Goal: Task Accomplishment & Management: Manage account settings

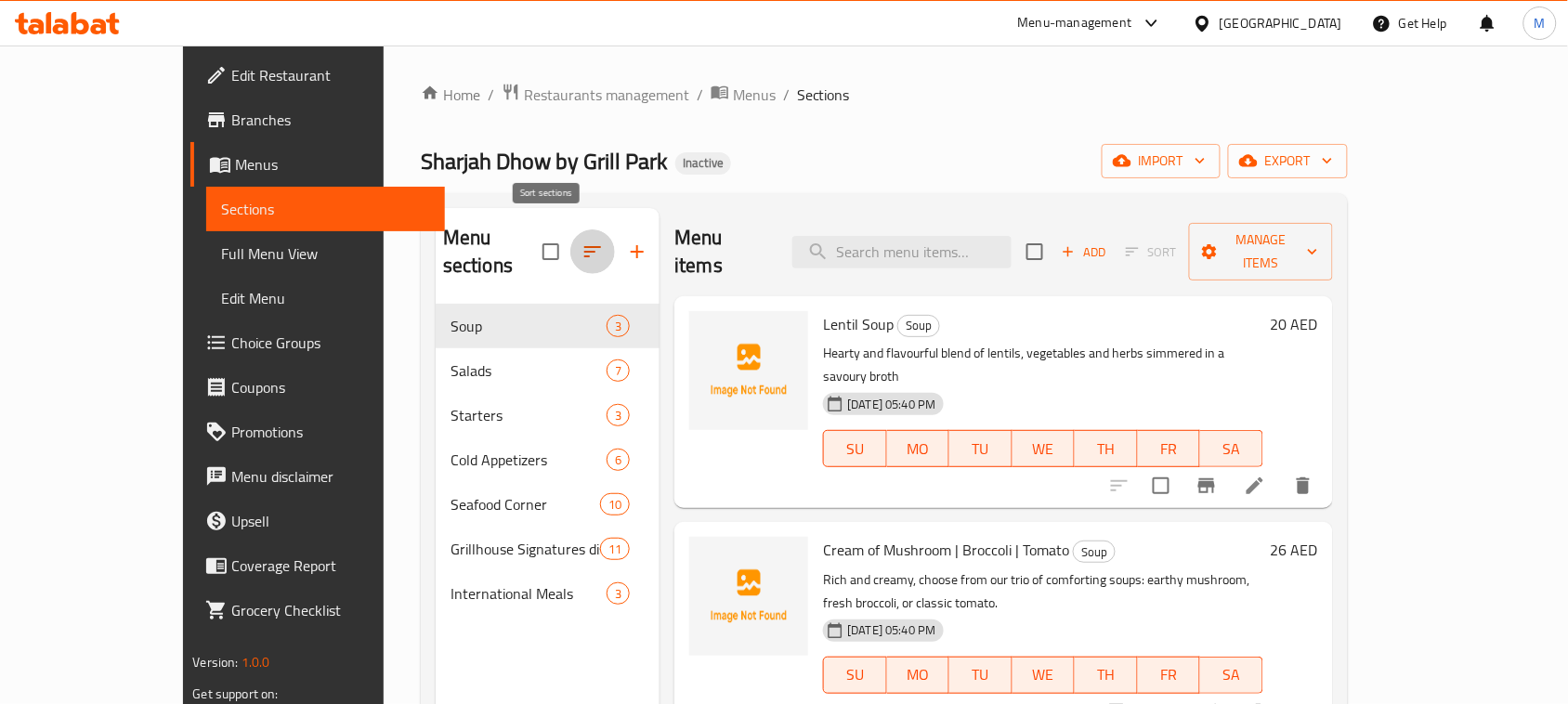
click at [582, 244] on icon "button" at bounding box center [592, 251] width 22 height 22
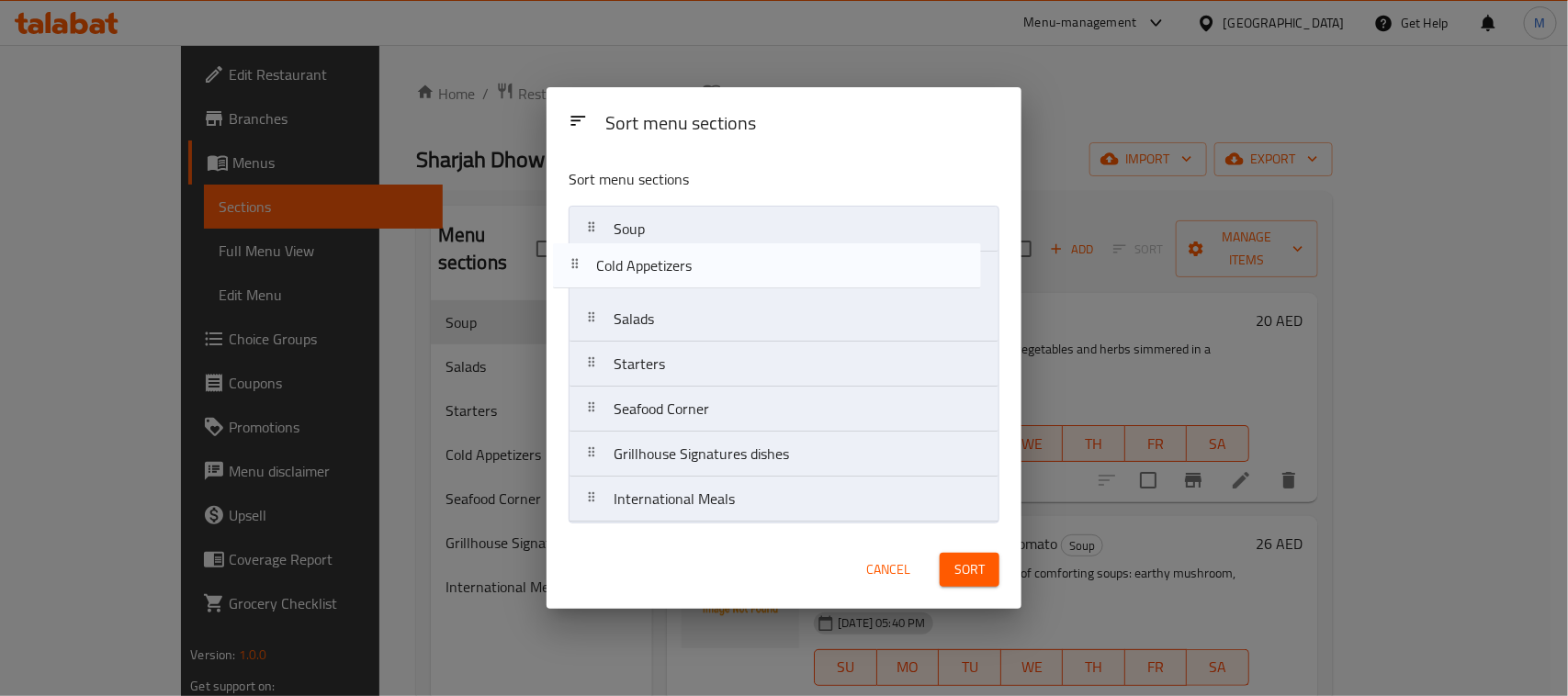
drag, startPoint x: 722, startPoint y: 376, endPoint x: 703, endPoint y: 271, distance: 106.7
click at [703, 271] on nav "Soup Salads Starters Cold Appetizers Seafood Corner Grillhouse Signatures dishe…" at bounding box center [784, 364] width 431 height 317
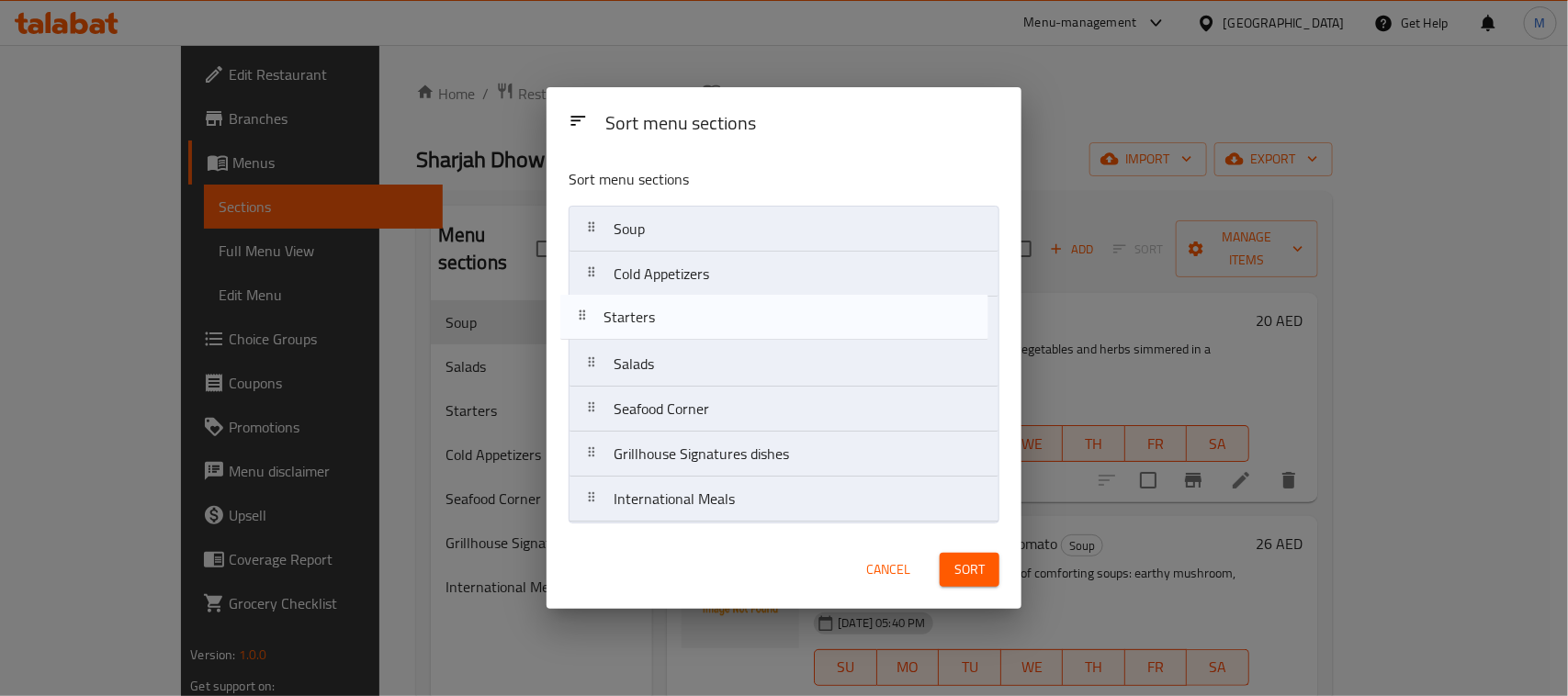
drag, startPoint x: 658, startPoint y: 333, endPoint x: 668, endPoint y: 303, distance: 31.6
click at [658, 310] on nav "Soup Cold Appetizers Salads Starters Seafood Corner Grillhouse Signatures dishe…" at bounding box center [784, 364] width 431 height 317
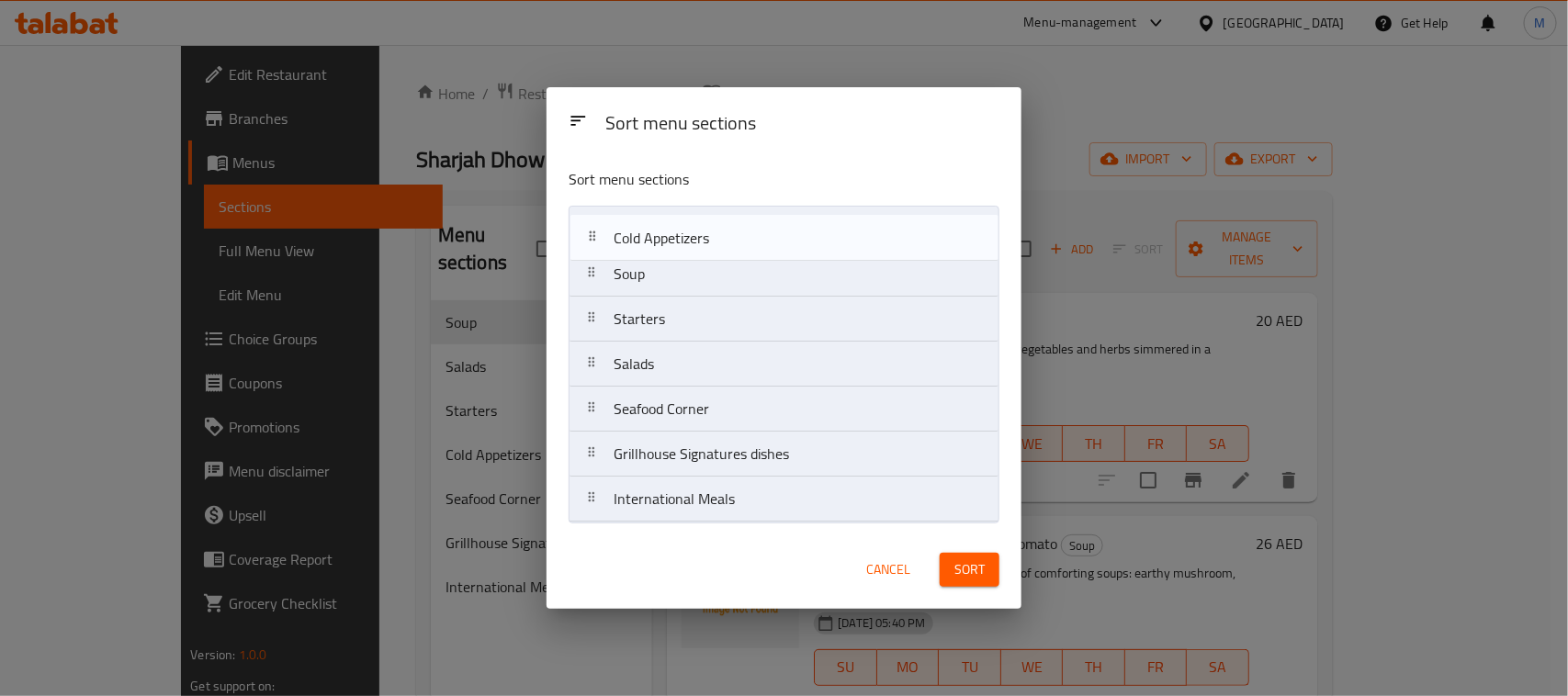
click at [676, 240] on nav "Soup Cold Appetizers Starters Salads Seafood Corner Grillhouse Signatures dishe…" at bounding box center [784, 364] width 431 height 317
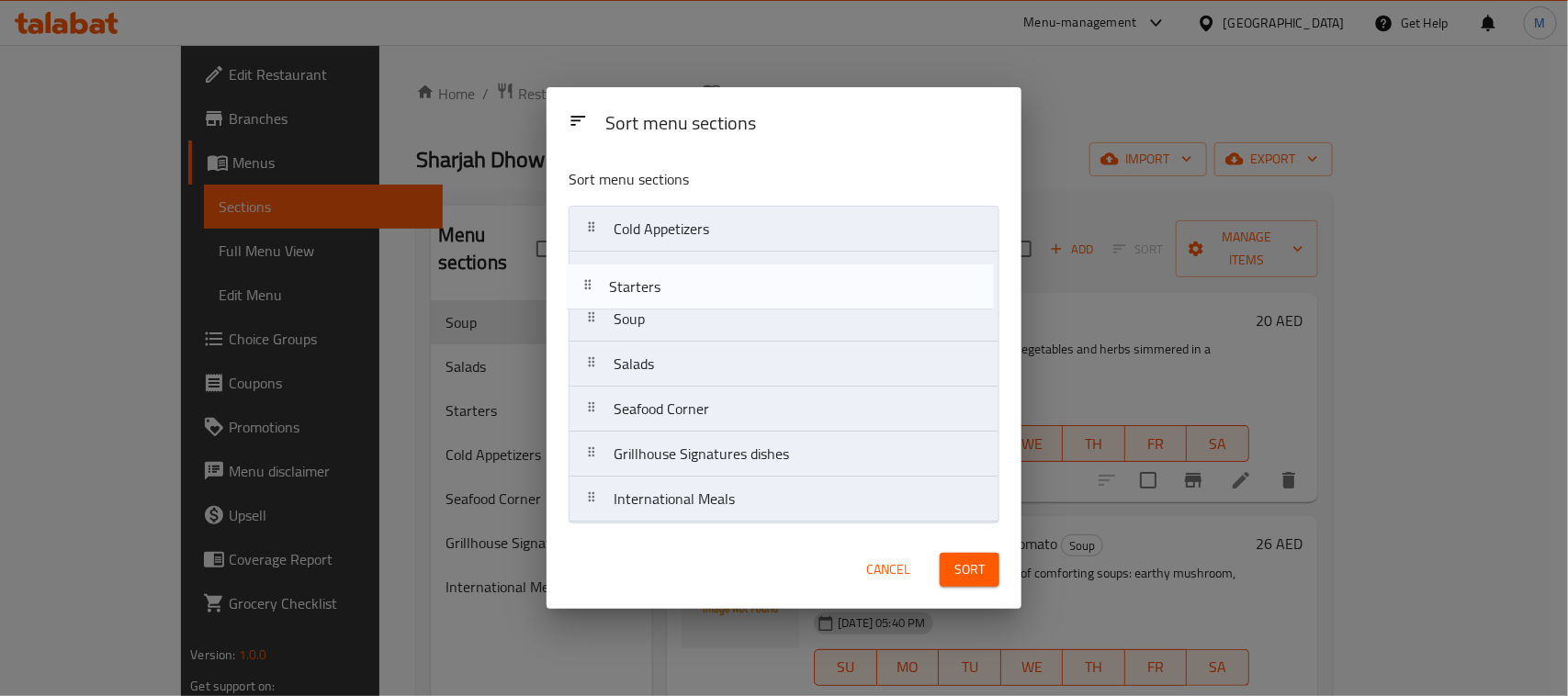
click at [690, 287] on nav "Cold Appetizers Soup Starters Salads Seafood Corner Grillhouse Signatures dishe…" at bounding box center [784, 364] width 431 height 317
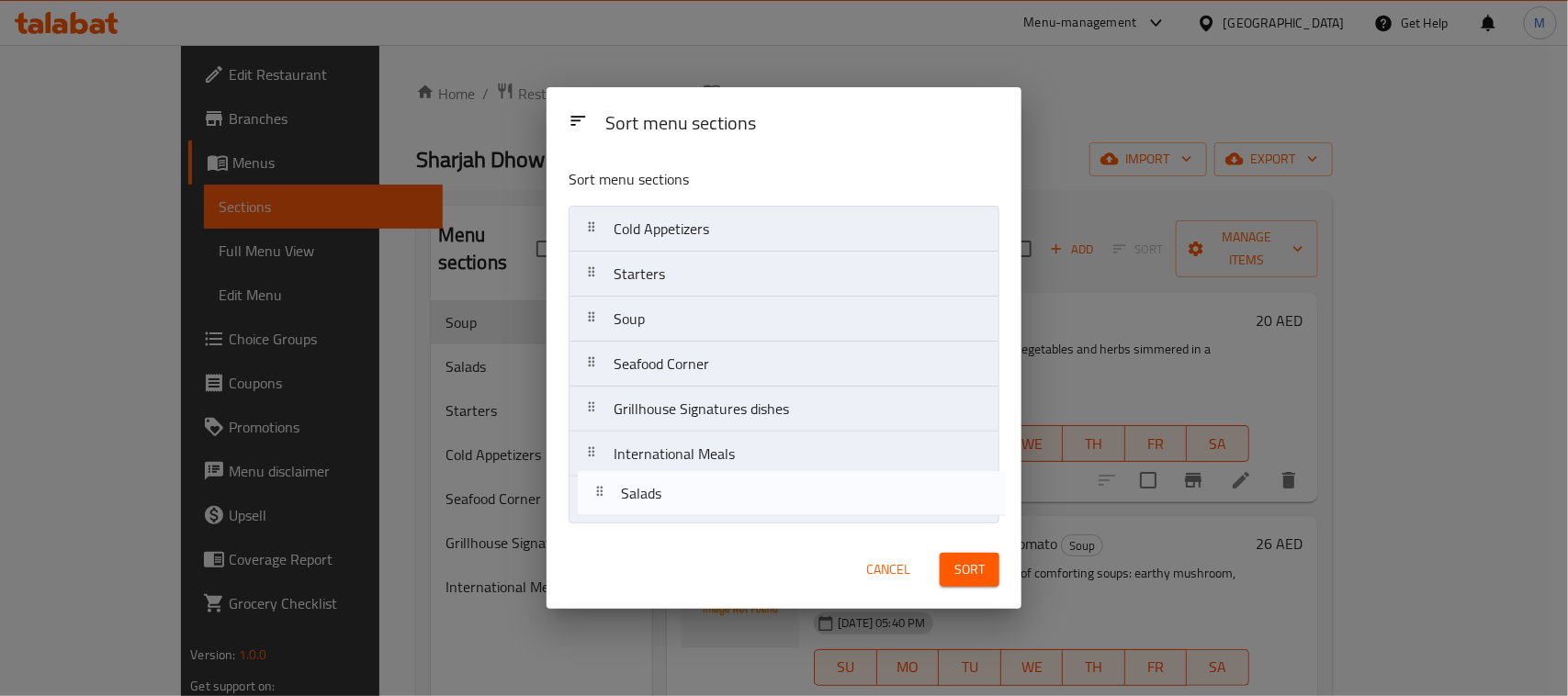
drag, startPoint x: 668, startPoint y: 369, endPoint x: 678, endPoint y: 508, distance: 139.4
click at [678, 508] on nav "Cold Appetizers Starters Soup Salads Seafood Corner Grillhouse Signatures dishe…" at bounding box center [784, 364] width 431 height 317
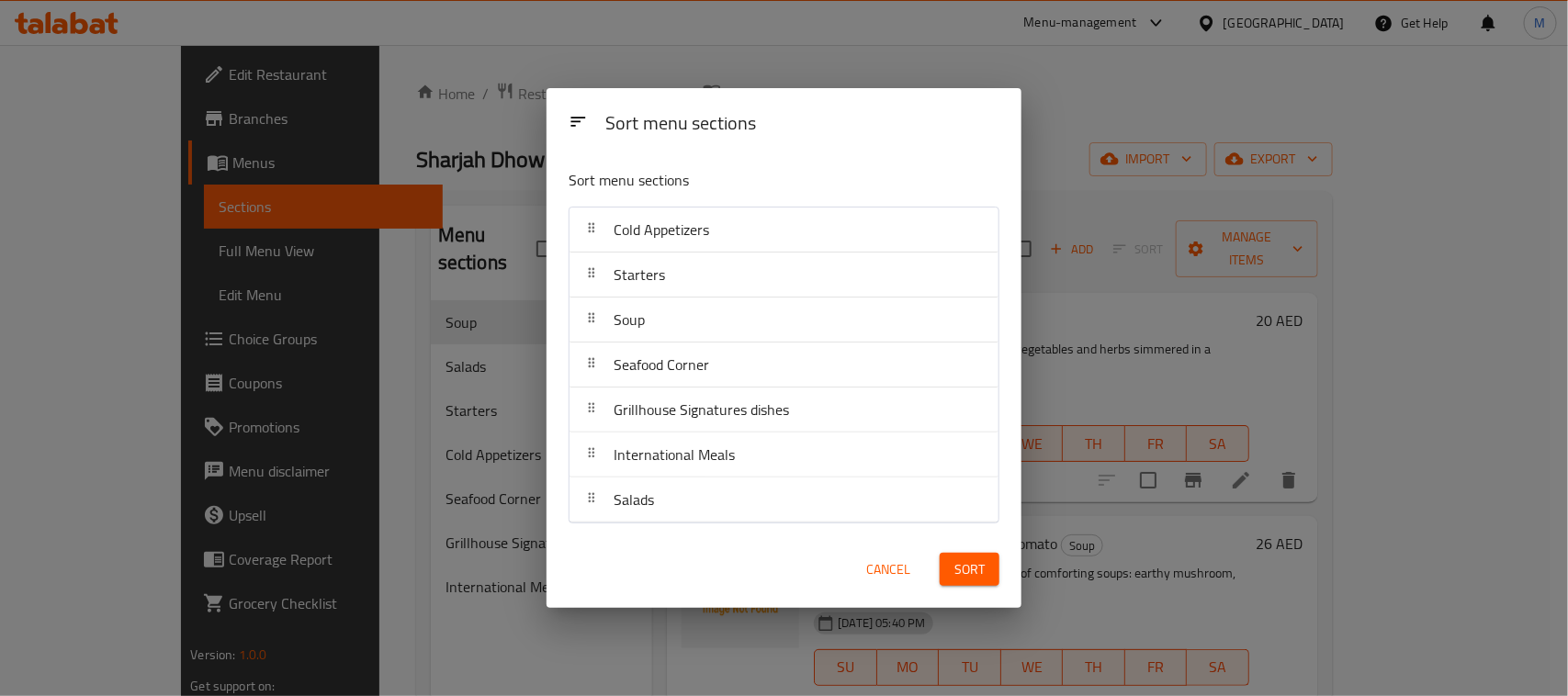
click at [954, 563] on span "Sort" at bounding box center [969, 570] width 30 height 23
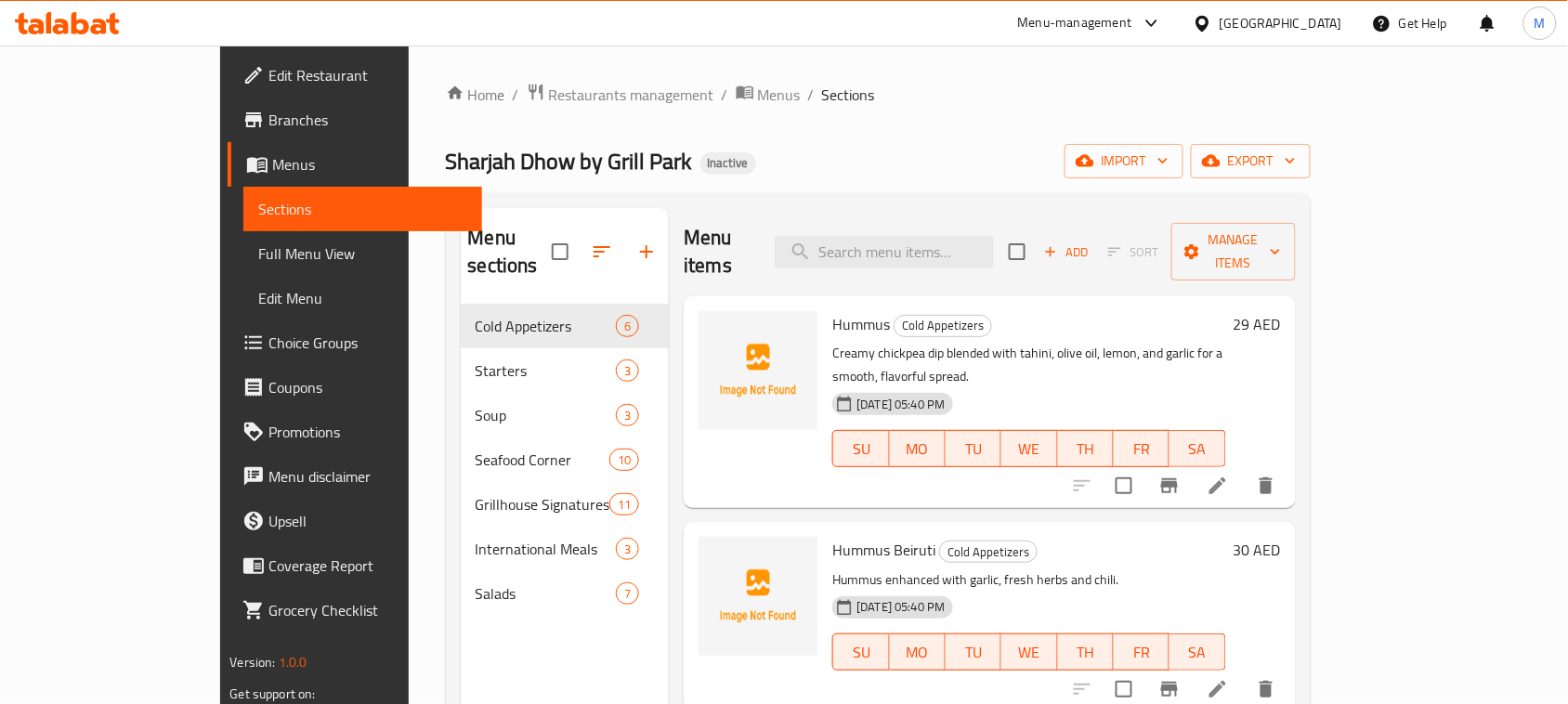
drag, startPoint x: 1001, startPoint y: 117, endPoint x: 1241, endPoint y: 210, distance: 257.4
click at [1008, 117] on div "Home / Restaurants management / Menus / Sections Sharjah Dhow by Grill Park Ina…" at bounding box center [878, 505] width 865 height 844
click at [1172, 152] on icon "button" at bounding box center [1163, 160] width 18 height 18
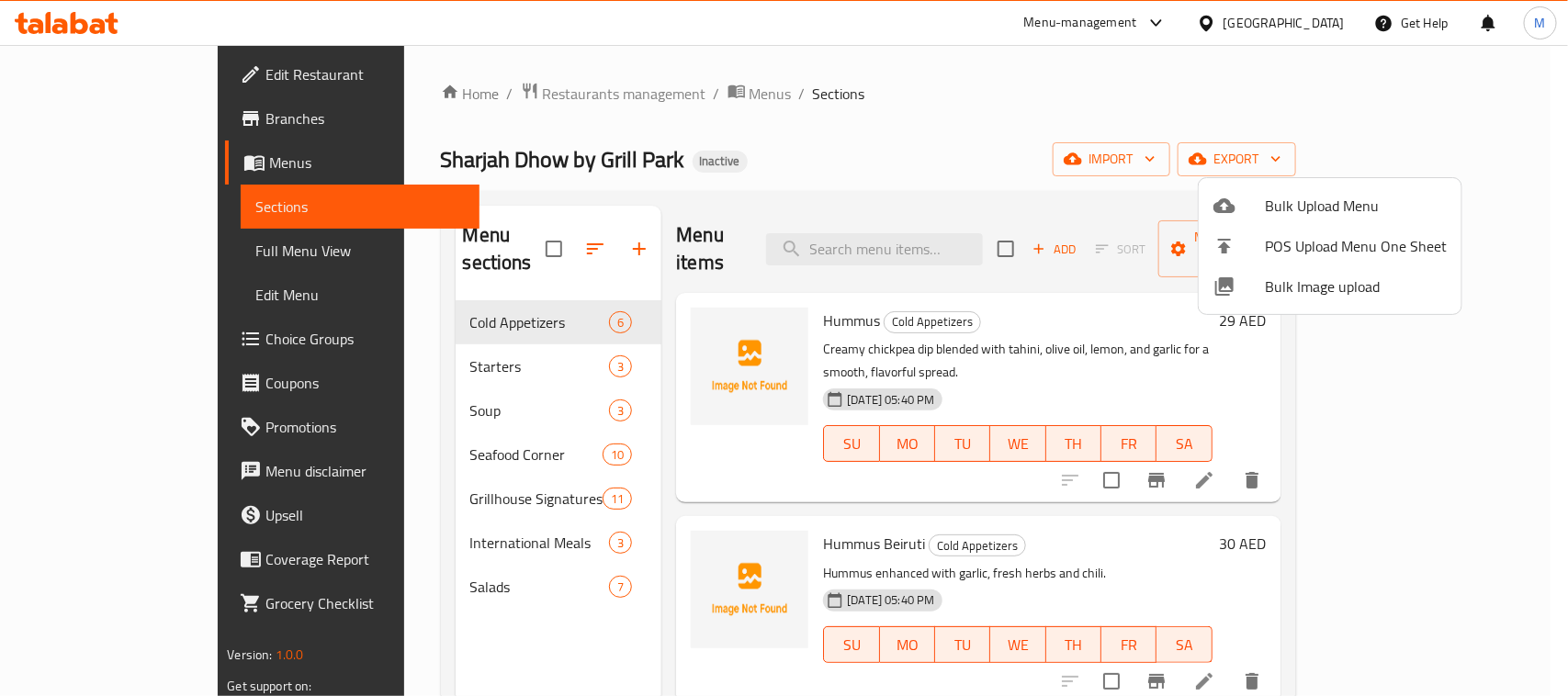
click at [1325, 189] on li "Bulk Upload Menu" at bounding box center [1329, 206] width 263 height 41
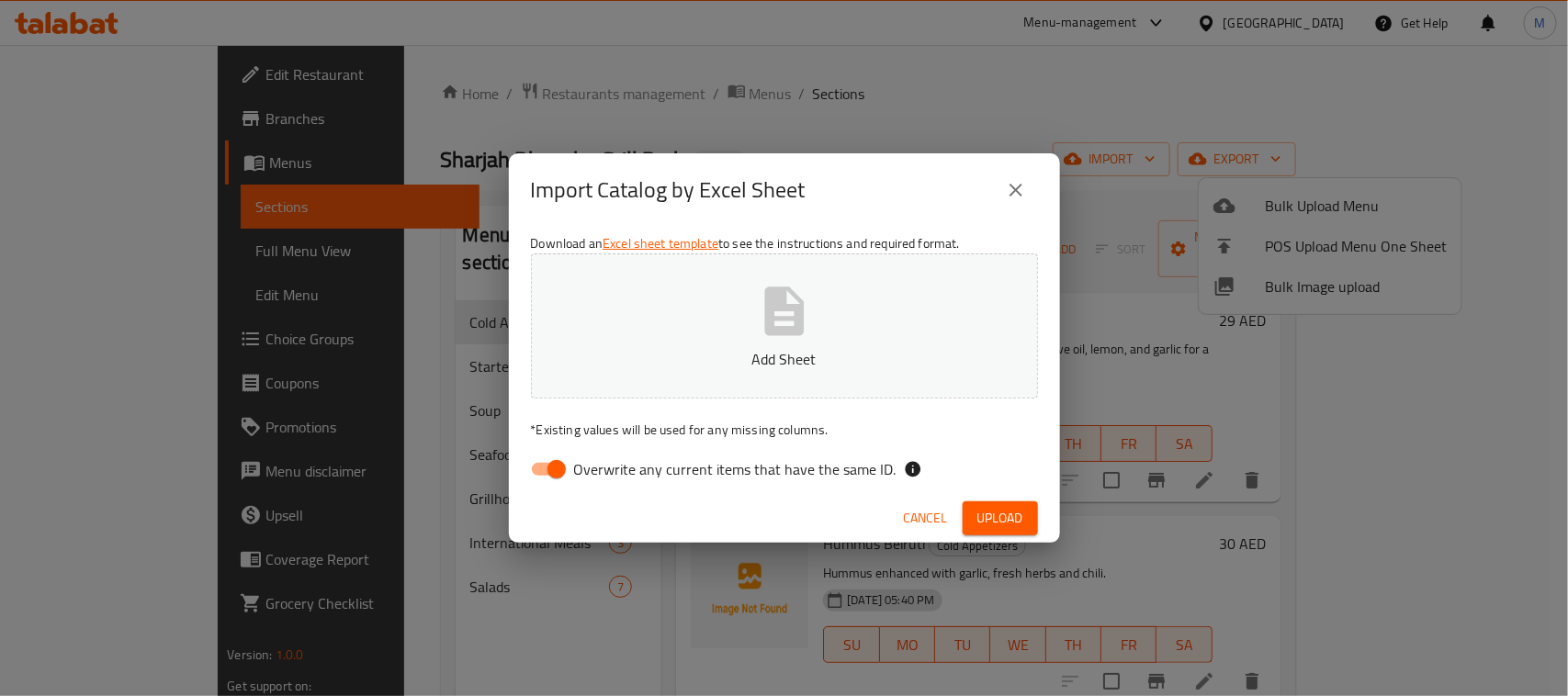
click at [549, 473] on input "Overwrite any current items that have the same ID." at bounding box center [556, 469] width 105 height 35
checkbox input "false"
drag, startPoint x: 847, startPoint y: 194, endPoint x: 883, endPoint y: 393, distance: 202.2
click at [850, 193] on div "Import Catalog by Excel Sheet" at bounding box center [784, 190] width 507 height 44
click at [990, 519] on span "Upload" at bounding box center [999, 519] width 46 height 23
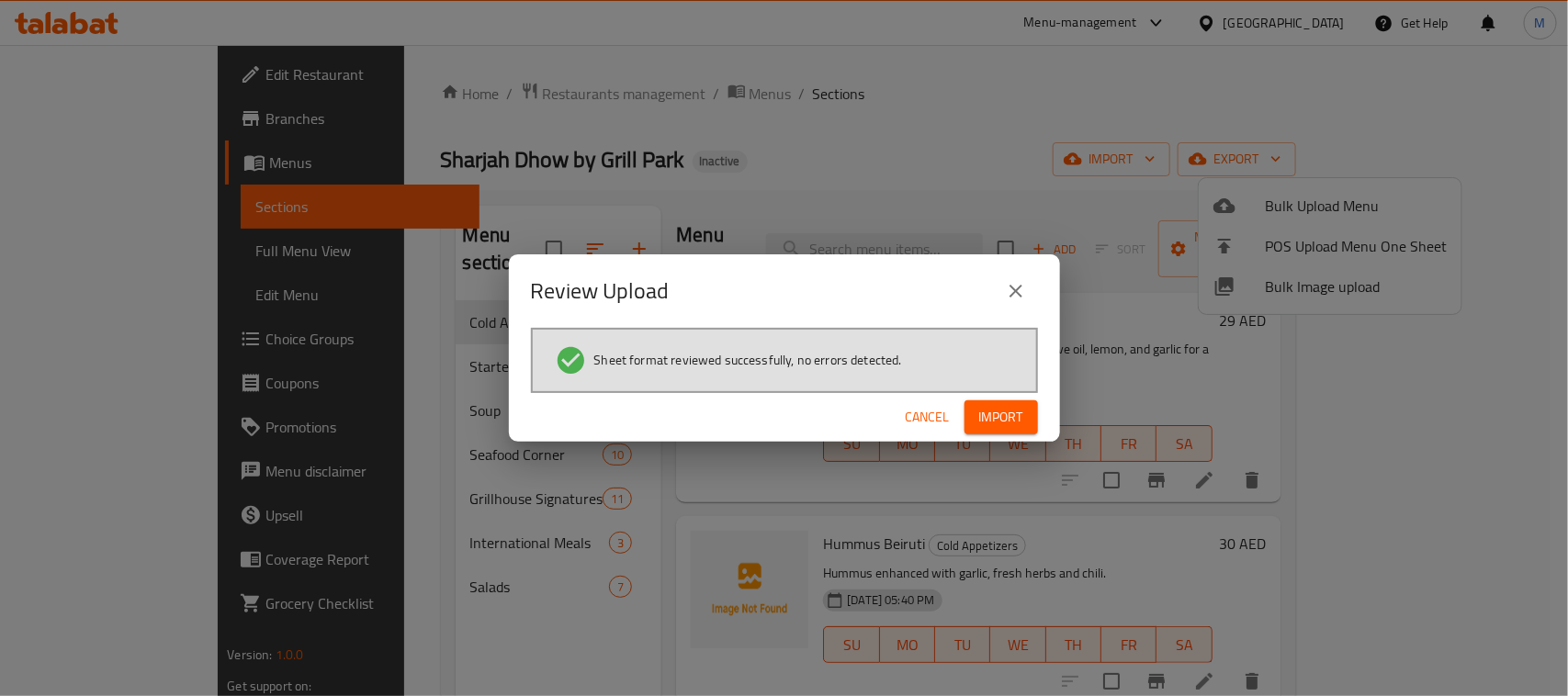
click at [1035, 409] on button "Import" at bounding box center [1001, 418] width 74 height 34
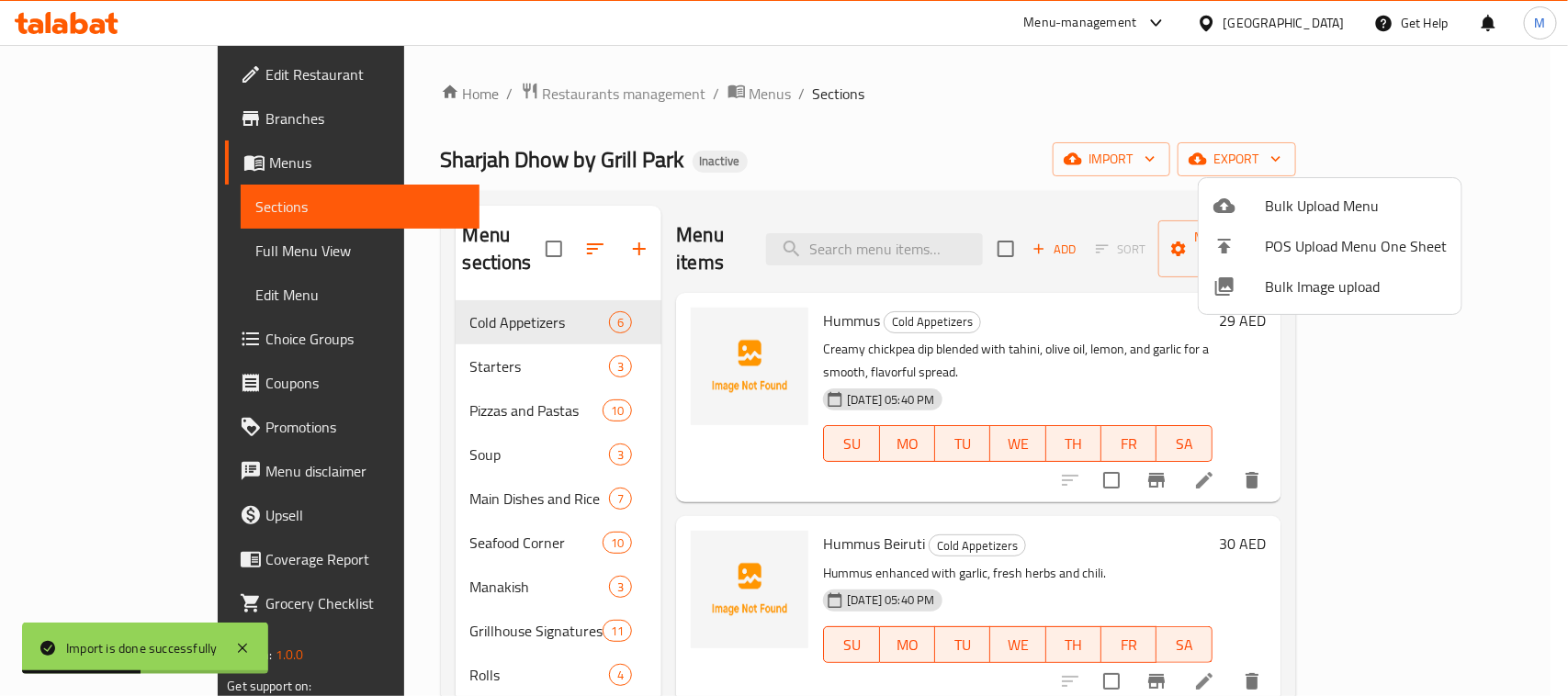
click at [739, 191] on div at bounding box center [784, 348] width 1568 height 696
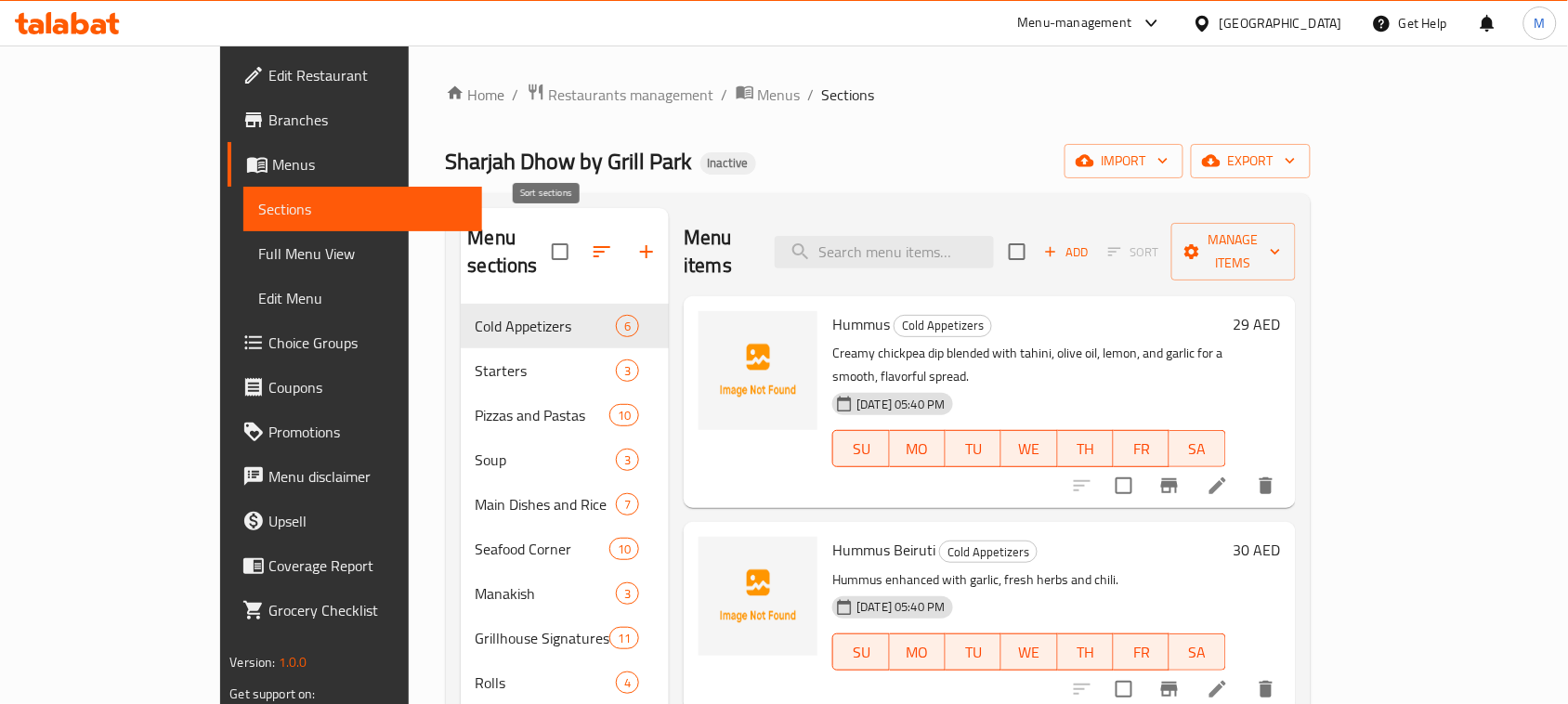
click at [590, 240] on icon "button" at bounding box center [601, 251] width 22 height 22
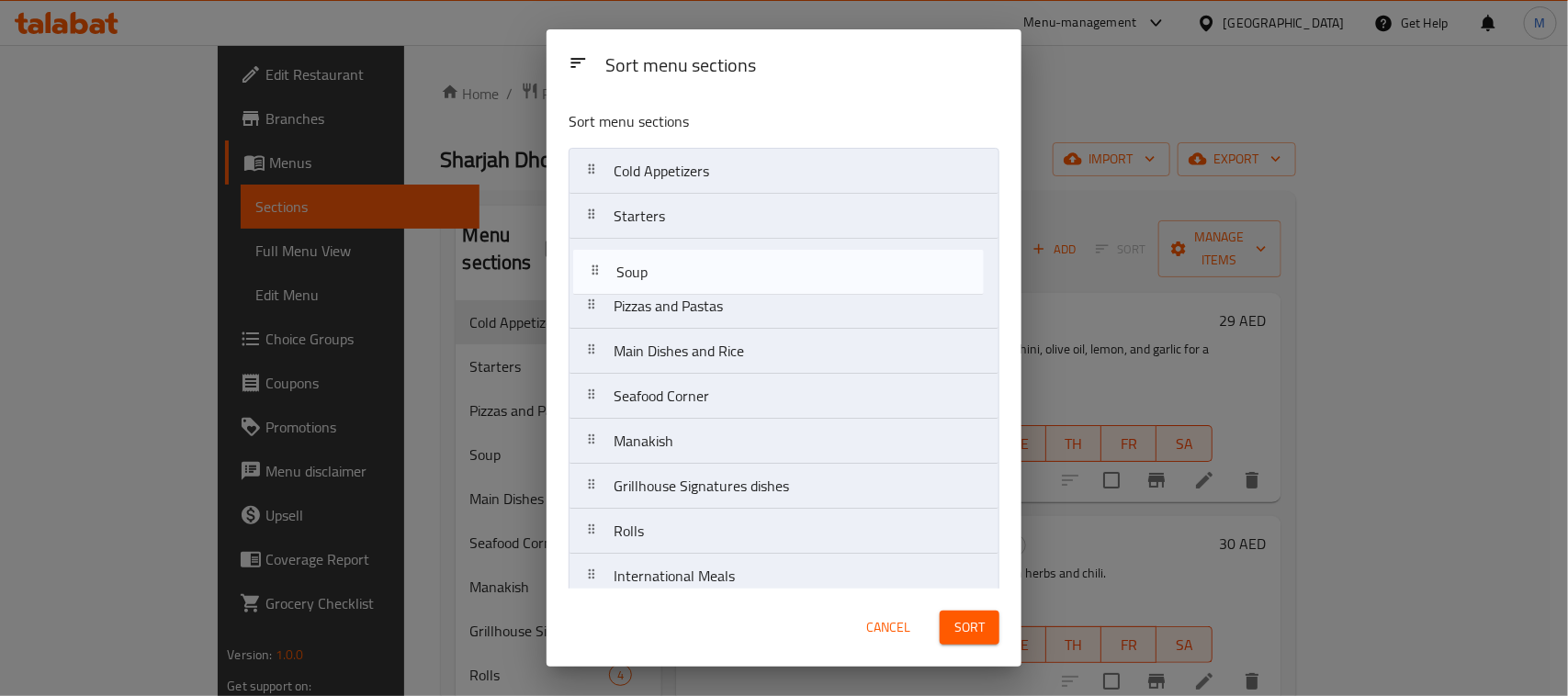
drag, startPoint x: 654, startPoint y: 309, endPoint x: 661, endPoint y: 264, distance: 45.5
click at [661, 264] on nav "Cold Appetizers Starters Pizzas and Pastas Soup Main Dishes and Rice Seafood Co…" at bounding box center [784, 464] width 431 height 632
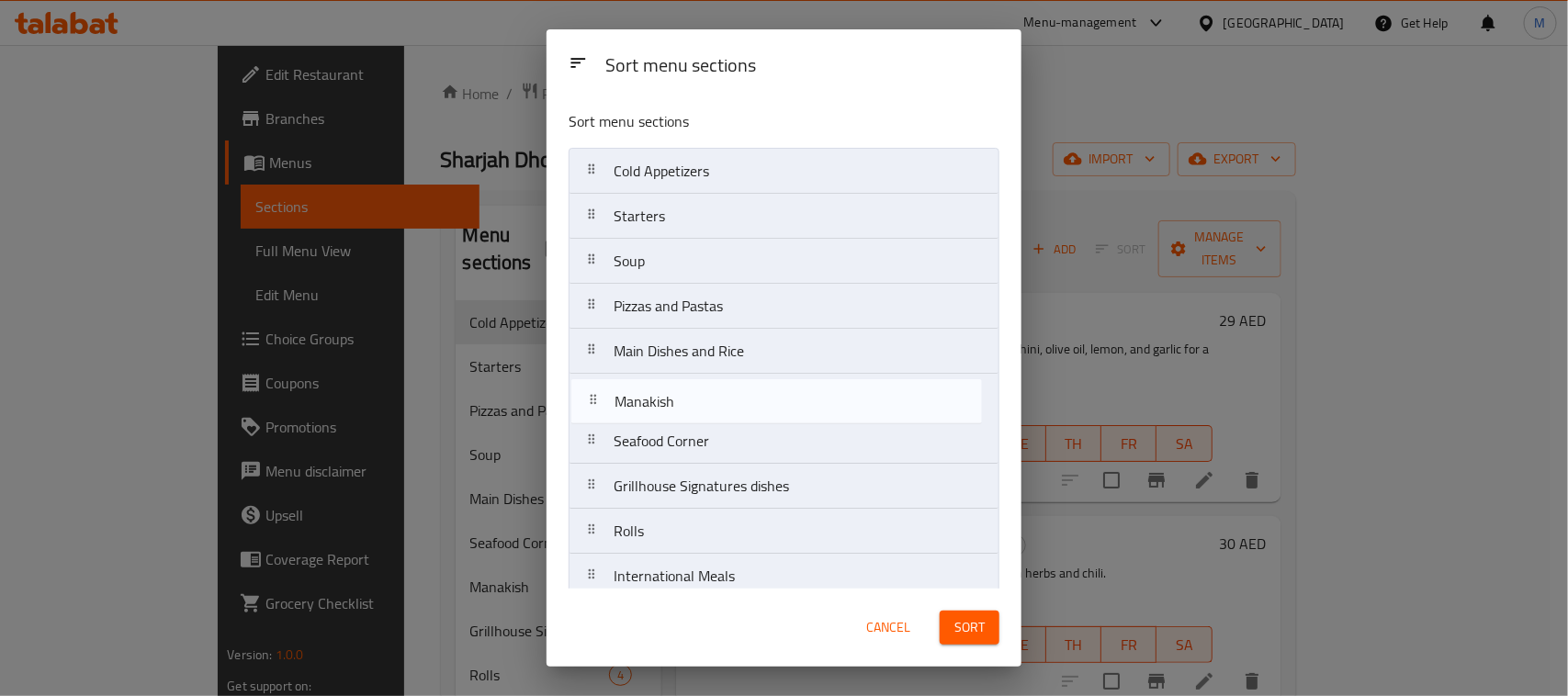
drag, startPoint x: 695, startPoint y: 447, endPoint x: 696, endPoint y: 392, distance: 55.0
click at [696, 392] on nav "Cold Appetizers Starters Soup Pizzas and Pastas Main Dishes and Rice Seafood Co…" at bounding box center [784, 464] width 431 height 632
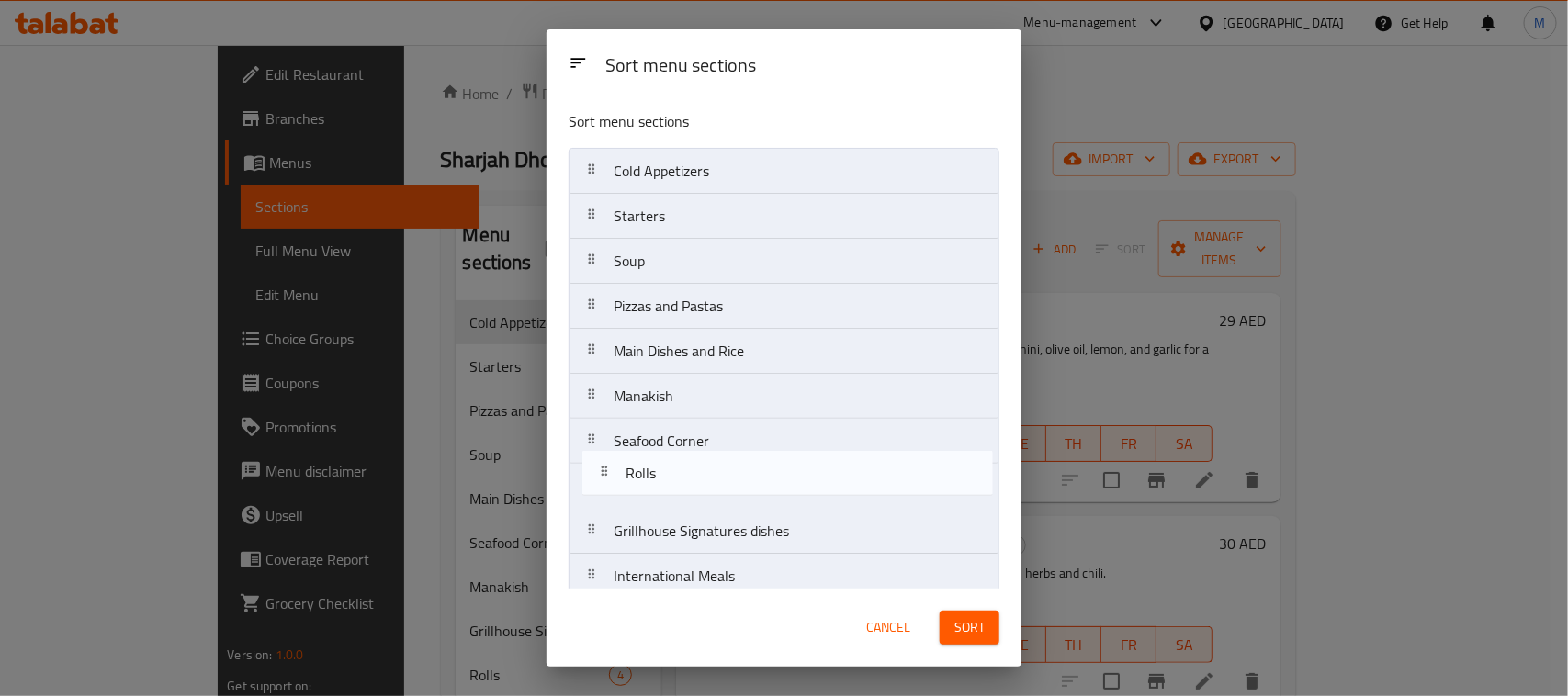
scroll to position [8, 0]
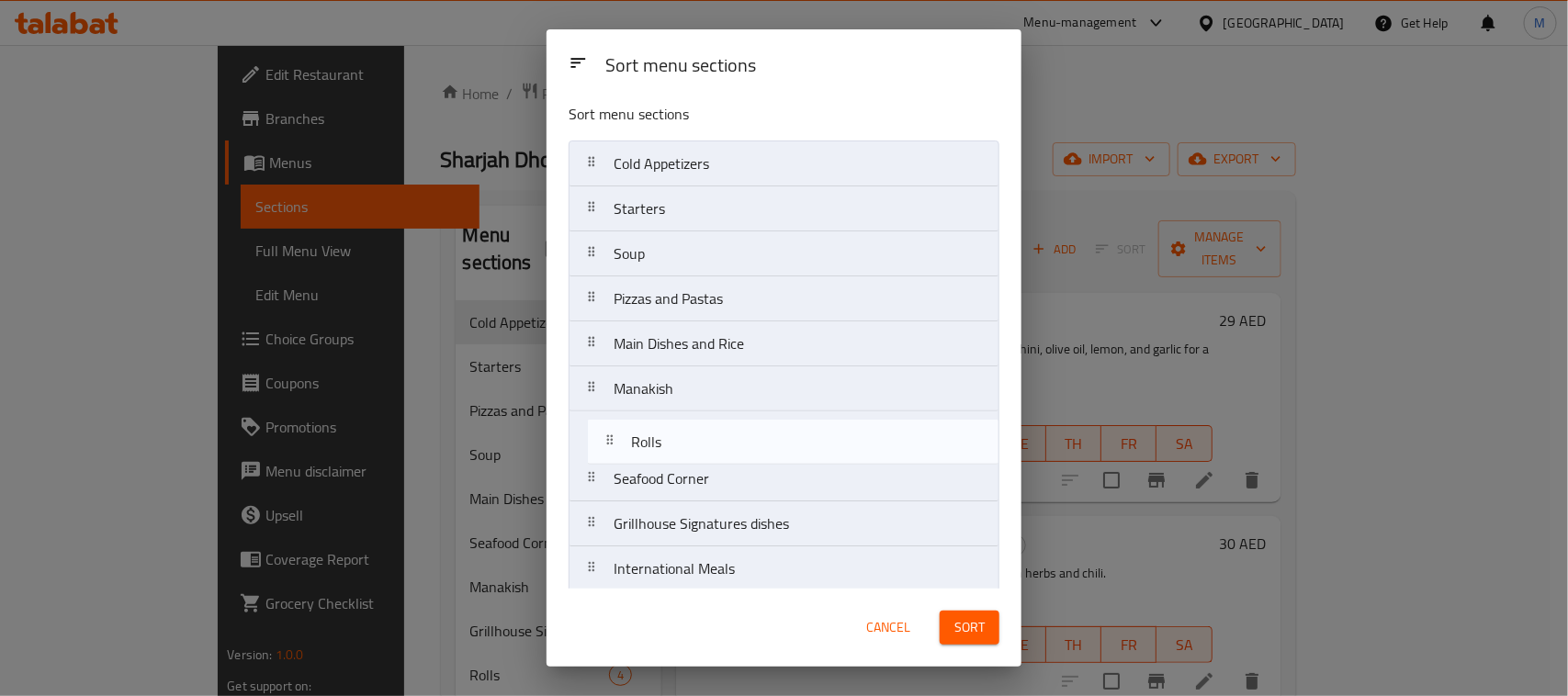
drag, startPoint x: 652, startPoint y: 530, endPoint x: 672, endPoint y: 439, distance: 93.2
click at [672, 439] on nav "Cold Appetizers Starters Soup Pizzas and Pastas Main Dishes and Rice Manakish S…" at bounding box center [784, 456] width 431 height 632
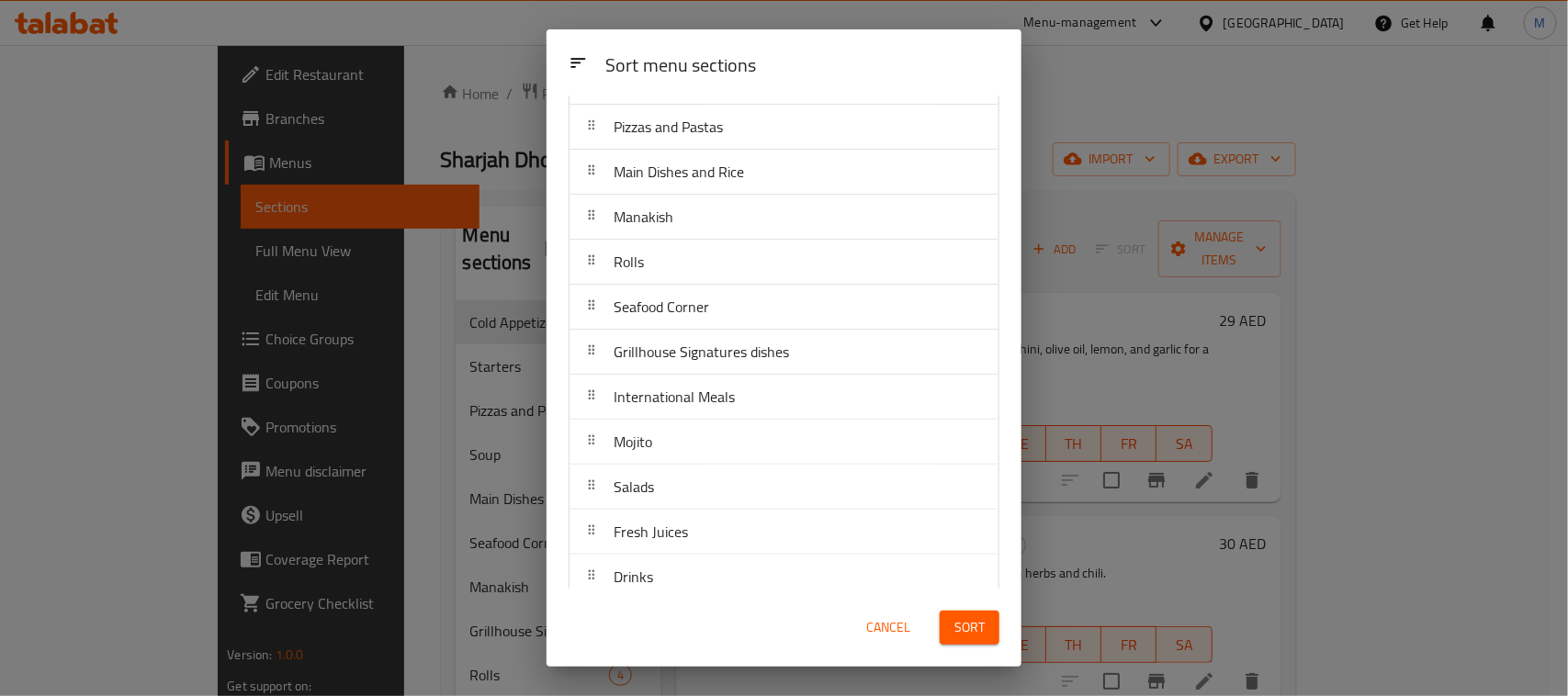
scroll to position [200, 0]
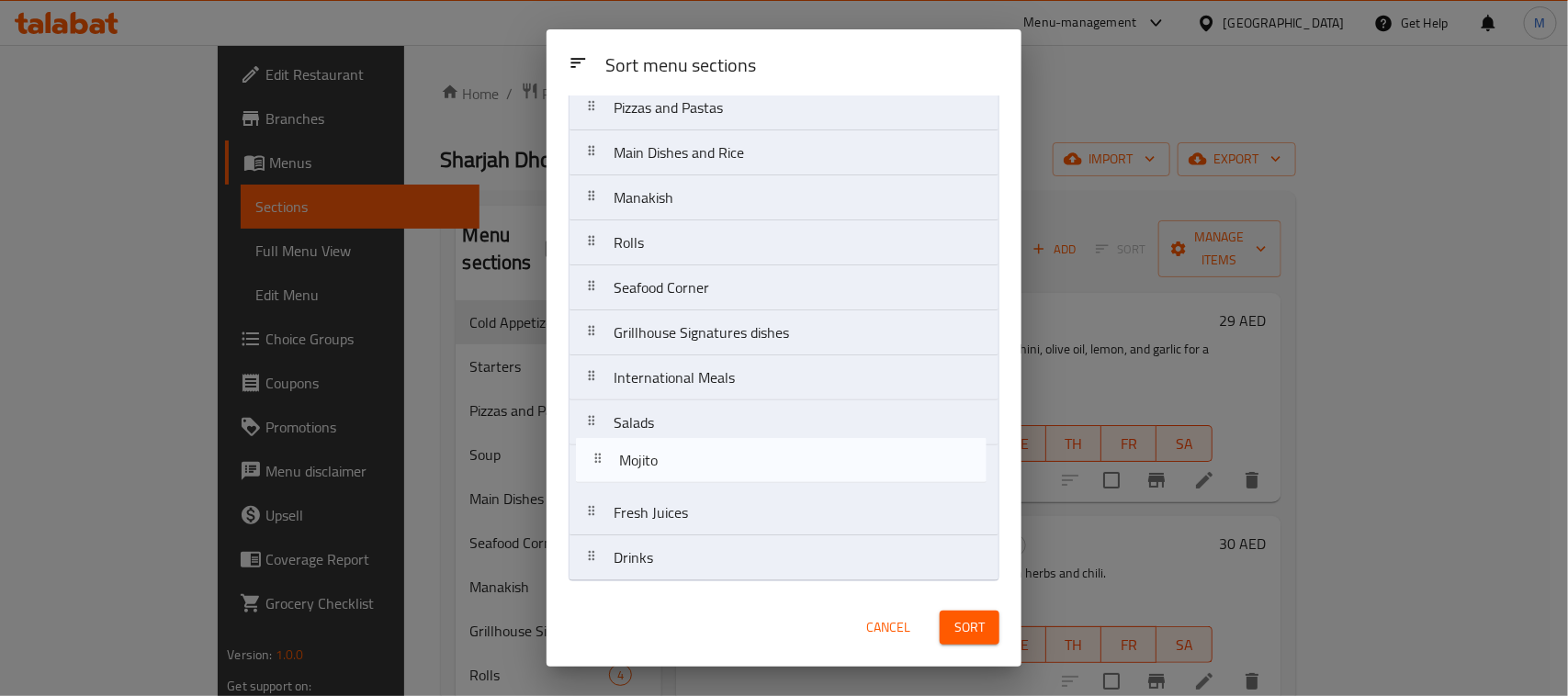
drag, startPoint x: 657, startPoint y: 421, endPoint x: 664, endPoint y: 469, distance: 48.5
click at [664, 469] on nav "Cold Appetizers Starters Soup Pizzas and Pastas Main Dishes and Rice Manakish R…" at bounding box center [784, 265] width 431 height 632
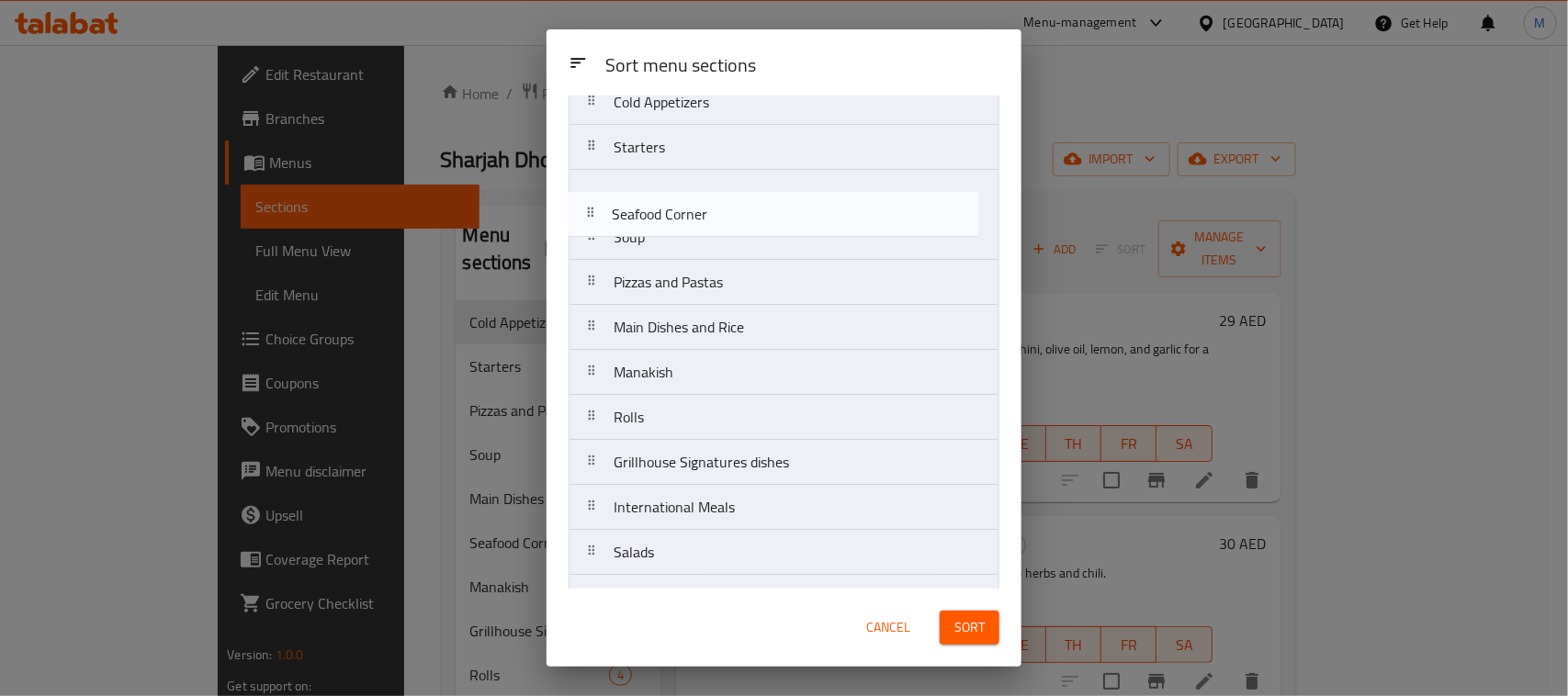
scroll to position [64, 0]
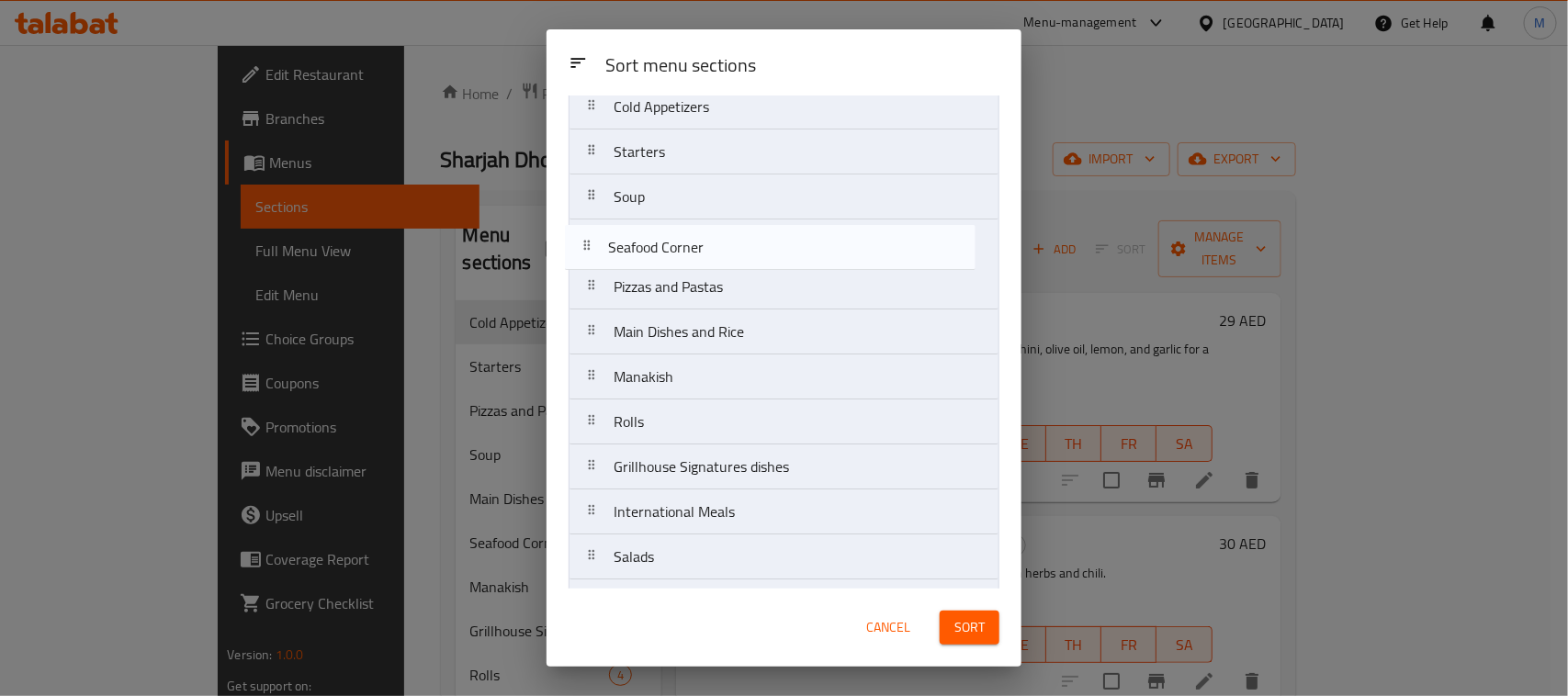
drag, startPoint x: 710, startPoint y: 411, endPoint x: 704, endPoint y: 245, distance: 166.1
click at [704, 245] on nav "Cold Appetizers Starters Soup Pizzas and Pastas Main Dishes and Rice Manakish R…" at bounding box center [784, 400] width 431 height 632
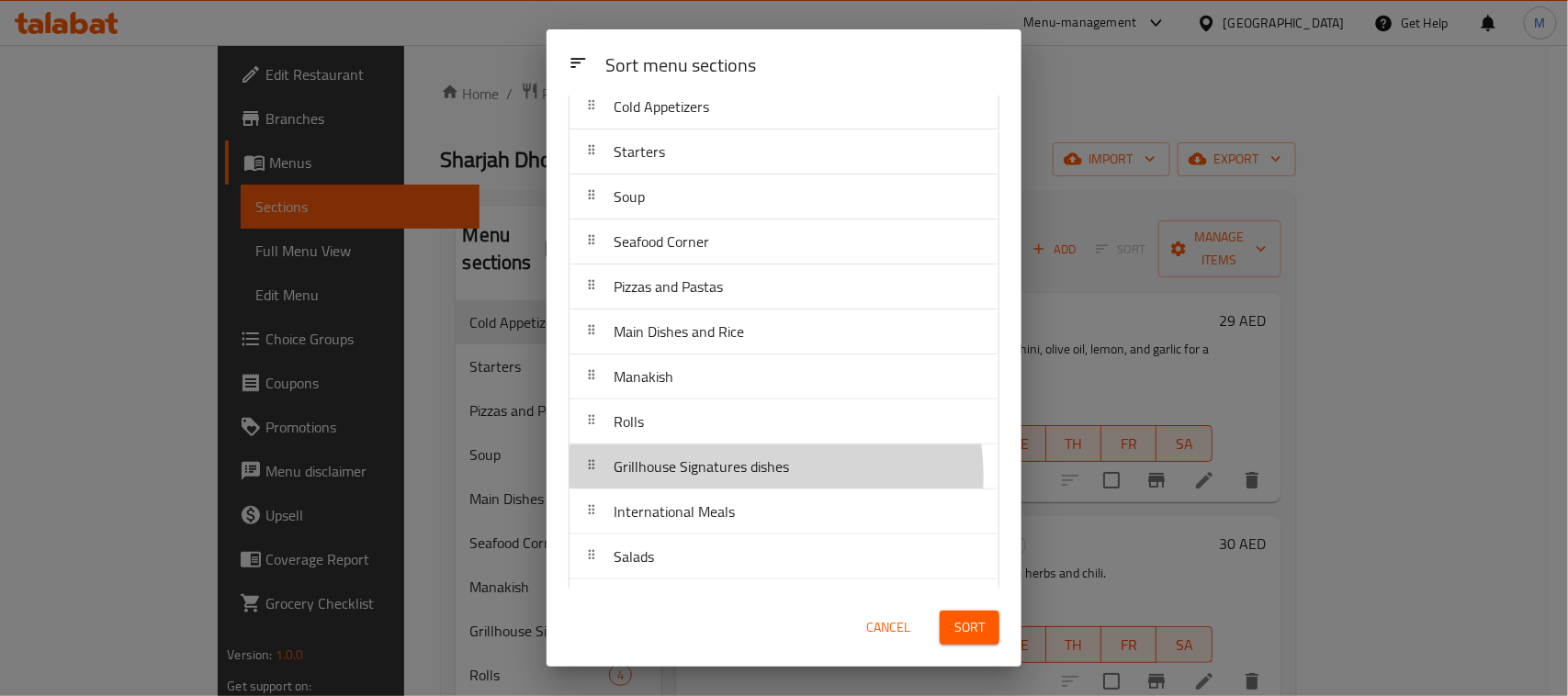
scroll to position [65, 0]
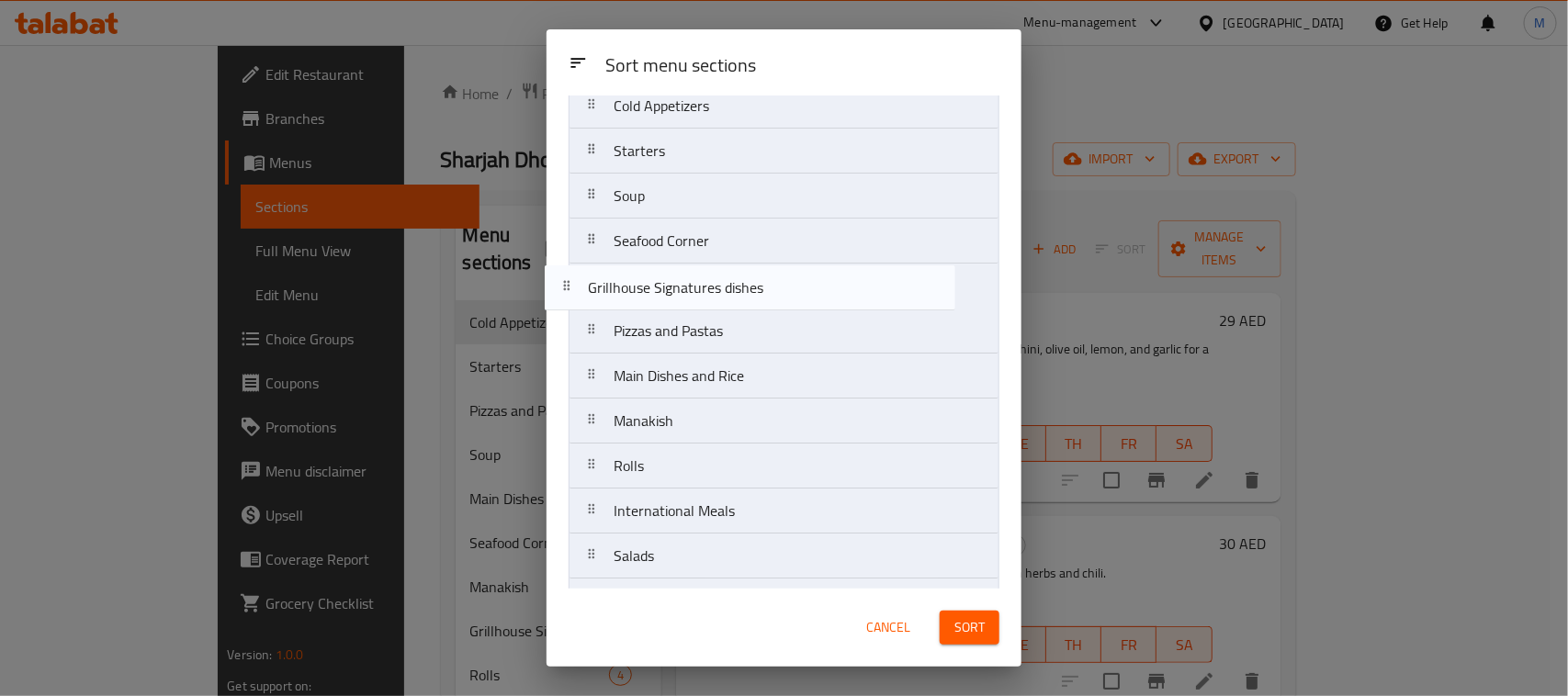
drag, startPoint x: 754, startPoint y: 477, endPoint x: 728, endPoint y: 292, distance: 186.8
click at [728, 292] on nav "Cold Appetizers Starters Soup Seafood Corner Pizzas and Pastas Main Dishes and …" at bounding box center [784, 399] width 431 height 632
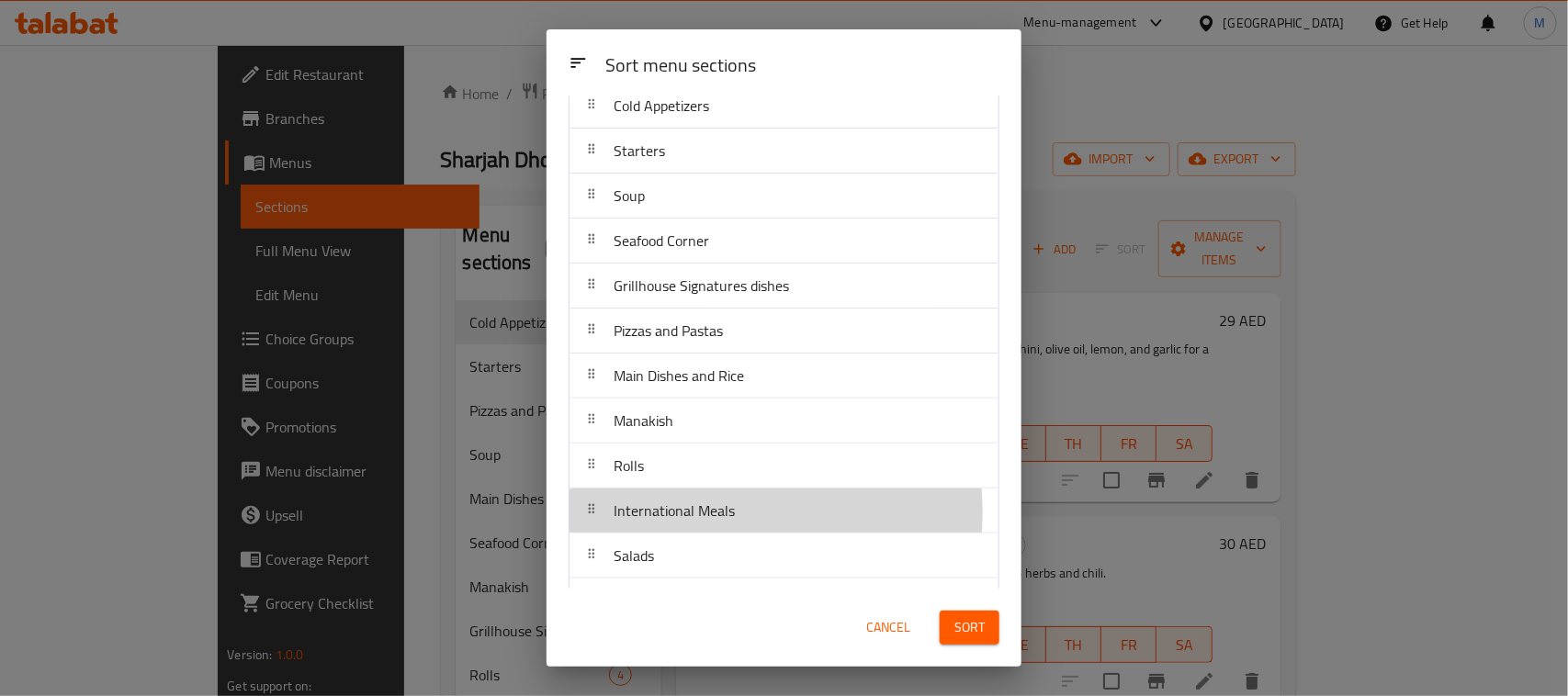
scroll to position [67, 0]
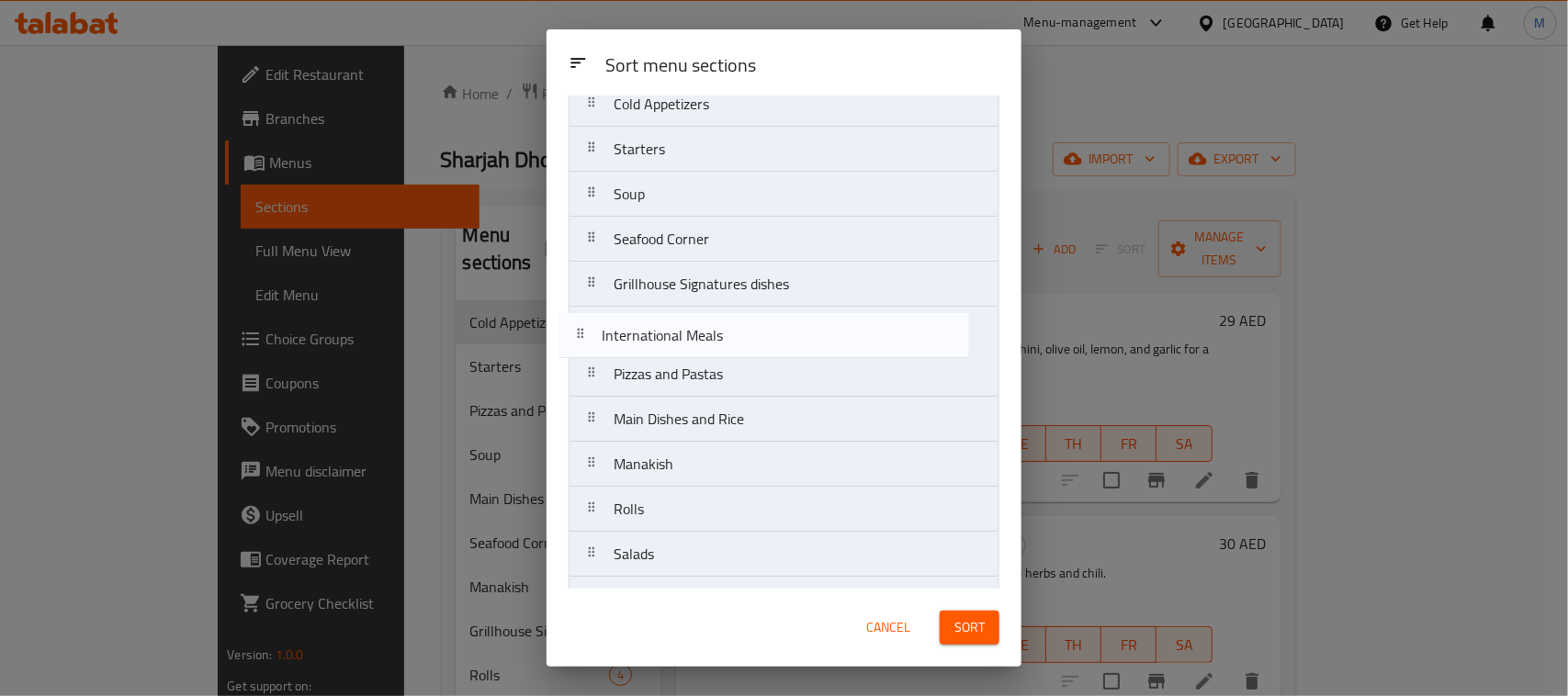
drag, startPoint x: 715, startPoint y: 477, endPoint x: 700, endPoint y: 328, distance: 149.8
click at [700, 328] on nav "Cold Appetizers Starters Soup Seafood Corner Grillhouse Signatures dishes Pizza…" at bounding box center [784, 397] width 431 height 632
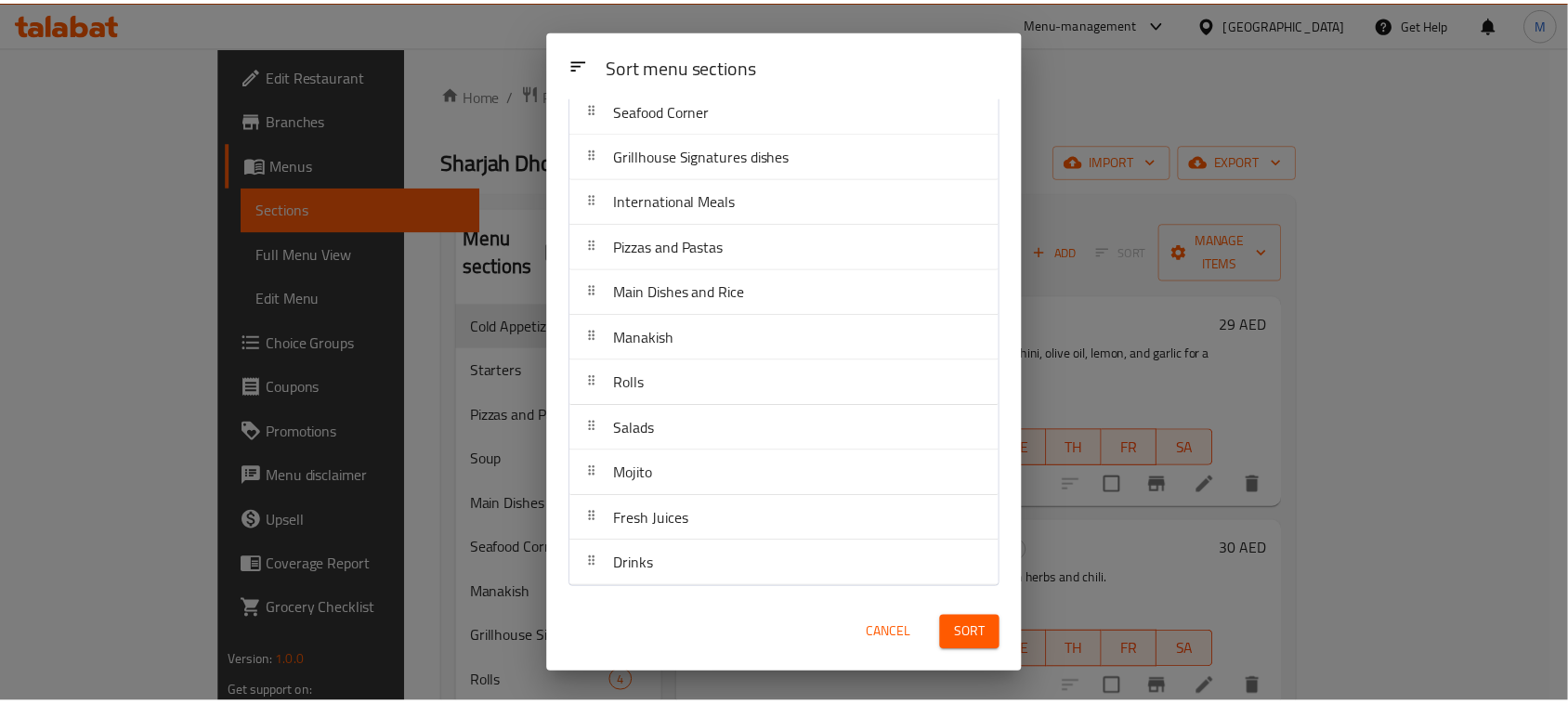
scroll to position [202, 0]
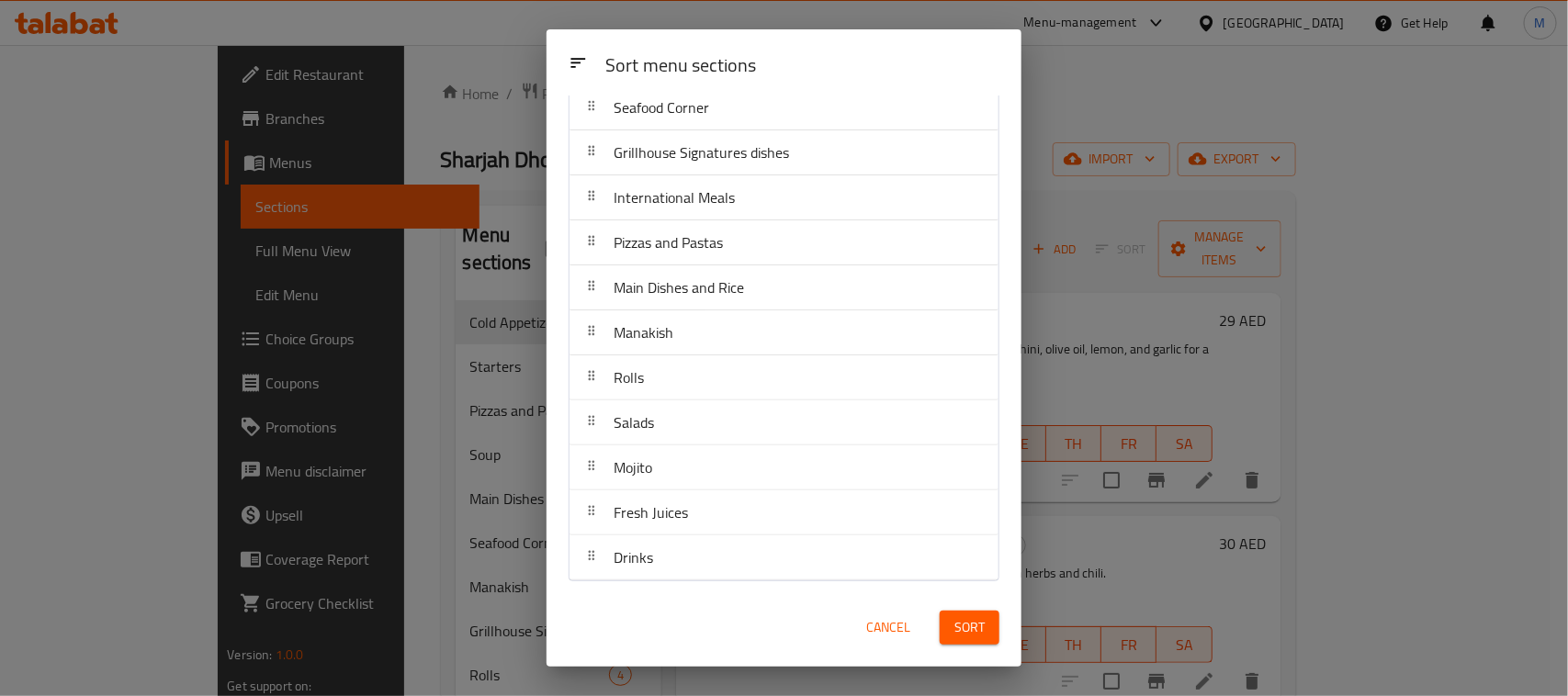
click at [969, 626] on span "Sort" at bounding box center [969, 628] width 30 height 23
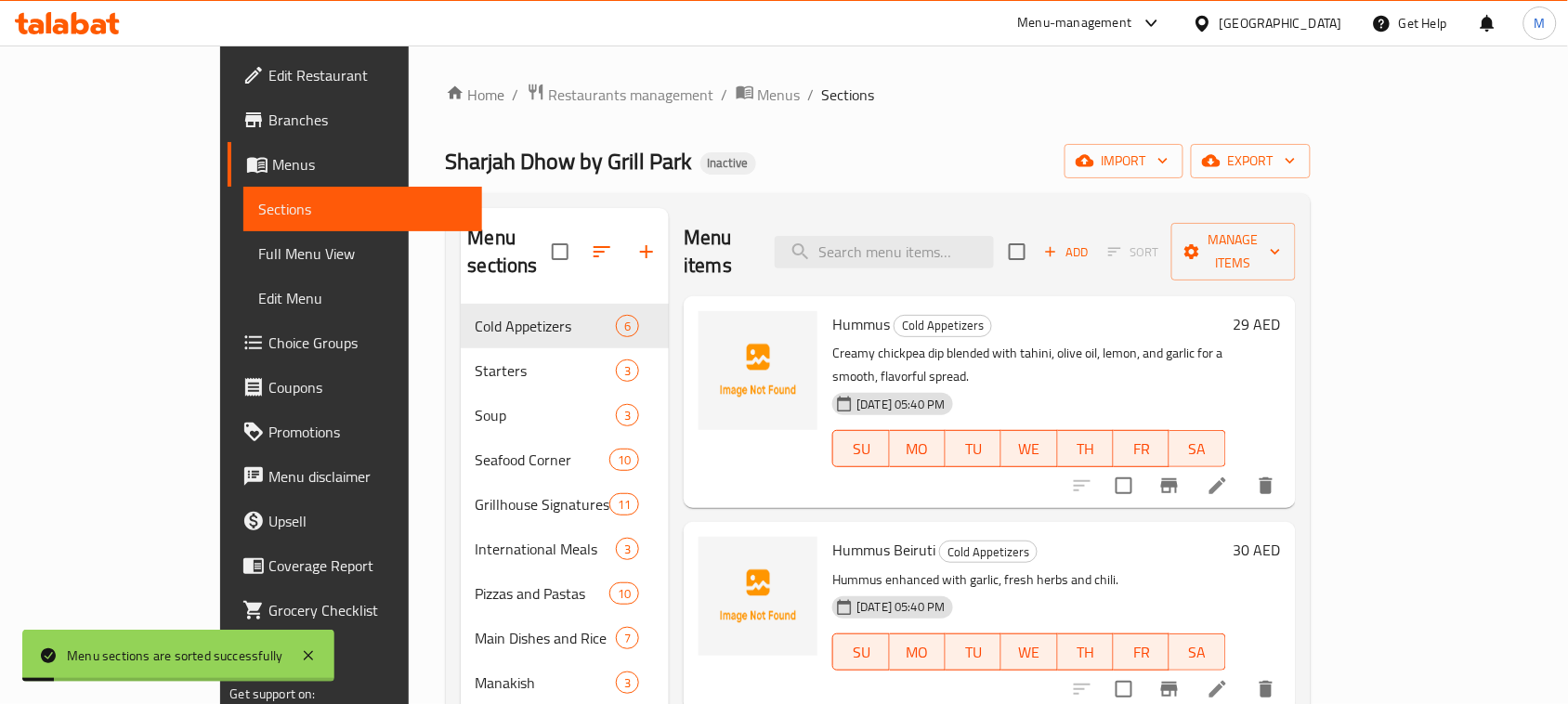
click at [258, 253] on span "Full Menu View" at bounding box center [362, 253] width 209 height 22
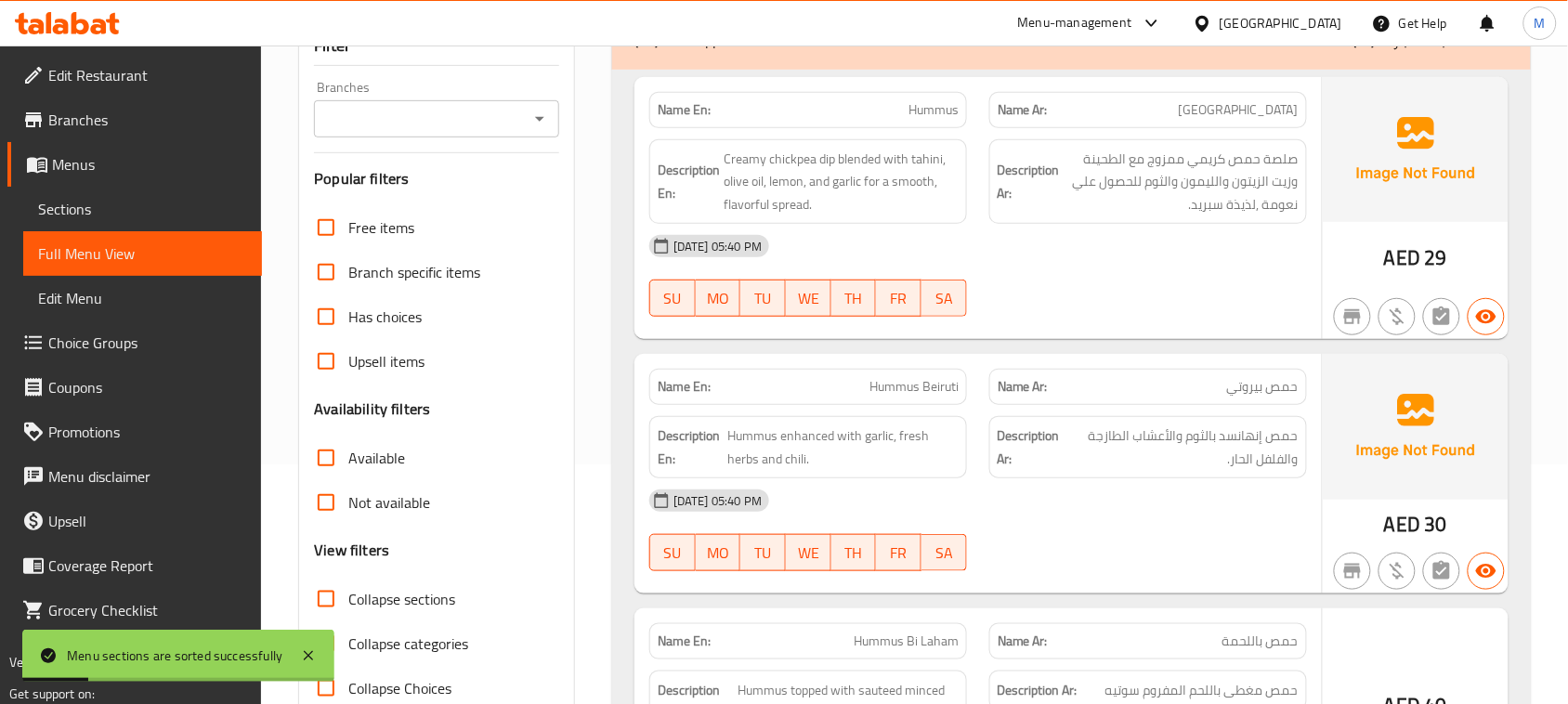
scroll to position [348, 0]
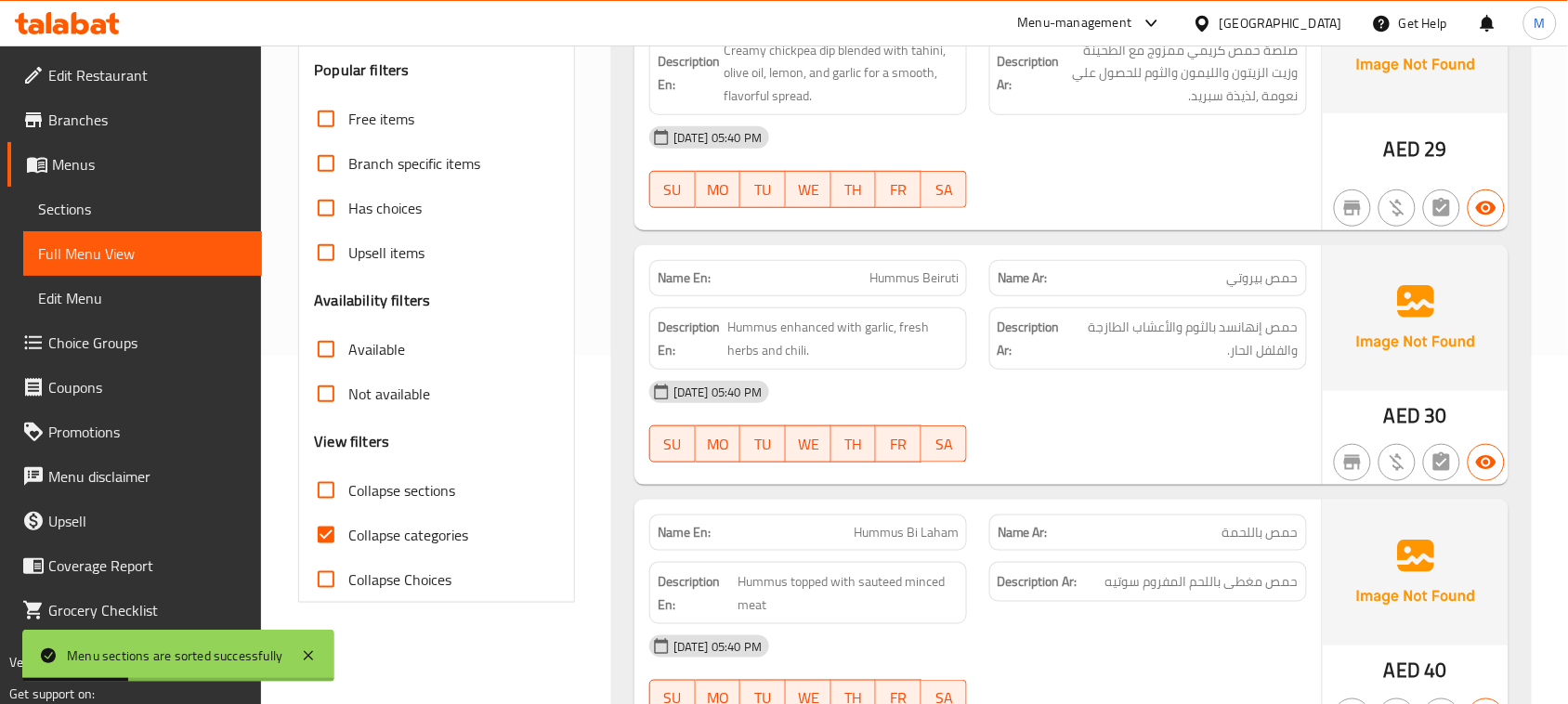
click at [331, 498] on input "Collapse sections" at bounding box center [326, 490] width 45 height 45
checkbox input "true"
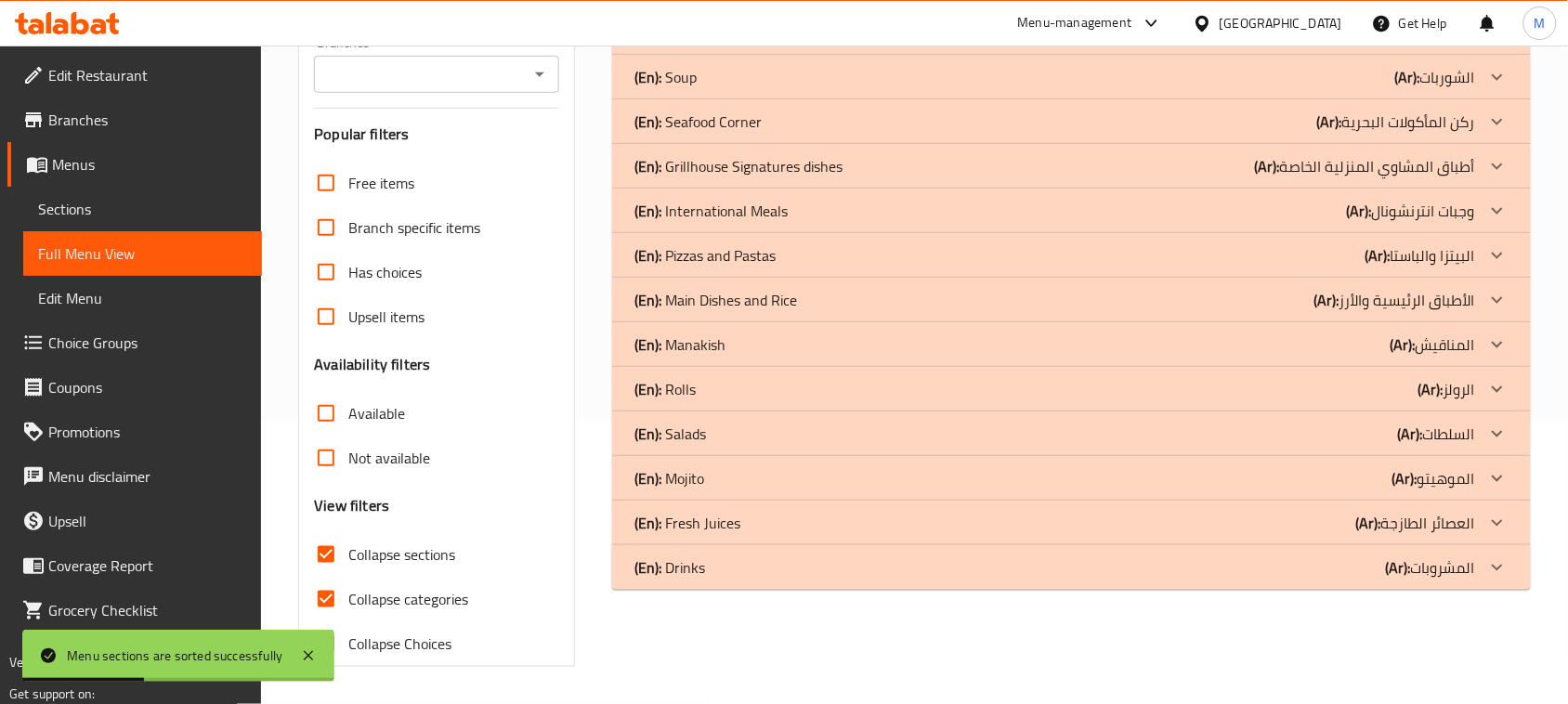
scroll to position [284, 0]
click at [325, 600] on input "Collapse categories" at bounding box center [326, 599] width 45 height 45
checkbox input "false"
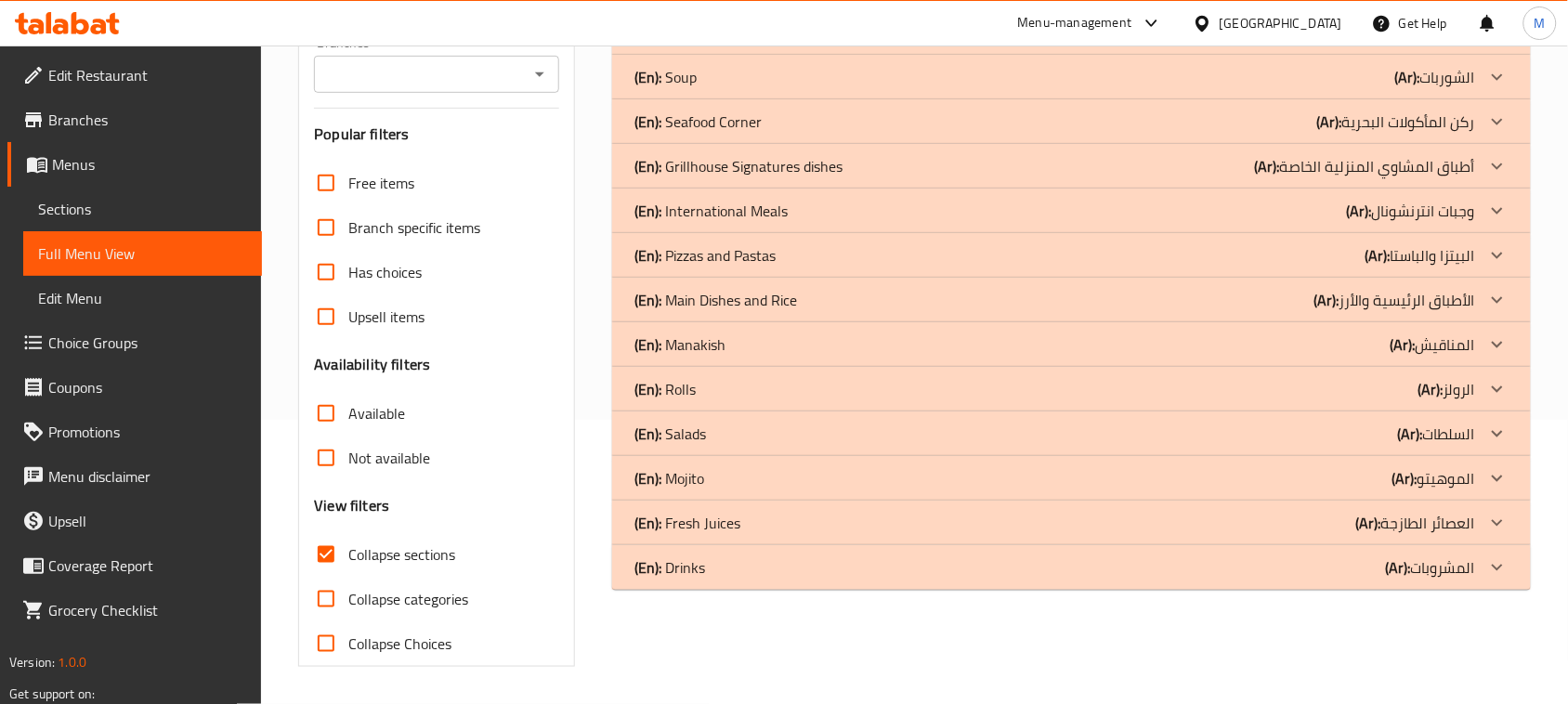
click at [359, 651] on span "Collapse Choices" at bounding box center [400, 643] width 103 height 22
click at [348, 651] on input "Collapse Choices" at bounding box center [326, 644] width 45 height 45
click at [364, 652] on span "Collapse Choices" at bounding box center [400, 643] width 103 height 22
click at [348, 652] on input "Collapse Choices" at bounding box center [326, 644] width 45 height 45
checkbox input "false"
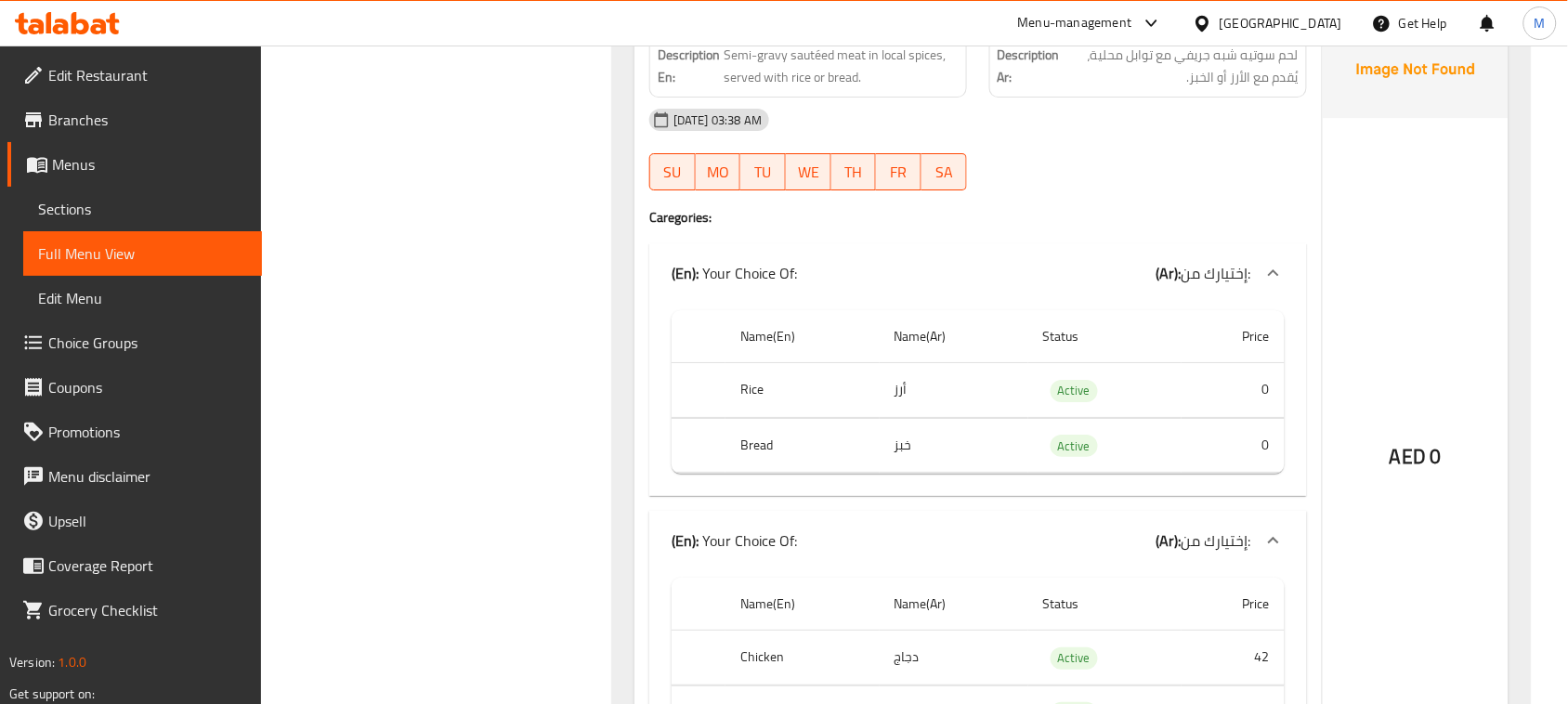
scroll to position [8066, 0]
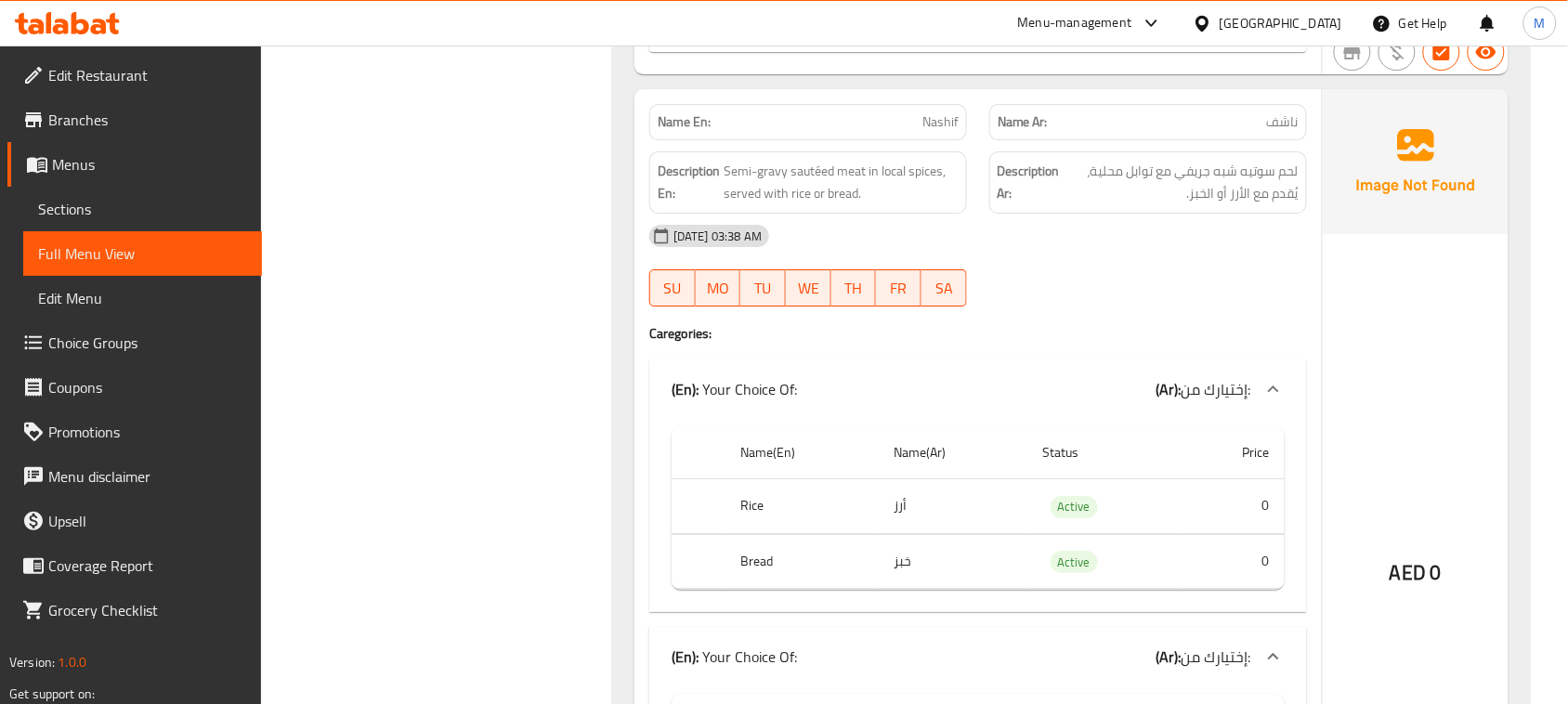
copy span "Nashif"
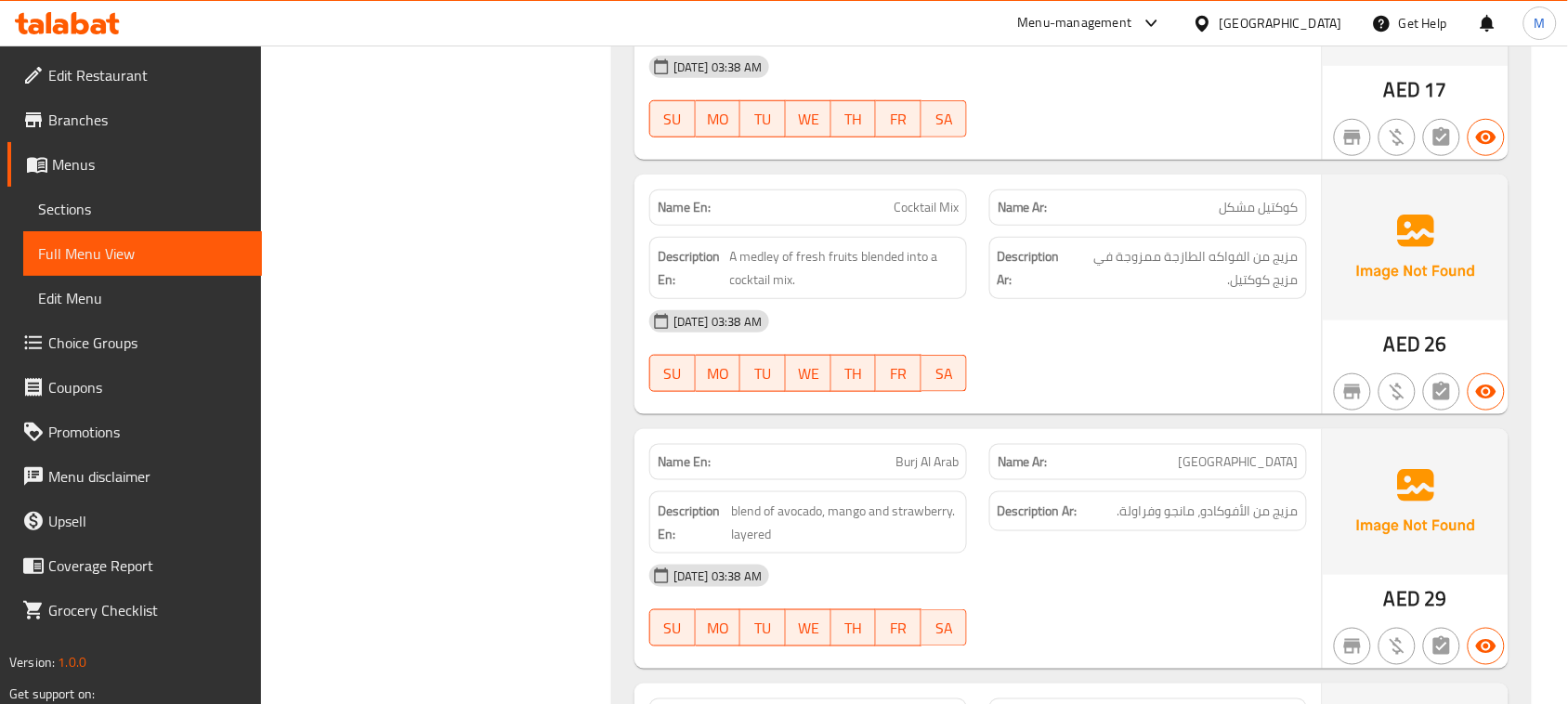
scroll to position [15295, 0]
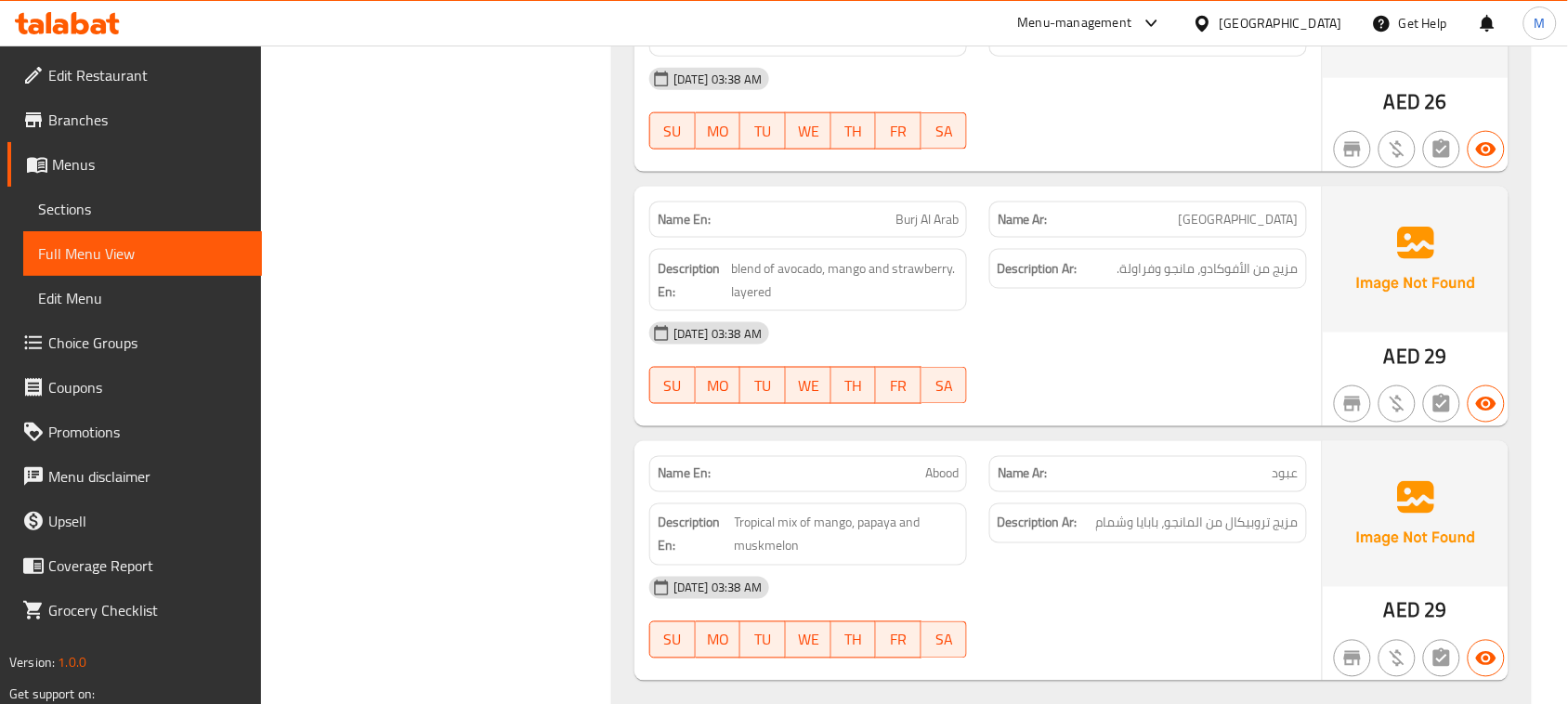
click at [155, 205] on span "Sections" at bounding box center [142, 208] width 209 height 22
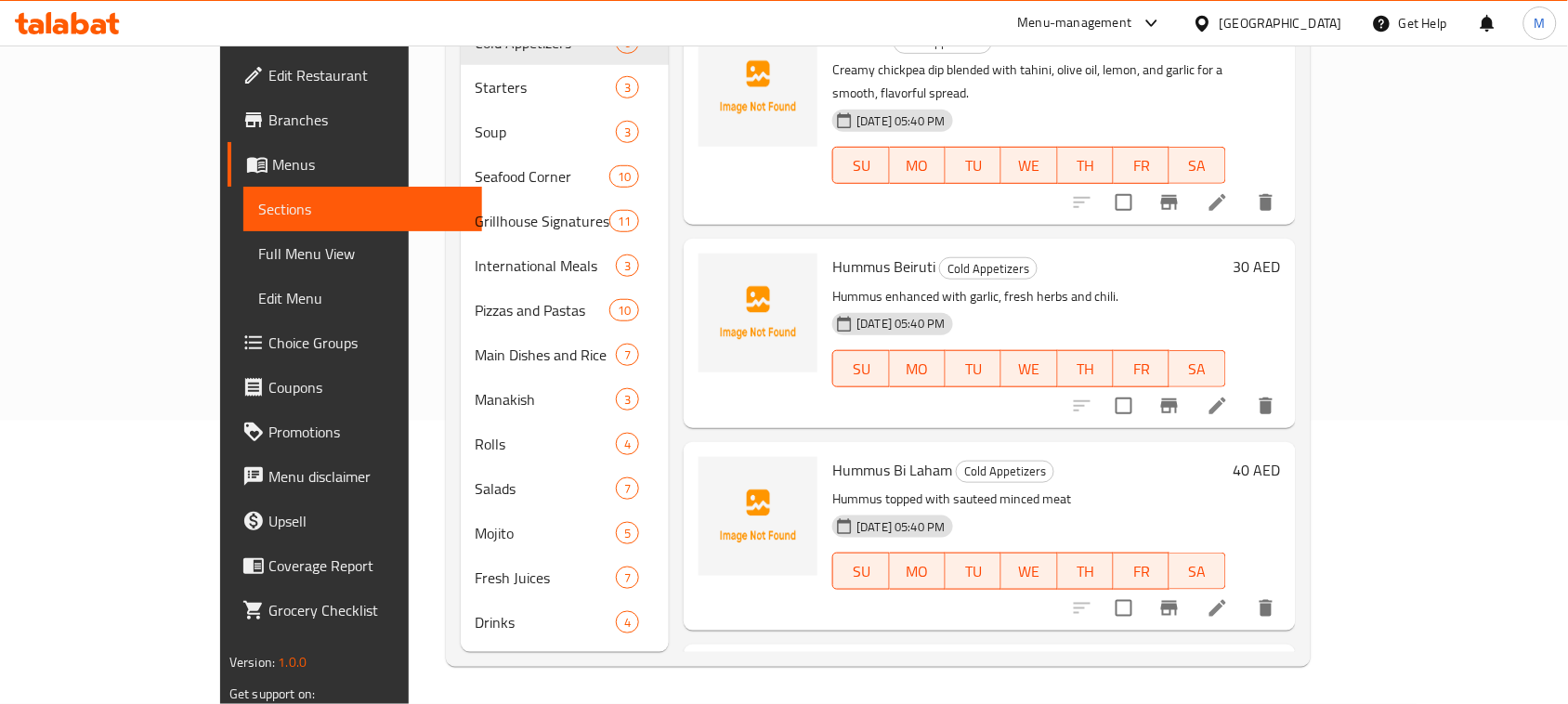
scroll to position [261, 0]
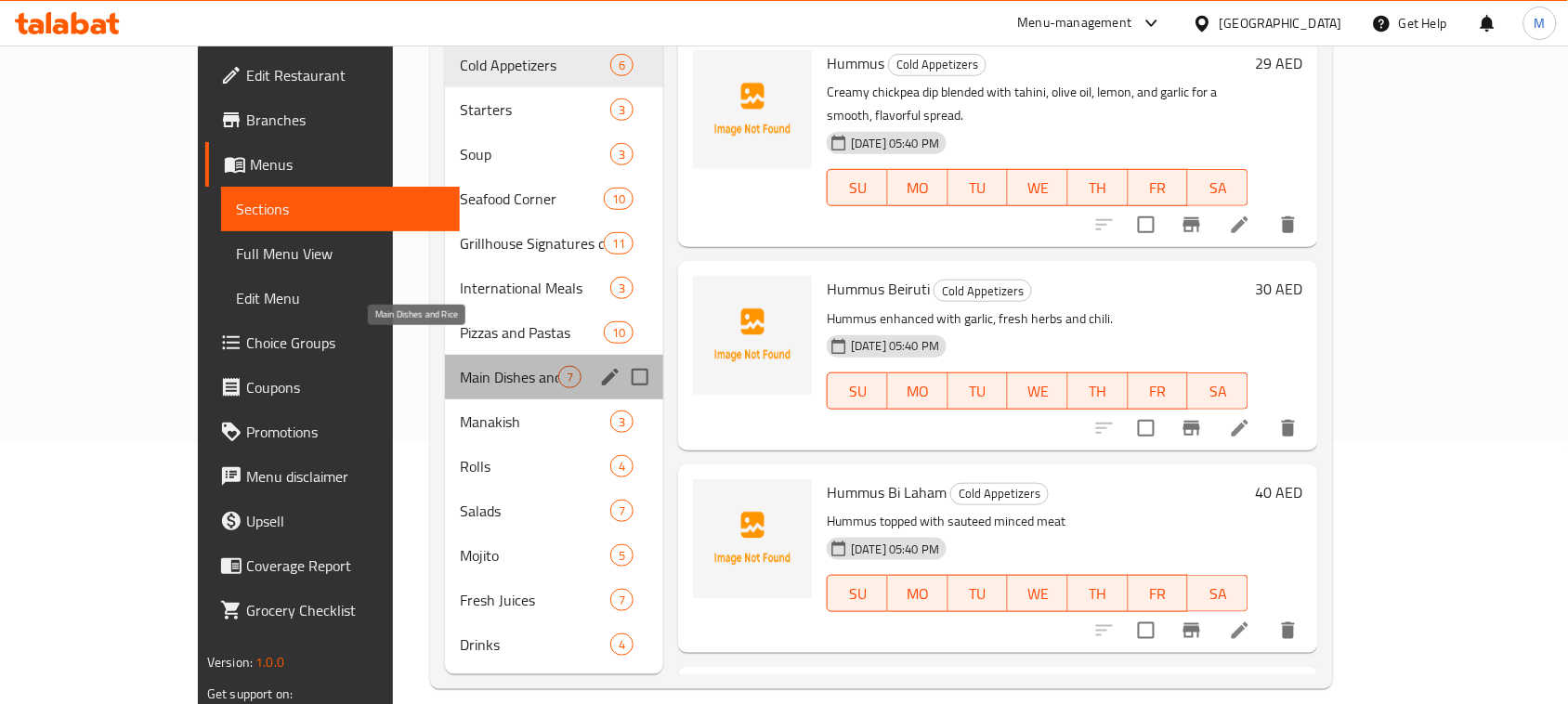
click at [460, 366] on span "Main Dishes and Rice" at bounding box center [508, 377] width 98 height 22
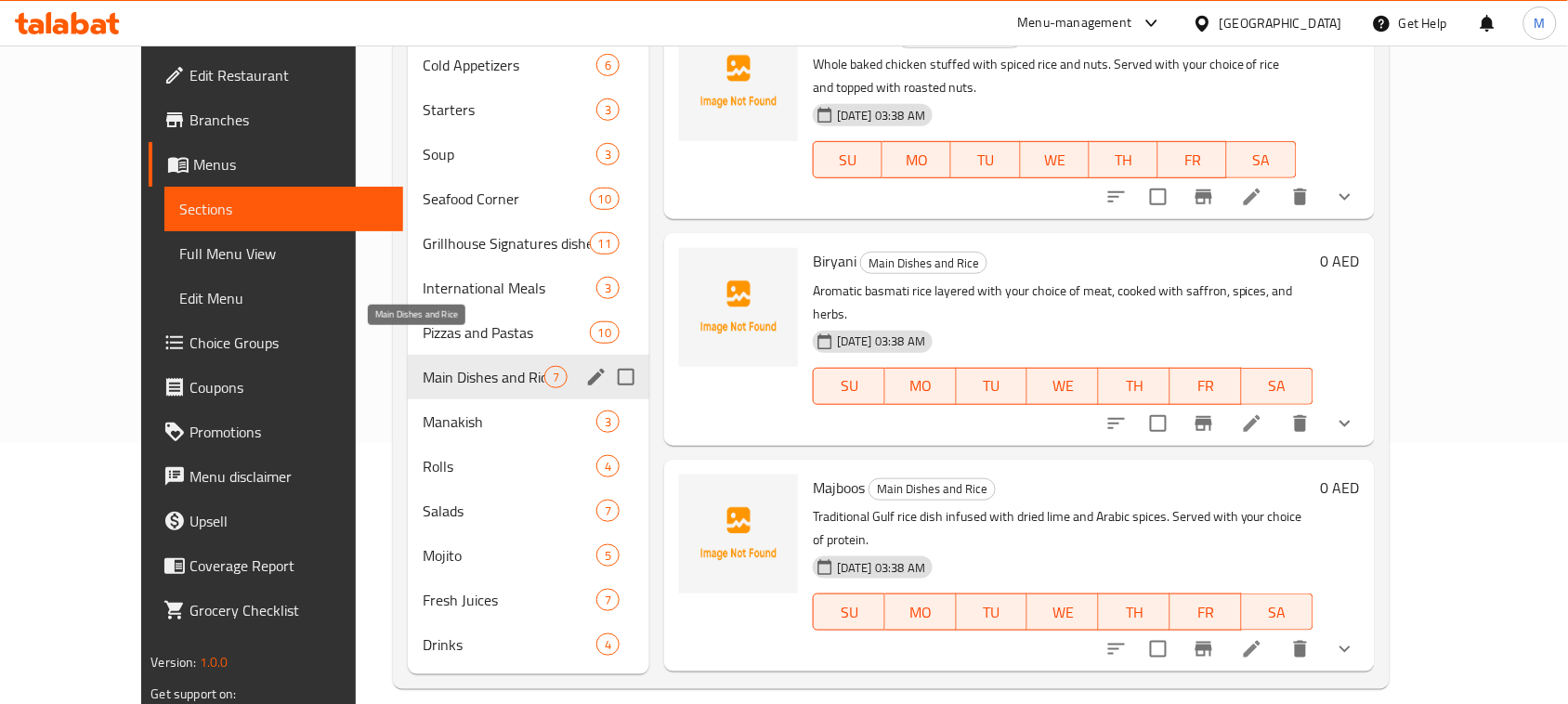
scroll to position [734, 0]
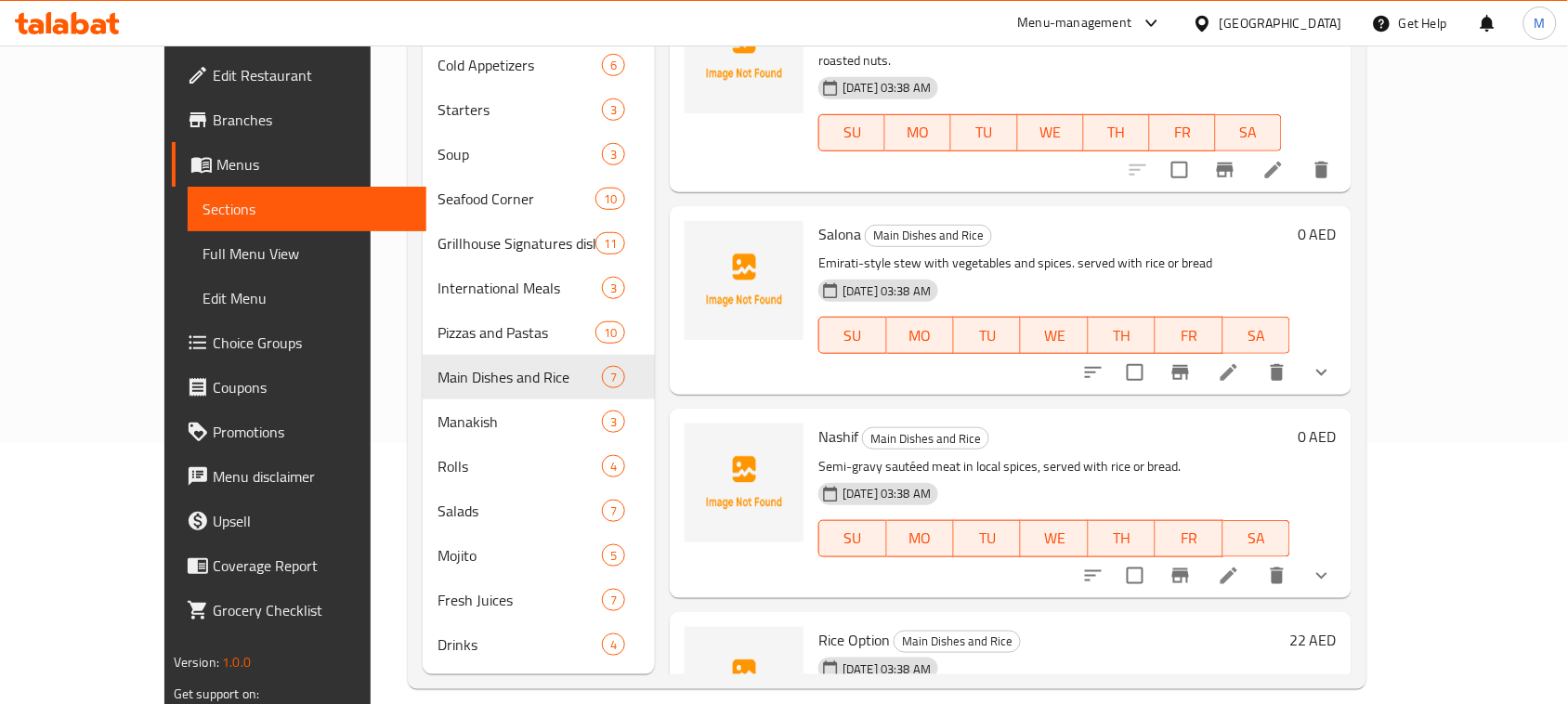
click at [1255, 559] on li at bounding box center [1228, 575] width 52 height 33
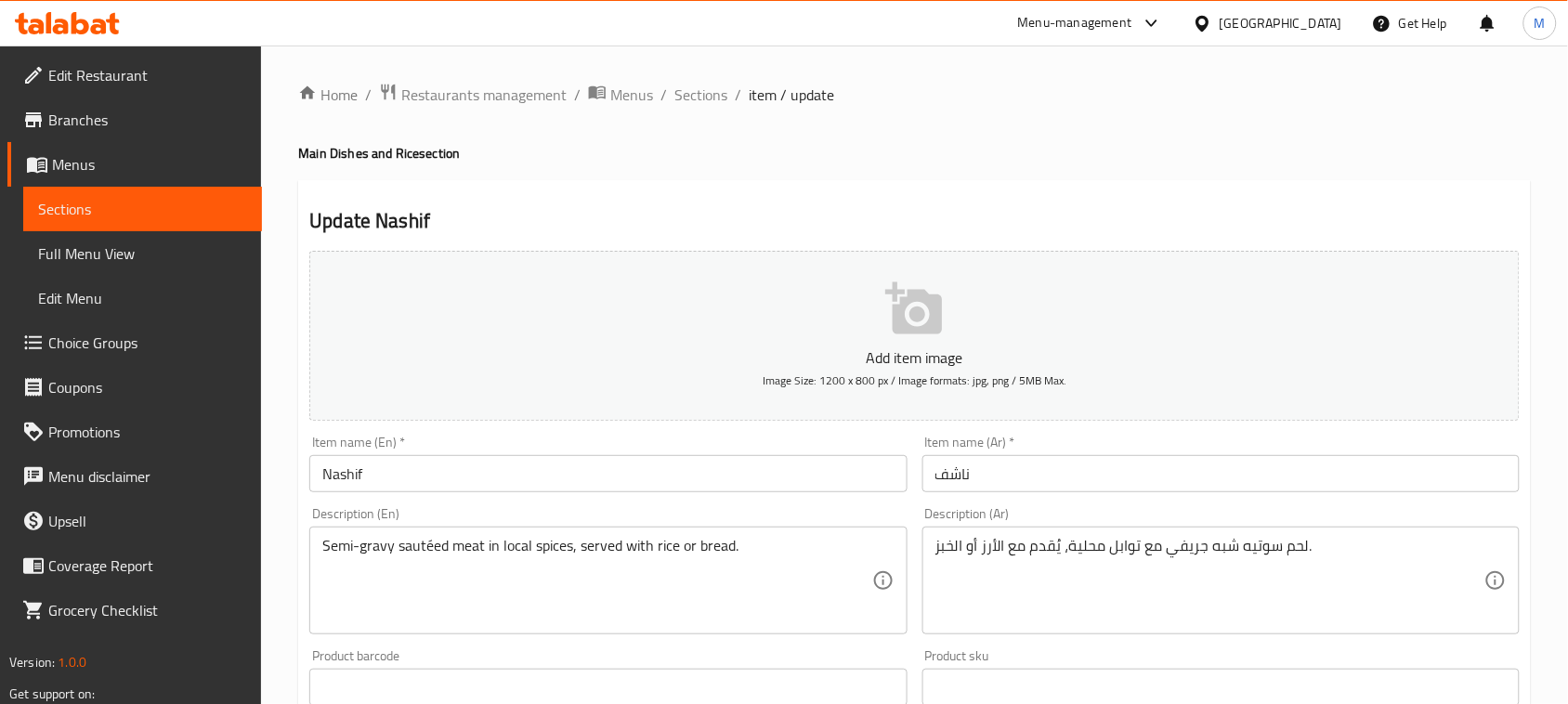
click at [1152, 541] on textarea "لحم سوتيه شبه جريفي مع توابل محلية، يُقدم مع الأرز أو الخبز." at bounding box center [1210, 581] width 549 height 89
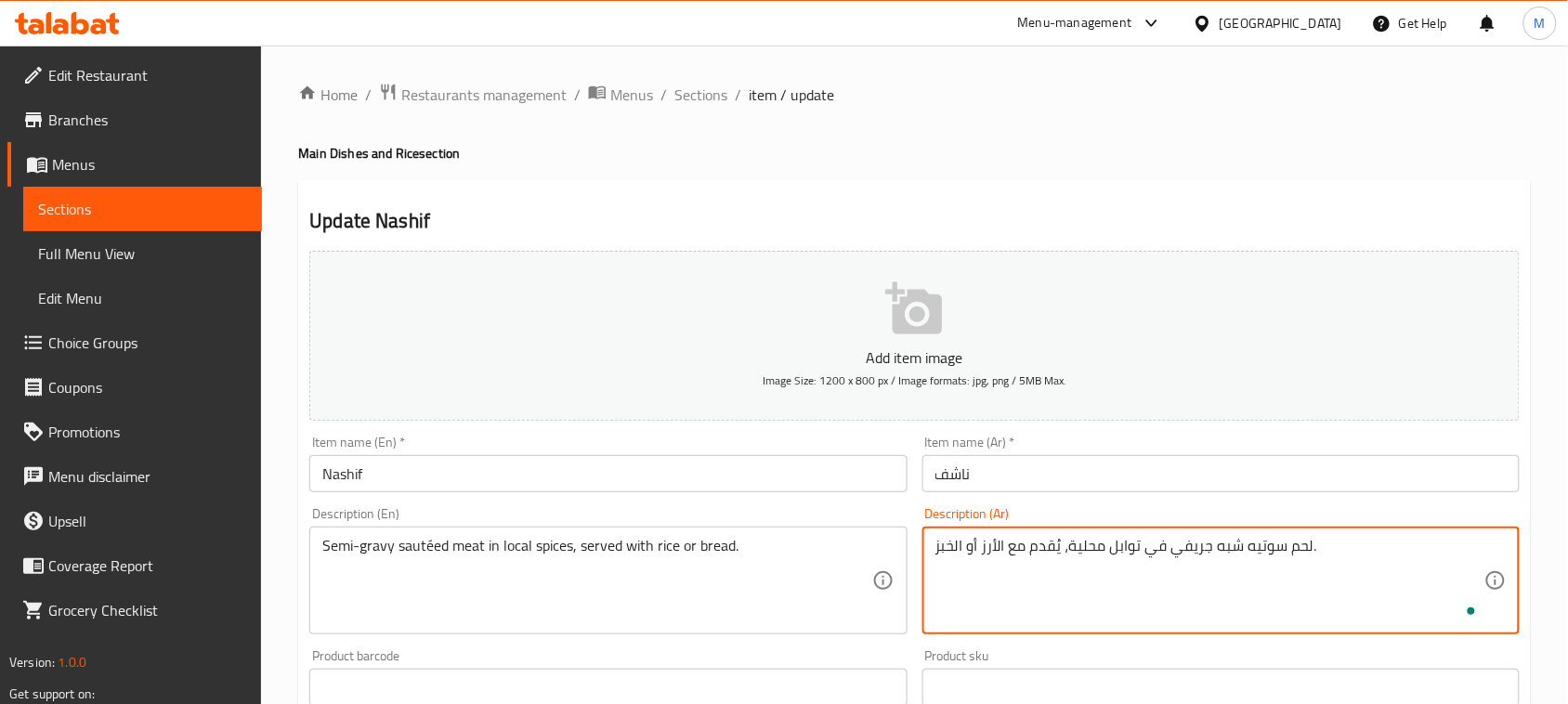
type textarea "لحم سوتيه شبه جريفي في توابل محلية، يُقدم مع الأرز أو الخبز."
click at [791, 466] on input "Nashif" at bounding box center [608, 473] width 597 height 37
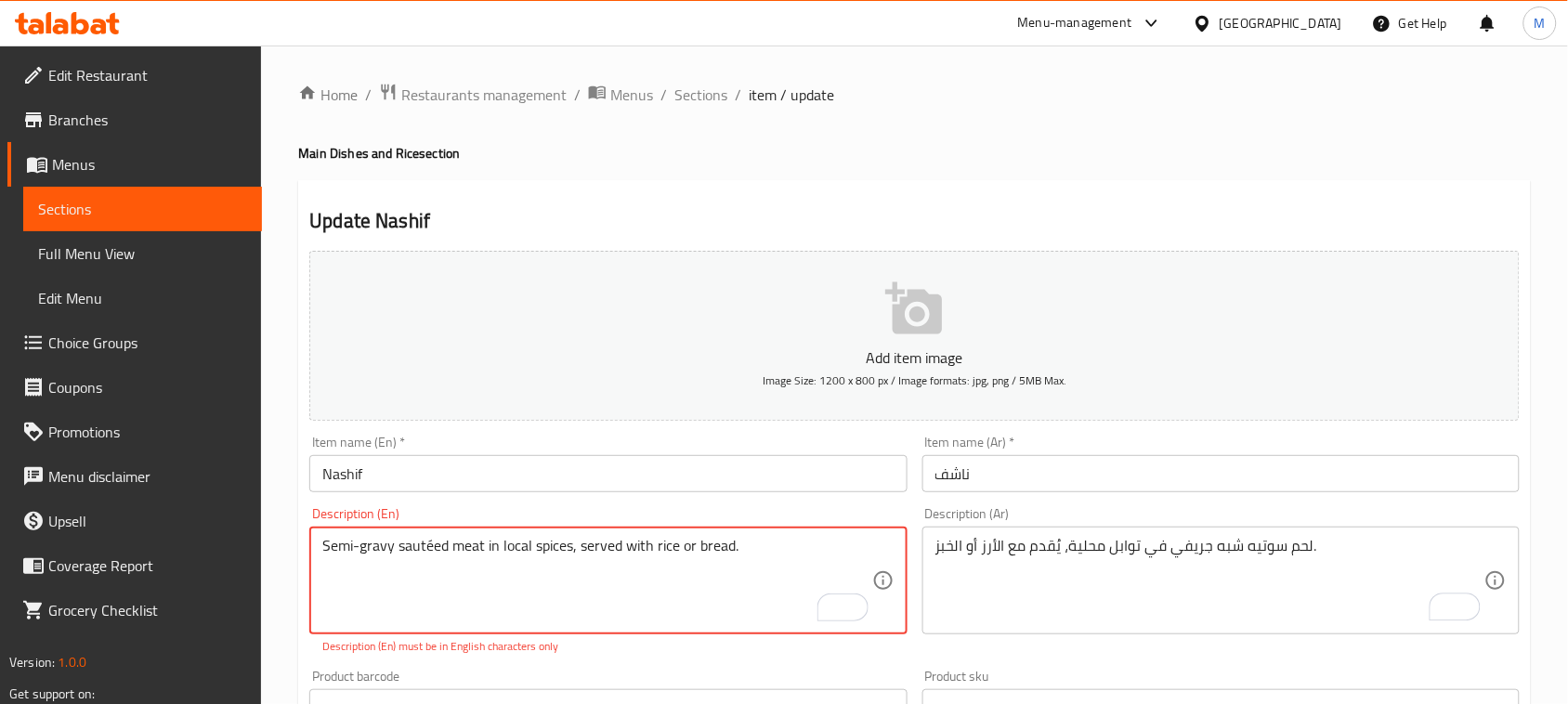
click at [434, 540] on textarea "Semi-gravy sautéed meat in local spices, served with rice or bread." at bounding box center [597, 581] width 549 height 89
type textarea "Semi-gravy sauteed meat in local spices, served with rice or bread."
click at [502, 488] on input "Nashif" at bounding box center [608, 473] width 597 height 37
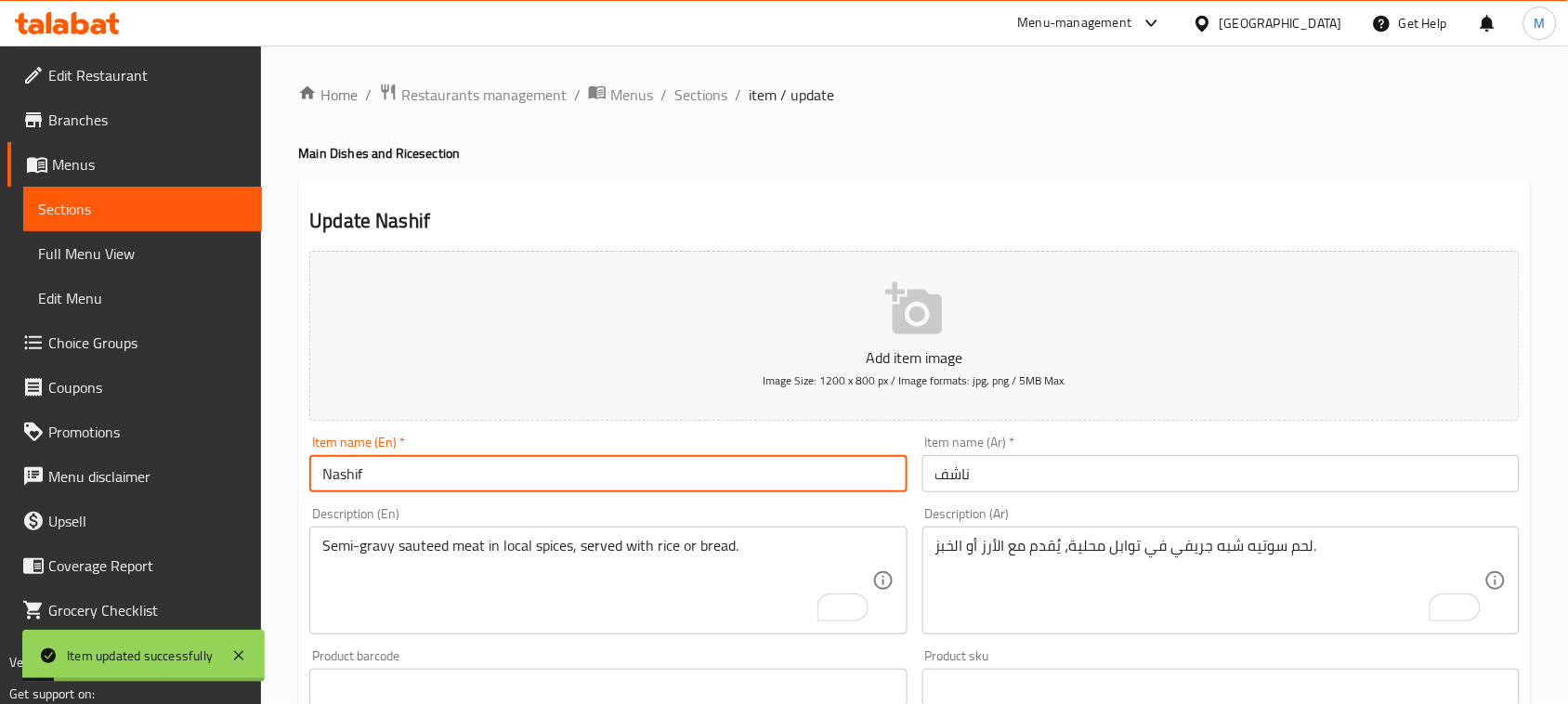
drag, startPoint x: 154, startPoint y: 251, endPoint x: 258, endPoint y: 271, distance: 105.9
click at [155, 252] on span "Full Menu View" at bounding box center [142, 253] width 209 height 22
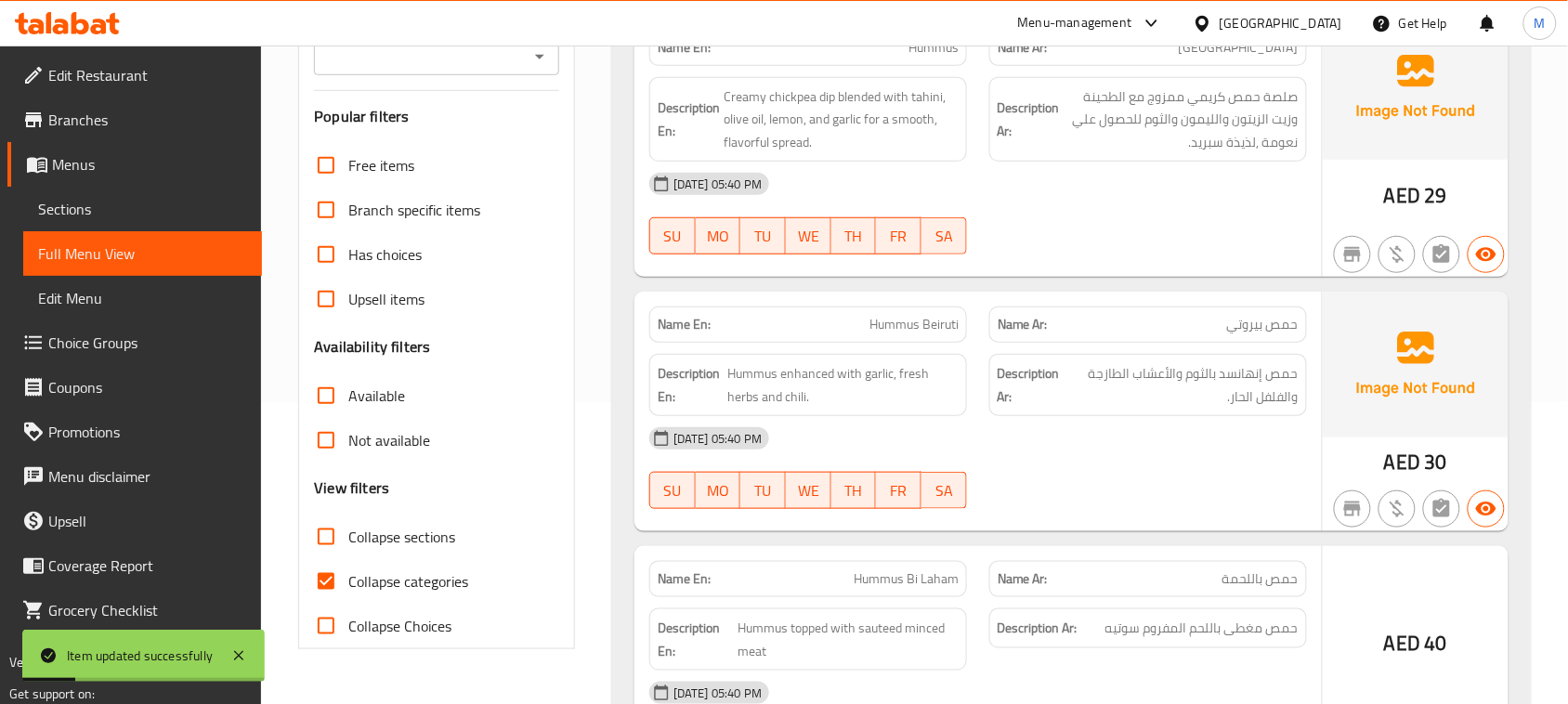
scroll to position [581, 0]
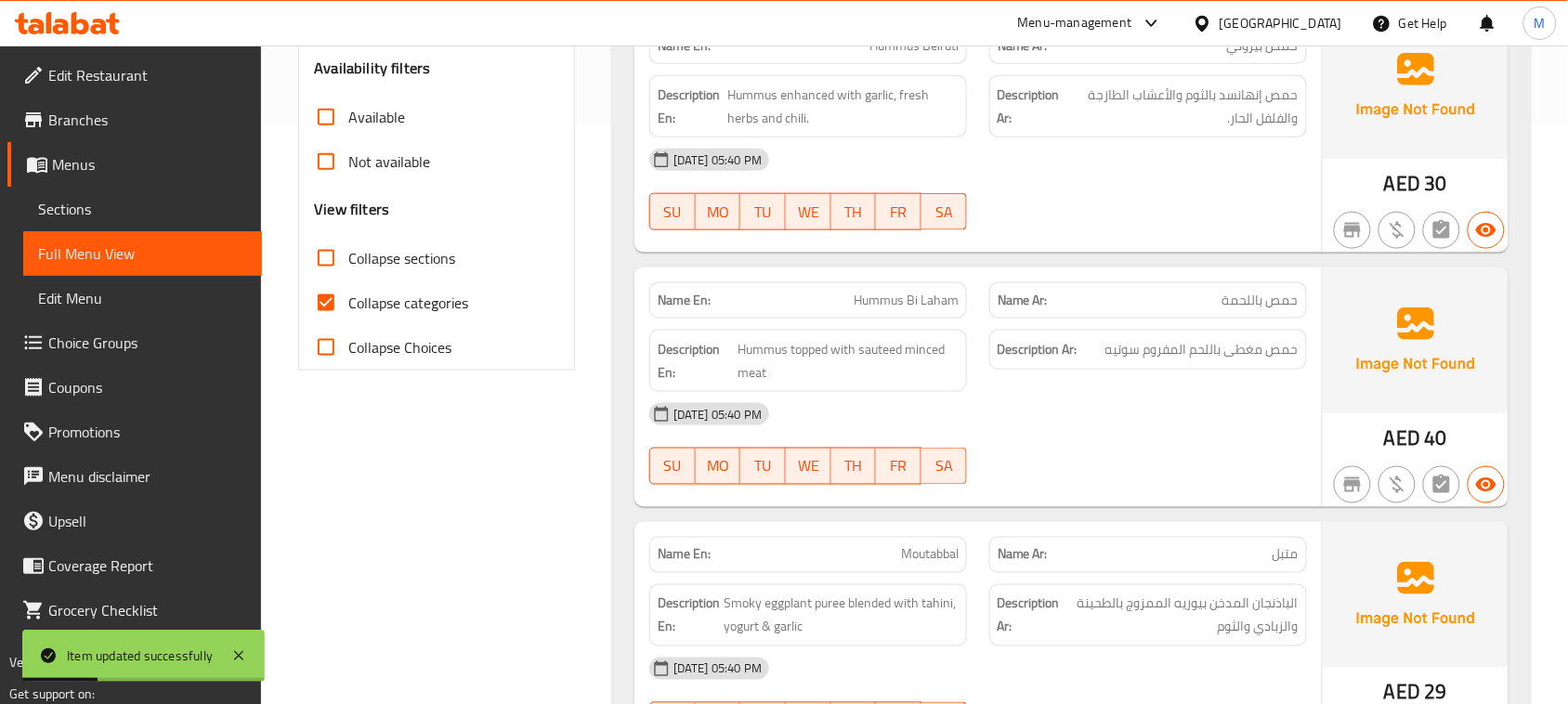
drag, startPoint x: 331, startPoint y: 261, endPoint x: 333, endPoint y: 316, distance: 55.0
click at [331, 260] on input "Collapse sections" at bounding box center [326, 258] width 45 height 45
checkbox input "true"
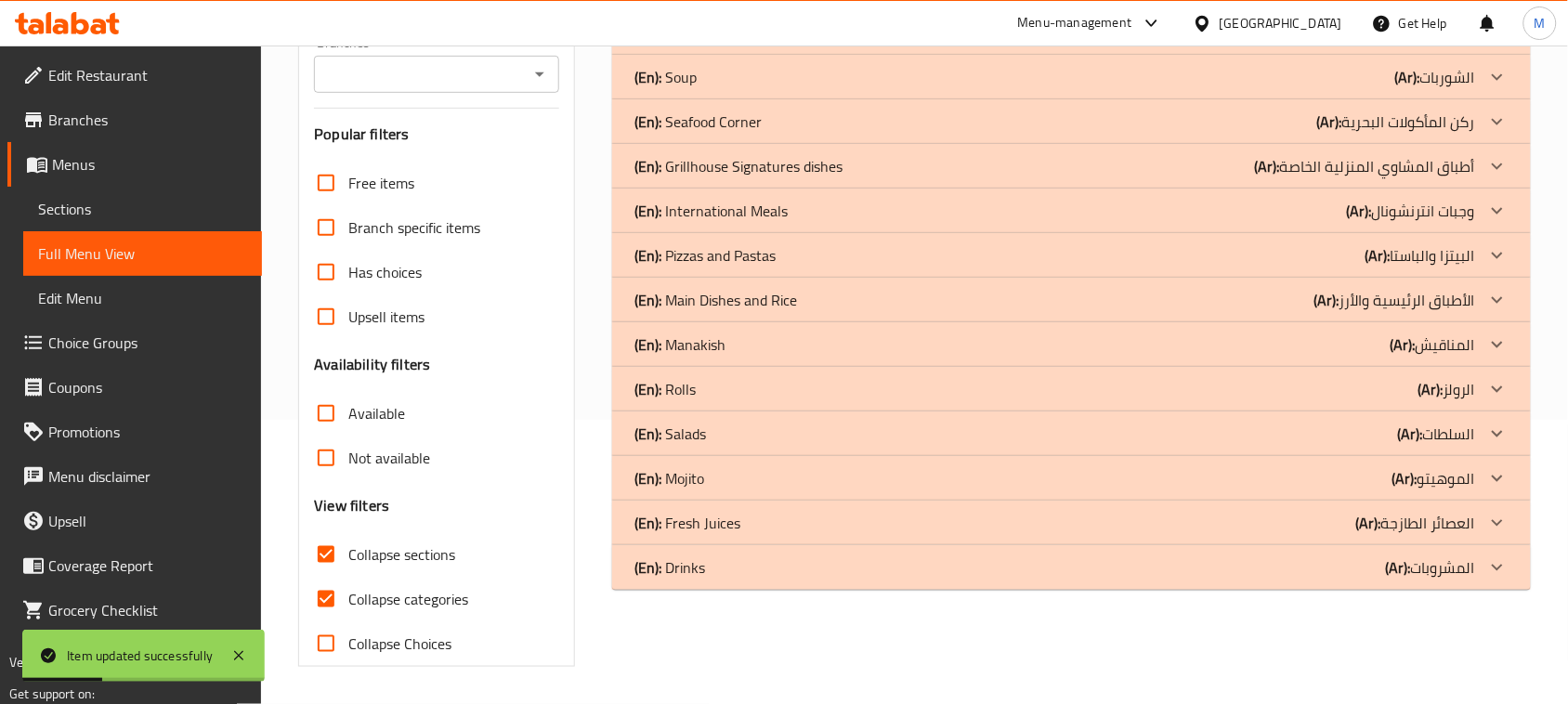
click at [330, 577] on input "Collapse categories" at bounding box center [326, 599] width 45 height 45
checkbox input "false"
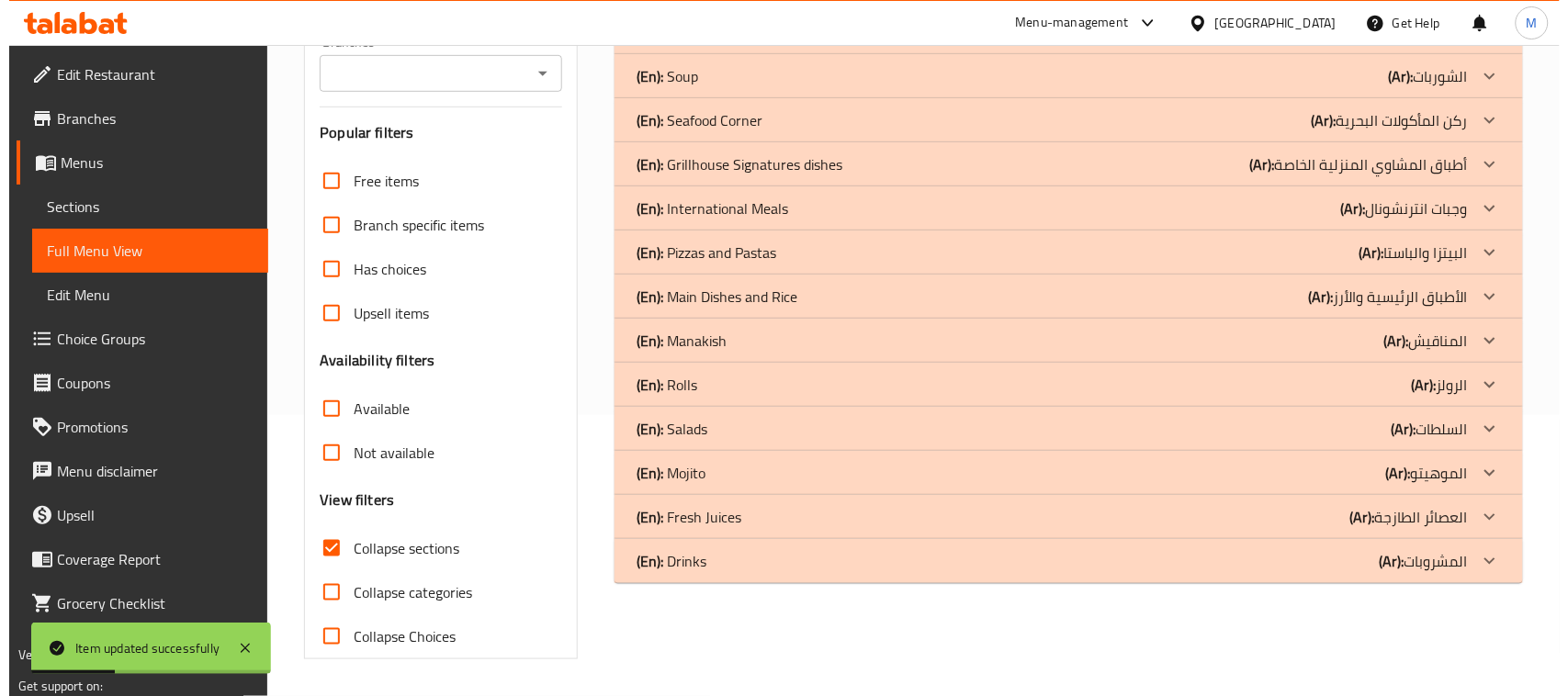
scroll to position [281, 0]
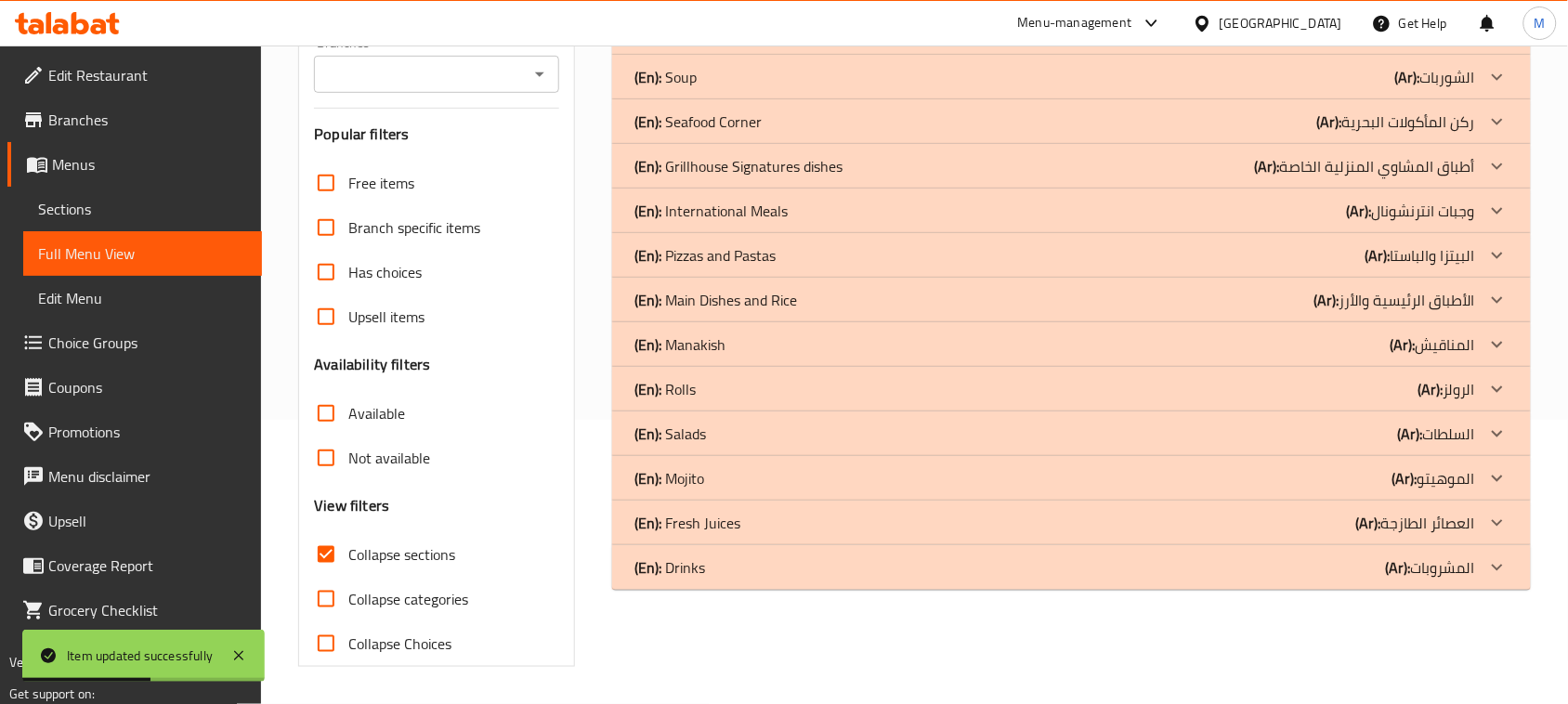
drag, startPoint x: 730, startPoint y: 572, endPoint x: 739, endPoint y: 540, distance: 33.2
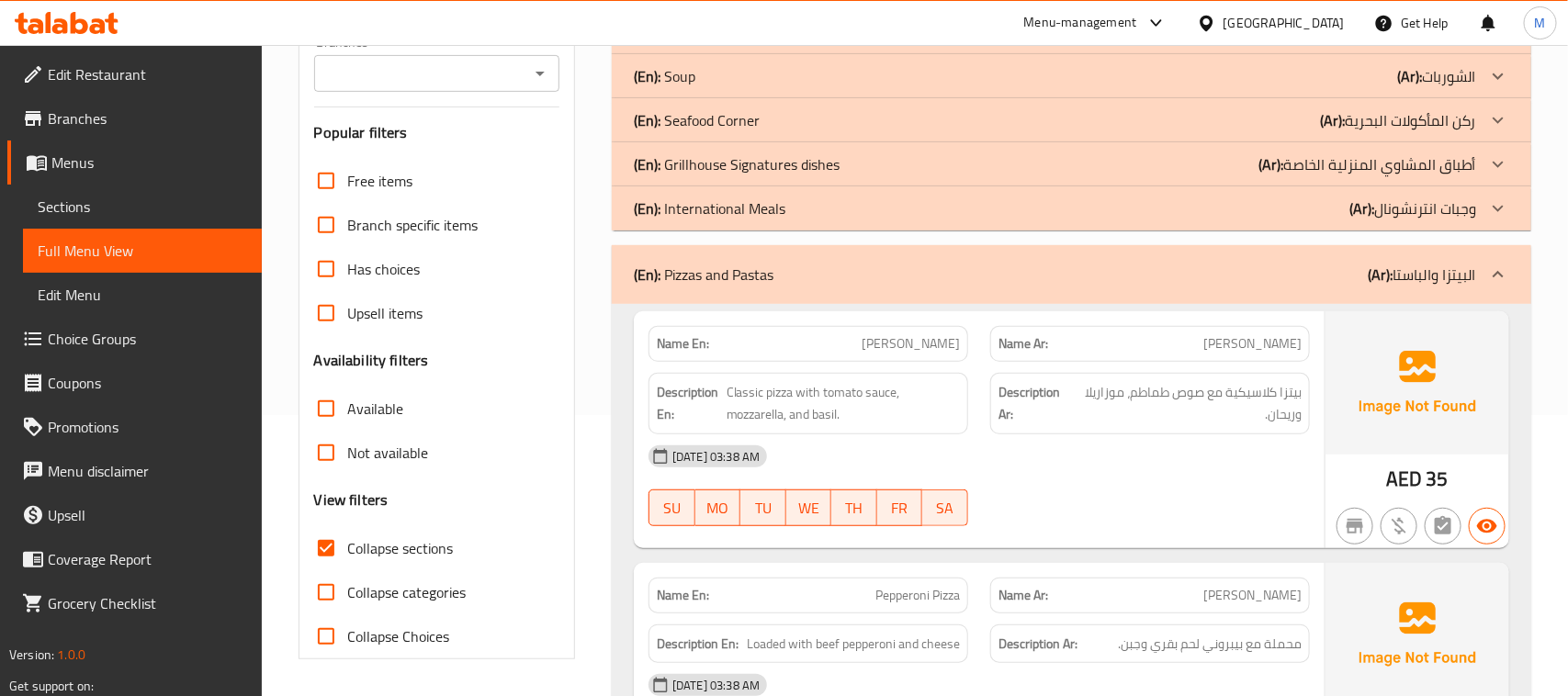
click at [91, 213] on span "Sections" at bounding box center [142, 206] width 209 height 22
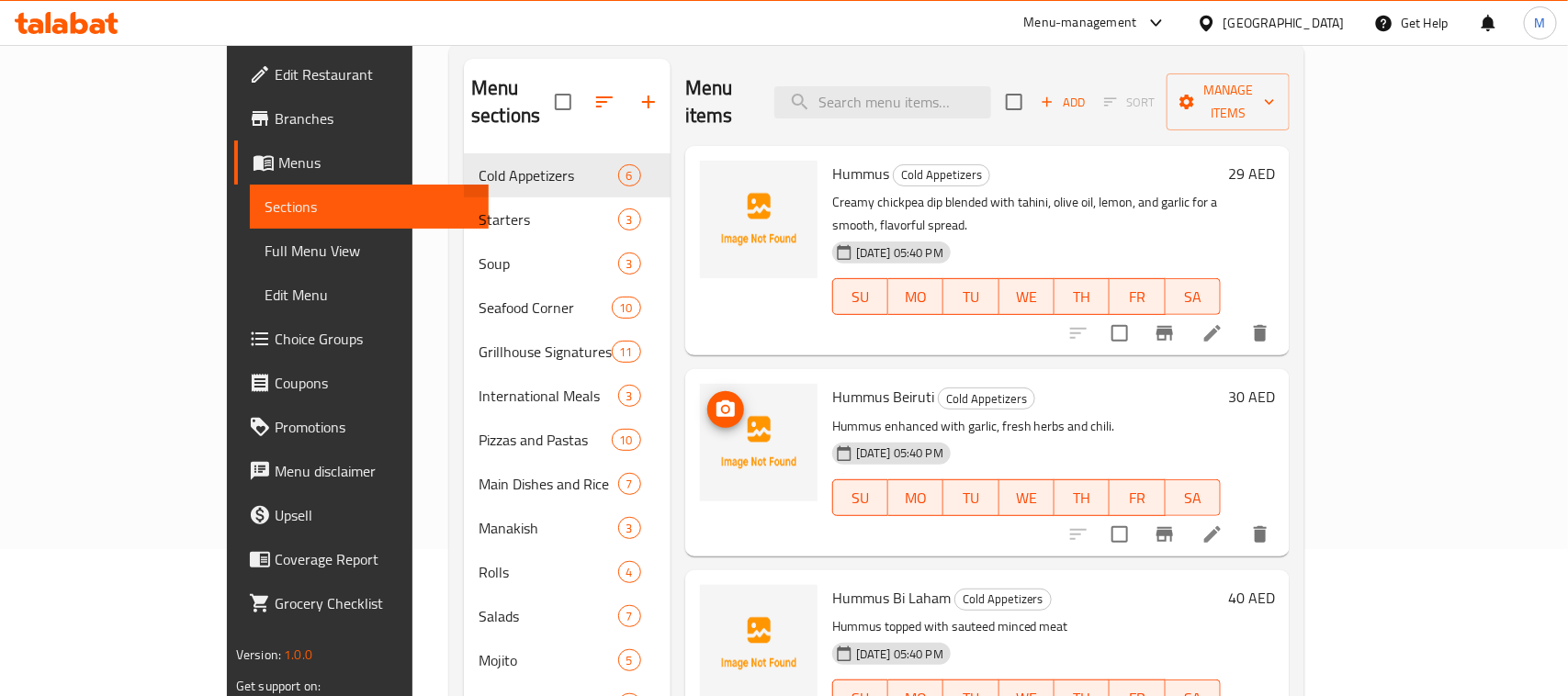
scroll to position [143, 0]
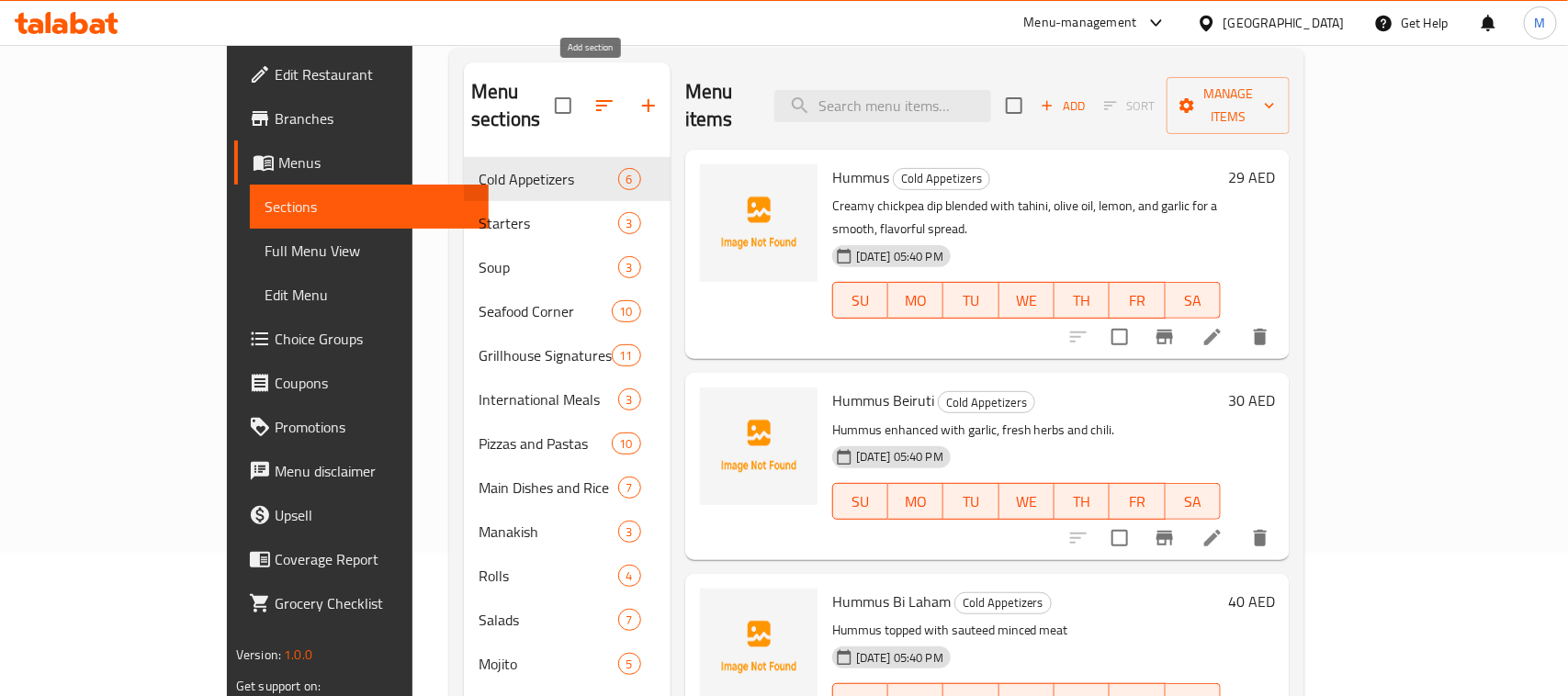
click at [637, 94] on icon "button" at bounding box center [648, 105] width 22 height 22
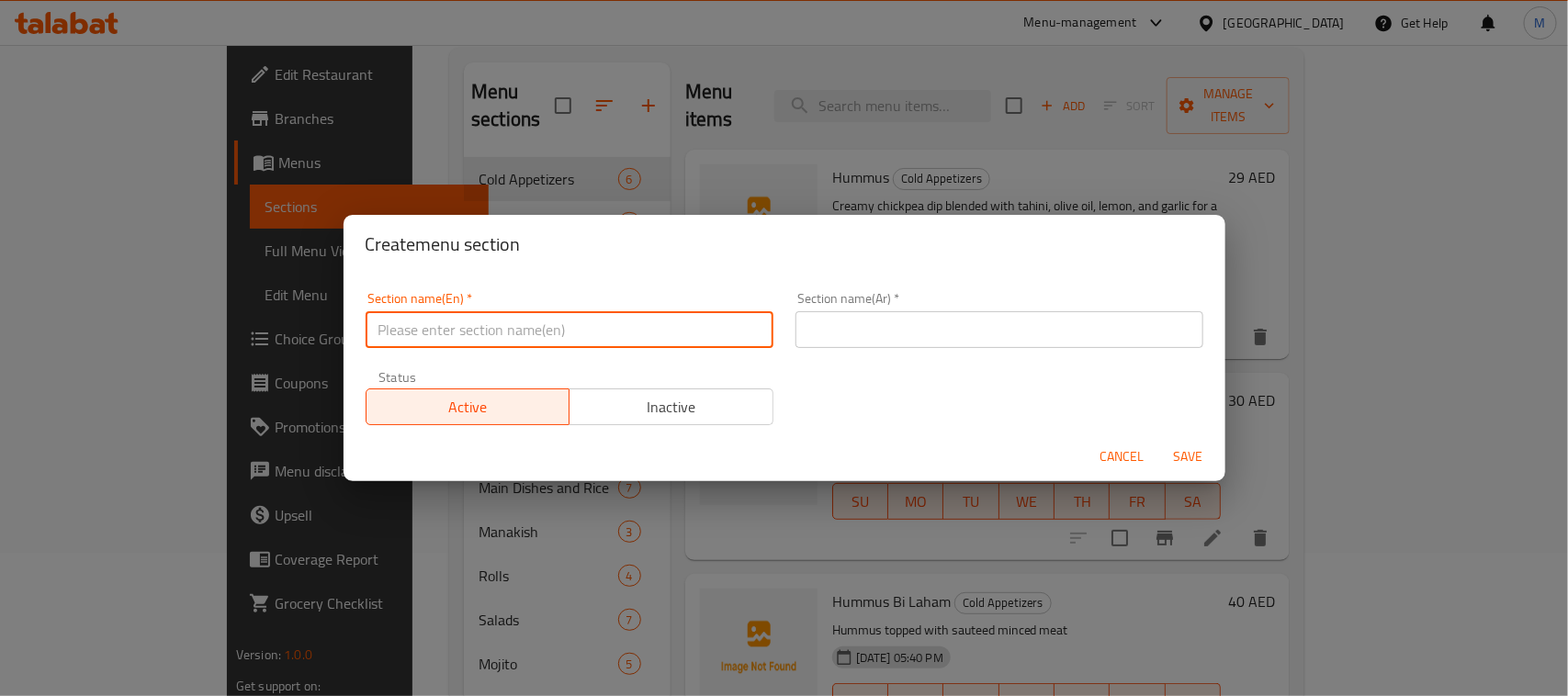
click at [508, 336] on input "text" at bounding box center [569, 329] width 407 height 37
type input "Desserts"
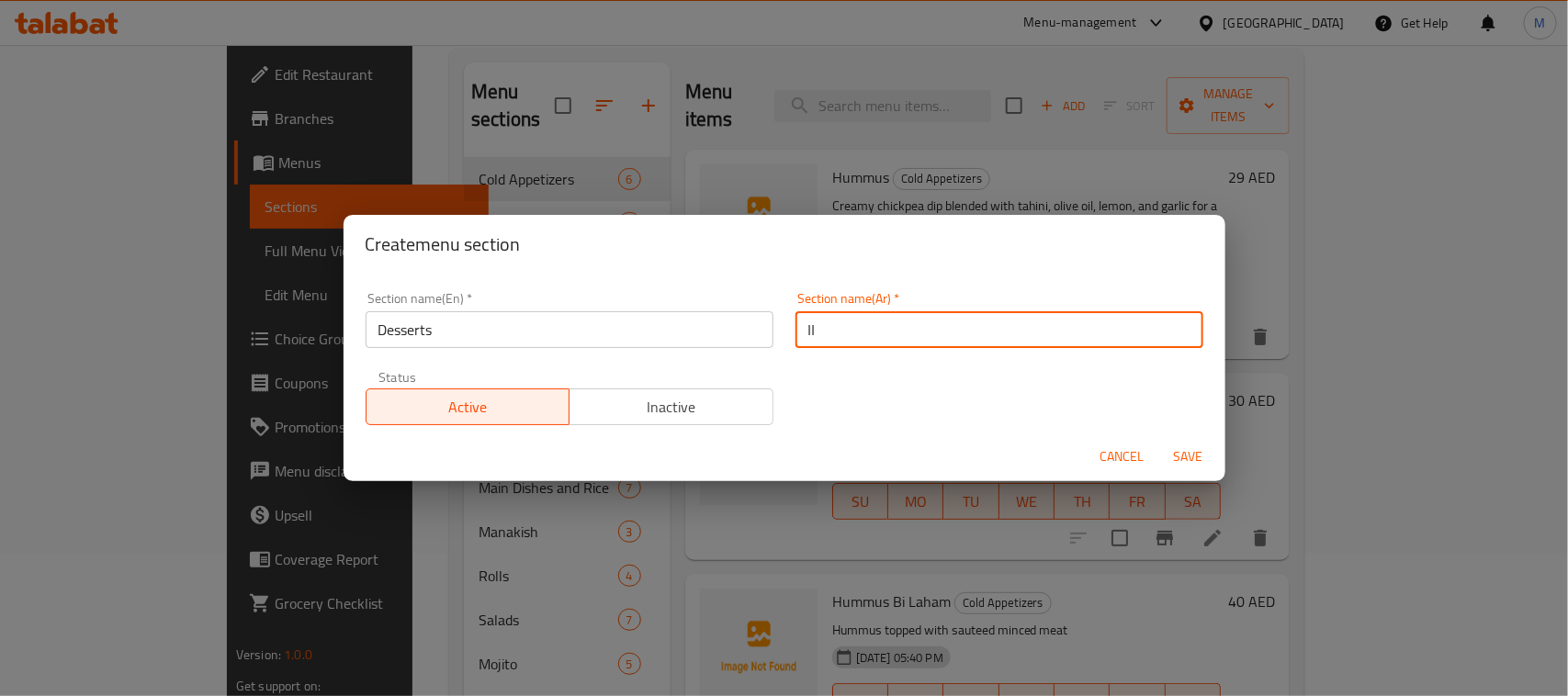
type input "ا"
type input "ت"
type input "الحلويات"
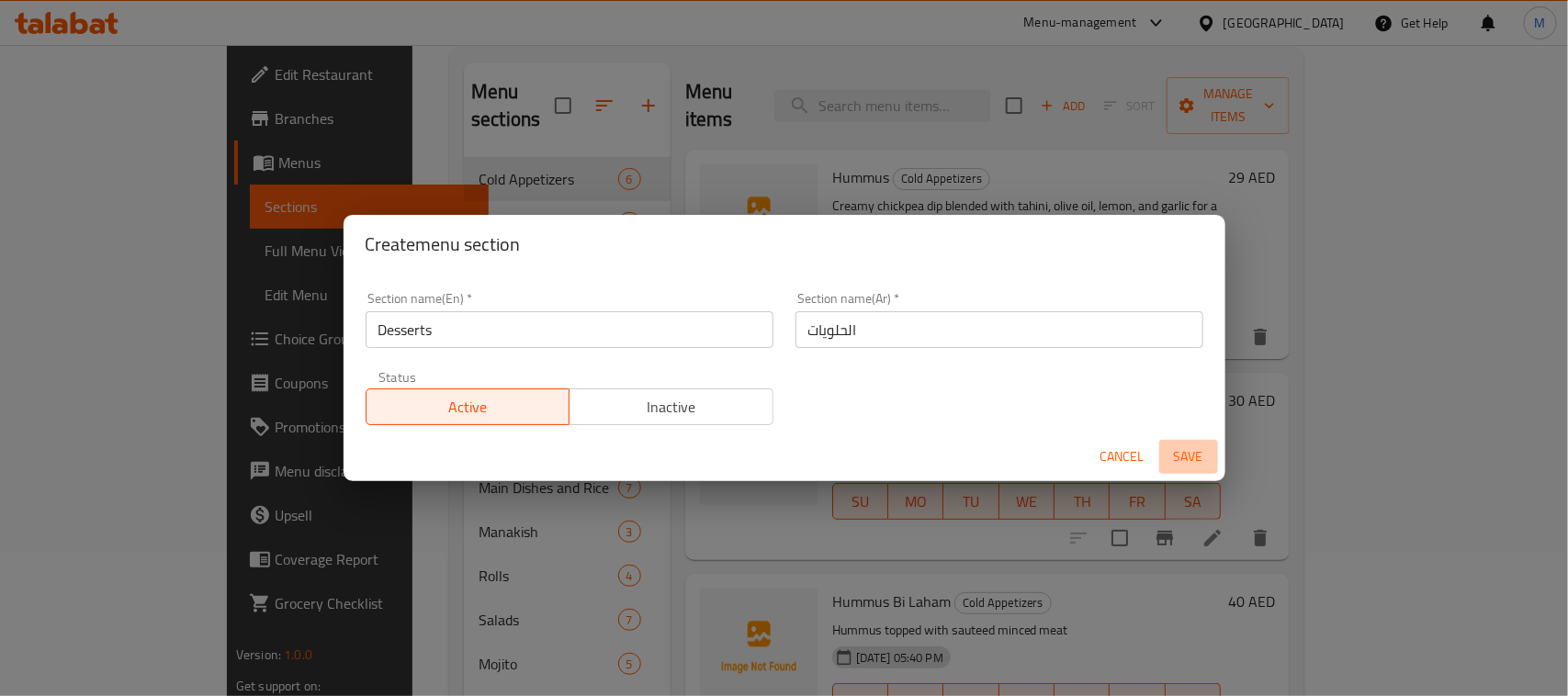
click at [1172, 447] on span "Save" at bounding box center [1188, 456] width 44 height 23
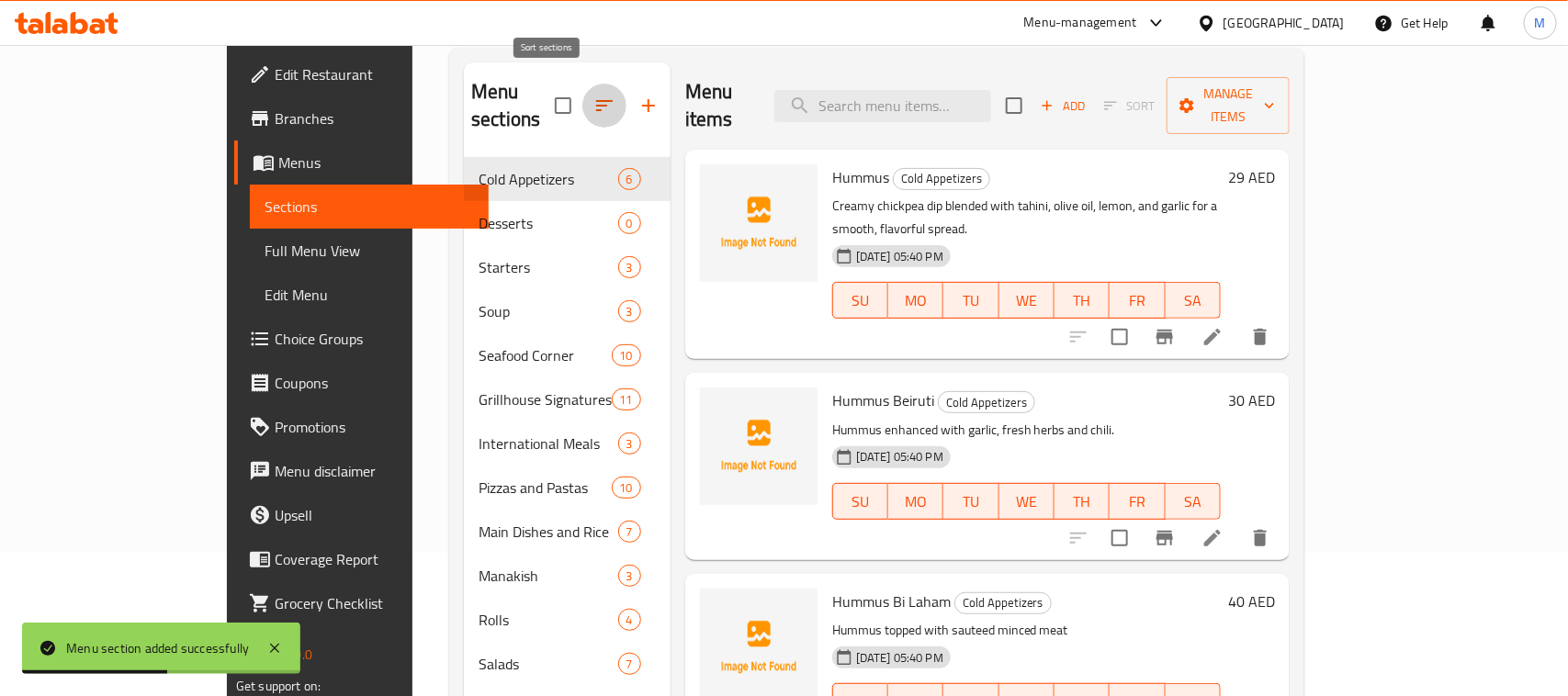
click at [593, 96] on icon "button" at bounding box center [603, 105] width 22 height 22
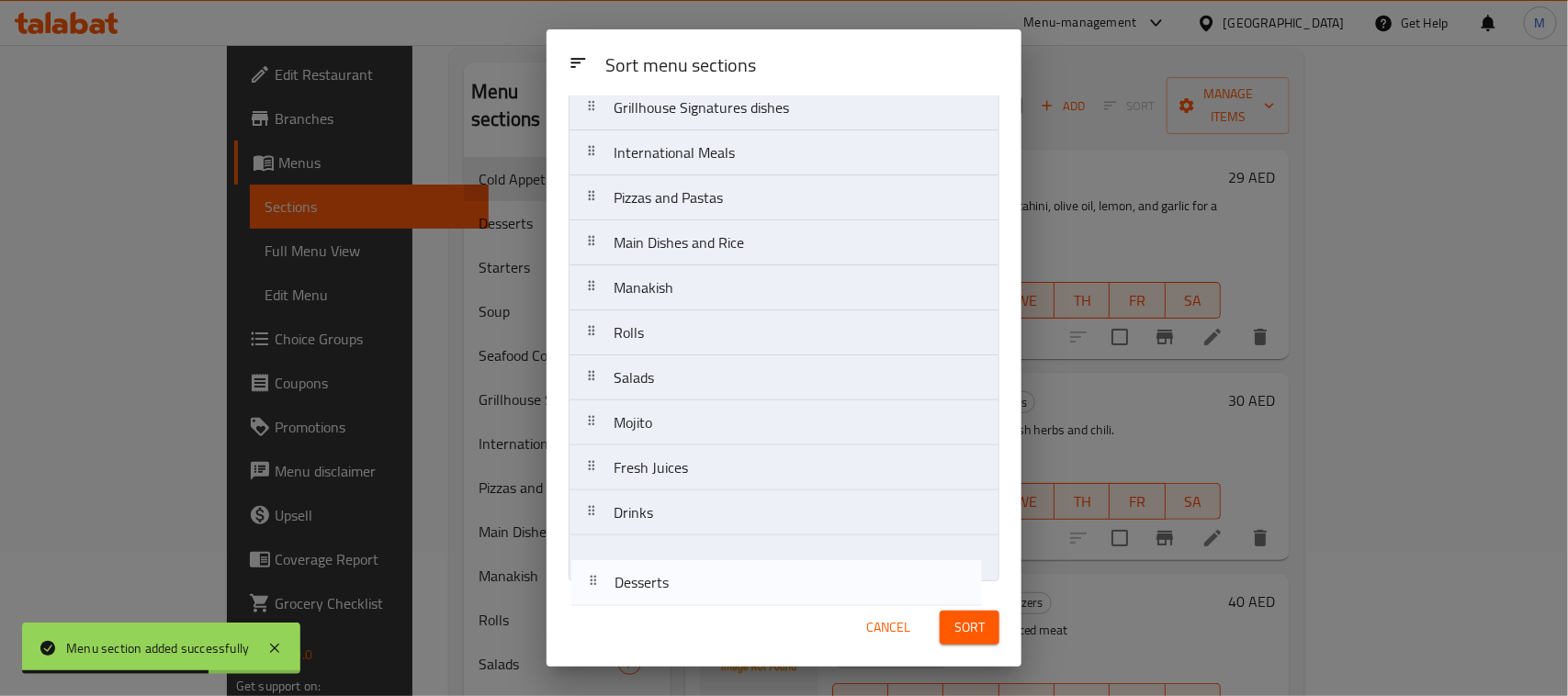
scroll to position [245, 0]
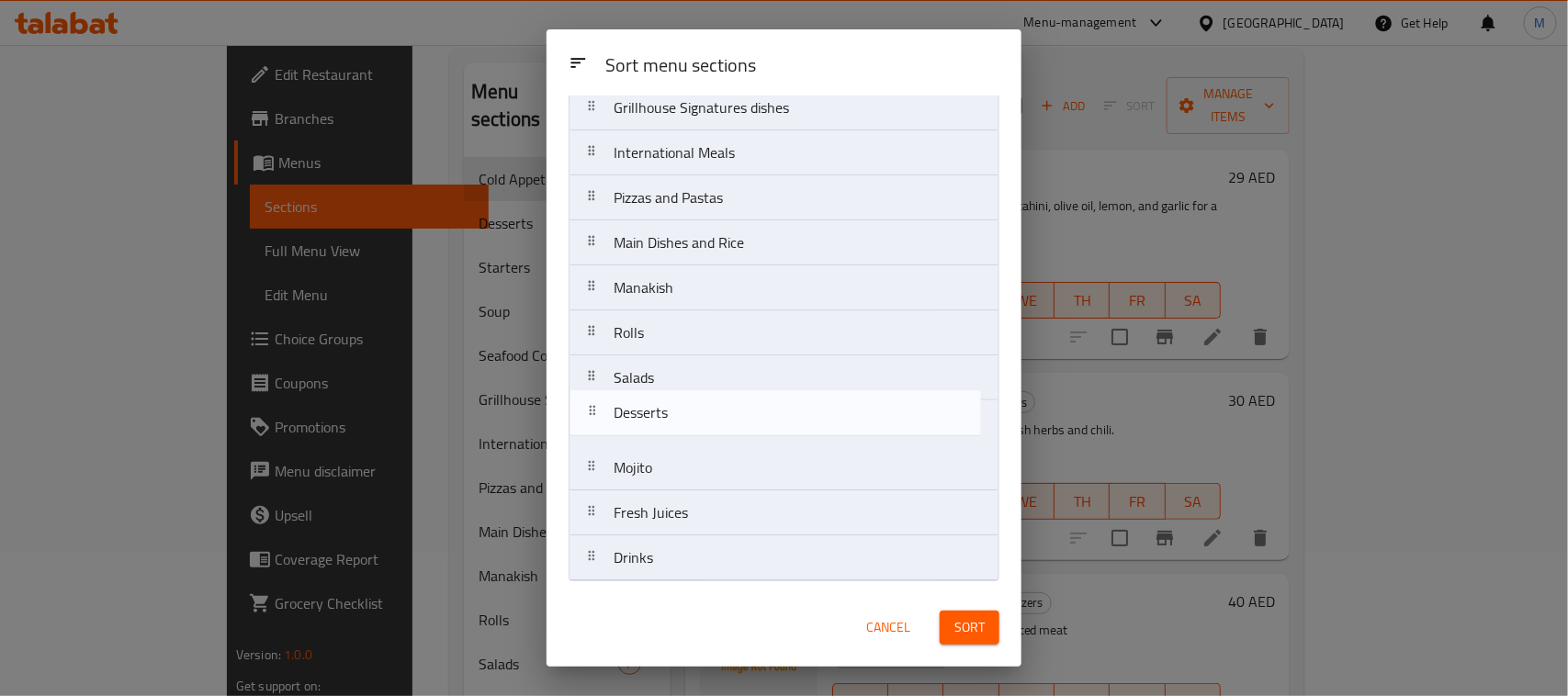
drag, startPoint x: 709, startPoint y: 222, endPoint x: 713, endPoint y: 439, distance: 217.0
click at [713, 439] on nav "Cold Appetizers Desserts Starters Soup Seafood Corner Grillhouse Signatures dis…" at bounding box center [784, 243] width 431 height 677
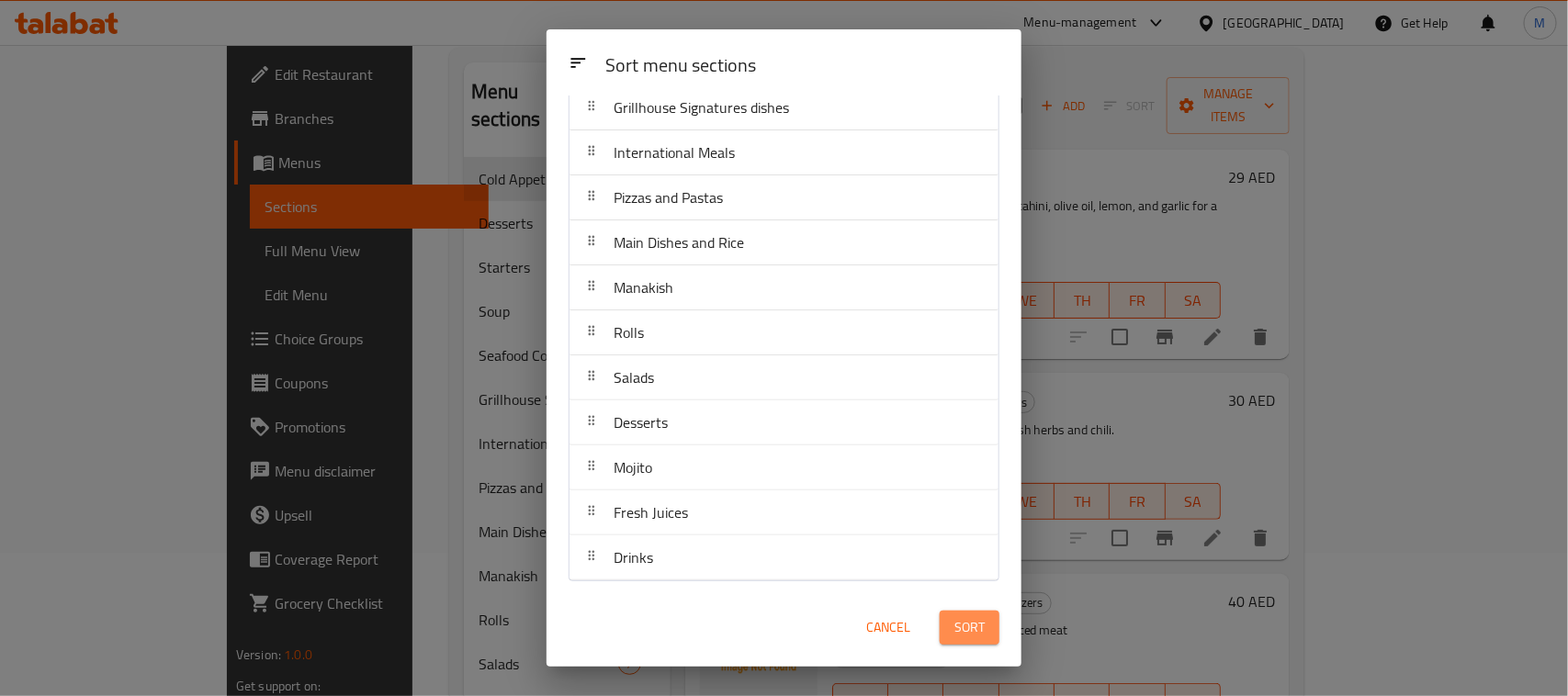
click at [997, 626] on button "Sort" at bounding box center [968, 628] width 59 height 34
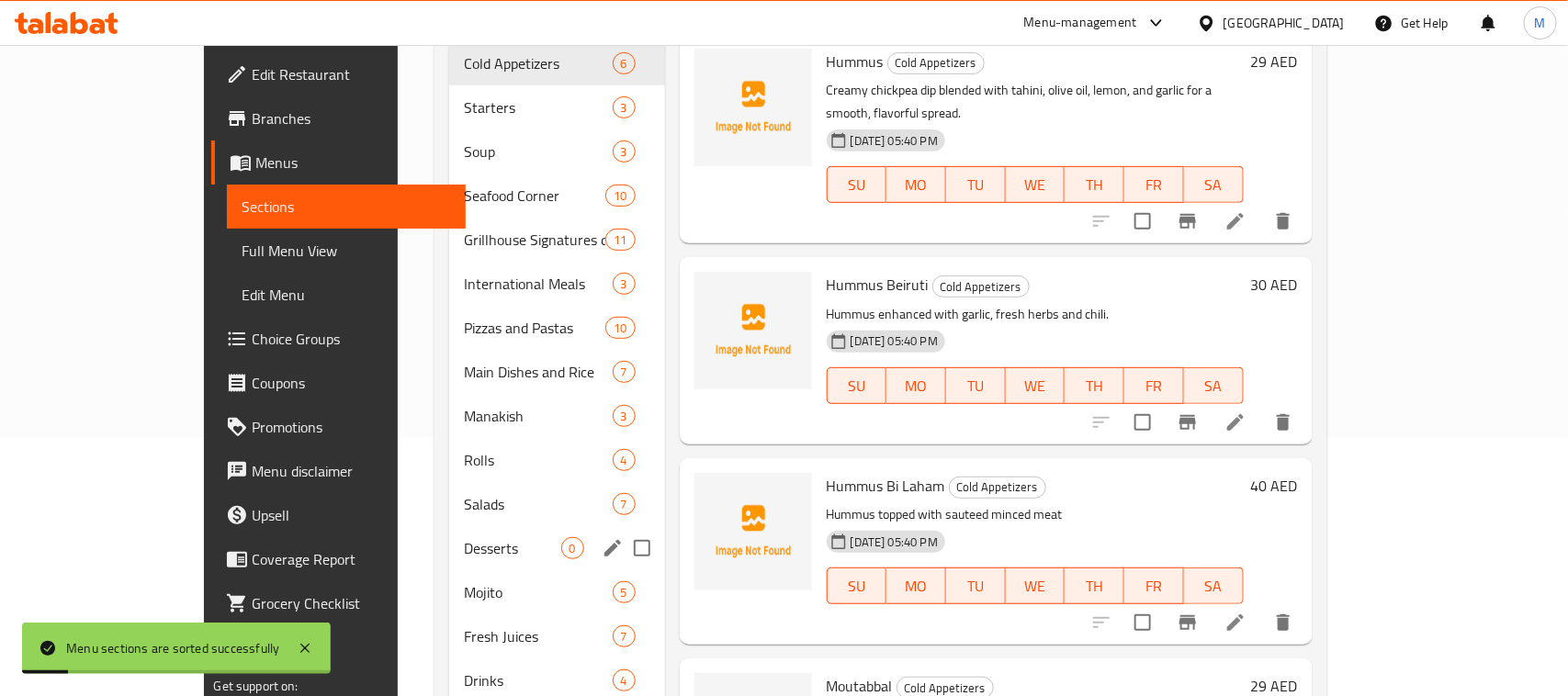
scroll to position [296, 0]
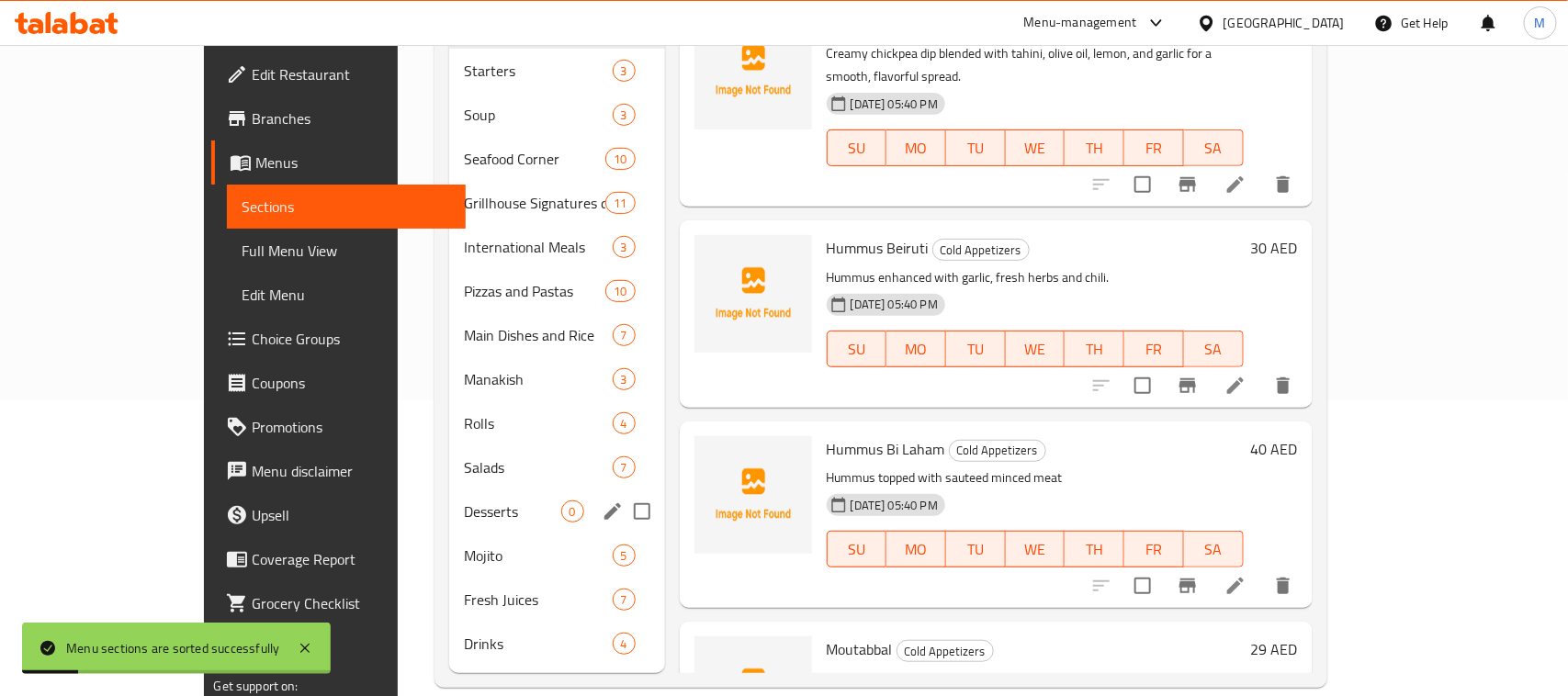
click at [464, 501] on span "Desserts" at bounding box center [512, 511] width 97 height 22
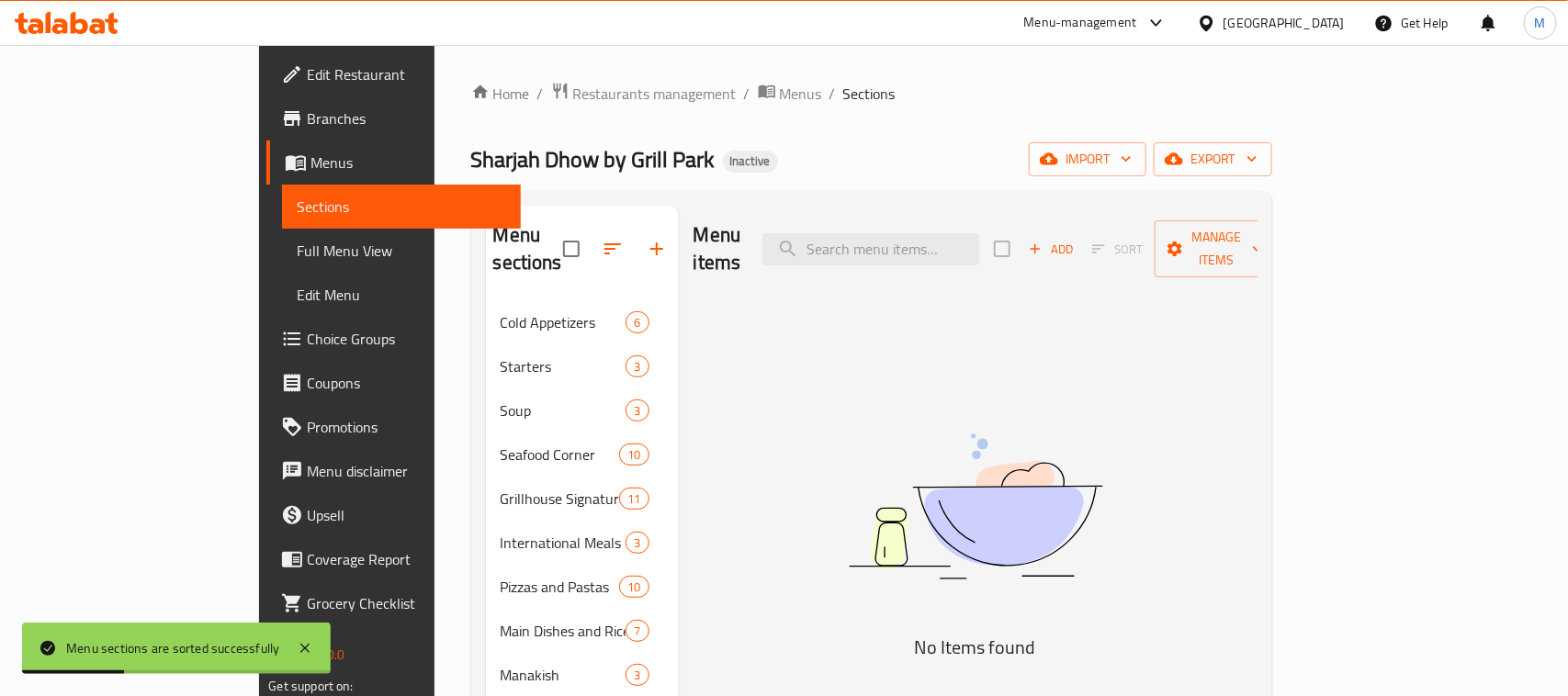
click at [1080, 235] on button "Add" at bounding box center [1050, 249] width 58 height 28
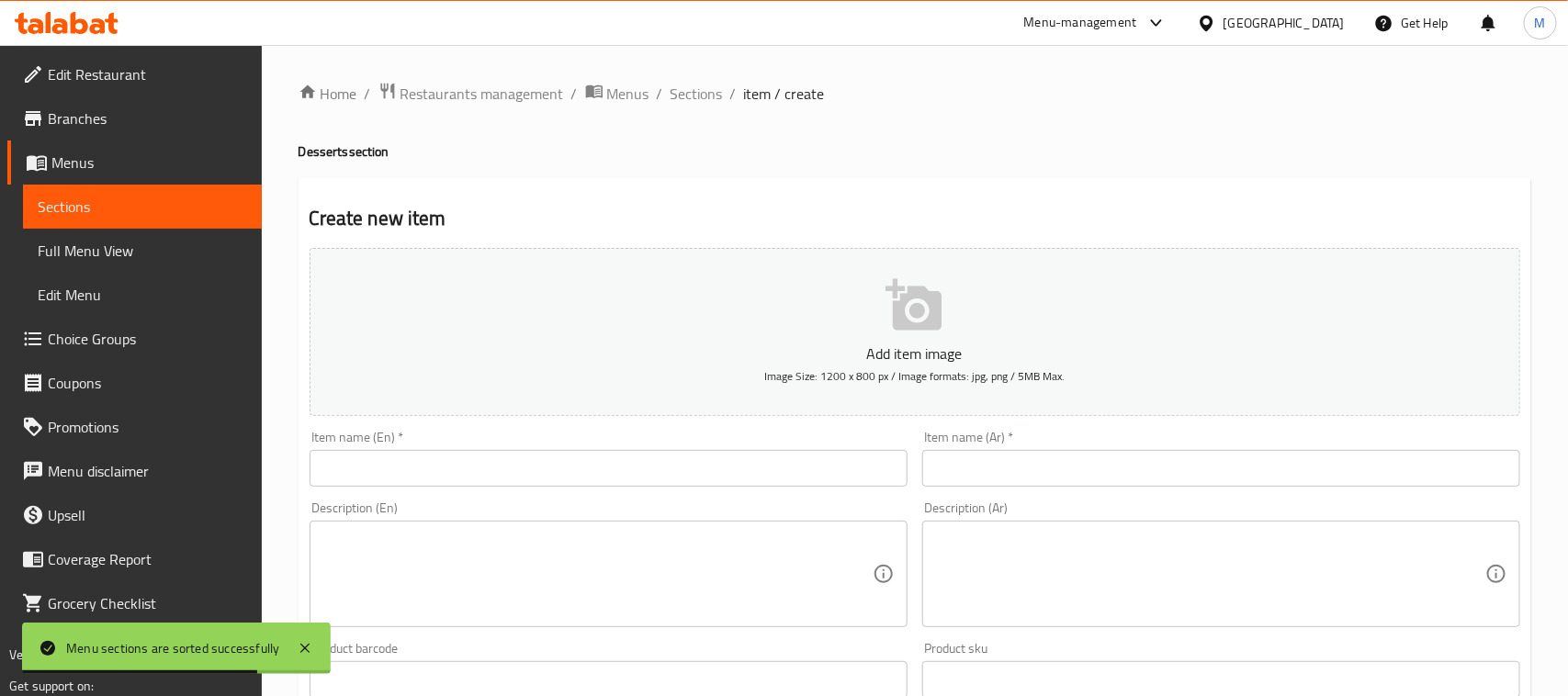
click at [451, 467] on input "text" at bounding box center [608, 468] width 598 height 37
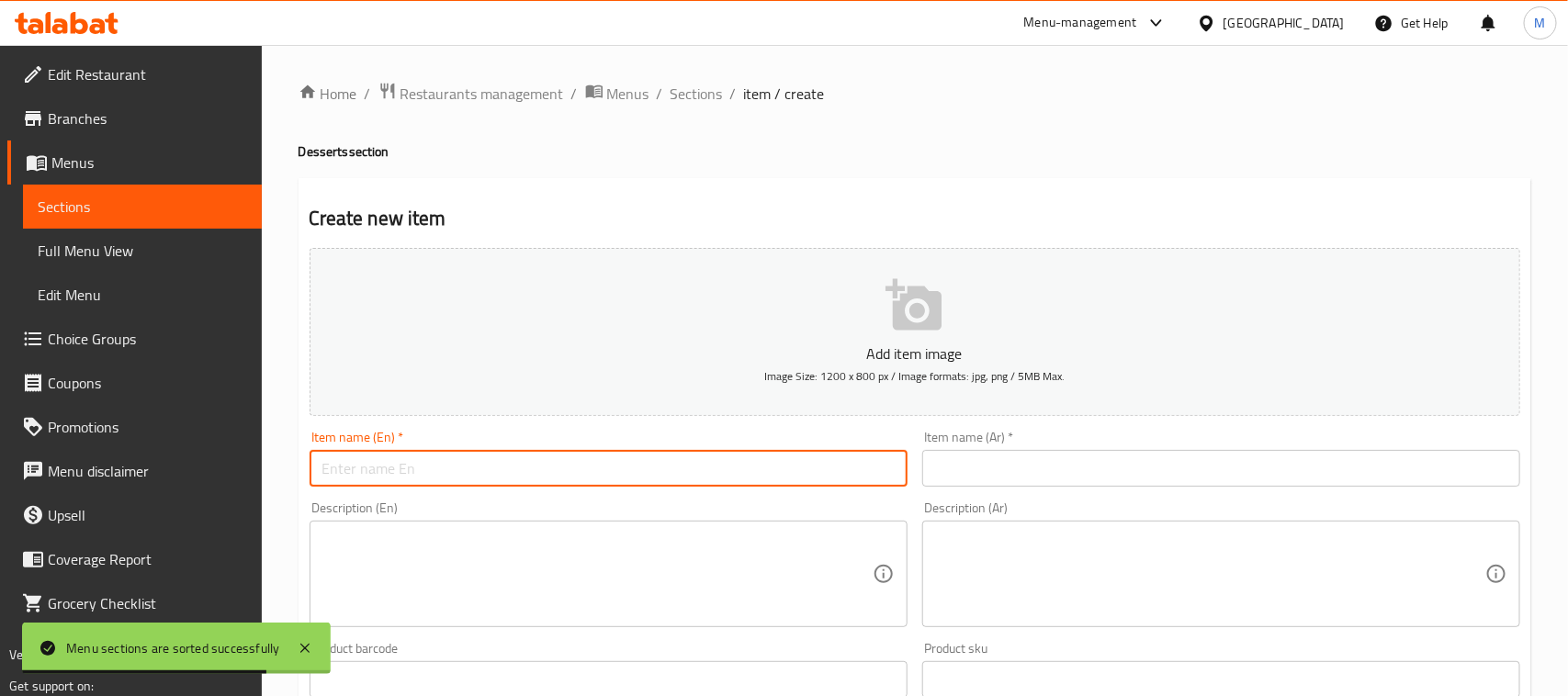
paste input "Kunafa"
type input "Kunafa"
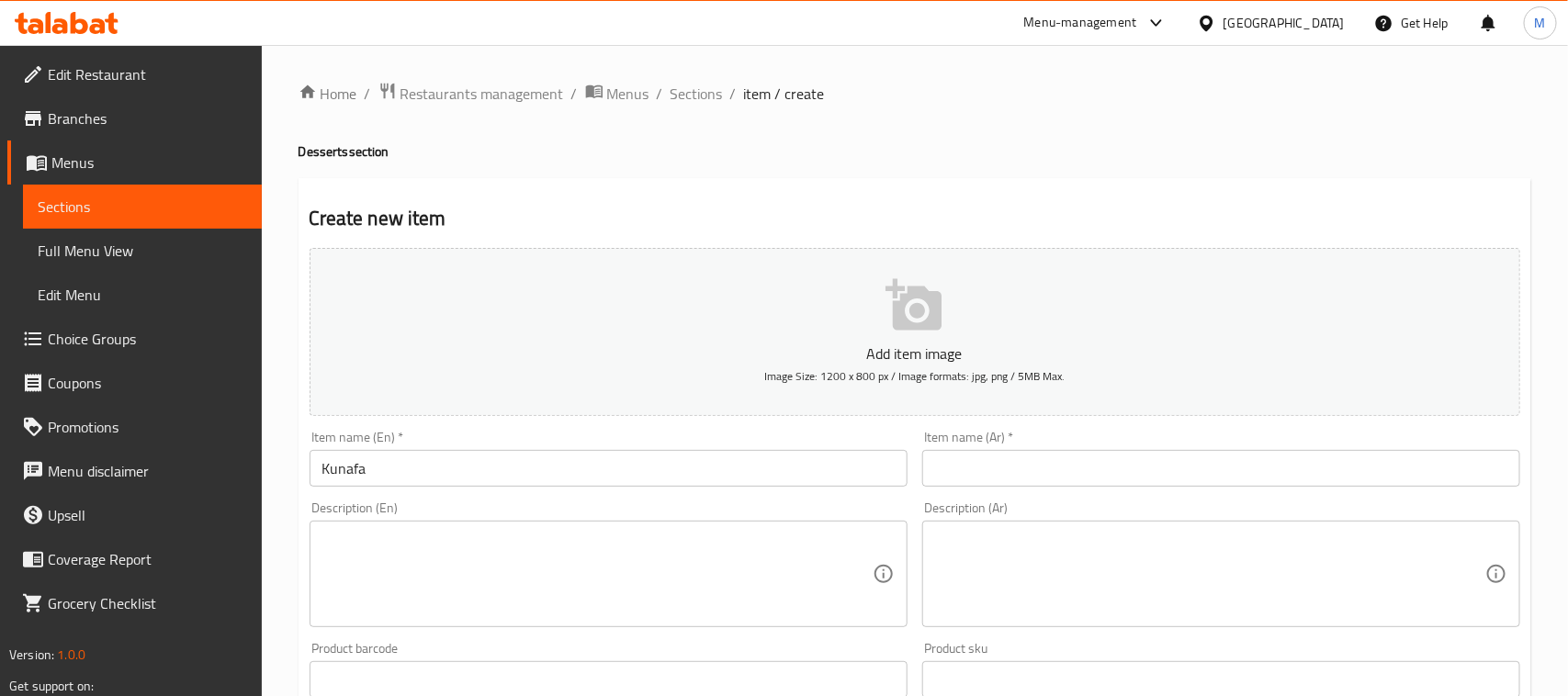
click at [1076, 466] on input "text" at bounding box center [1221, 468] width 598 height 37
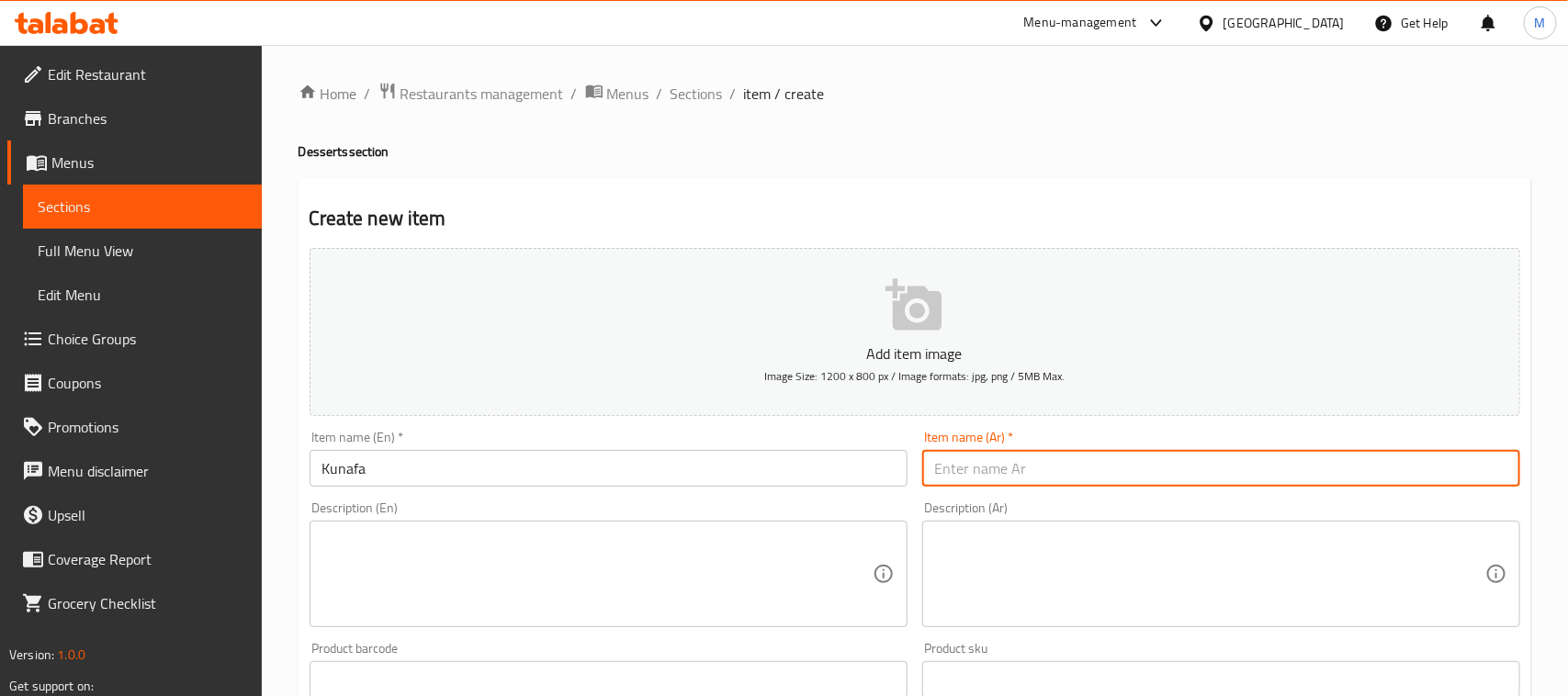
paste input "كنافة"
type input "كنافة"
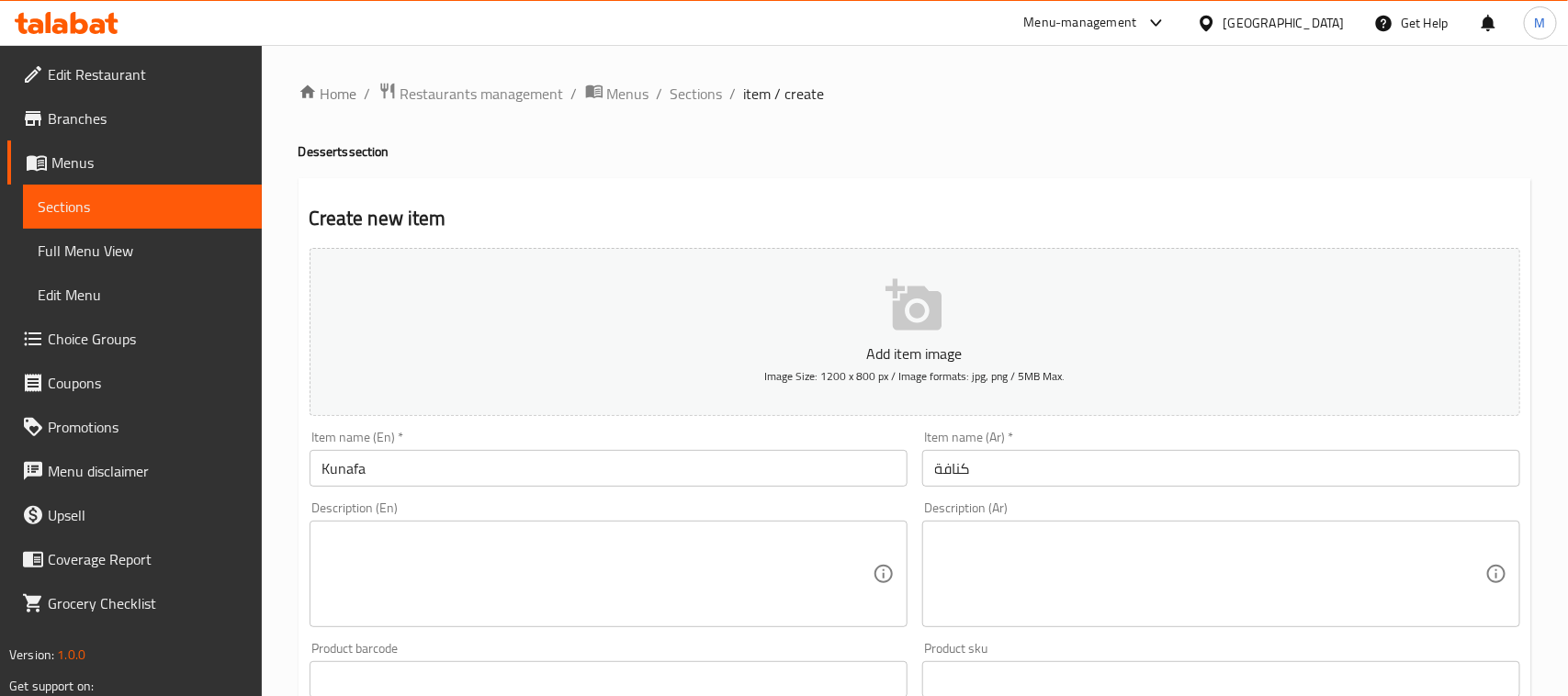
click at [451, 566] on textarea at bounding box center [597, 574] width 550 height 88
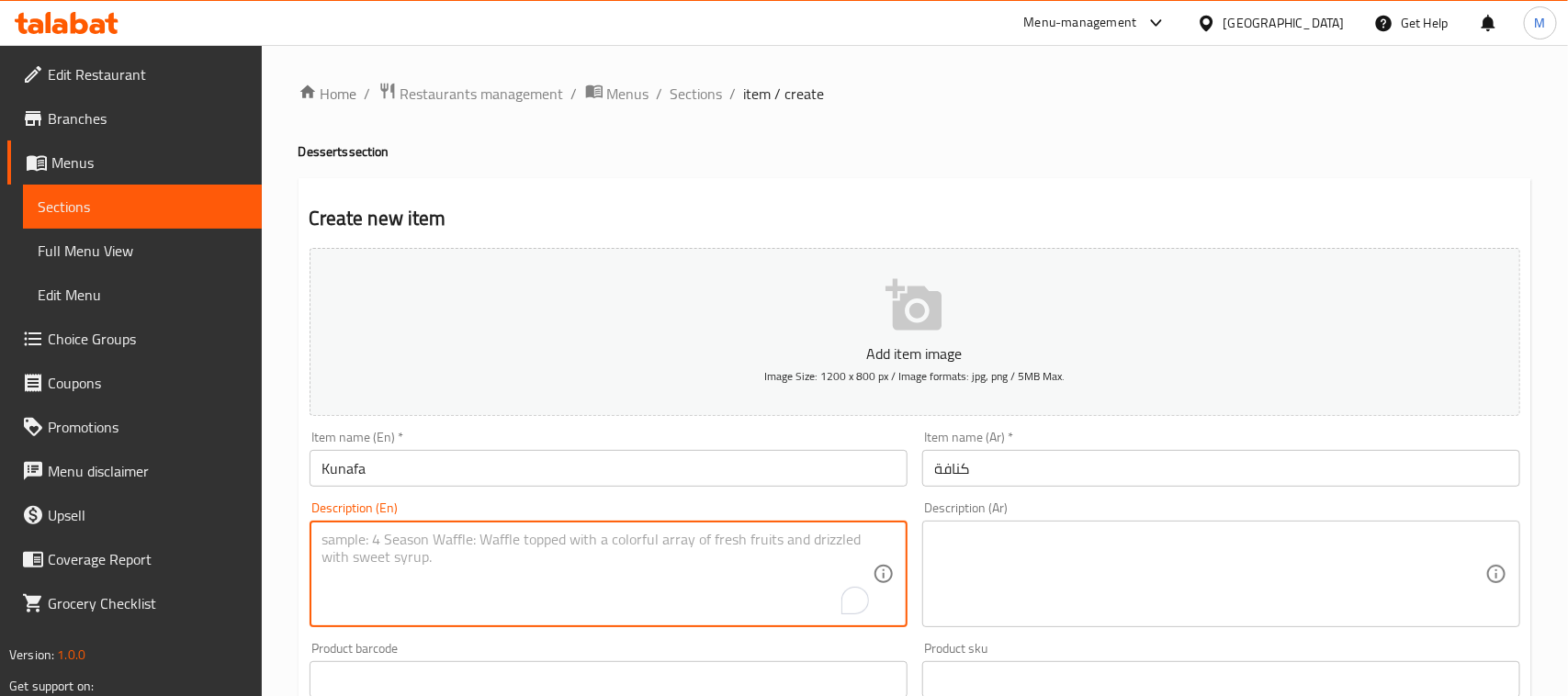
paste textarea "Layered pastry soaked in syrup, filled with cheese, ice cream, chocolate or cre…"
type textarea "Layered pastry soaked in syrup, filled with cheese, ice cream, chocolate or cre…"
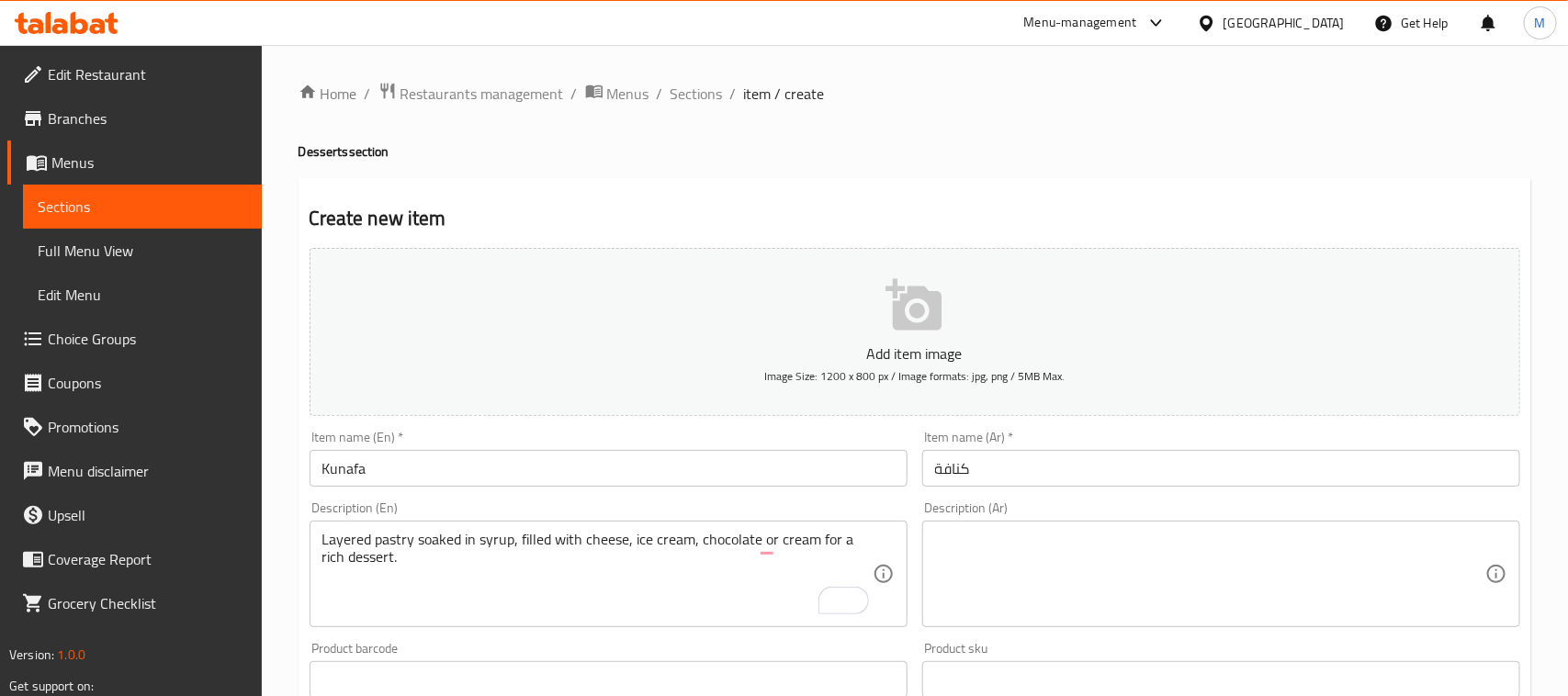
click at [1211, 572] on textarea at bounding box center [1210, 574] width 550 height 88
paste textarea "معجنات متعددة الطبقات منقوعة في الشراب، محشوة بالجبن، أو الآيس كريم، أو الشوكول…"
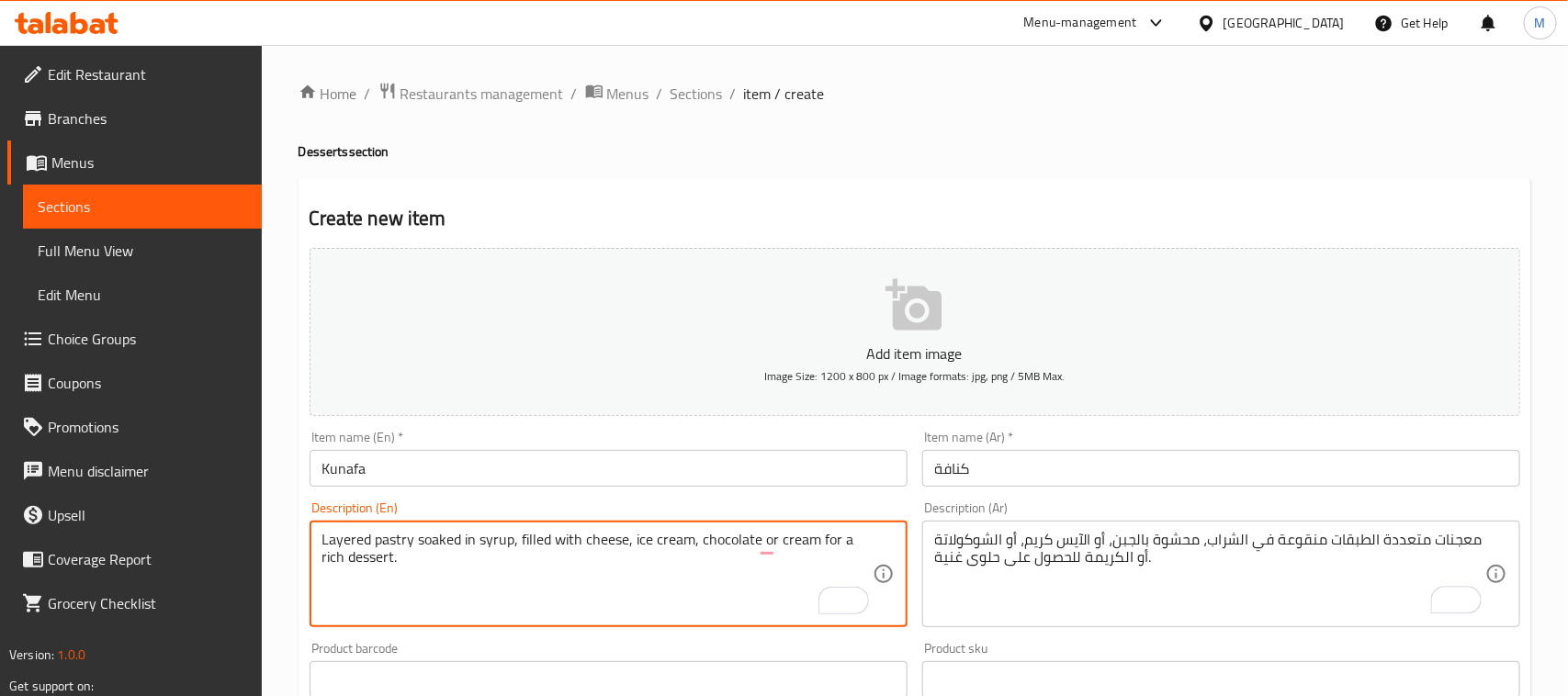
click at [432, 547] on textarea "Layered pastry soaked in syrup, filled with cheese, ice cream, chocolate or cre…" at bounding box center [597, 574] width 550 height 88
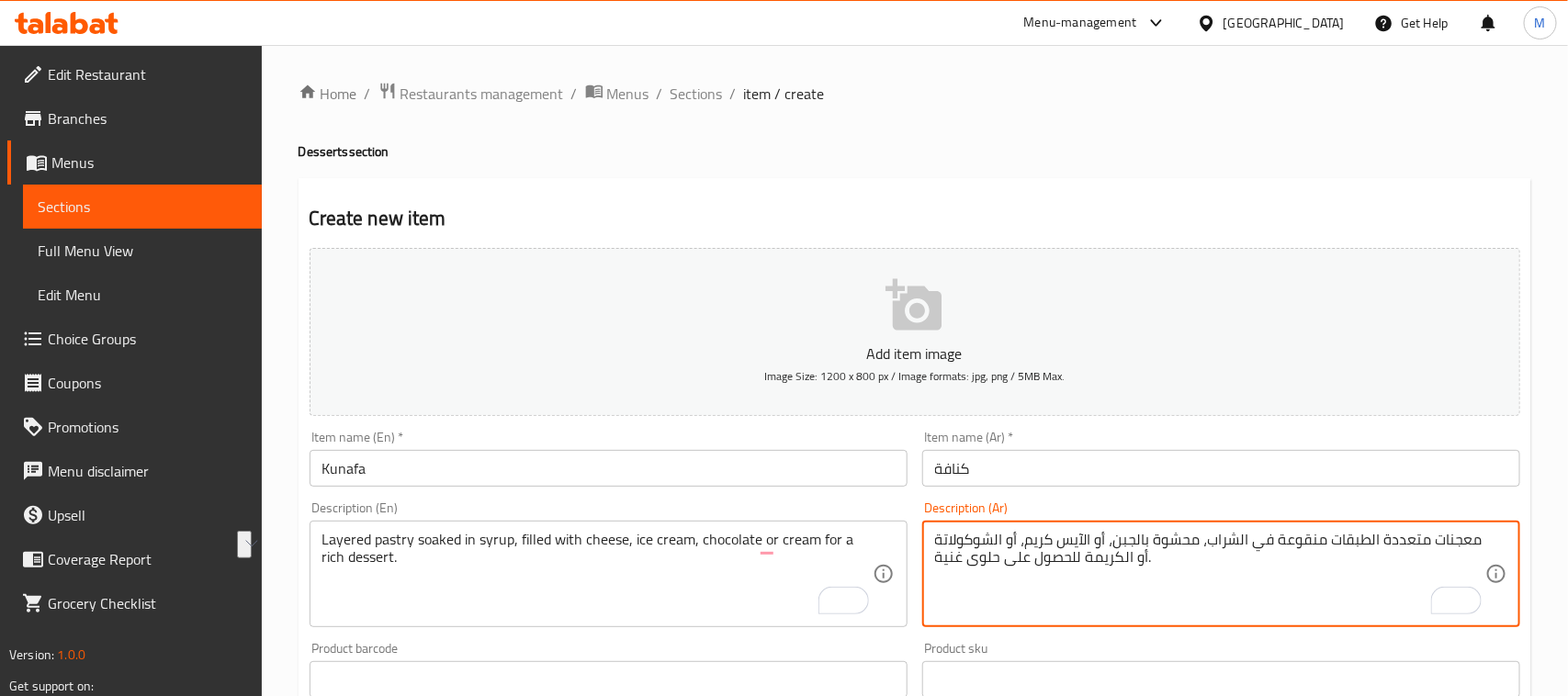
drag, startPoint x: 1083, startPoint y: 531, endPoint x: 1108, endPoint y: 533, distance: 25.1
drag, startPoint x: 1008, startPoint y: 533, endPoint x: 1032, endPoint y: 531, distance: 24.1
click at [1032, 531] on textarea "معجنات متعددة الطبقات منقوعة في الشراب، محشوة بالجبن،آيس كريم، أو الشوكولاتة أو…" at bounding box center [1210, 574] width 550 height 88
click at [1122, 554] on textarea "معجنات متعددة الطبقات منقوعة في الشراب، محشوة بالجبن،آيس كريم، شوكولاتة أو الكر…" at bounding box center [1210, 574] width 550 height 88
click at [985, 556] on textarea "معجنات متعددة الطبقات منقوعة في الشراب، محشوة بالجبن،آيس كريم، شوكولاتة أو كريم…" at bounding box center [1210, 574] width 550 height 88
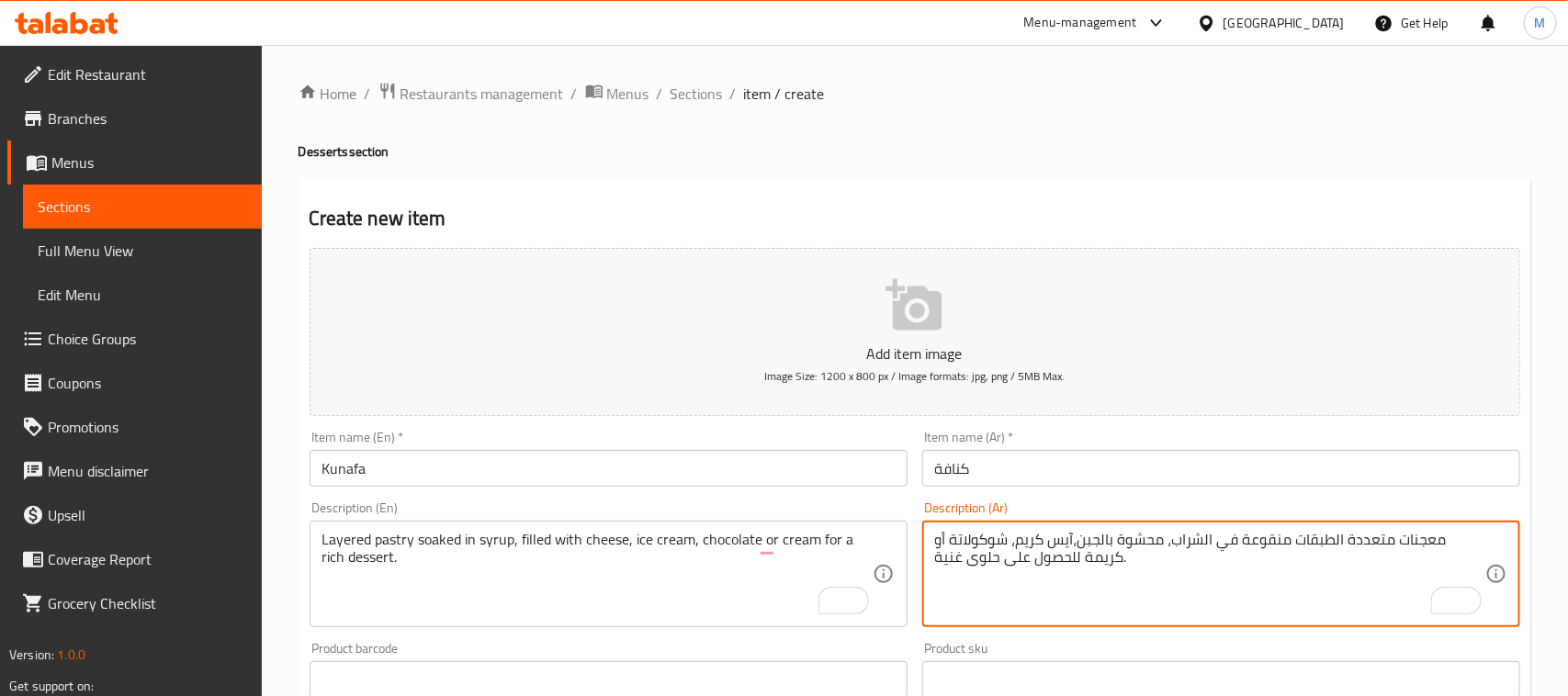
click at [985, 556] on textarea "معجنات متعددة الطبقات منقوعة في الشراب، محشوة بالجبن،آيس كريم، شوكولاتة أو كريم…" at bounding box center [1210, 574] width 550 height 88
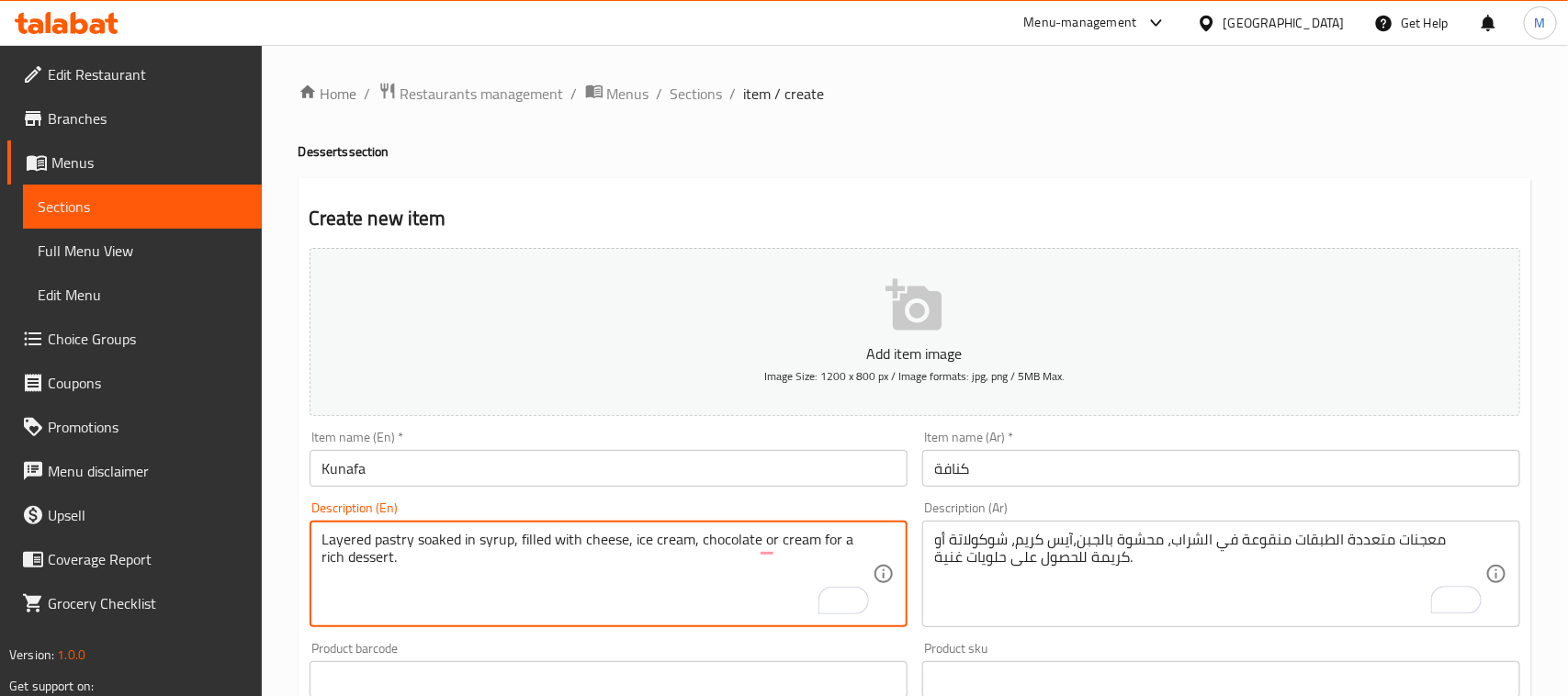
click at [346, 560] on textarea "Layered pastry soaked in syrup, filled with cheese, ice cream, chocolate or cre…" at bounding box center [597, 574] width 550 height 88
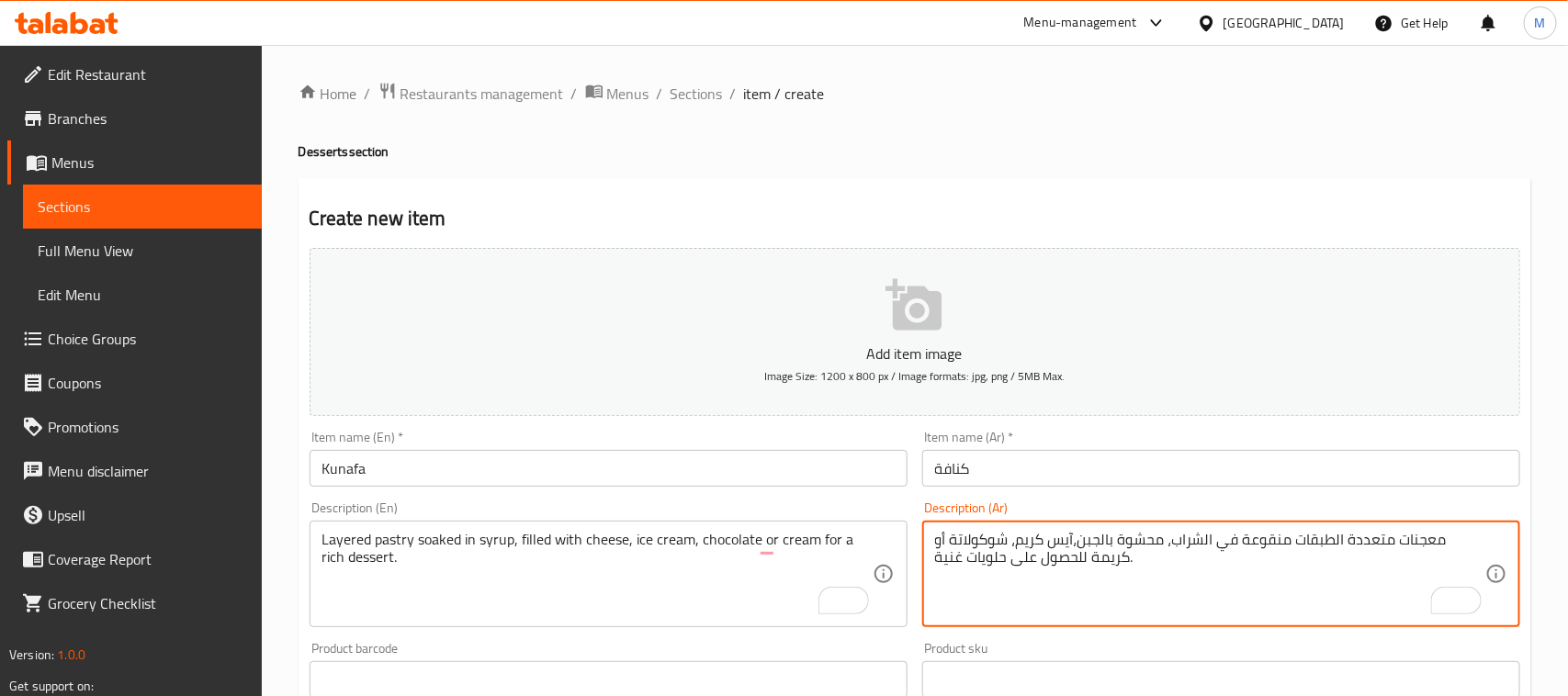
click at [989, 563] on textarea "معجنات متعددة الطبقات منقوعة في الشراب، محشوة بالجبن،آيس كريم، شوكولاتة أو كريم…" at bounding box center [1210, 574] width 550 height 88
paste textarea "To enrich screen reader interactions, please activate Accessibility in Grammarl…"
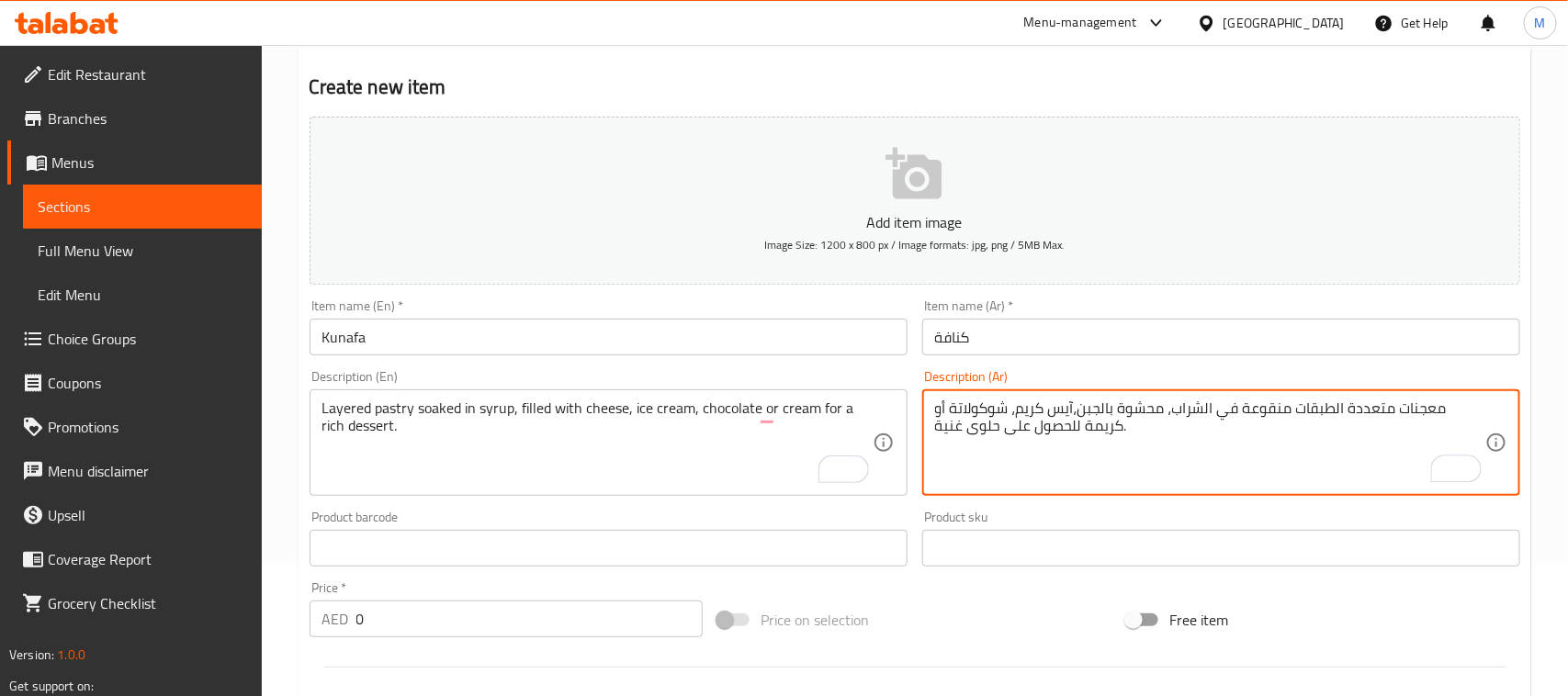
scroll to position [344, 0]
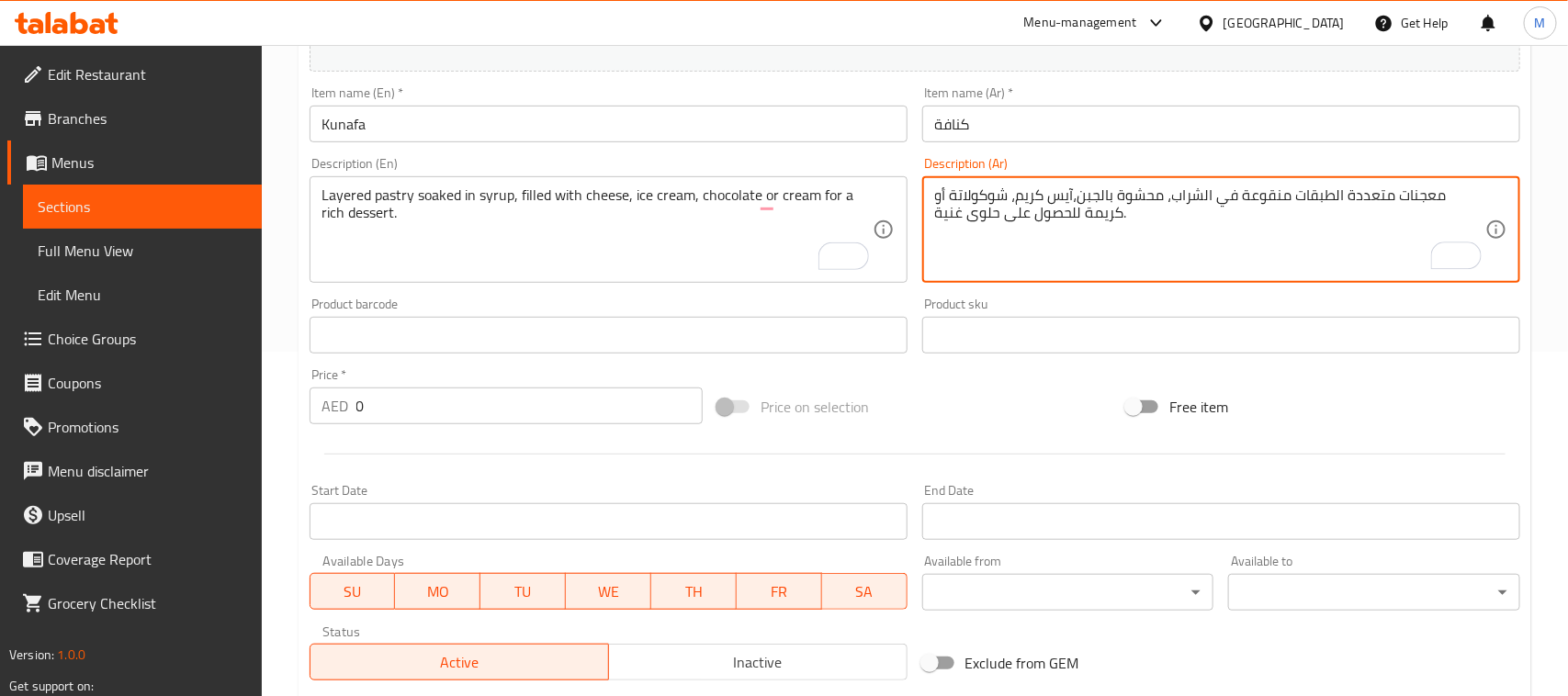
type textarea "معجنات متعددة الطبقات منقوعة في الشراب، محشوة بالجبن،آيس كريم، شوكولاتة أو كريم…"
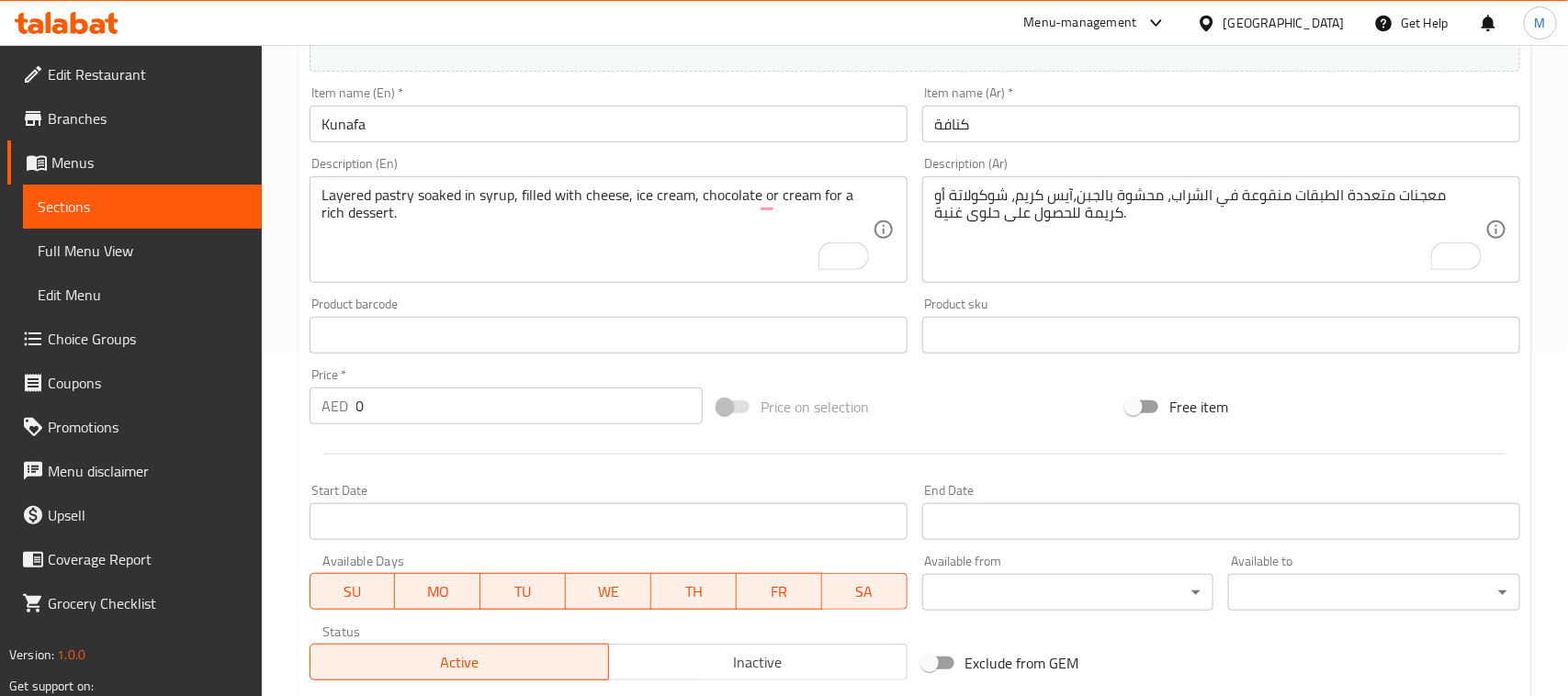
click at [439, 421] on input "0" at bounding box center [530, 406] width 347 height 37
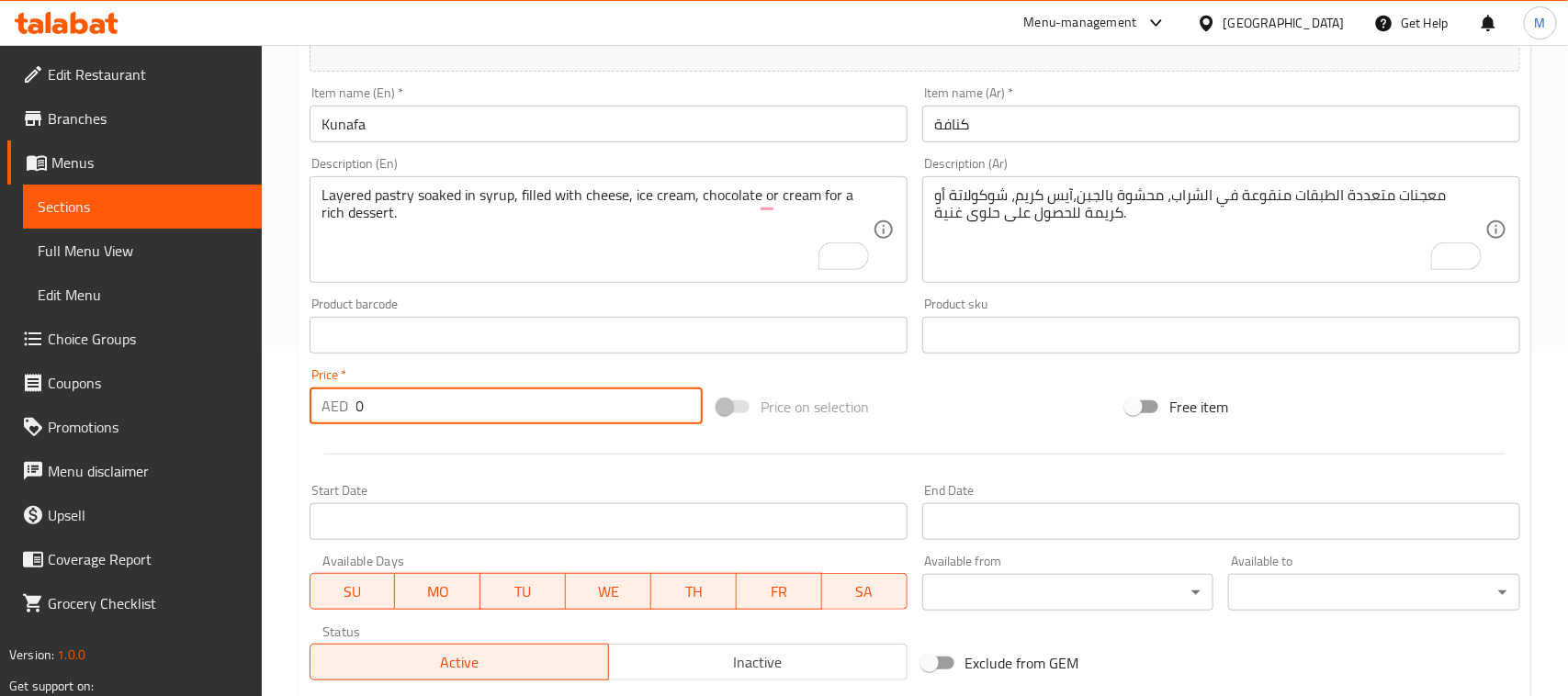
paste input "29"
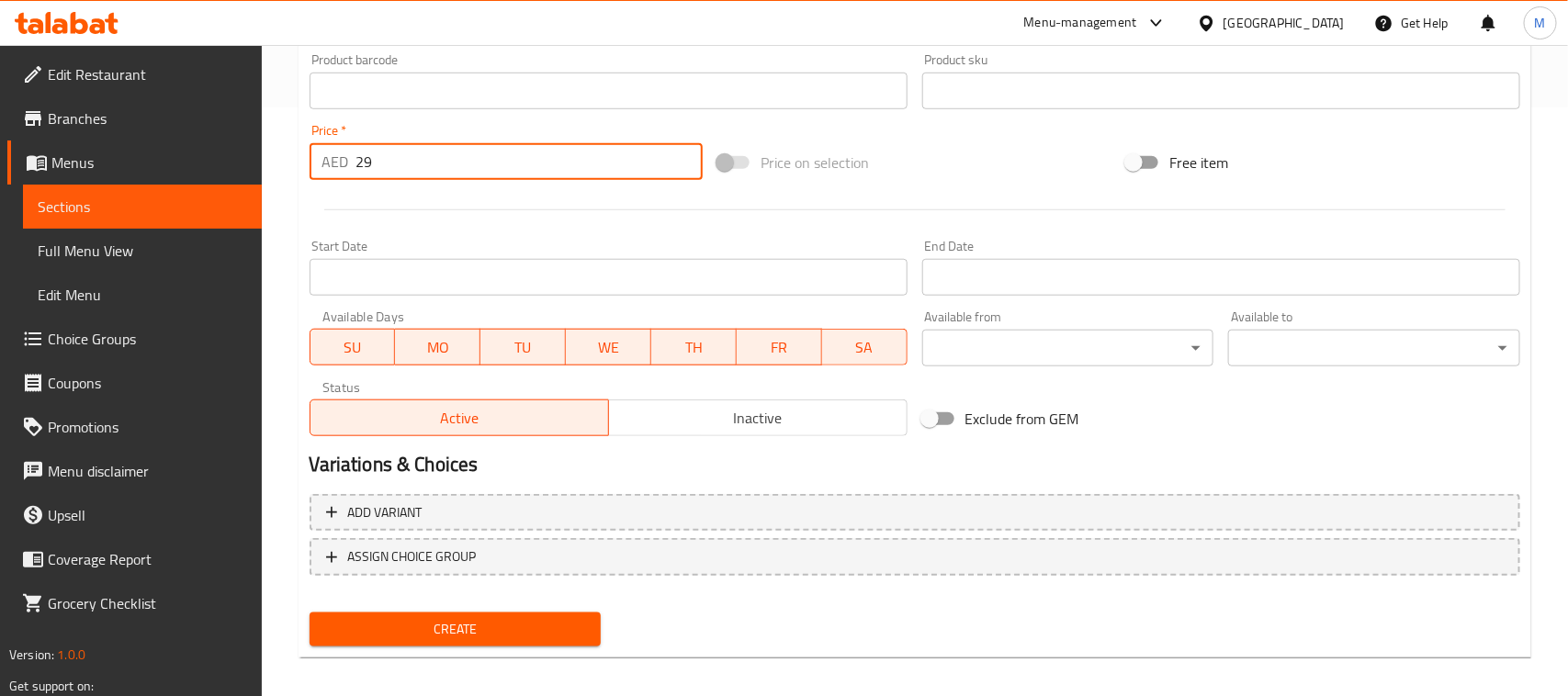
scroll to position [598, 0]
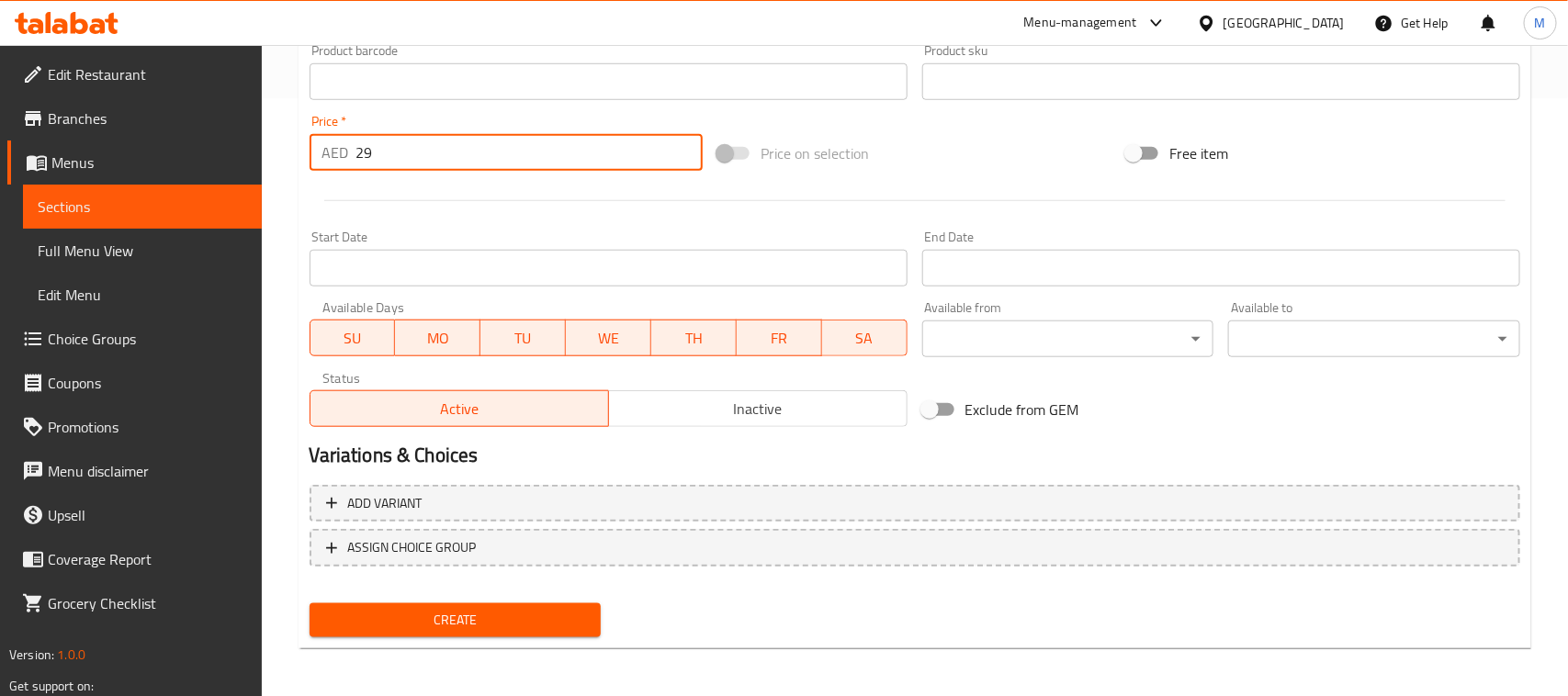
type input "29"
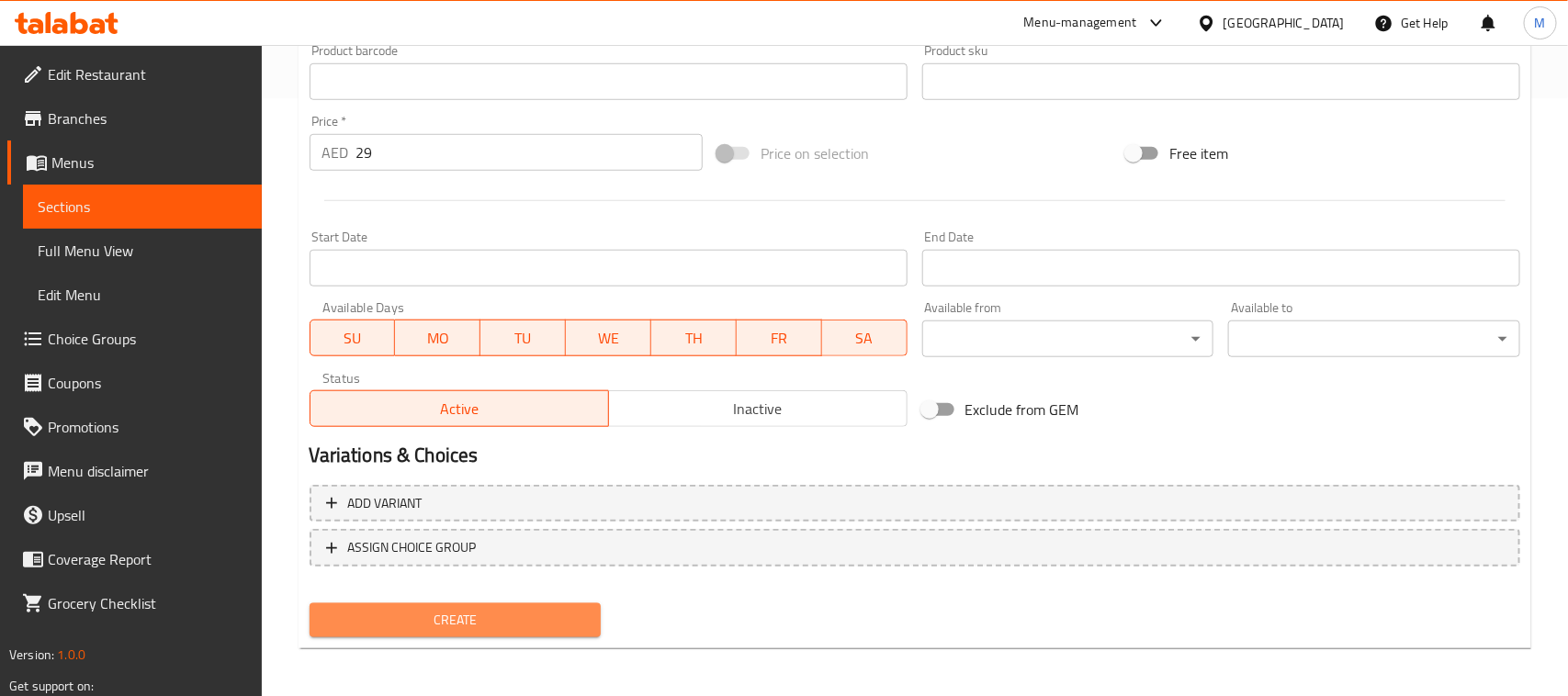
click at [531, 609] on span "Create" at bounding box center [455, 621] width 263 height 23
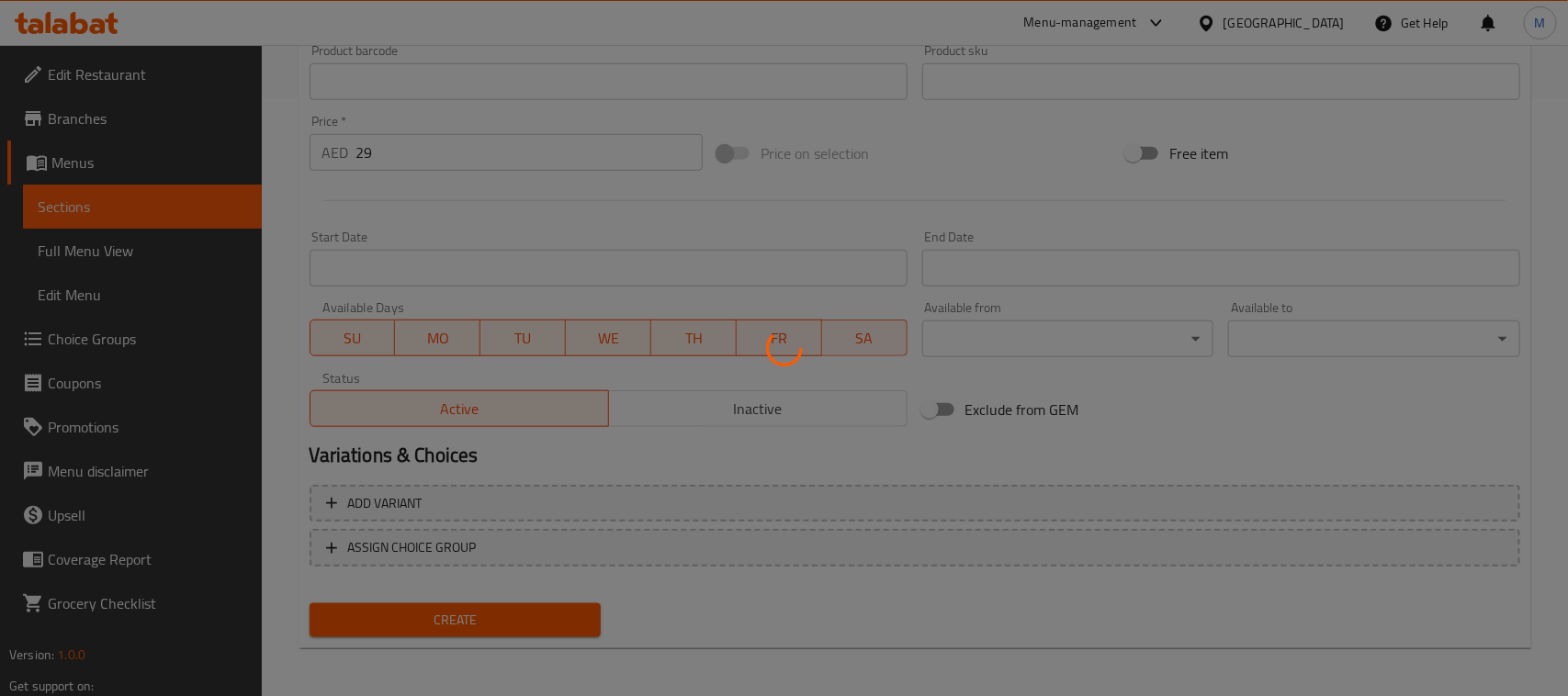
type input "0"
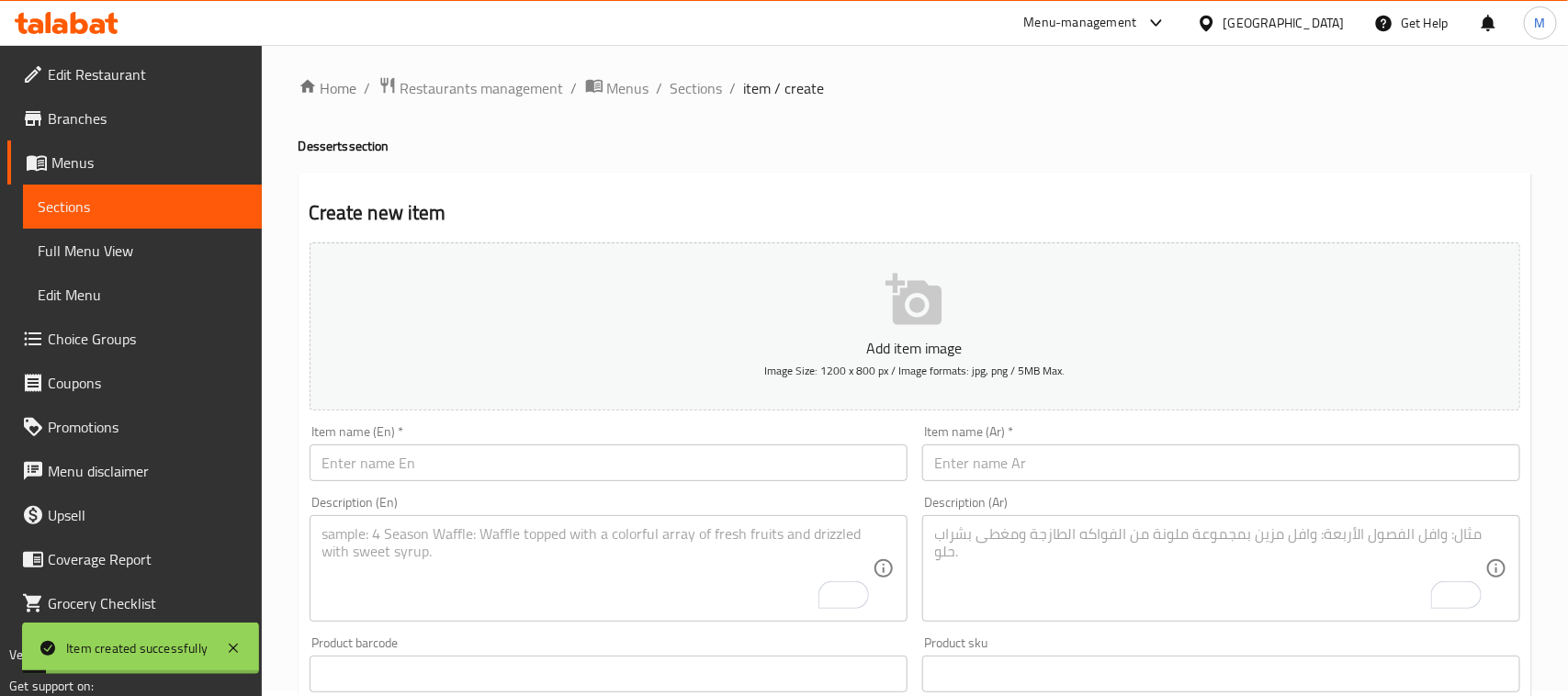
scroll to position [0, 0]
click at [703, 96] on span "Sections" at bounding box center [697, 93] width 53 height 22
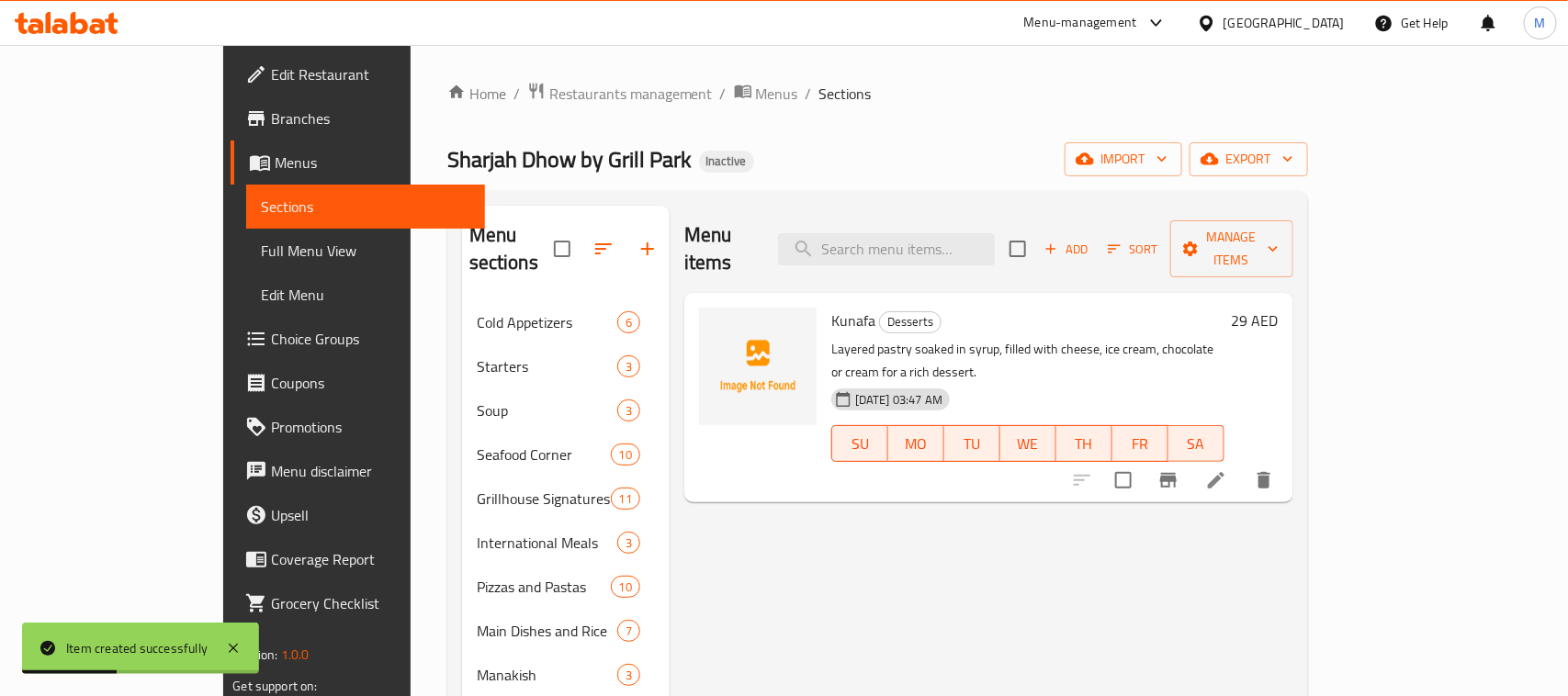
click at [271, 341] on span "Choice Groups" at bounding box center [370, 339] width 199 height 22
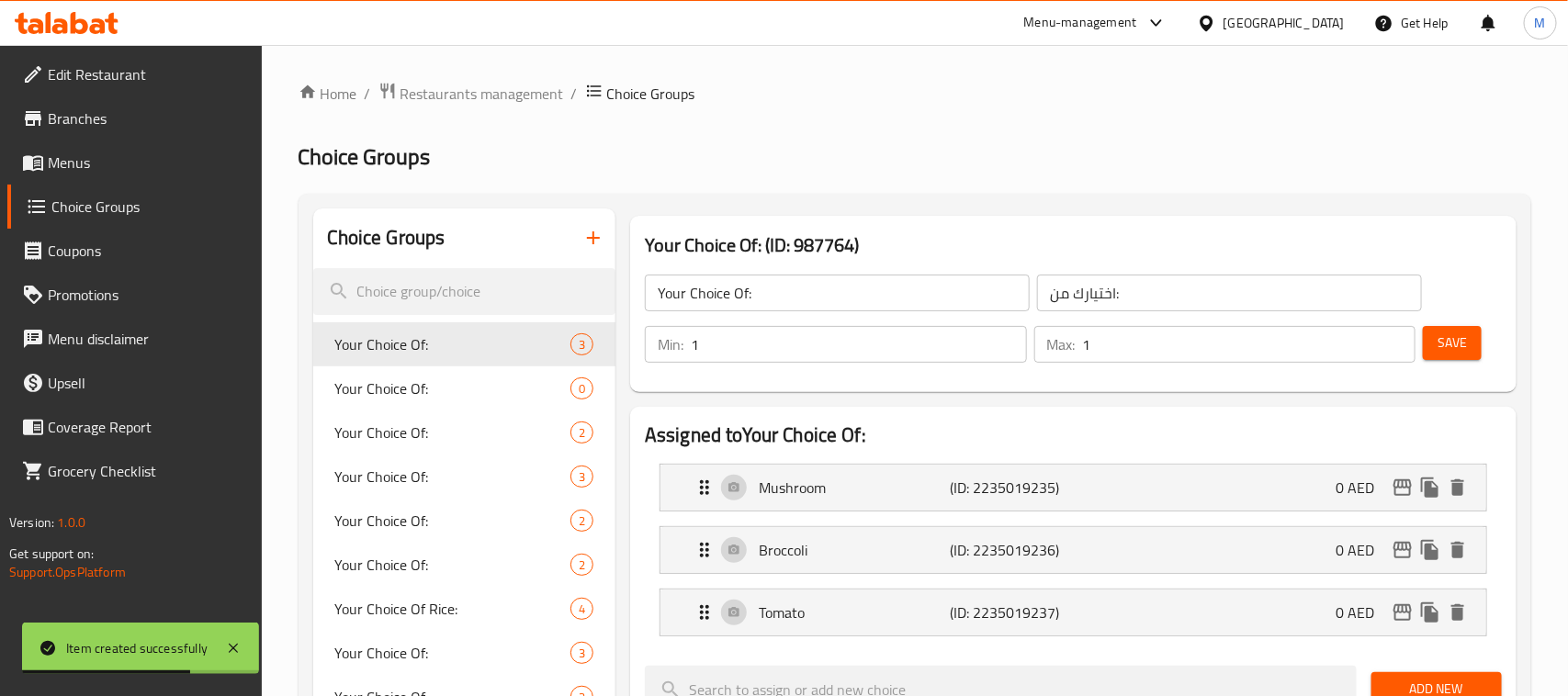
click at [588, 234] on icon "button" at bounding box center [593, 238] width 22 height 22
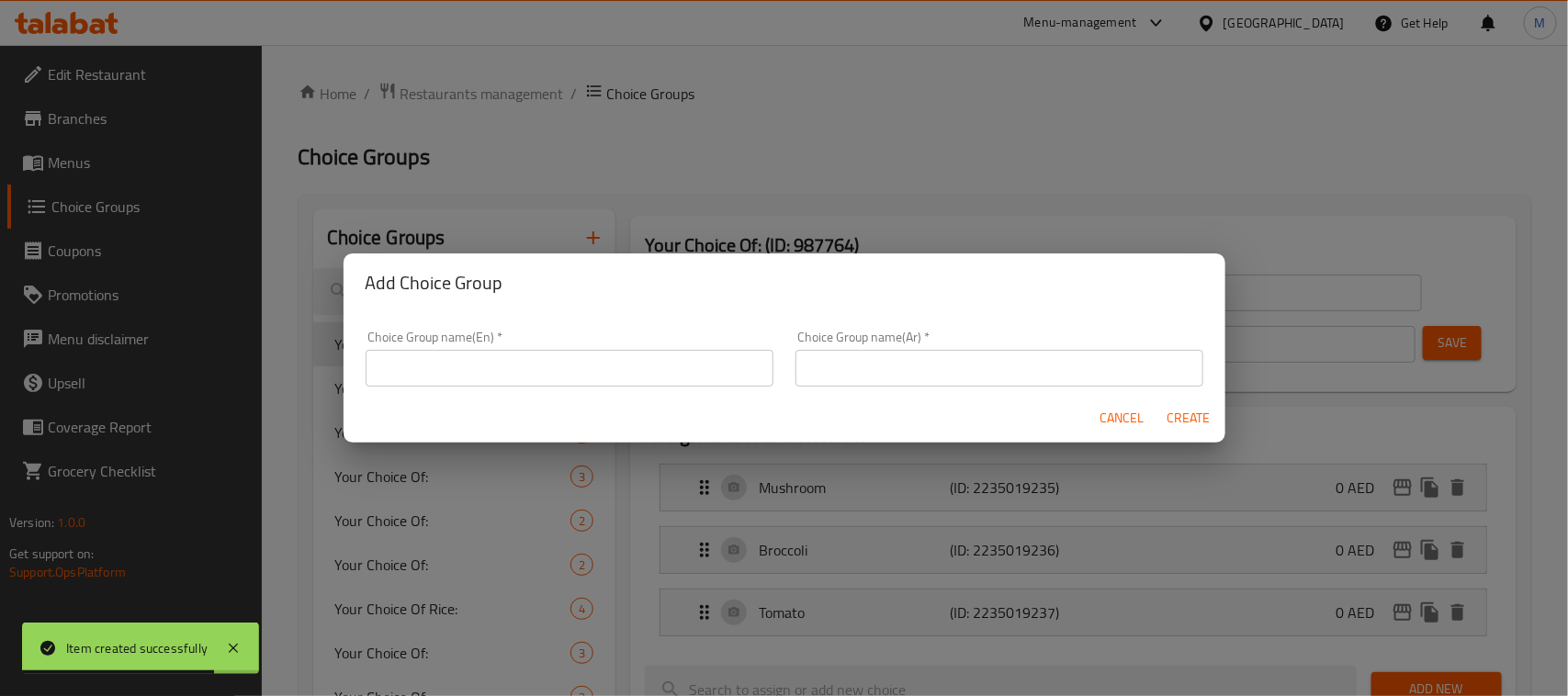
click at [508, 345] on div "Choice Group name(En)   * Choice Group name(En) *" at bounding box center [569, 358] width 407 height 56
drag, startPoint x: 511, startPoint y: 356, endPoint x: 521, endPoint y: 366, distance: 14.1
click at [511, 356] on input "text" at bounding box center [569, 368] width 407 height 37
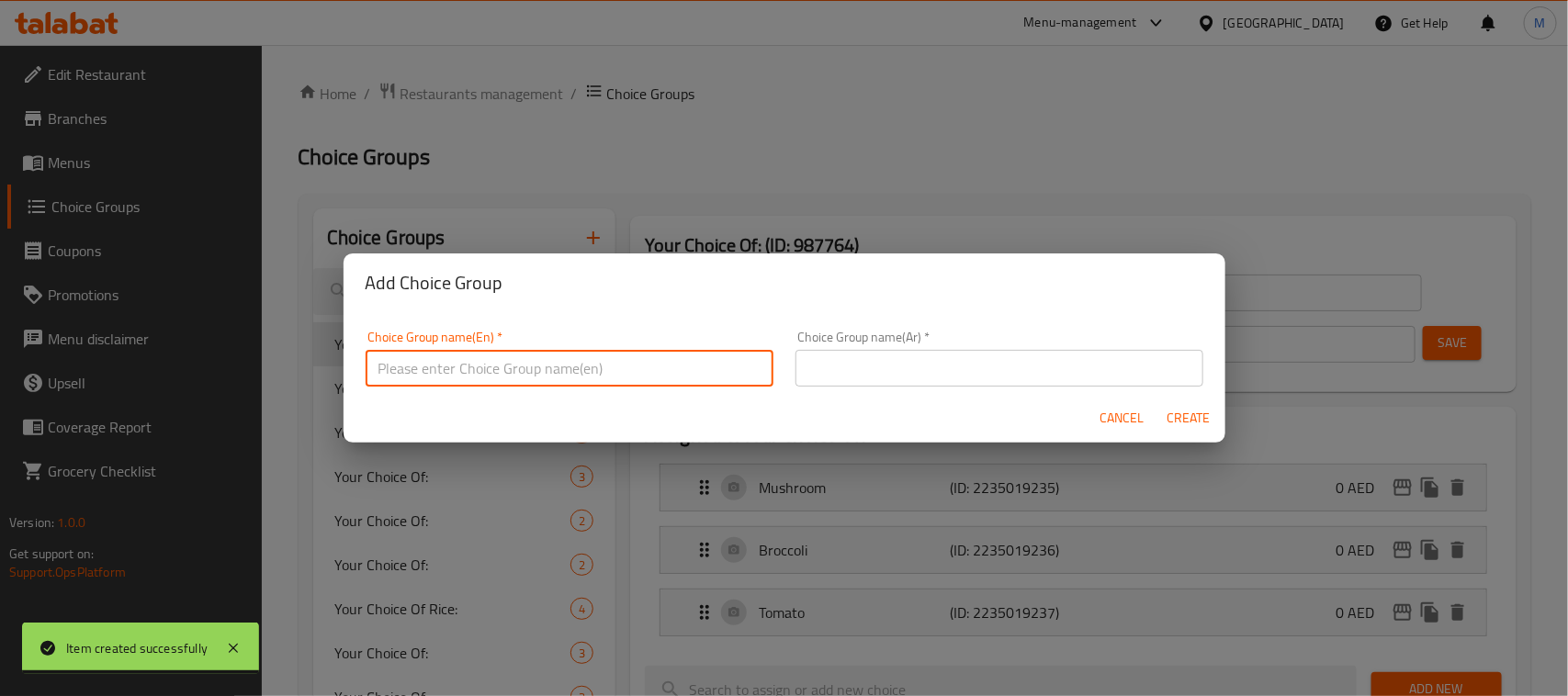
type input "Your Choice OF:"
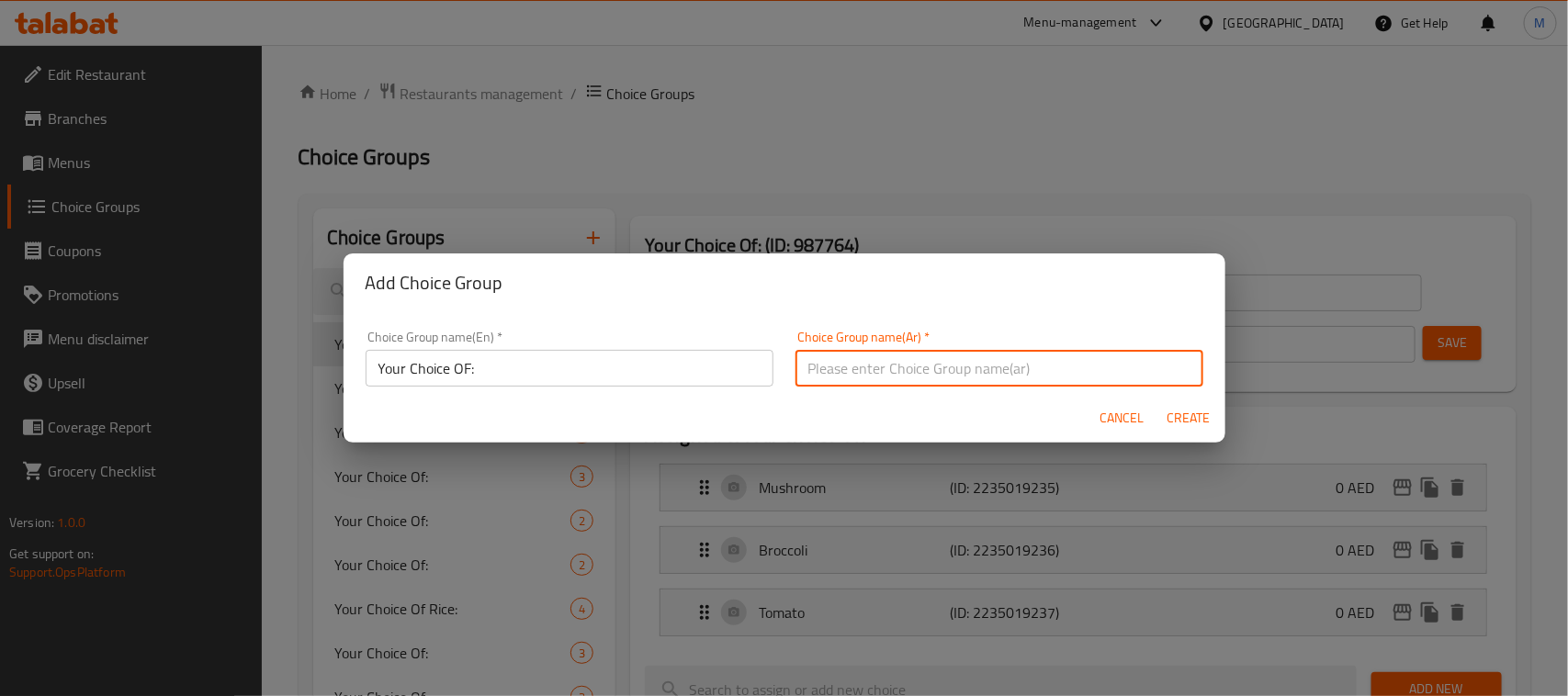
click at [956, 359] on input "text" at bounding box center [999, 368] width 407 height 37
type input "إختيارك من:"
click at [1201, 420] on span "Create" at bounding box center [1188, 418] width 44 height 23
type input "Your Choice OF:"
type input "إختيارك من:"
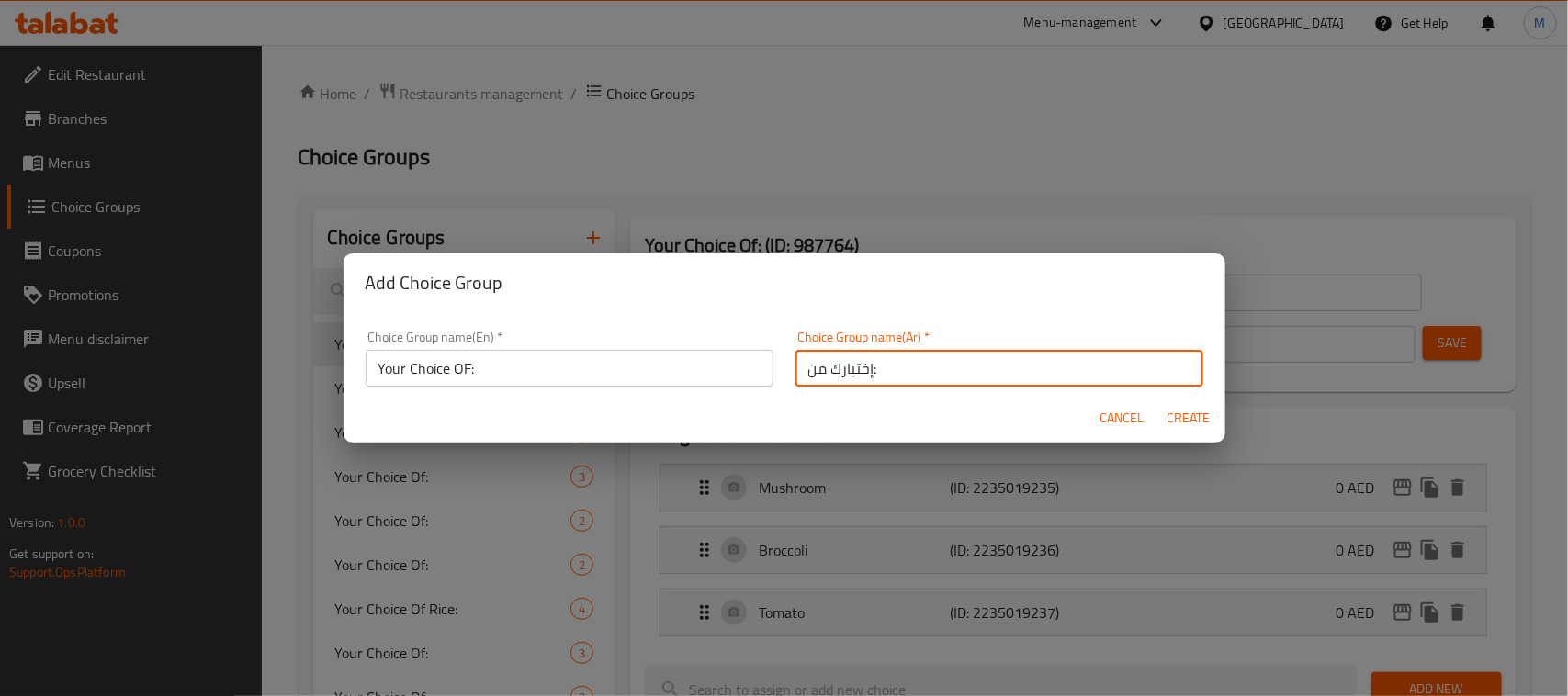
type input "0"
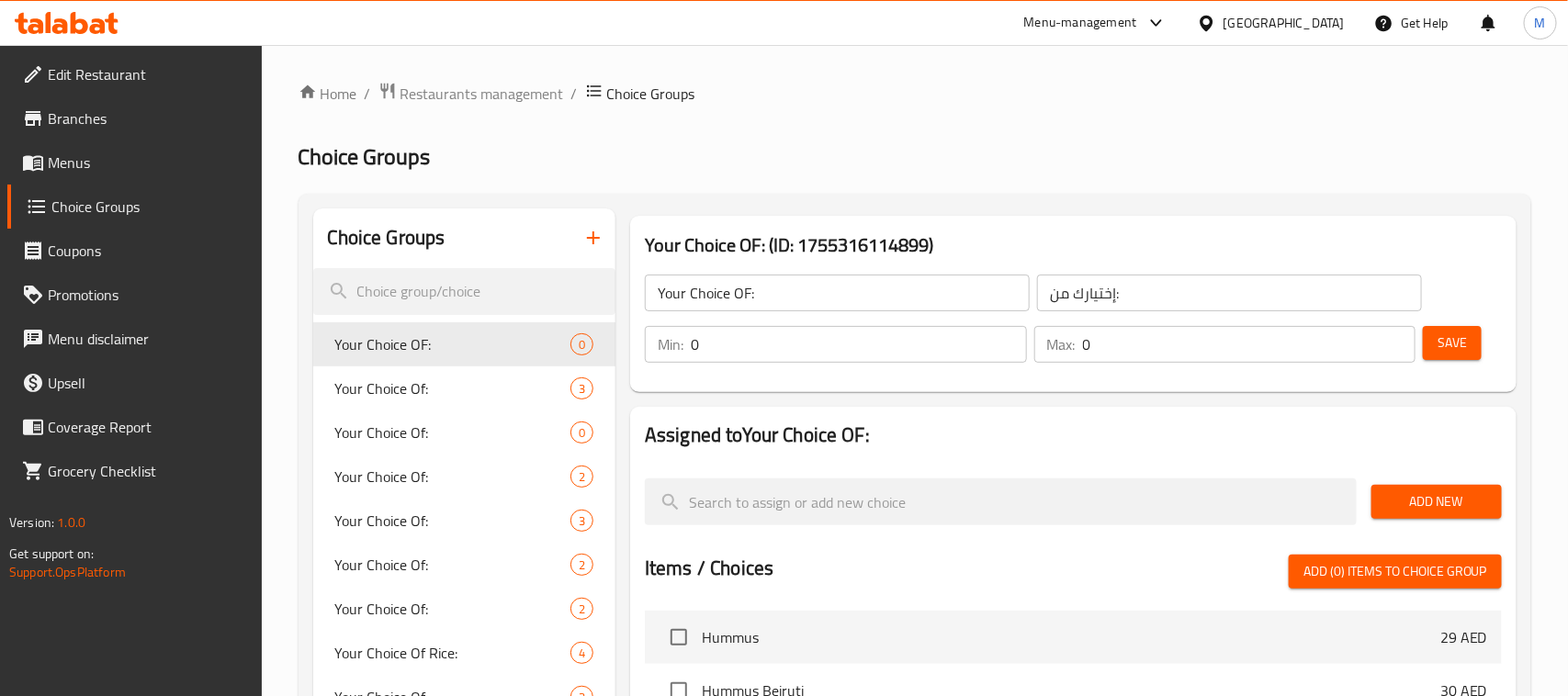
click at [900, 360] on input "0" at bounding box center [858, 344] width 336 height 37
type input "1"
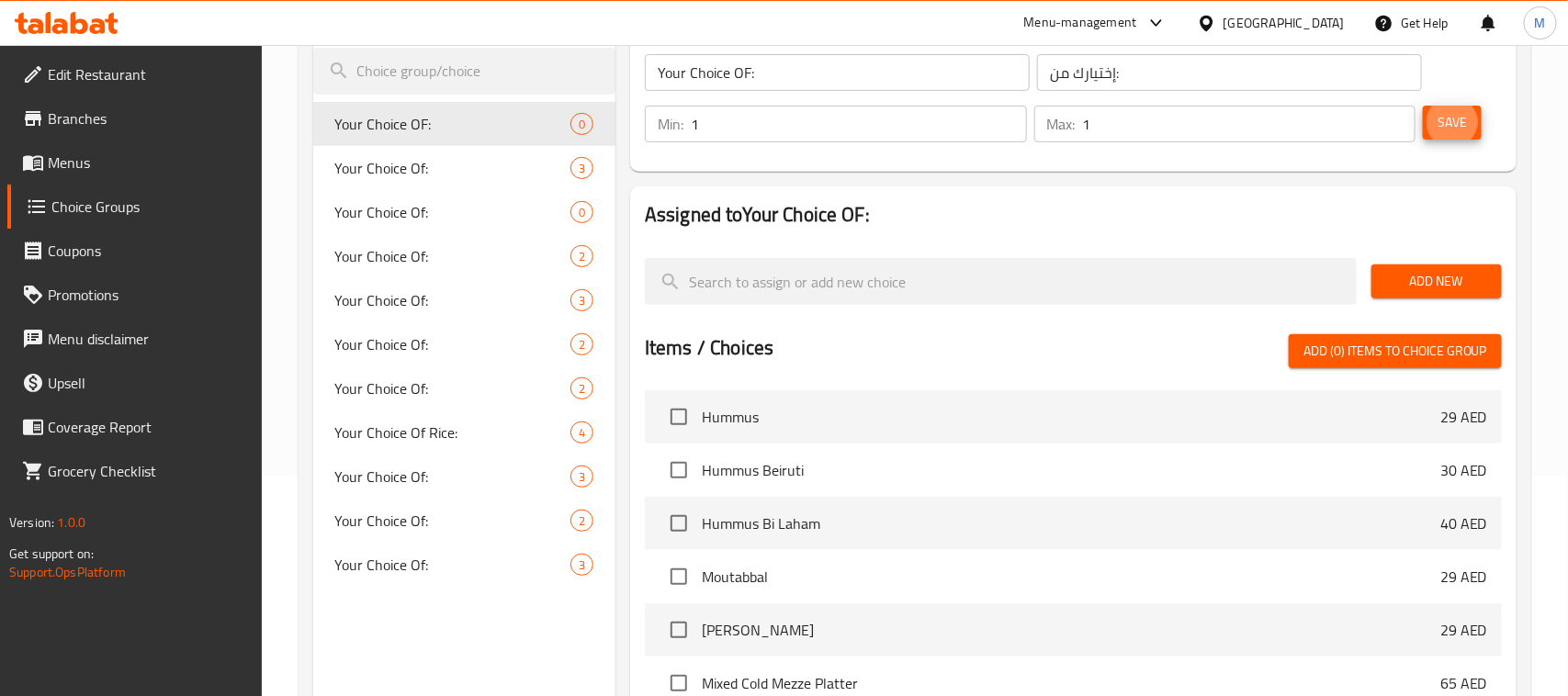
scroll to position [230, 0]
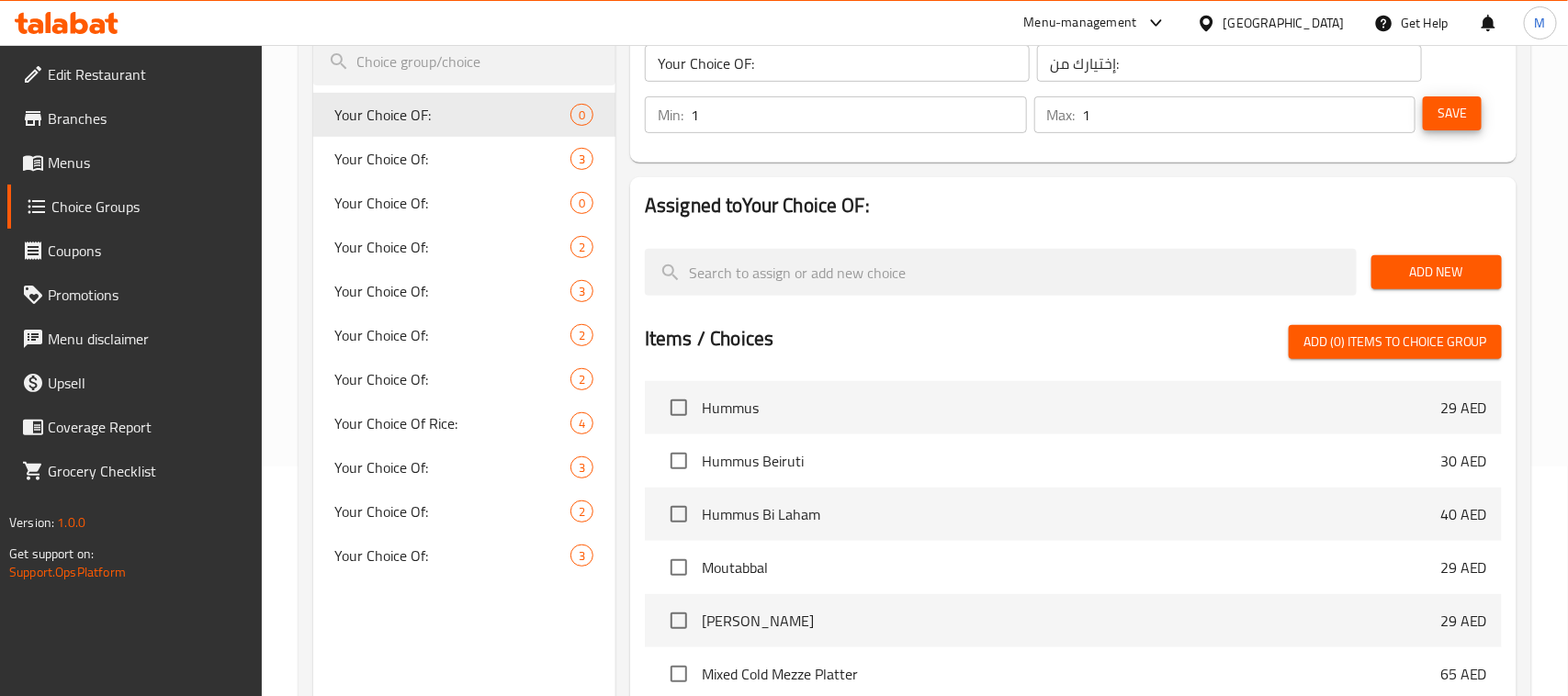
click at [1466, 263] on span "Add New" at bounding box center [1436, 273] width 101 height 23
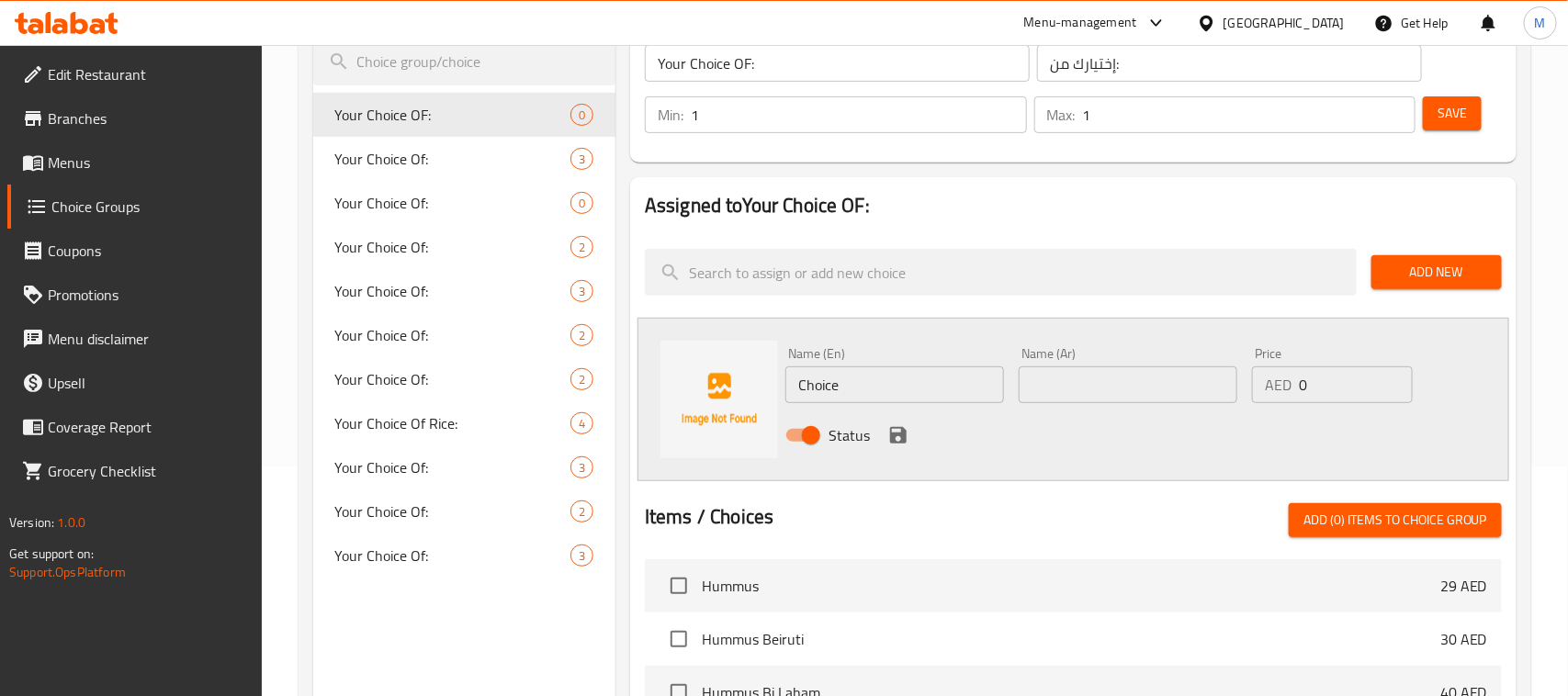
click at [840, 386] on input "Choice" at bounding box center [895, 385] width 219 height 37
paste input "chees"
drag, startPoint x: 801, startPoint y: 381, endPoint x: 778, endPoint y: 381, distance: 23.0
click at [778, 381] on div "Name (En) cheese Name (En)" at bounding box center [894, 374] width 233 height 71
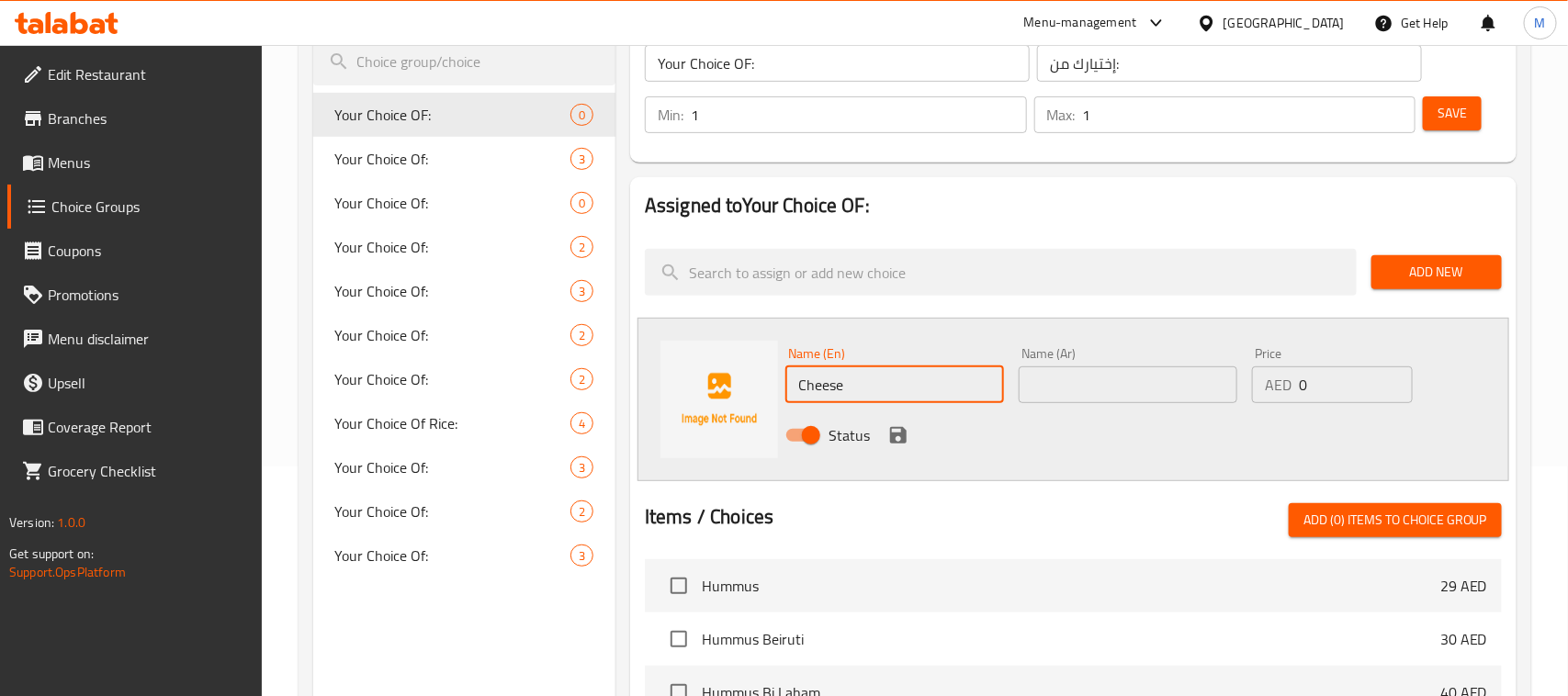
type input "Cheese"
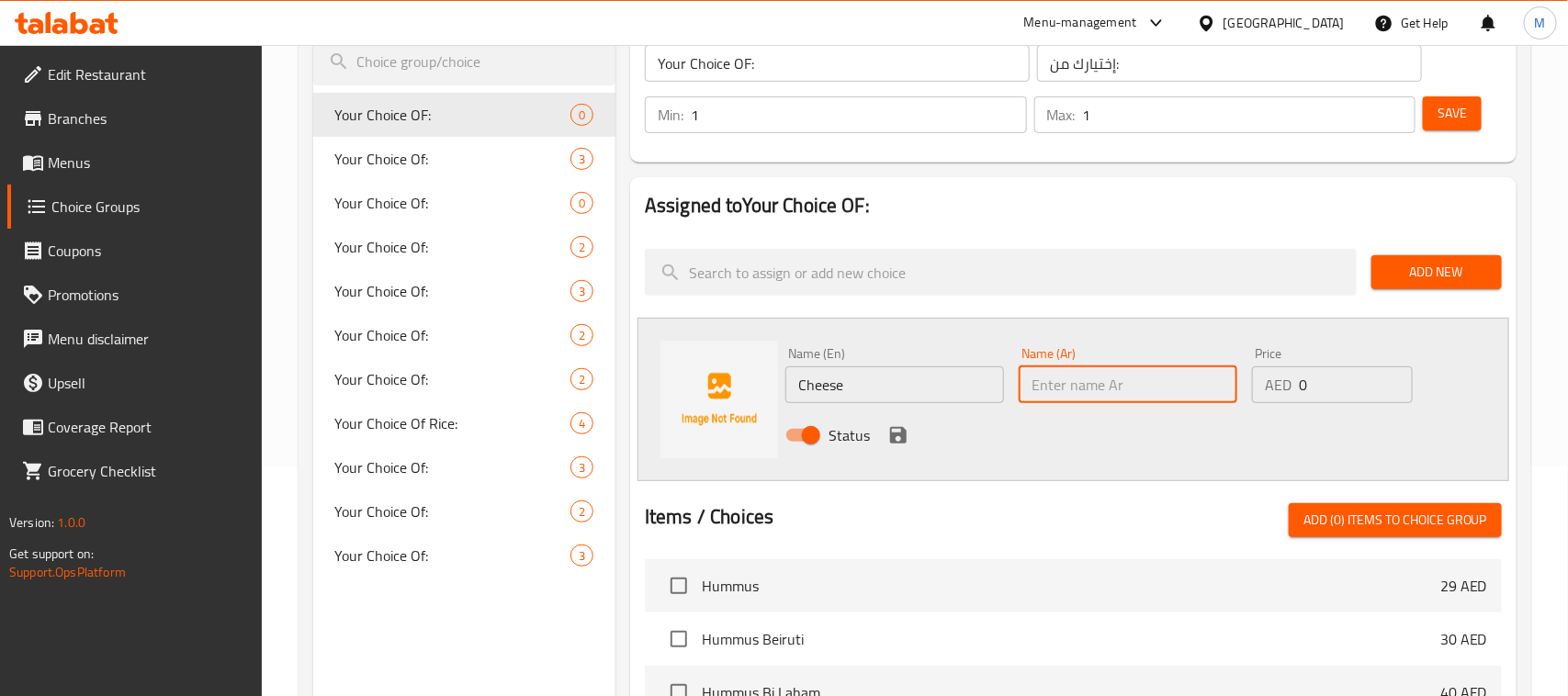
click at [1114, 383] on input "text" at bounding box center [1128, 385] width 219 height 37
type input "جبنة"
click at [897, 437] on icon "save" at bounding box center [899, 436] width 17 height 17
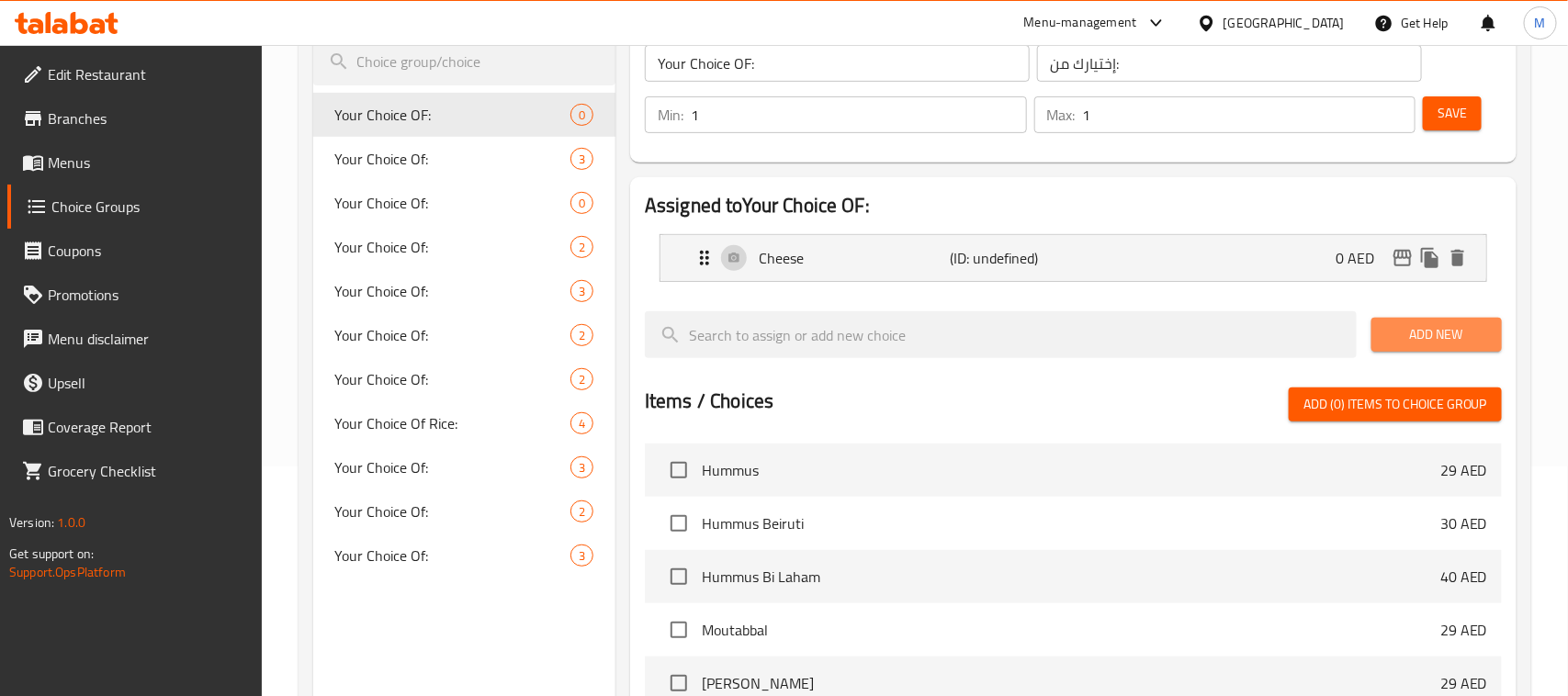
click at [1440, 333] on span "Add New" at bounding box center [1436, 335] width 101 height 23
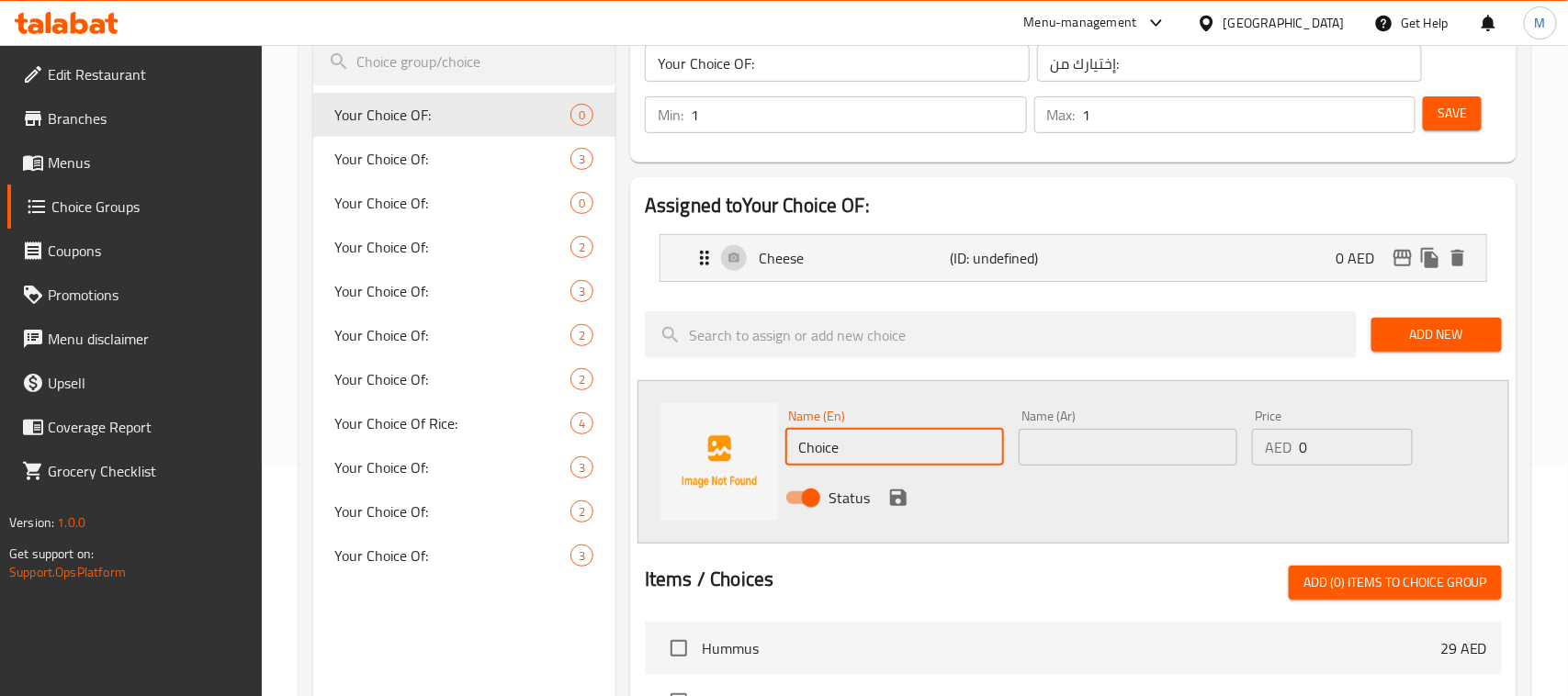
click at [859, 438] on input "Choice" at bounding box center [895, 447] width 219 height 37
paste input "ice cream"
drag, startPoint x: 801, startPoint y: 441, endPoint x: 767, endPoint y: 437, distance: 34.2
click at [767, 437] on div "Name (En) ice cream Name (En) Name (Ar) Name (Ar) Price AED 0 Price Status" at bounding box center [1073, 461] width 871 height 163
type input "Ice Cream"
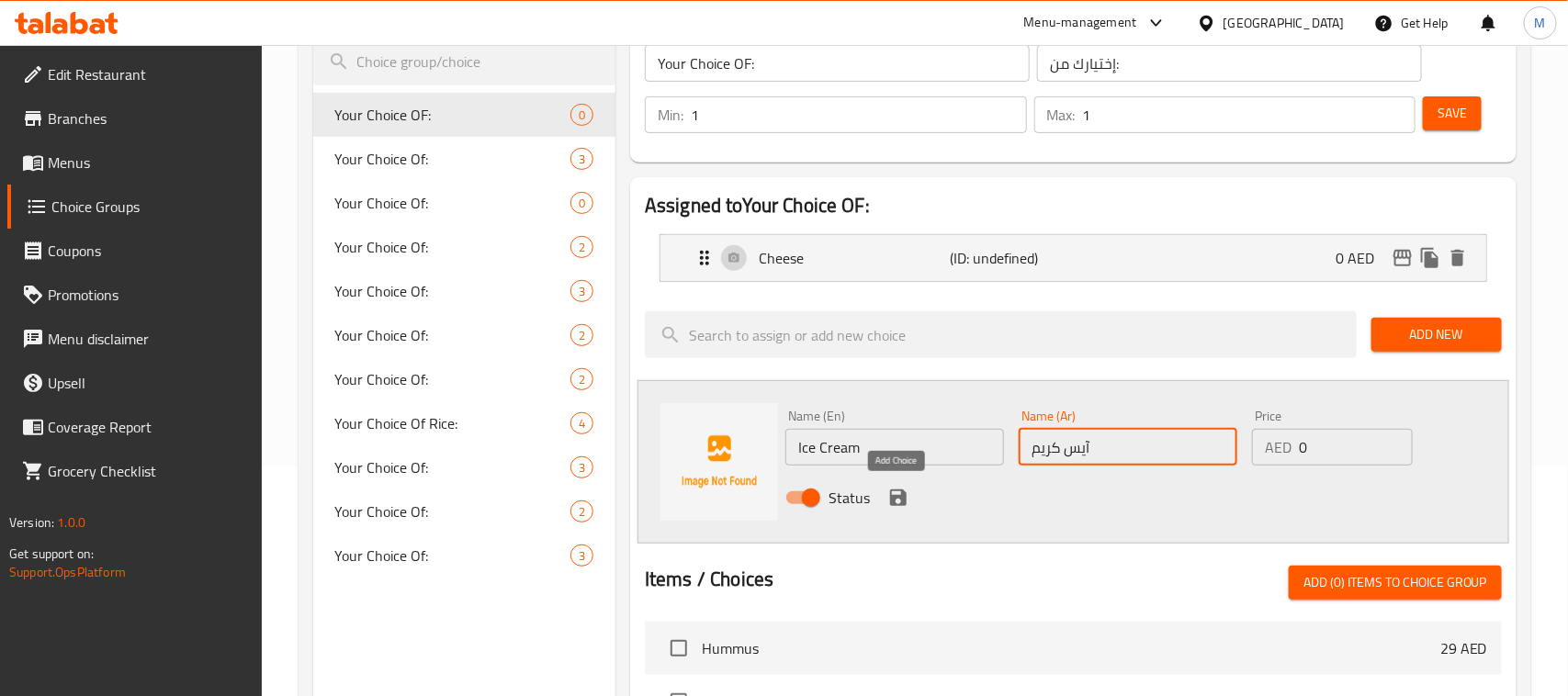
type input "آيس كريم"
click at [901, 492] on icon "save" at bounding box center [899, 498] width 17 height 17
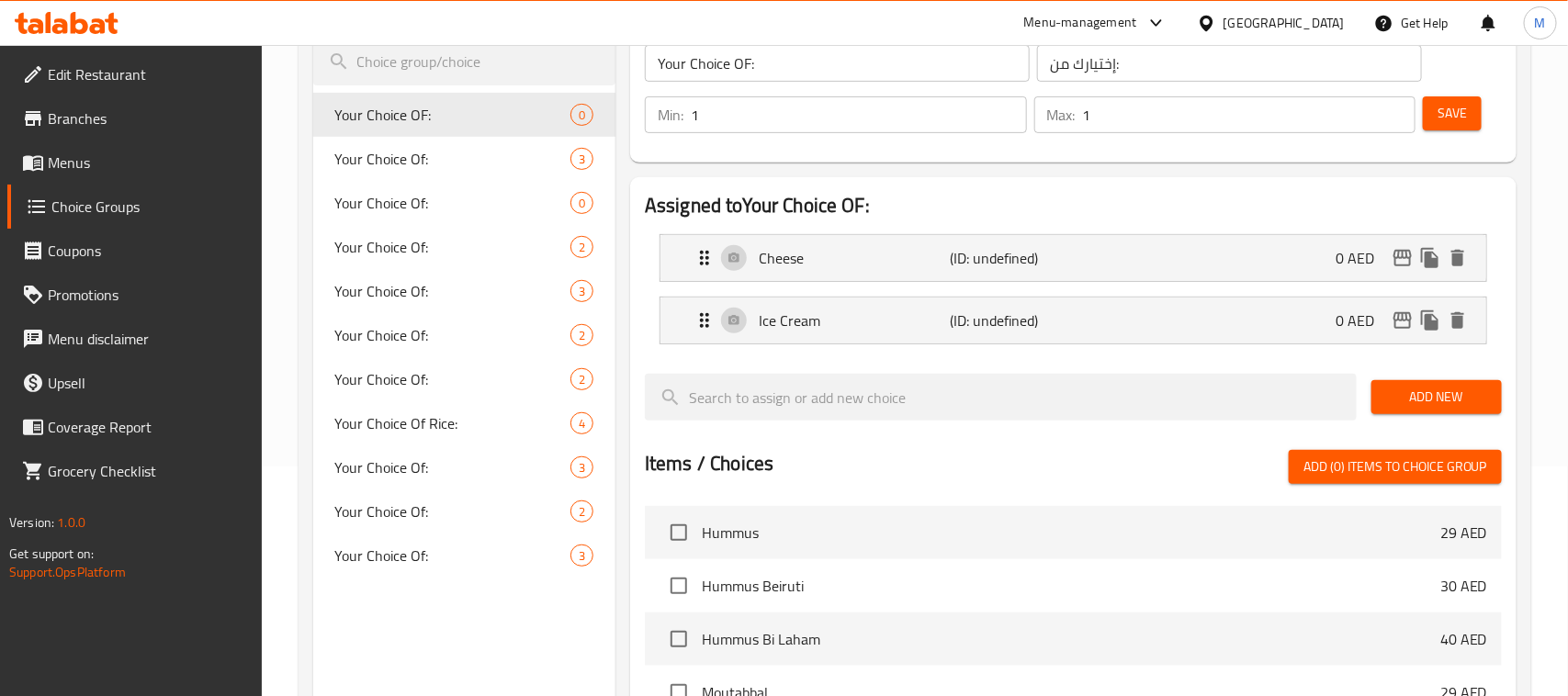
click at [1411, 406] on span "Add New" at bounding box center [1436, 397] width 101 height 23
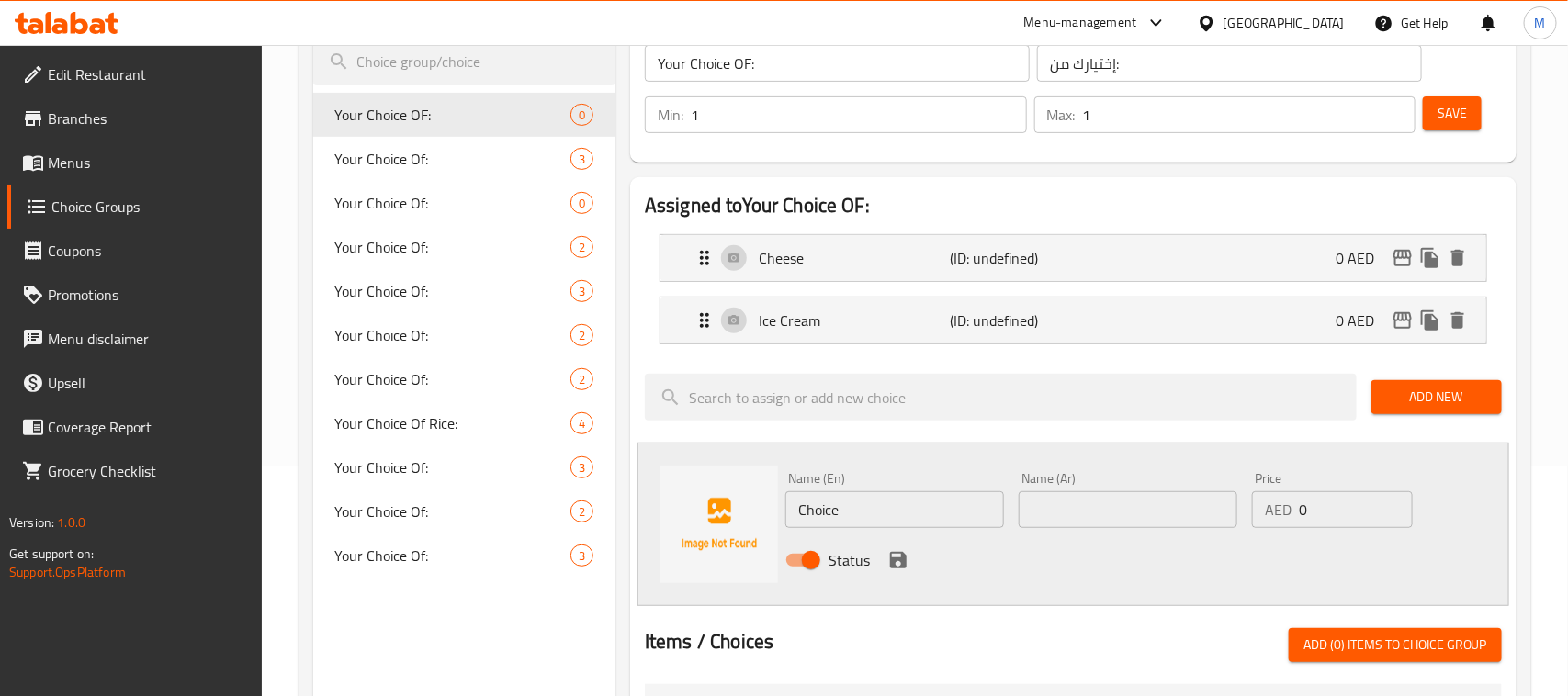
click at [852, 517] on input "Choice" at bounding box center [895, 509] width 219 height 37
paste input "chocolat"
drag, startPoint x: 801, startPoint y: 511, endPoint x: 728, endPoint y: 507, distance: 73.1
click at [728, 507] on div "Name (En) chocolate Name (En) Name (Ar) Name (Ar) Price AED 0 Price Status" at bounding box center [1073, 523] width 871 height 163
type input "Chocolate"
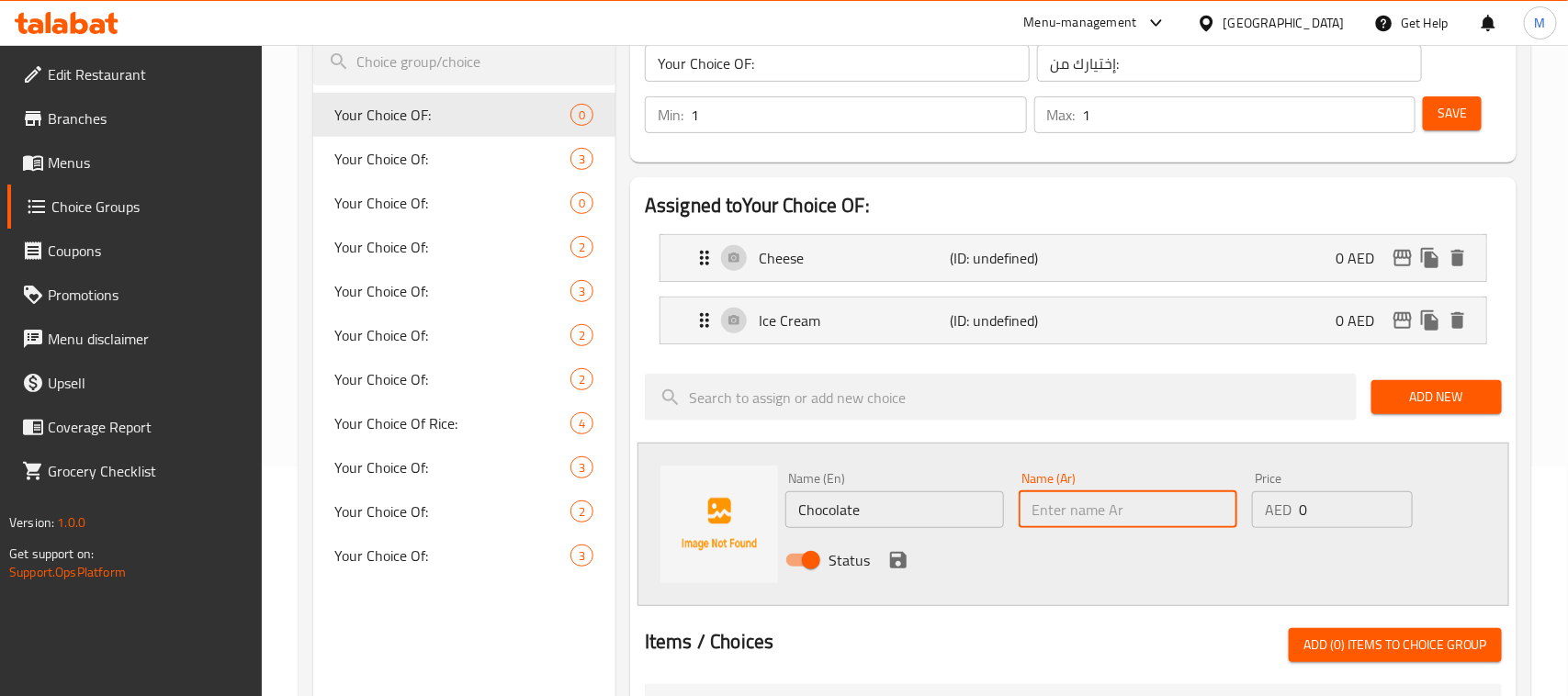
click at [1045, 504] on input "text" at bounding box center [1128, 509] width 219 height 37
type input "شوكولاتة"
click at [899, 568] on icon "save" at bounding box center [899, 560] width 17 height 17
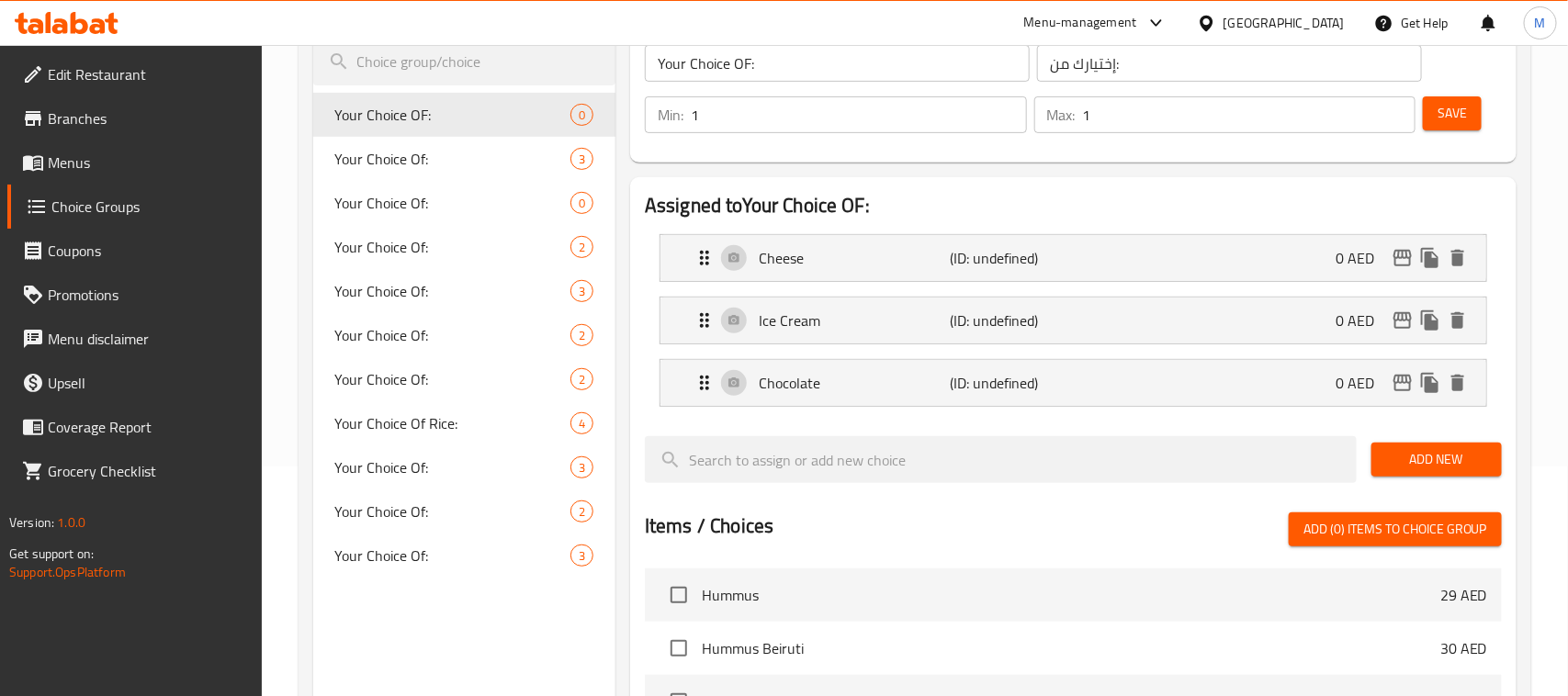
click at [1488, 456] on button "Add New" at bounding box center [1436, 459] width 130 height 34
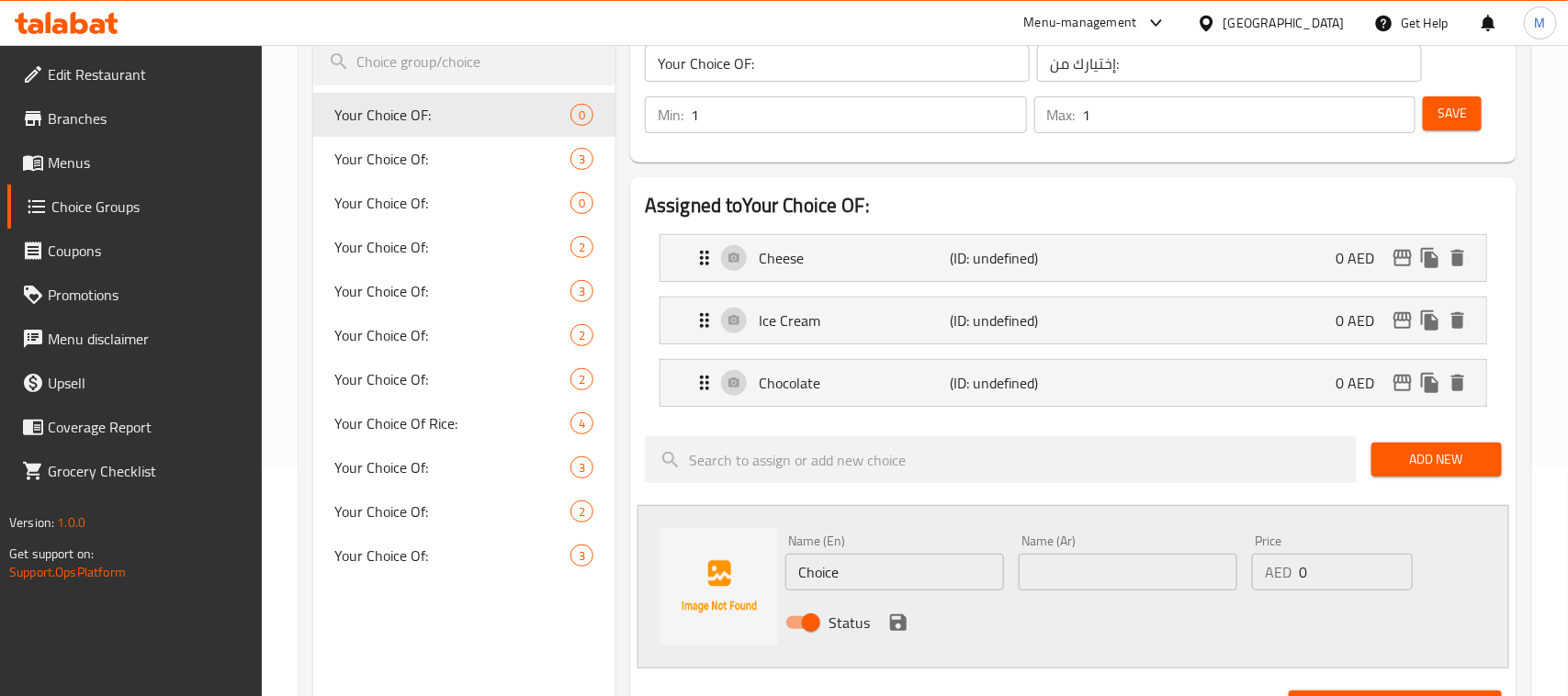
click at [886, 582] on input "Choice" at bounding box center [895, 572] width 219 height 37
type input "Cream"
type input ";"
type input "م"
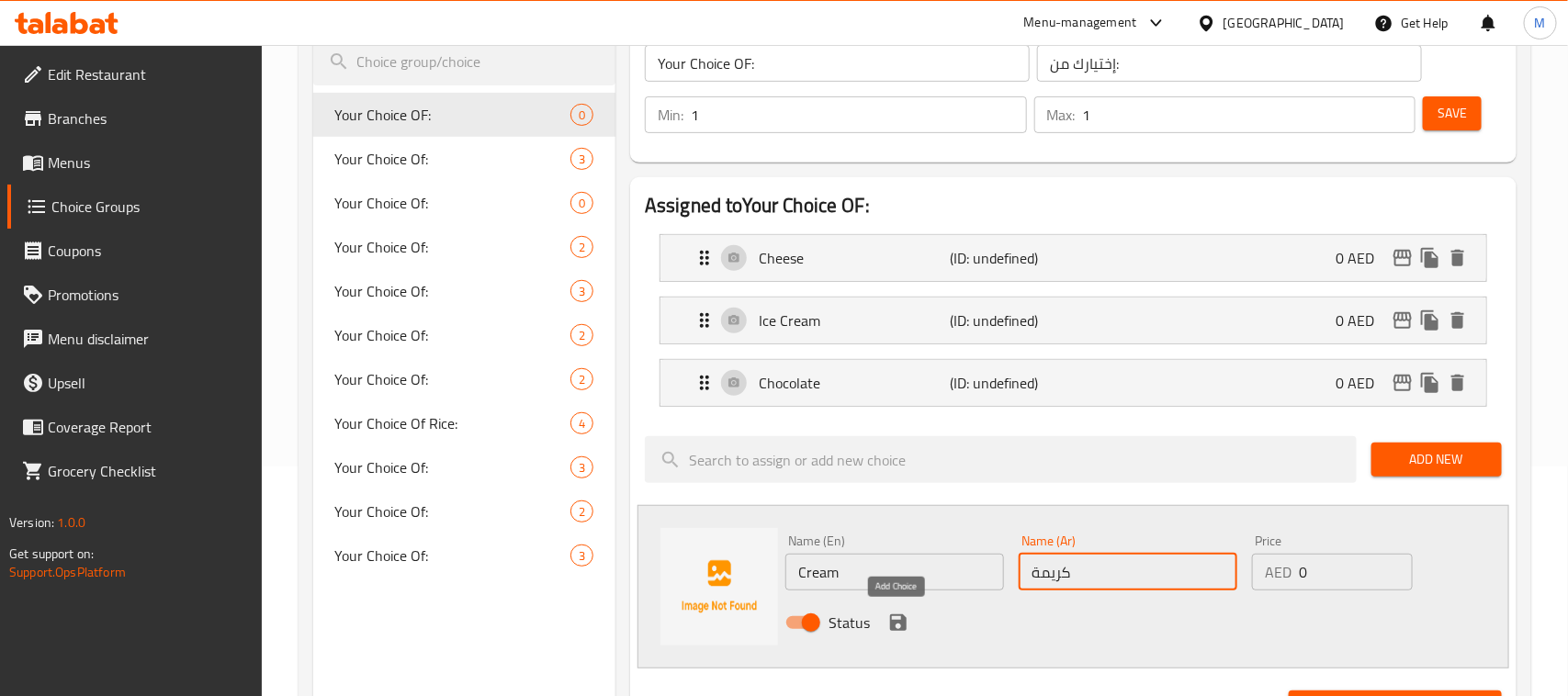
type input "كريمة"
click at [887, 617] on icon "save" at bounding box center [898, 622] width 22 height 22
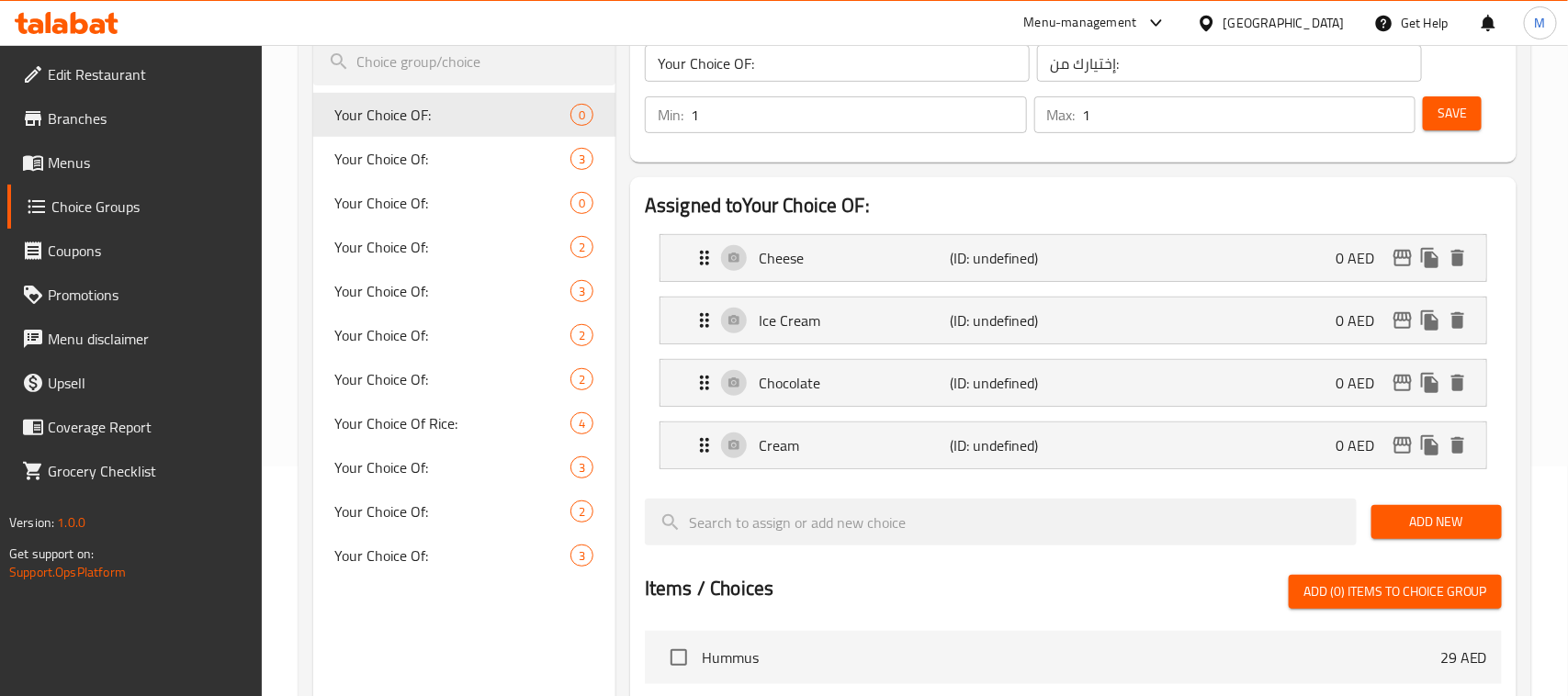
click at [1456, 124] on span "Save" at bounding box center [1451, 113] width 29 height 23
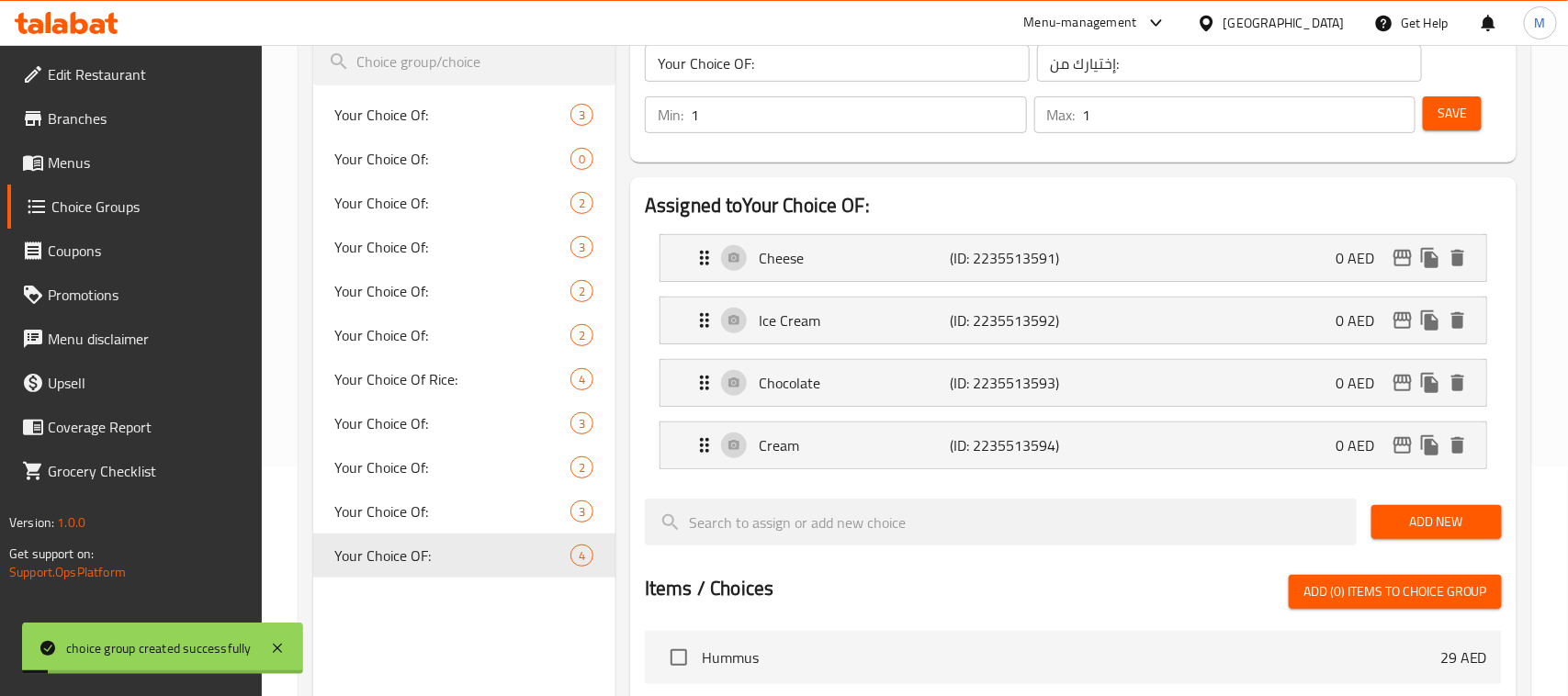
click at [120, 154] on span "Menus" at bounding box center [147, 162] width 199 height 22
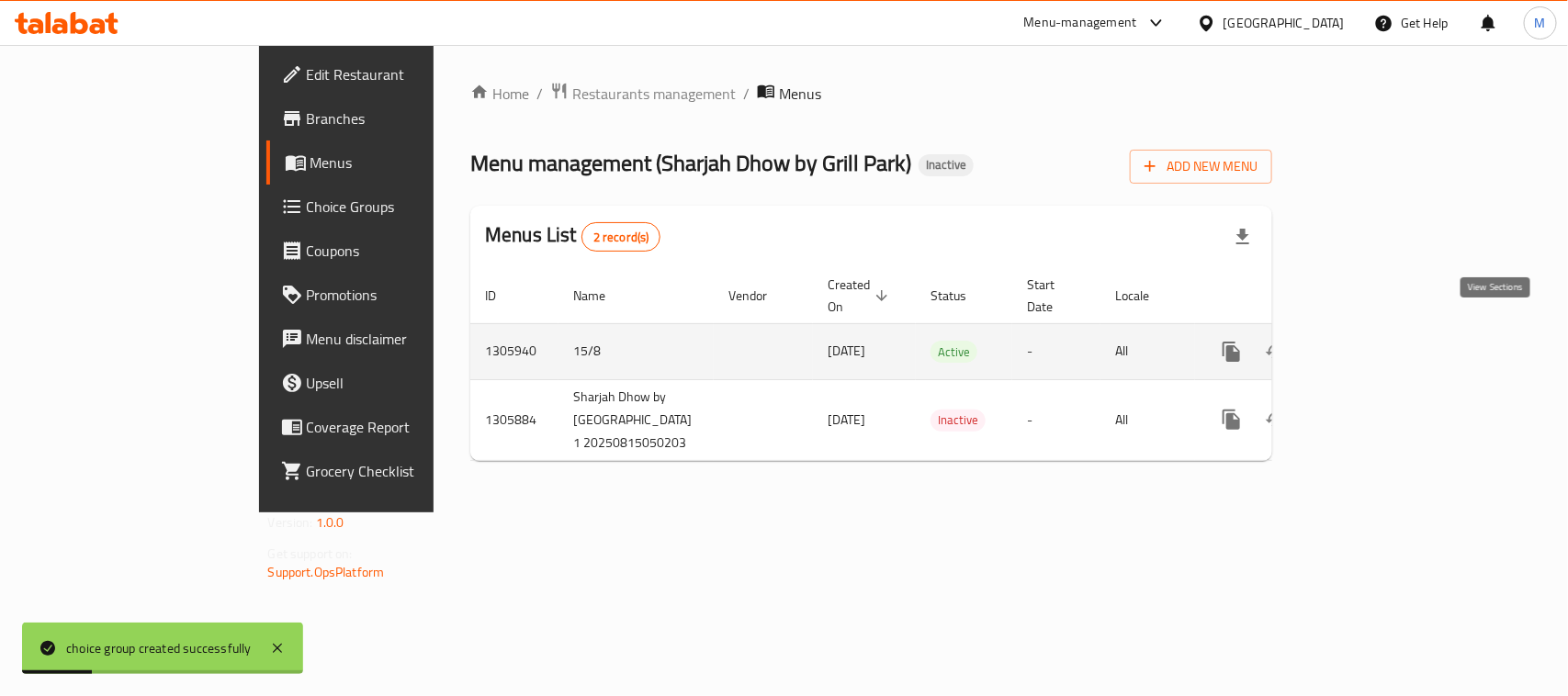
click at [1375, 340] on icon "enhanced table" at bounding box center [1363, 351] width 22 height 22
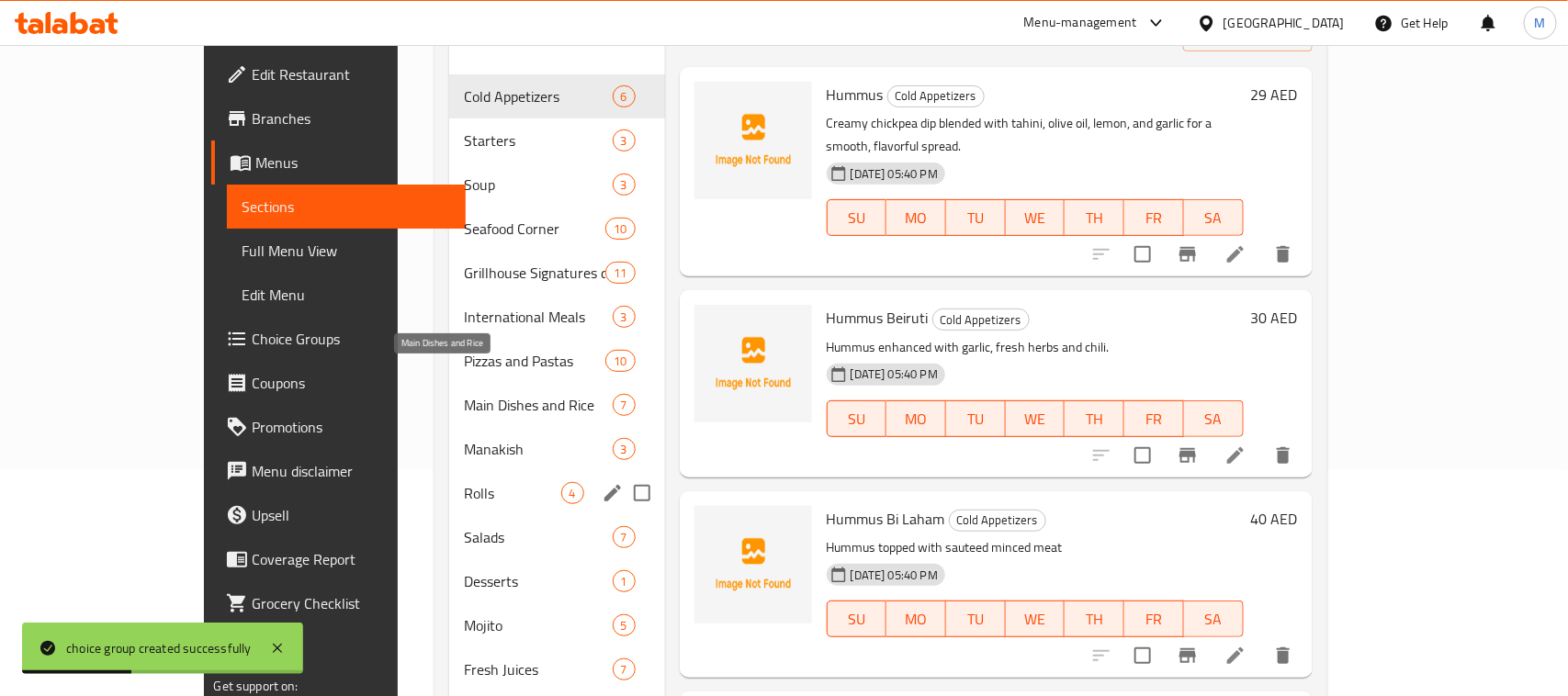
scroll to position [296, 0]
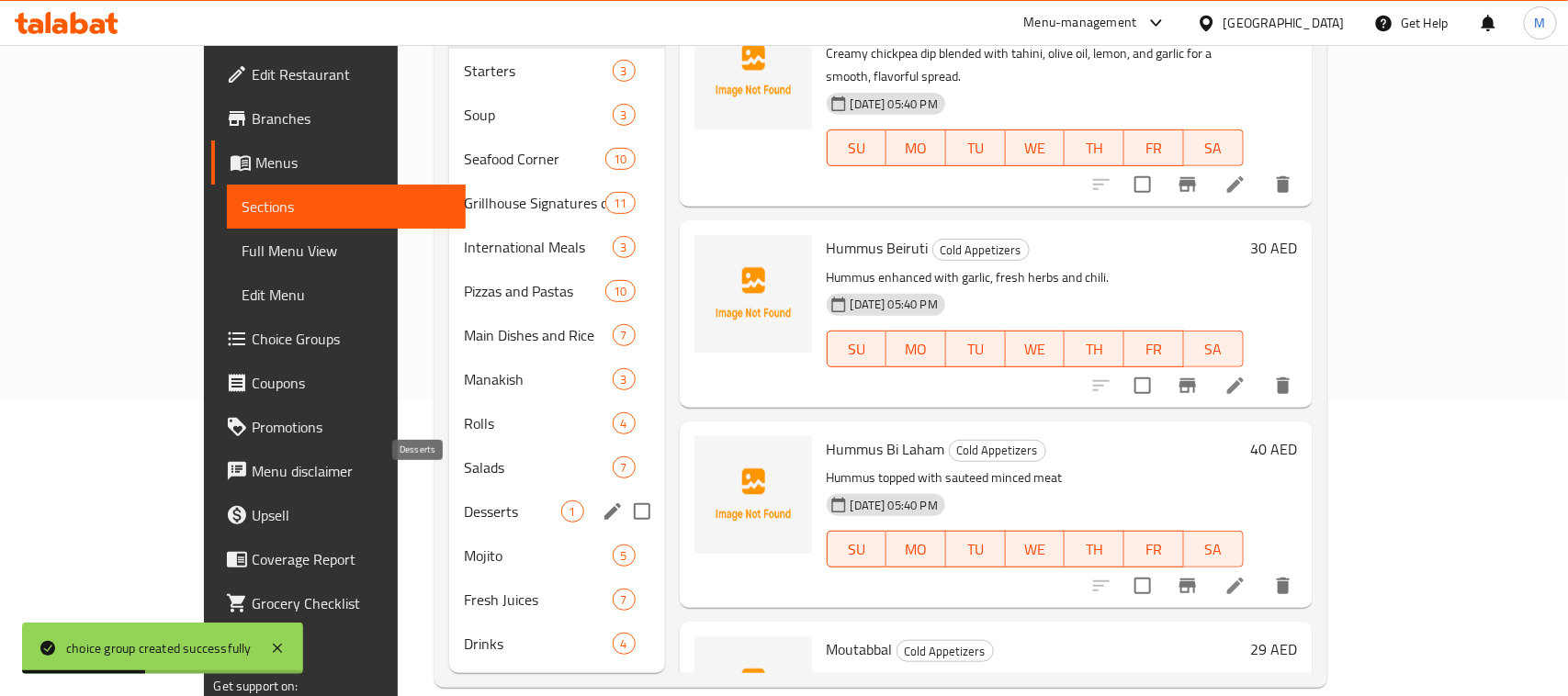
click at [464, 501] on span "Desserts" at bounding box center [512, 511] width 97 height 22
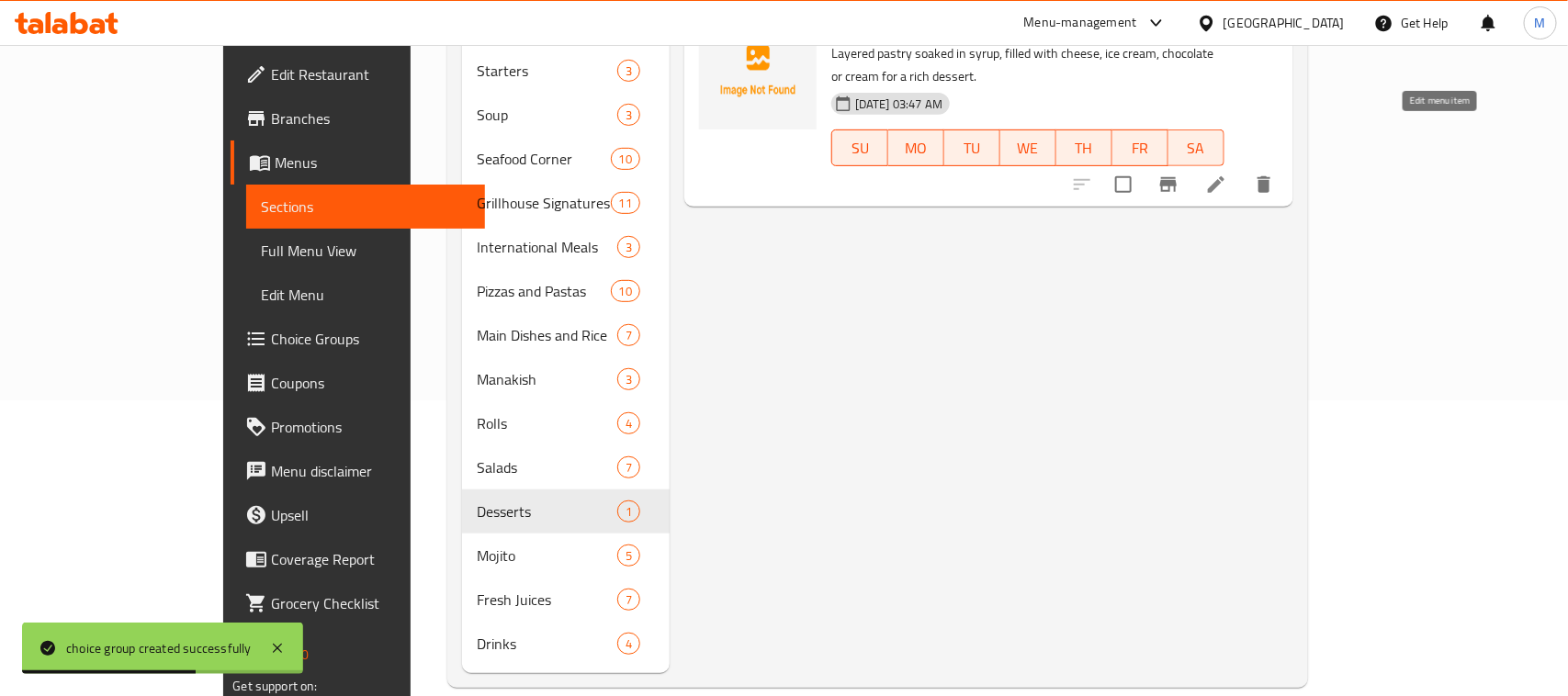
click at [1224, 176] on icon at bounding box center [1216, 185] width 17 height 17
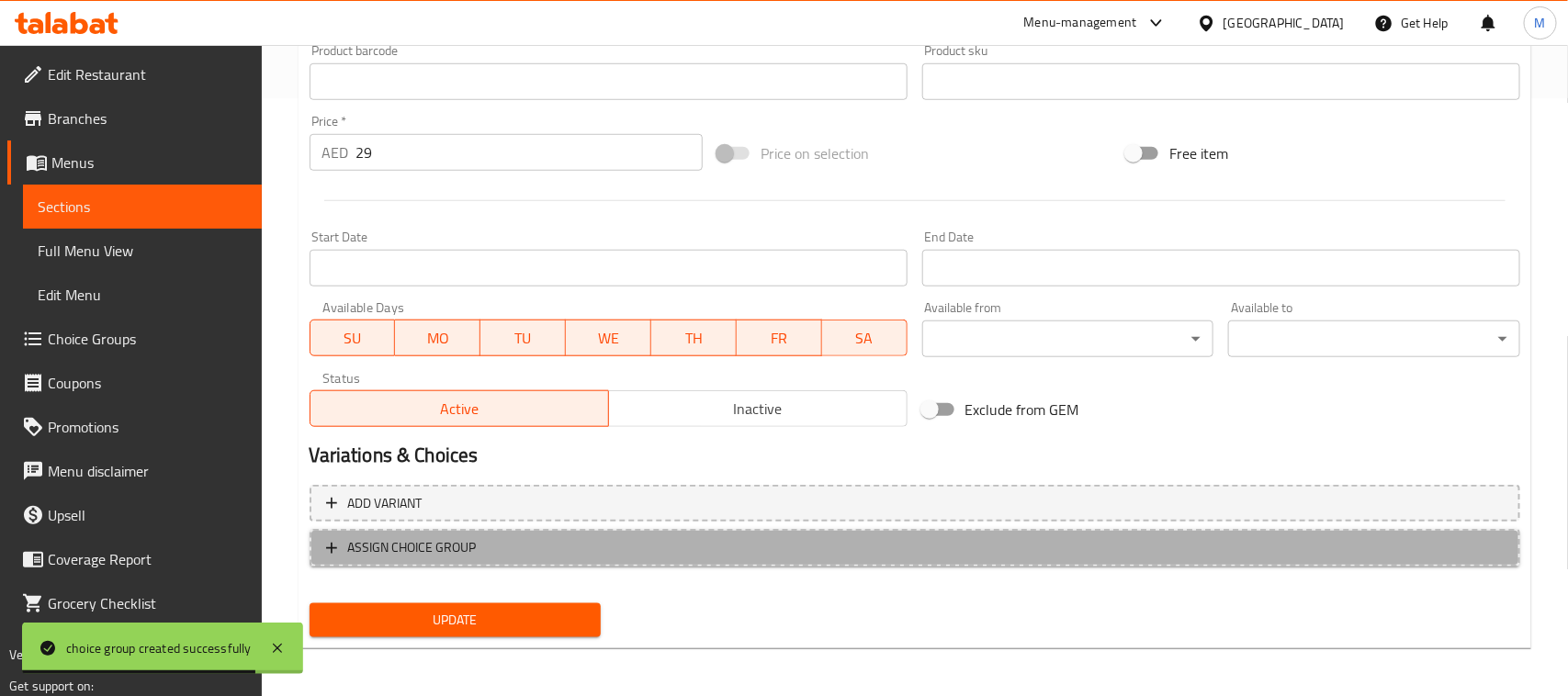
click at [482, 551] on span "ASSIGN CHOICE GROUP" at bounding box center [915, 548] width 1178 height 23
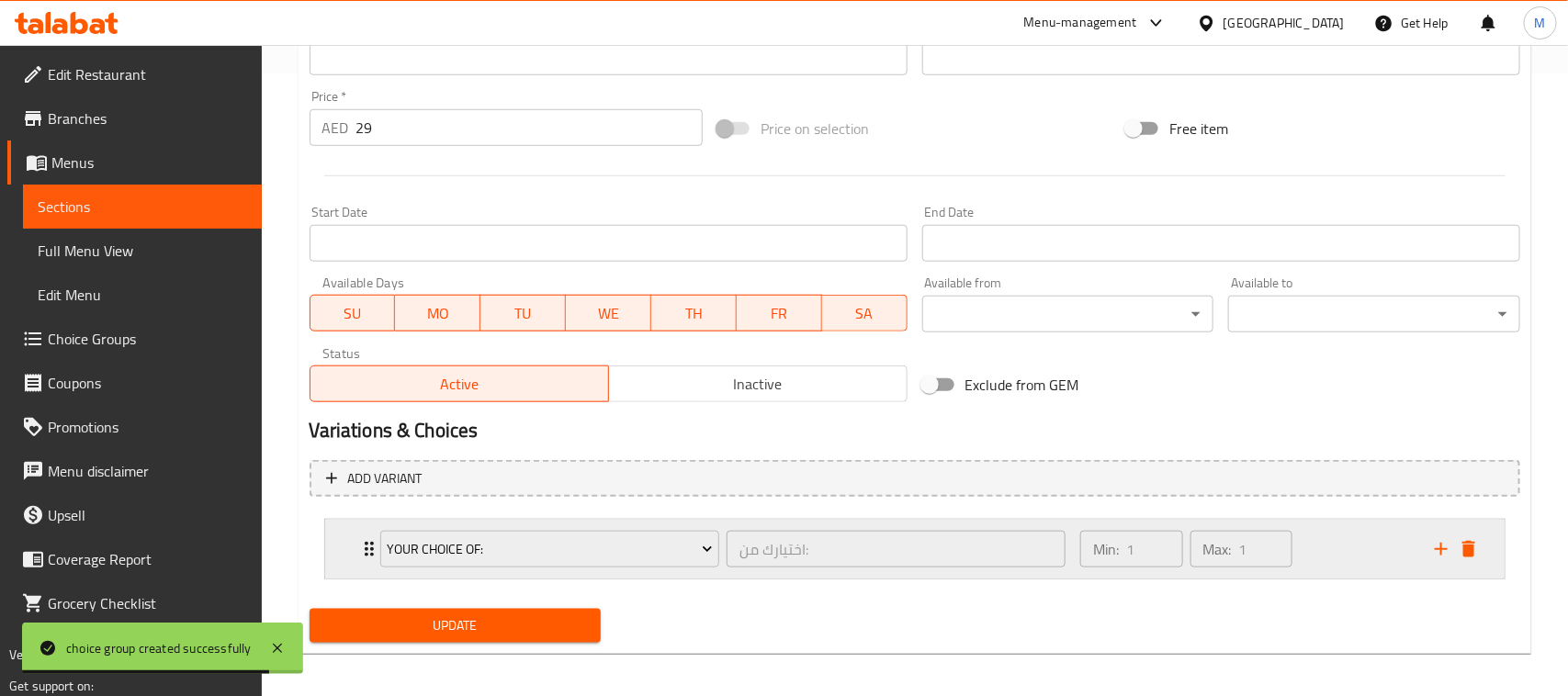
scroll to position [630, 0]
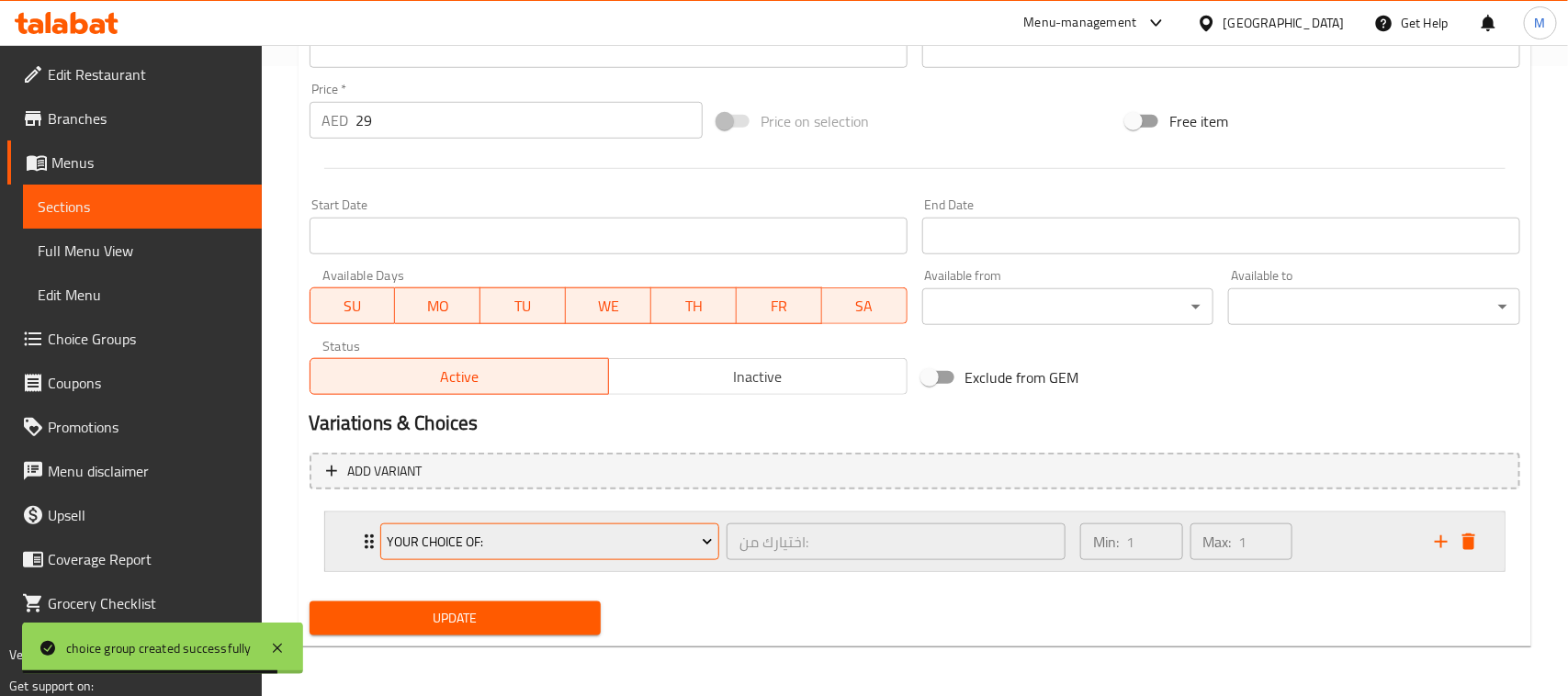
click at [494, 543] on span "Your Choice Of:" at bounding box center [550, 542] width 326 height 23
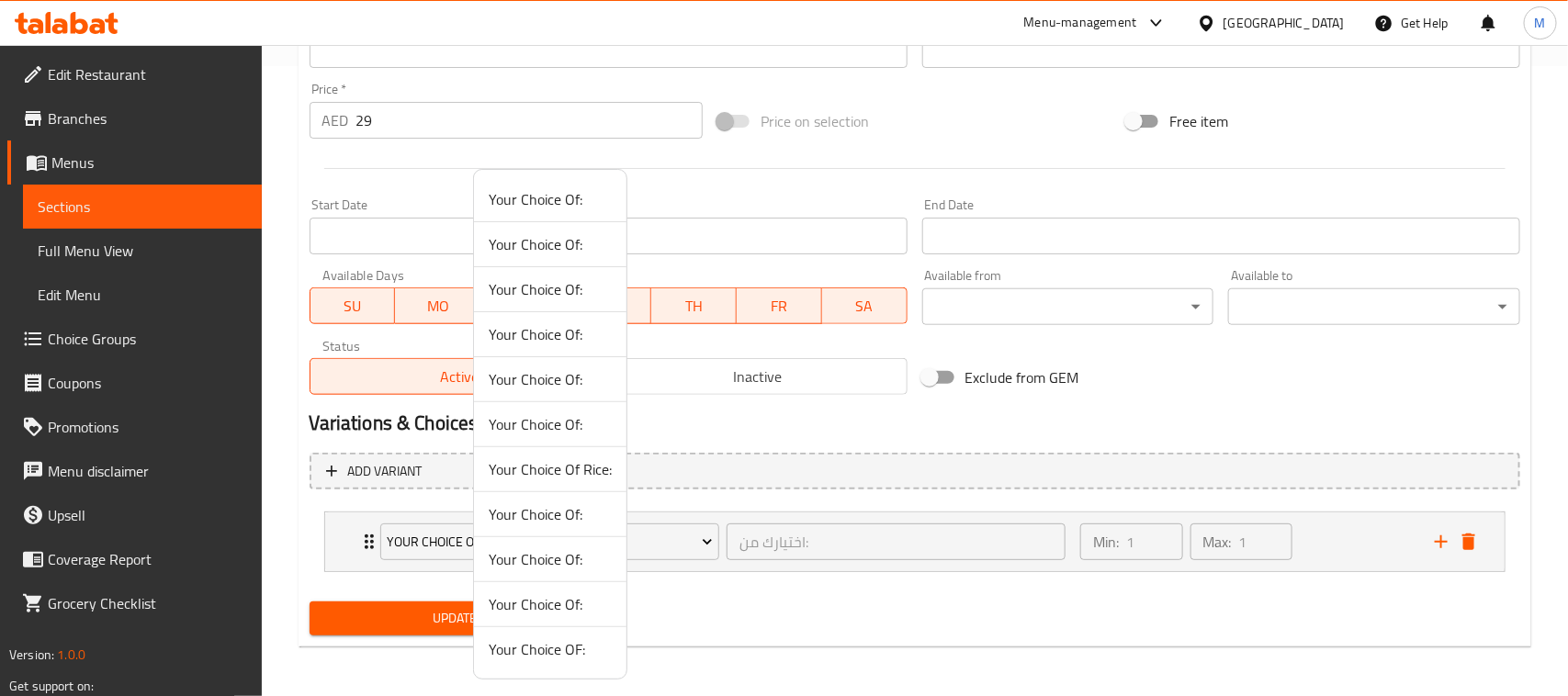
click at [560, 636] on li "Your Choice OF:" at bounding box center [551, 649] width 153 height 44
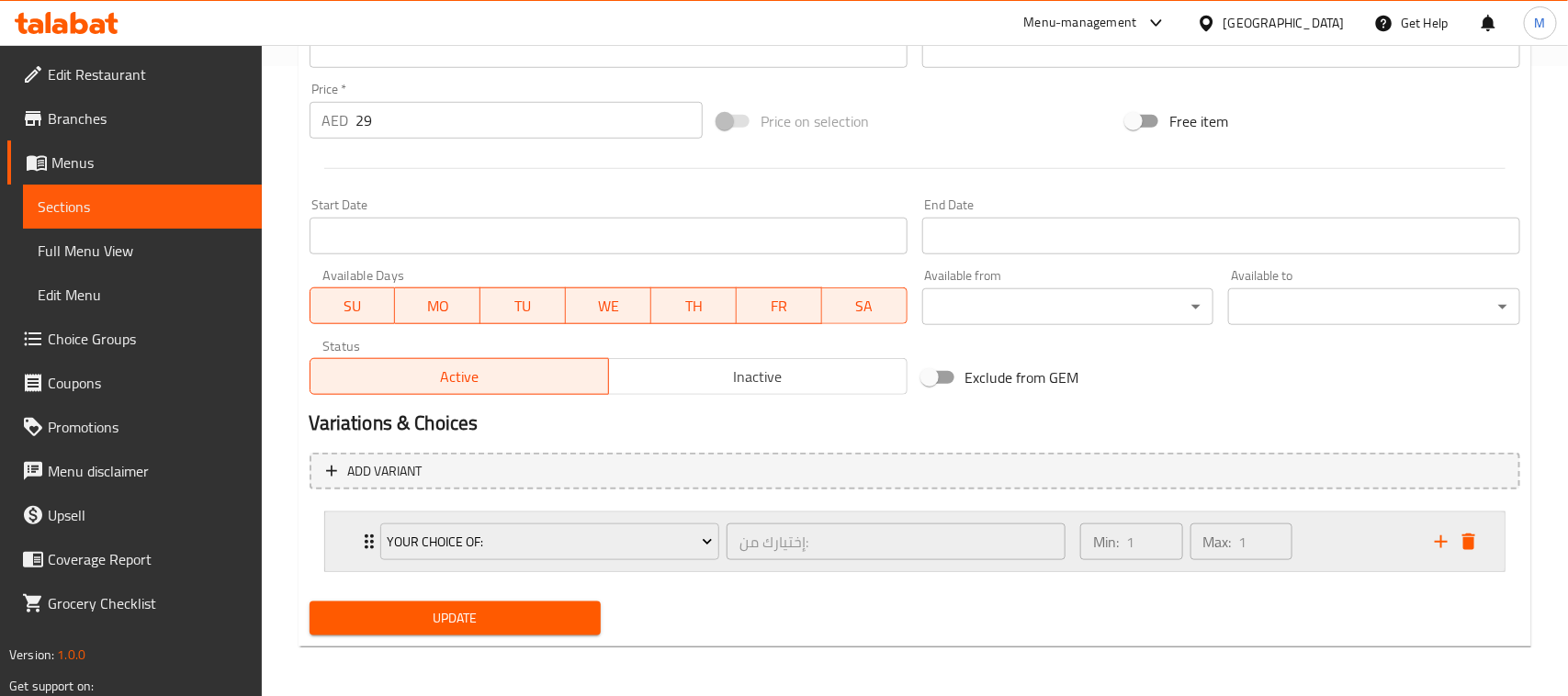
click at [342, 548] on div "Your Choice OF: إختيارك من: ​ Min: 1 ​ Max: 1 ​" at bounding box center [915, 542] width 1180 height 58
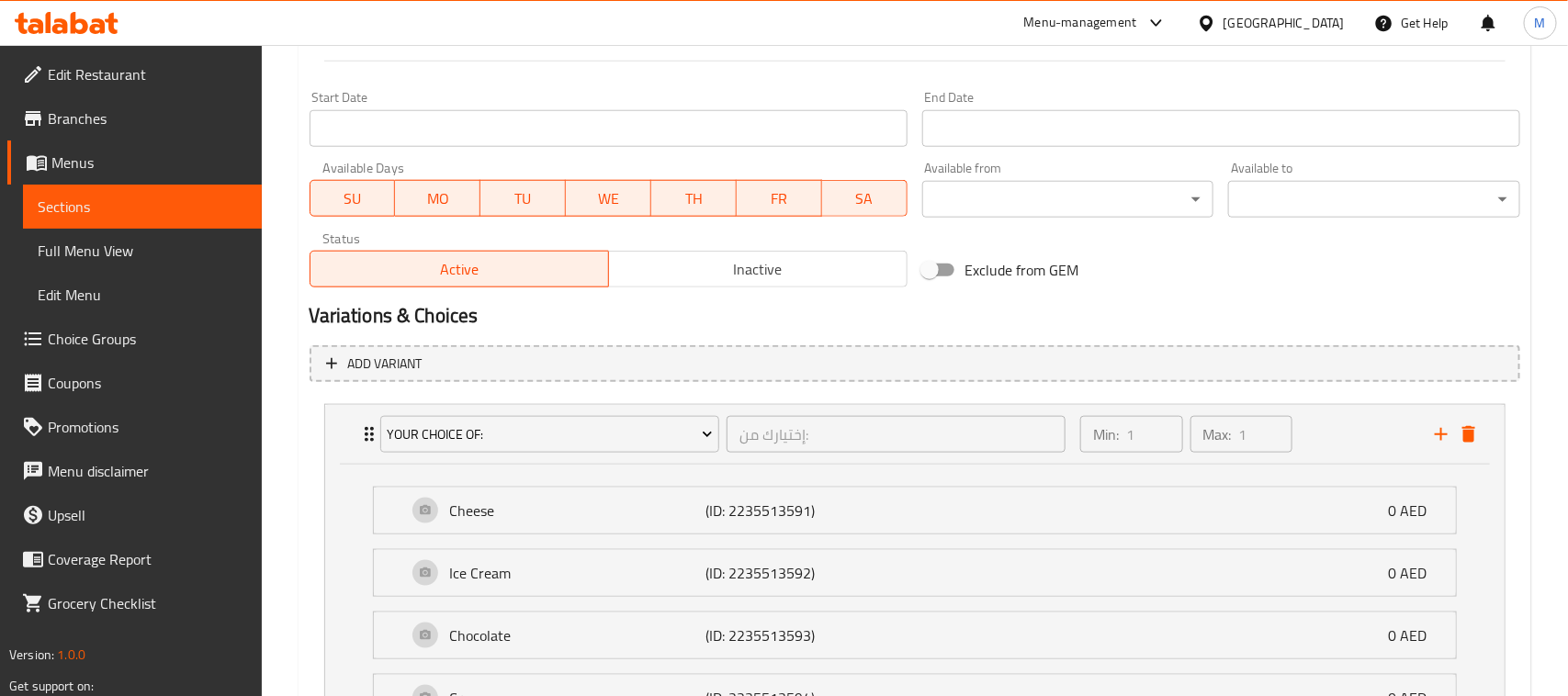
scroll to position [920, 0]
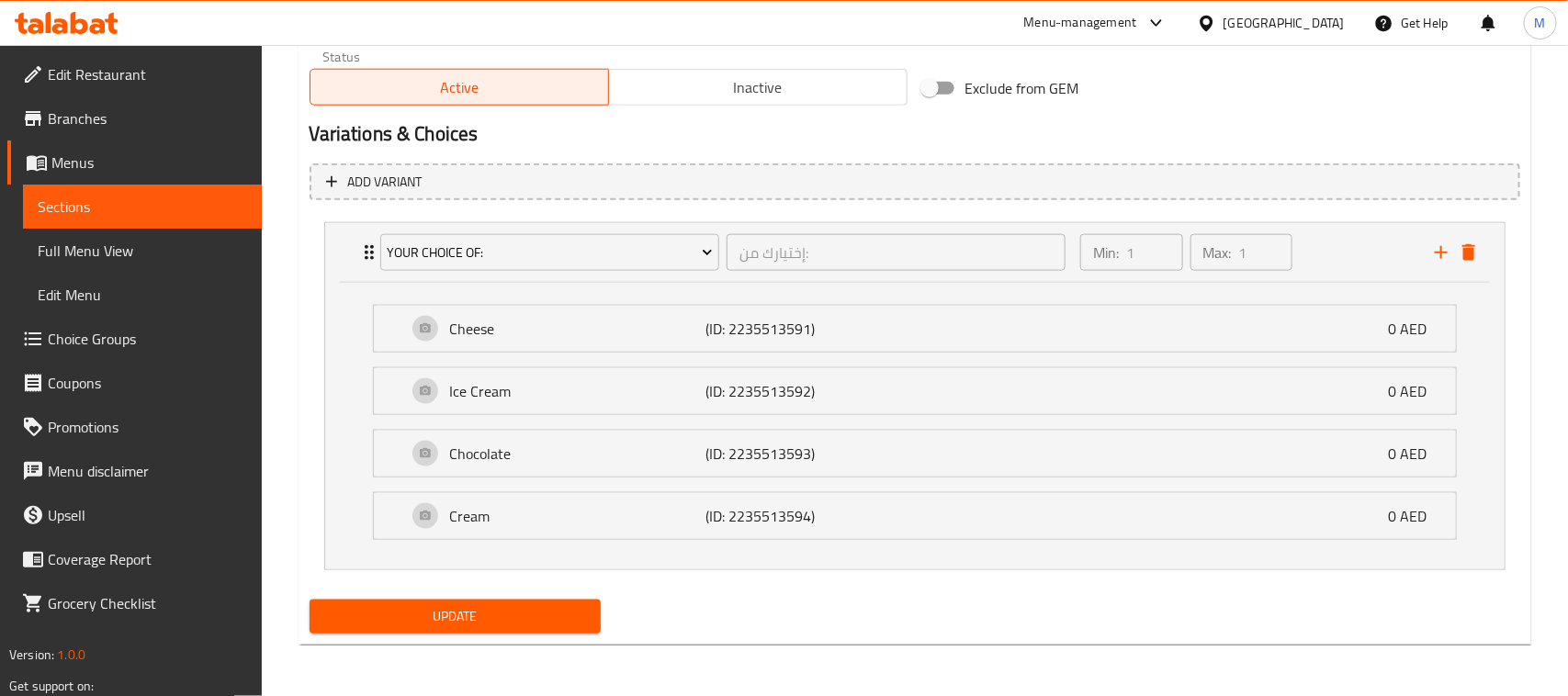
click at [521, 619] on span "Update" at bounding box center [455, 617] width 263 height 23
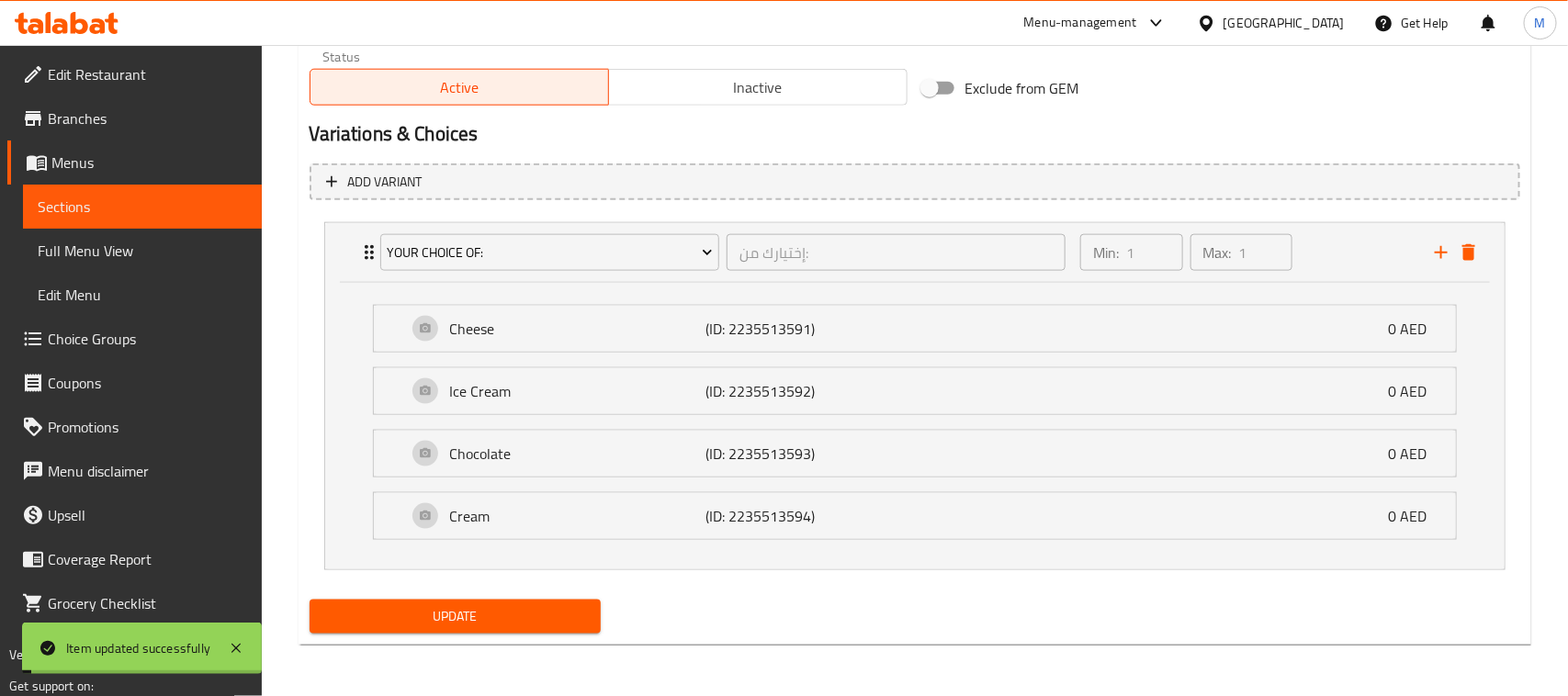
click at [155, 240] on span "Full Menu View" at bounding box center [142, 250] width 209 height 22
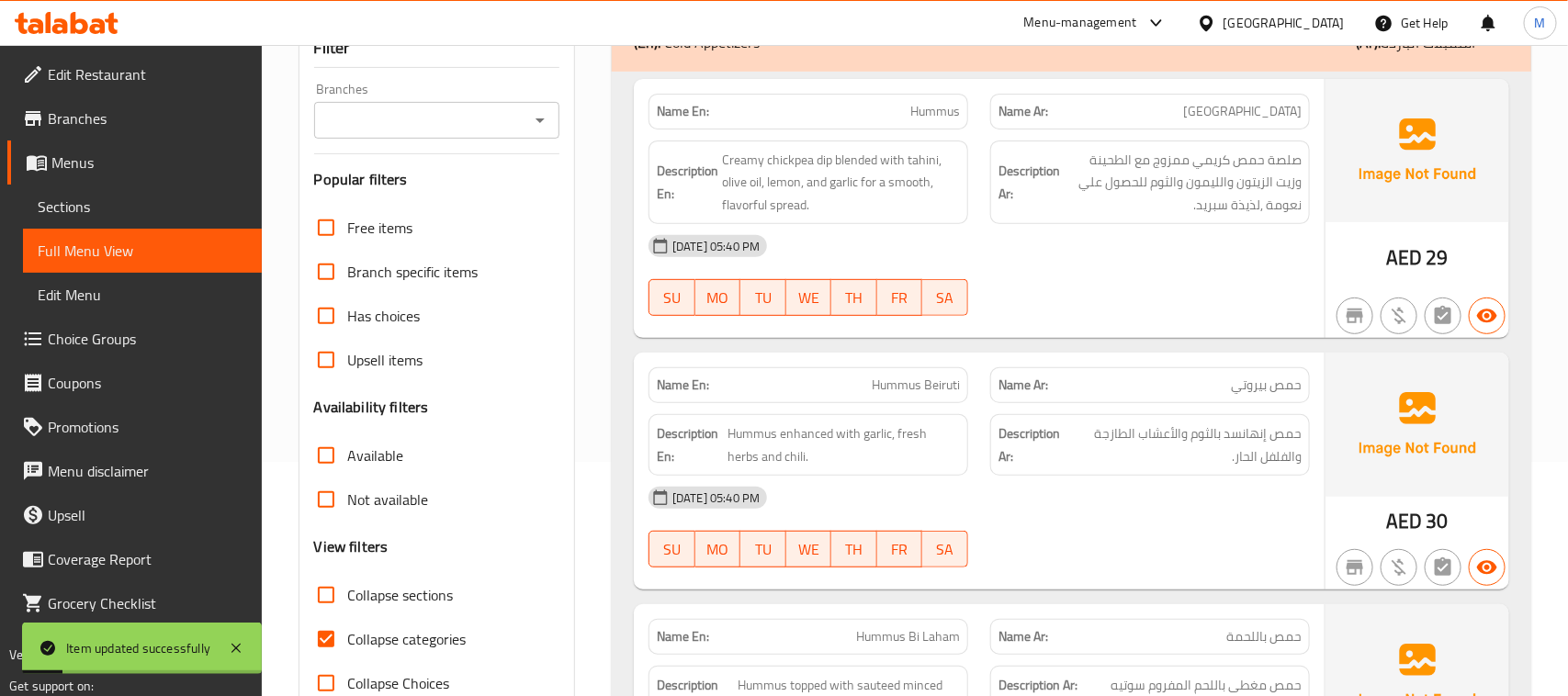
scroll to position [345, 0]
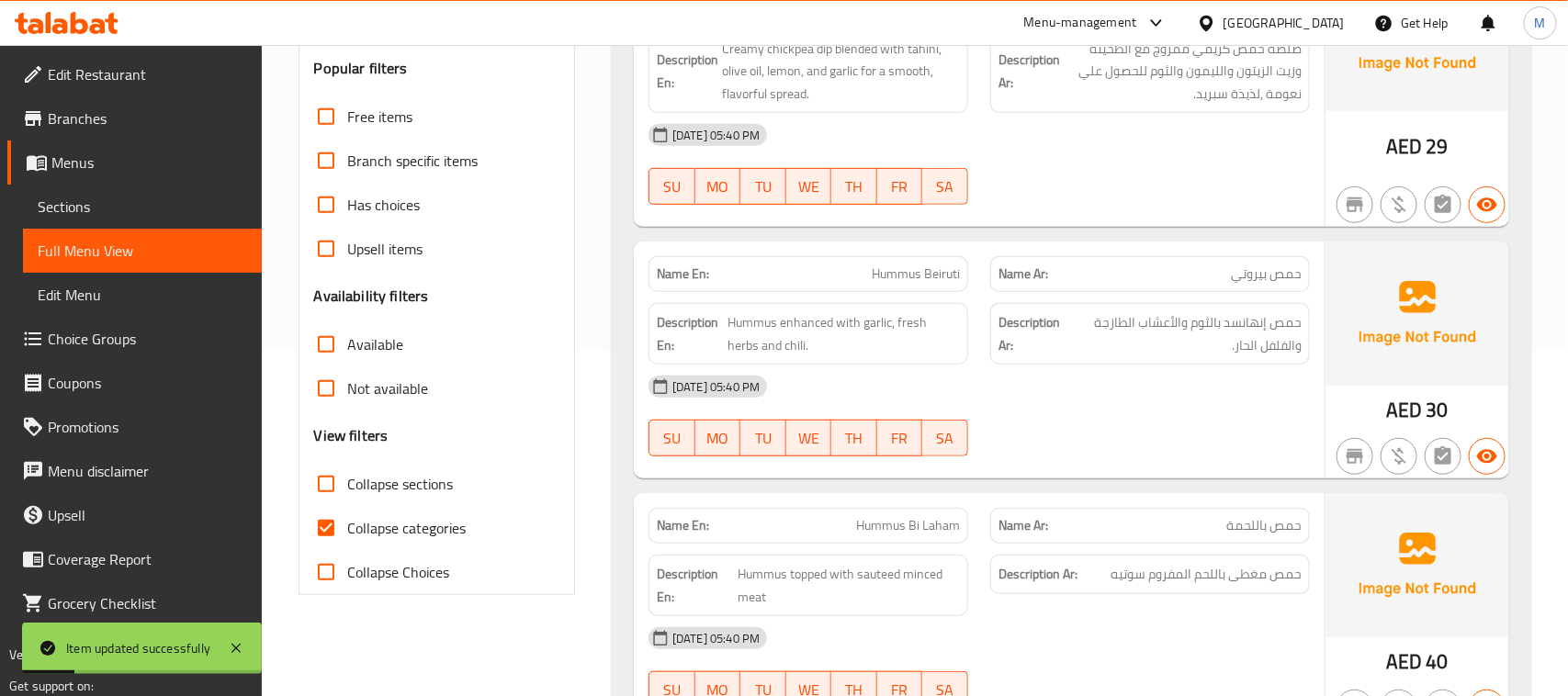
click at [329, 489] on input "Collapse sections" at bounding box center [325, 484] width 44 height 44
checkbox input "true"
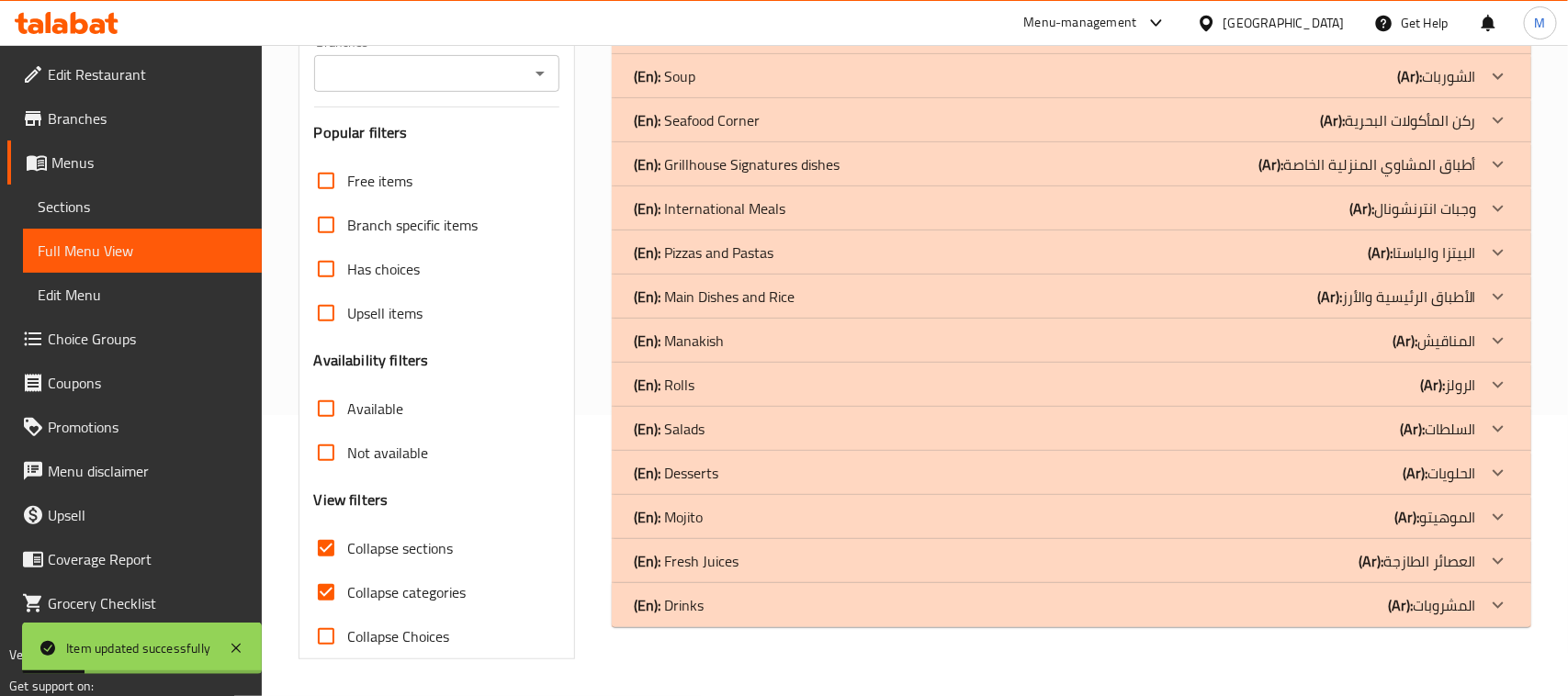
scroll to position [281, 0]
click at [318, 595] on input "Collapse categories" at bounding box center [325, 592] width 44 height 44
checkbox input "false"
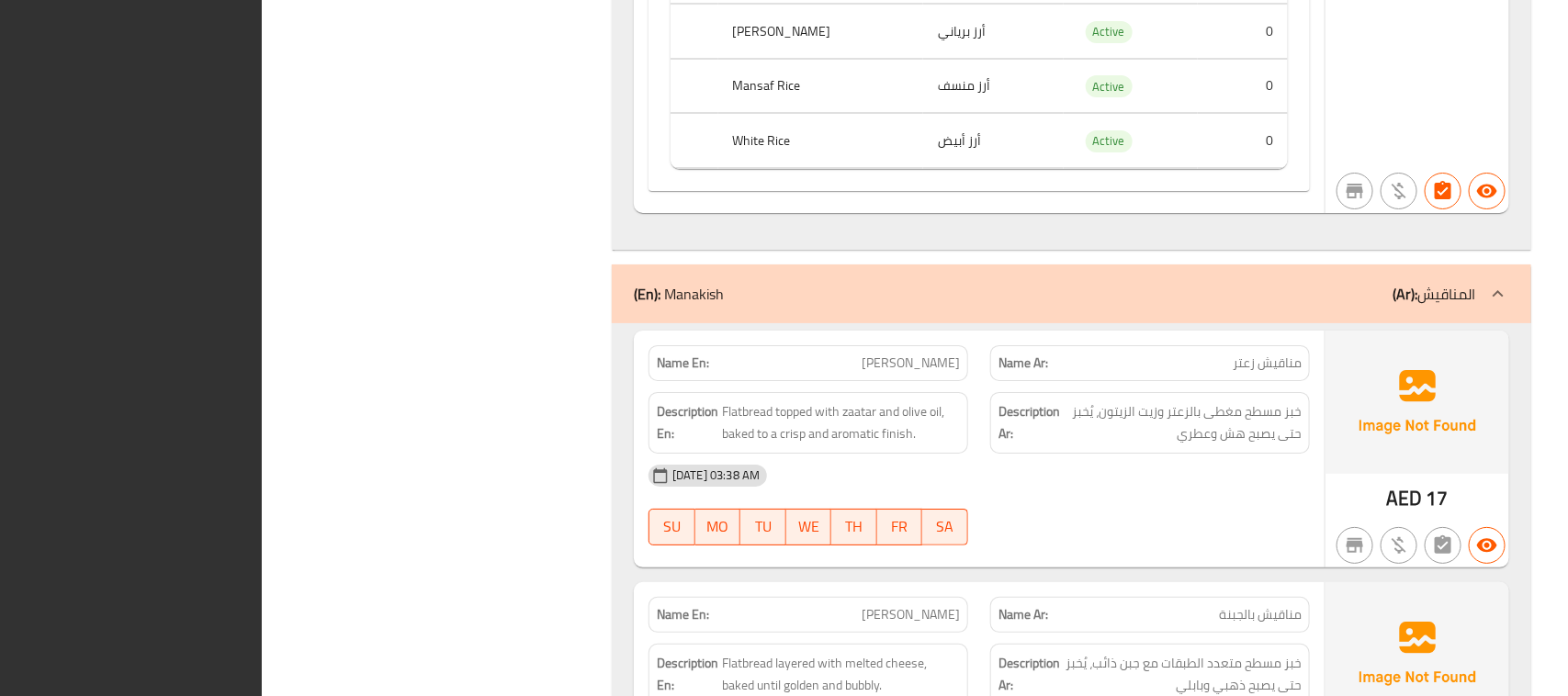
scroll to position [9803, 0]
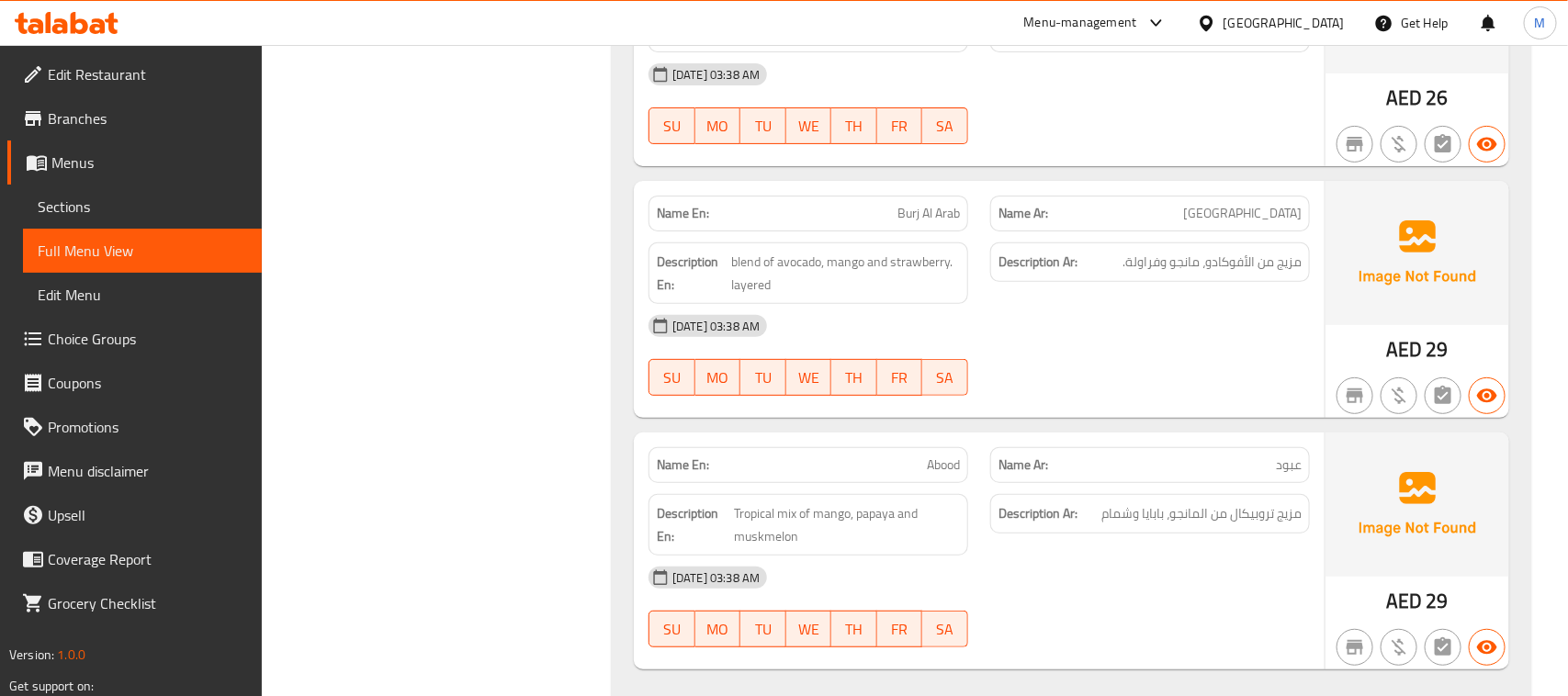
scroll to position [281, 0]
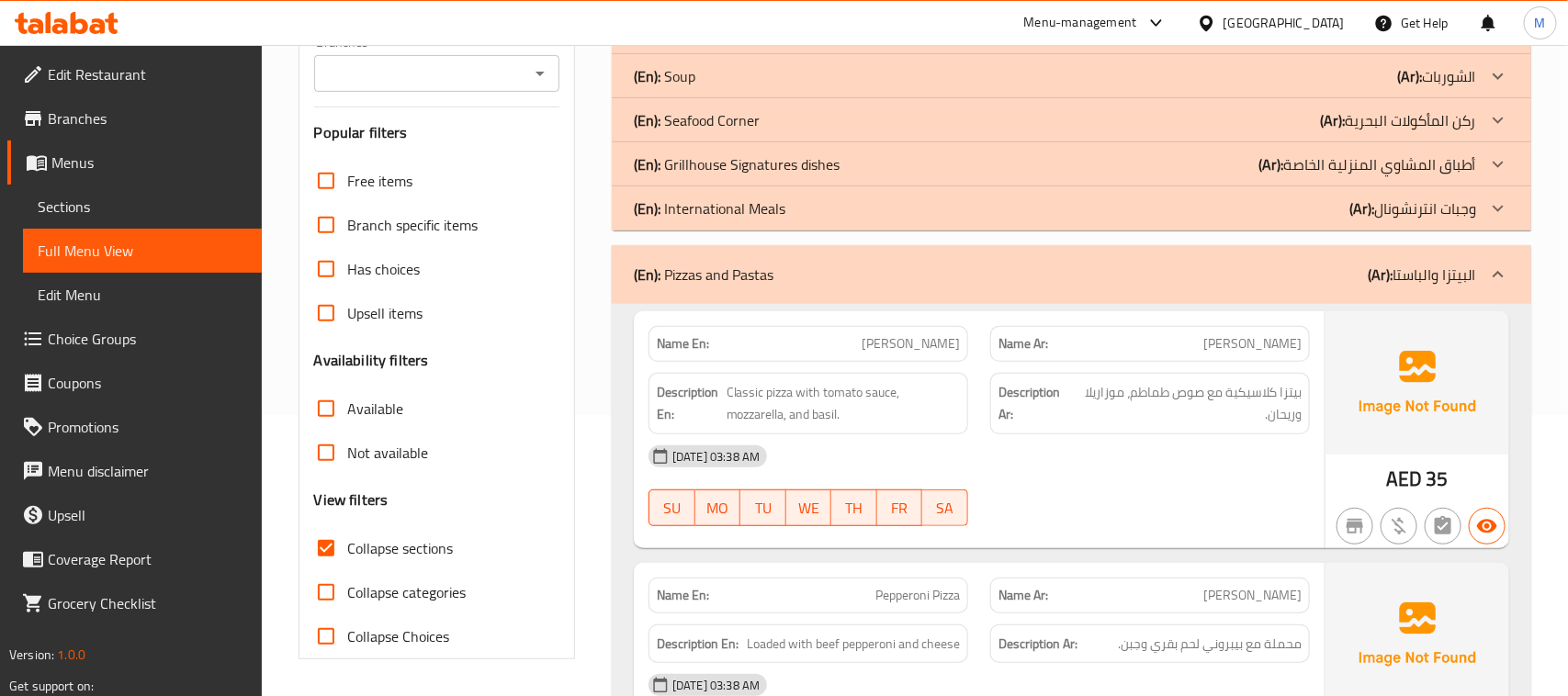
click at [1270, 23] on div "[GEOGRAPHIC_DATA]" at bounding box center [1283, 23] width 122 height 20
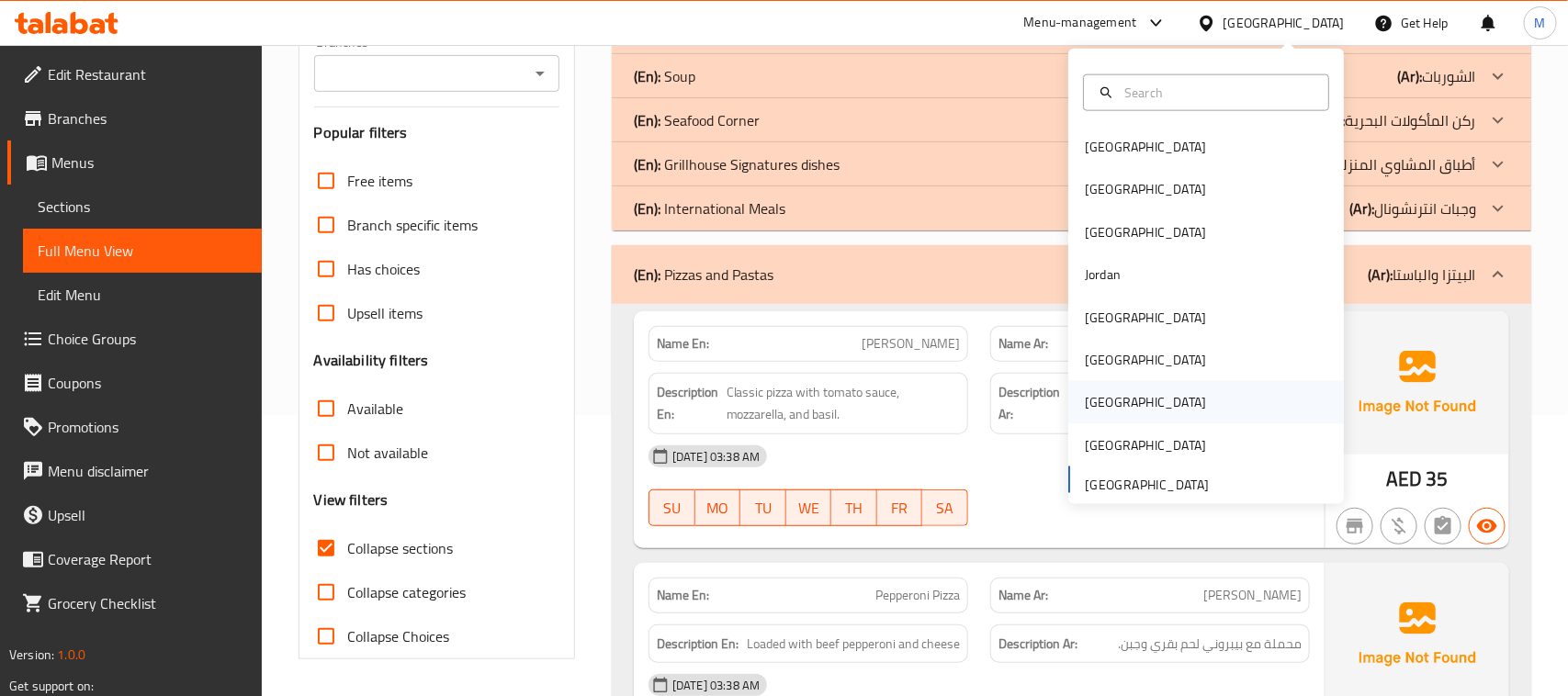
click at [1113, 406] on div "[GEOGRAPHIC_DATA]" at bounding box center [1146, 402] width 151 height 42
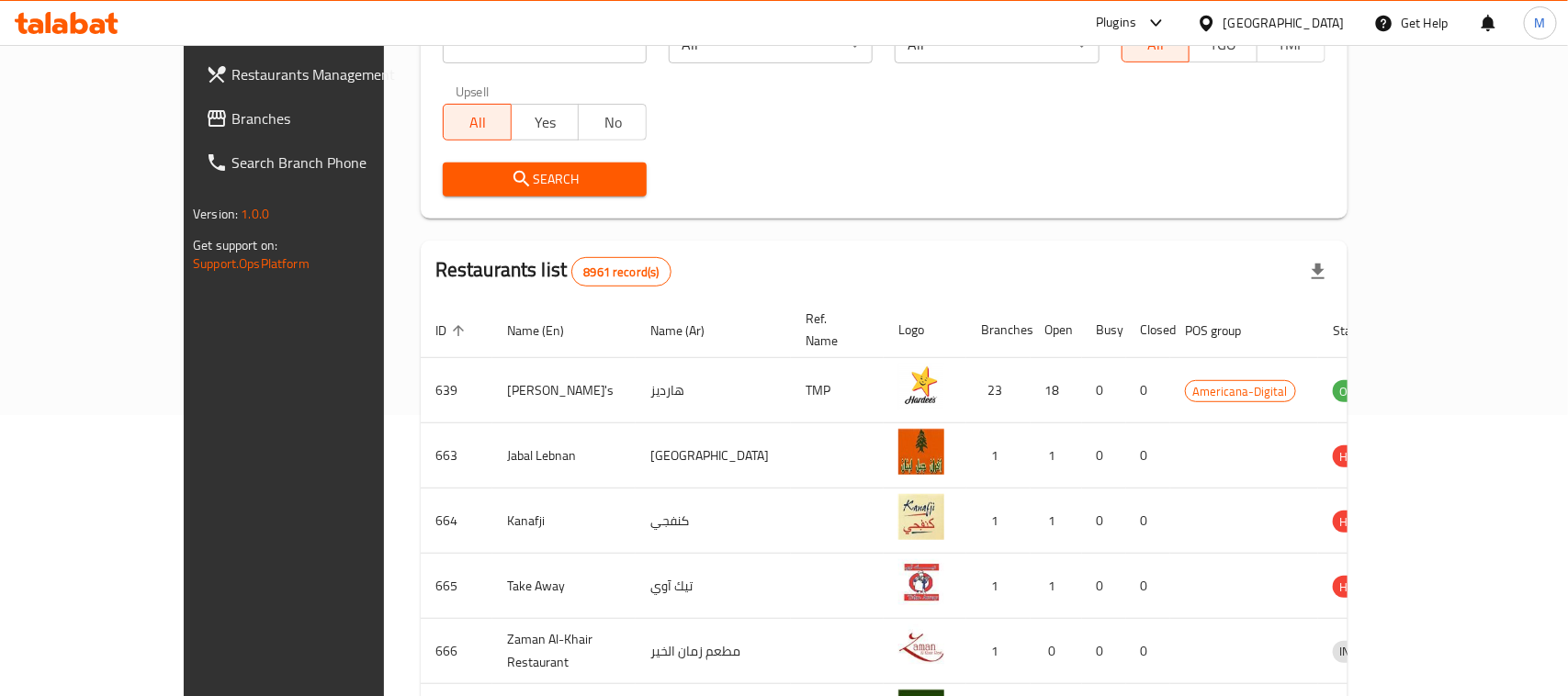
click at [445, 276] on h2 "Restaurants list 8961 record(s)" at bounding box center [553, 272] width 236 height 30
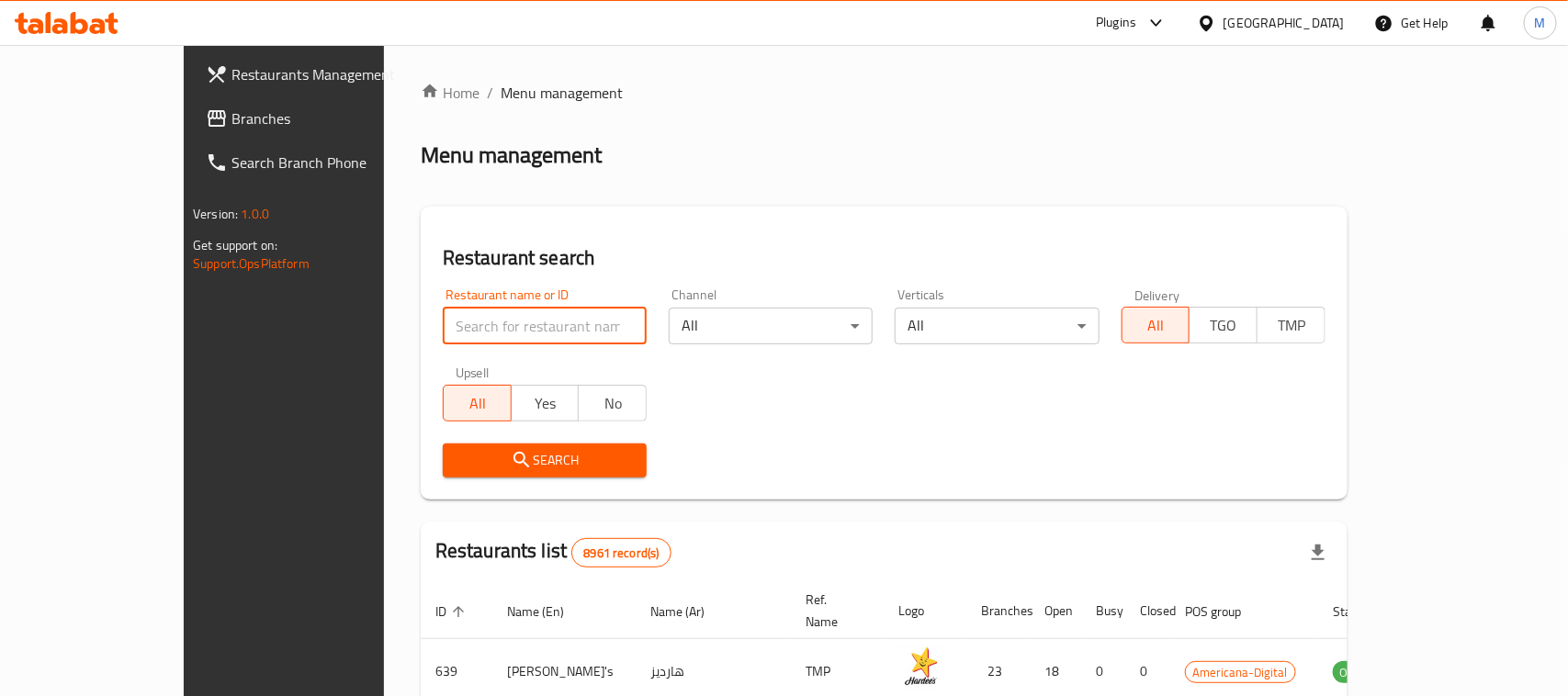
click at [480, 336] on input "search" at bounding box center [544, 325] width 204 height 37
paste input "[PERSON_NAME]"
type input "[PERSON_NAME]"
click button "Search" at bounding box center [544, 460] width 204 height 34
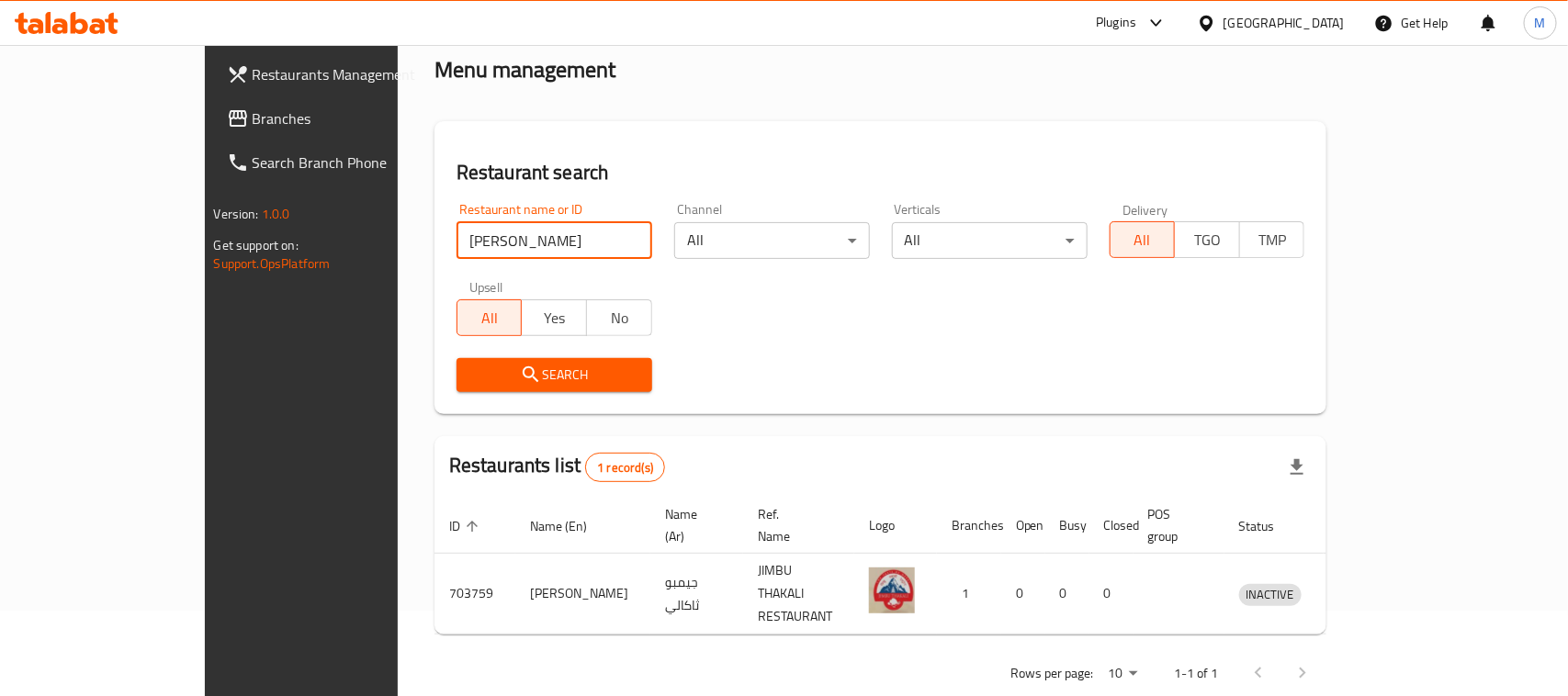
scroll to position [88, 0]
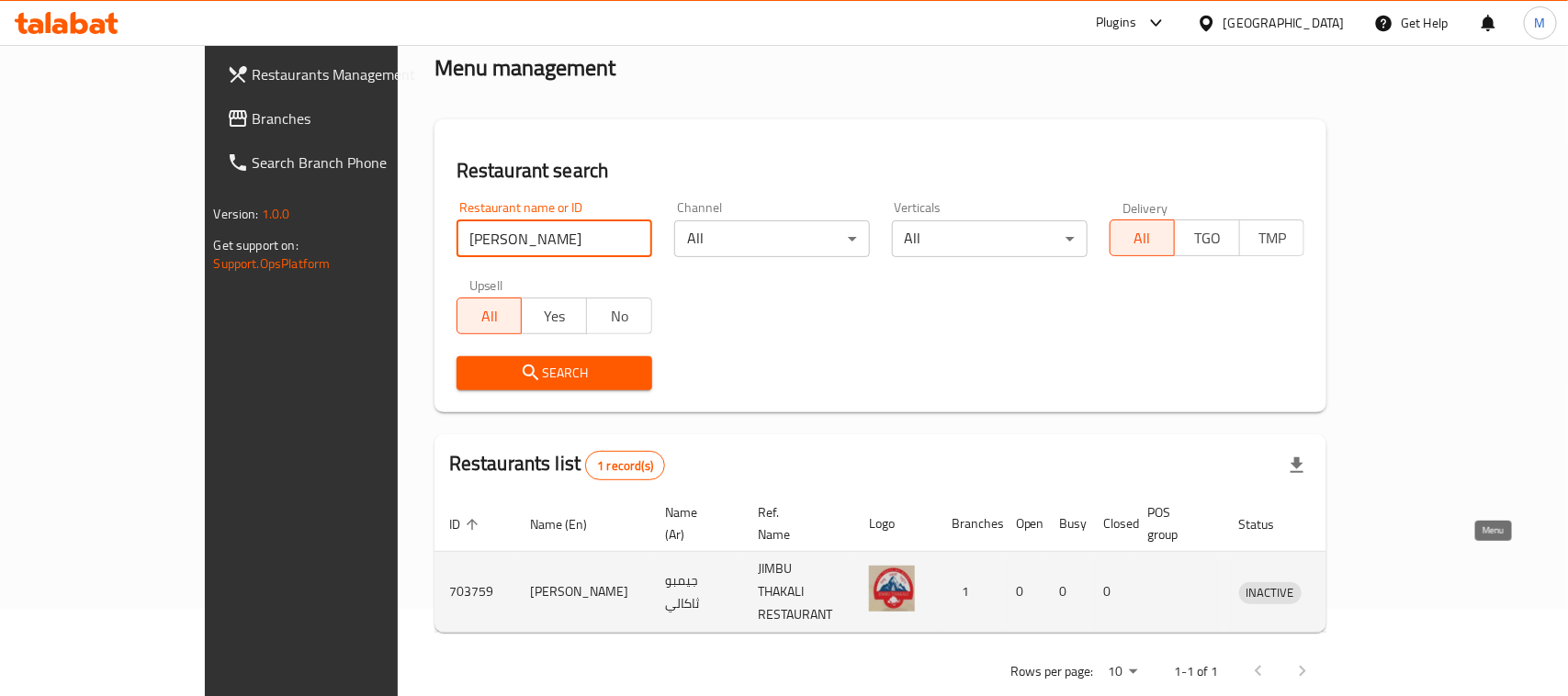
click at [1360, 585] on icon "enhanced table" at bounding box center [1348, 592] width 20 height 16
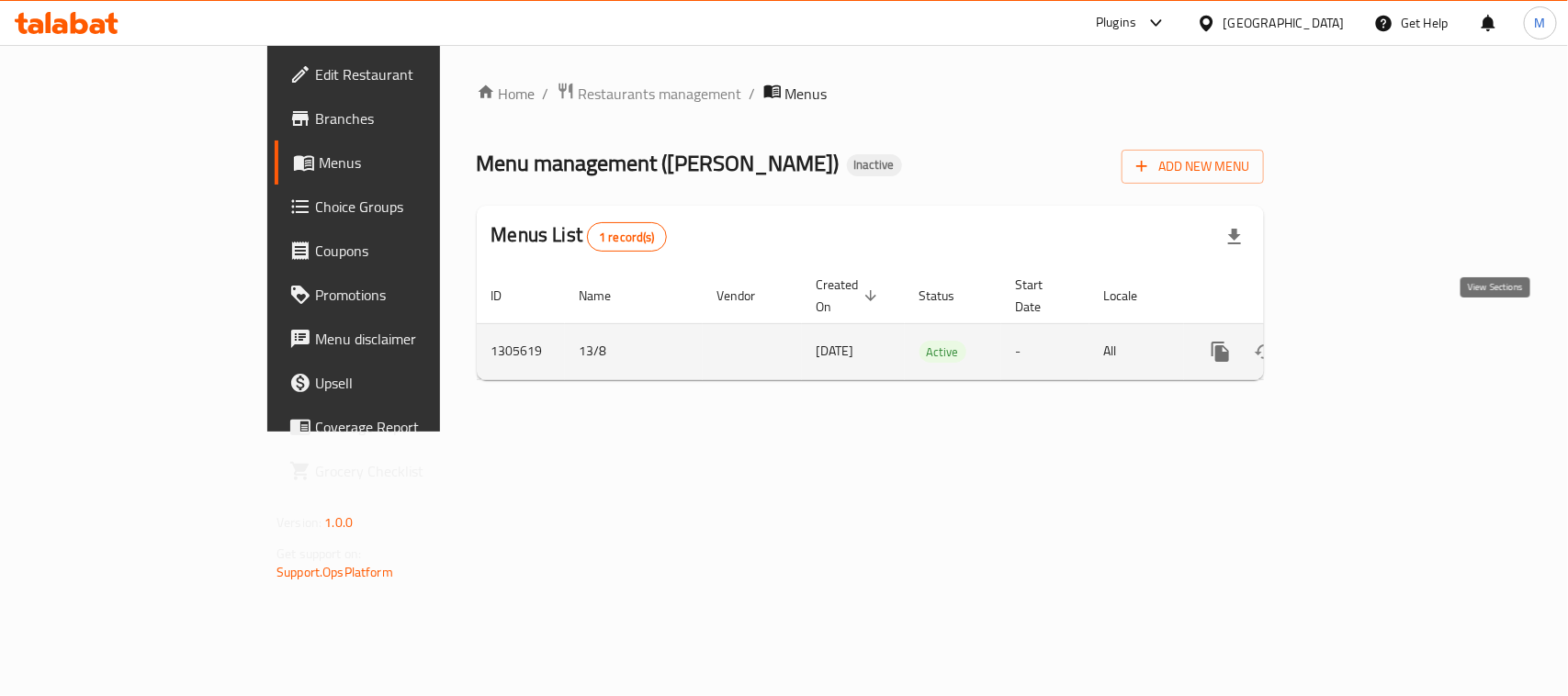
click at [1363, 340] on icon "enhanced table" at bounding box center [1352, 351] width 22 height 22
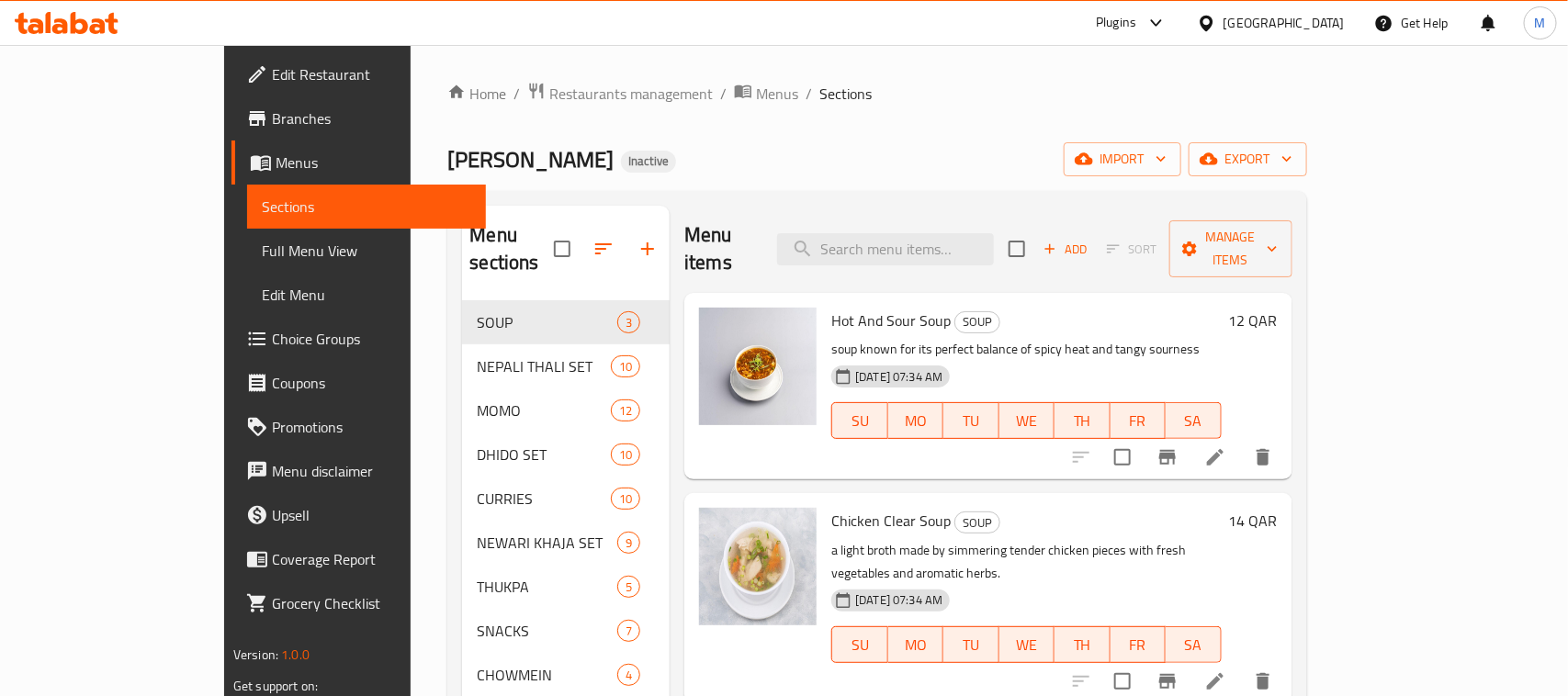
click at [262, 244] on span "Full Menu View" at bounding box center [367, 250] width 209 height 22
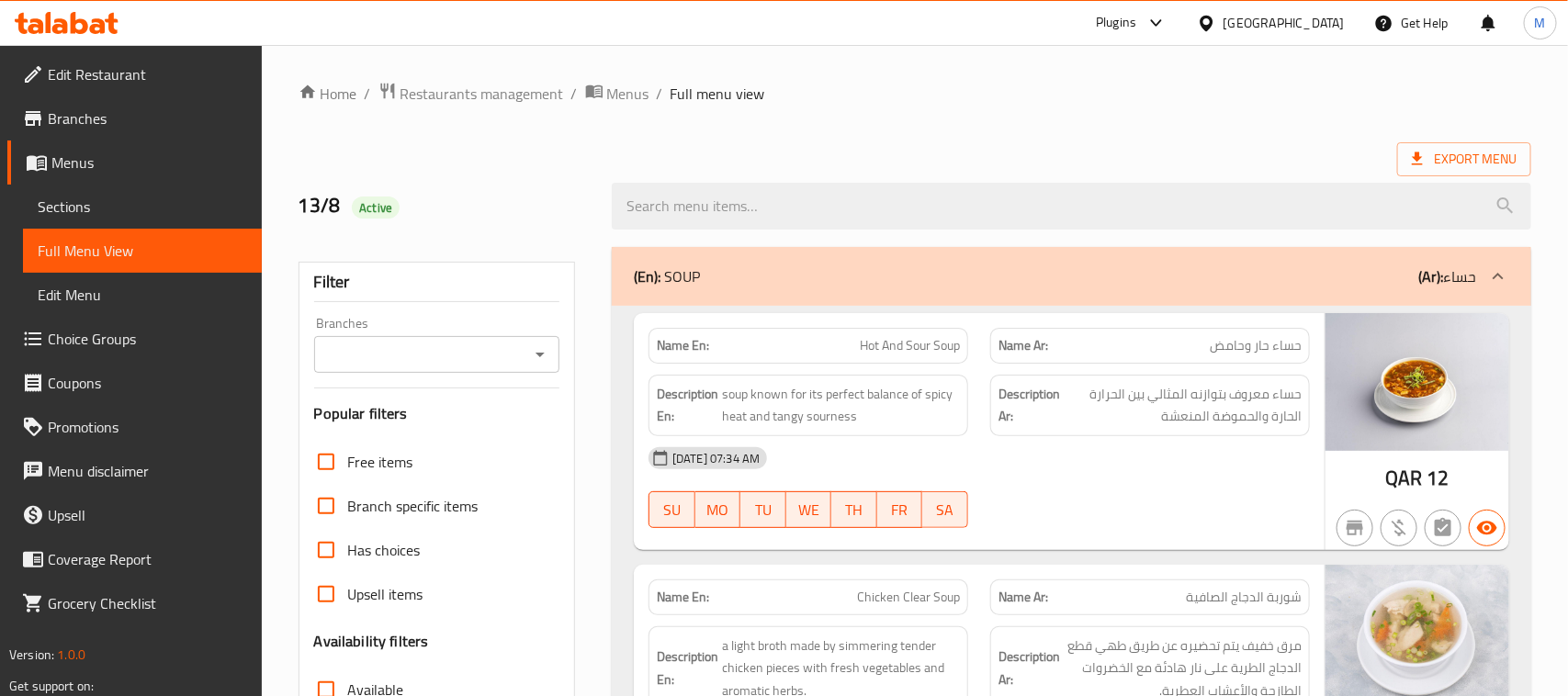
click at [75, 195] on span "Sections" at bounding box center [142, 206] width 209 height 22
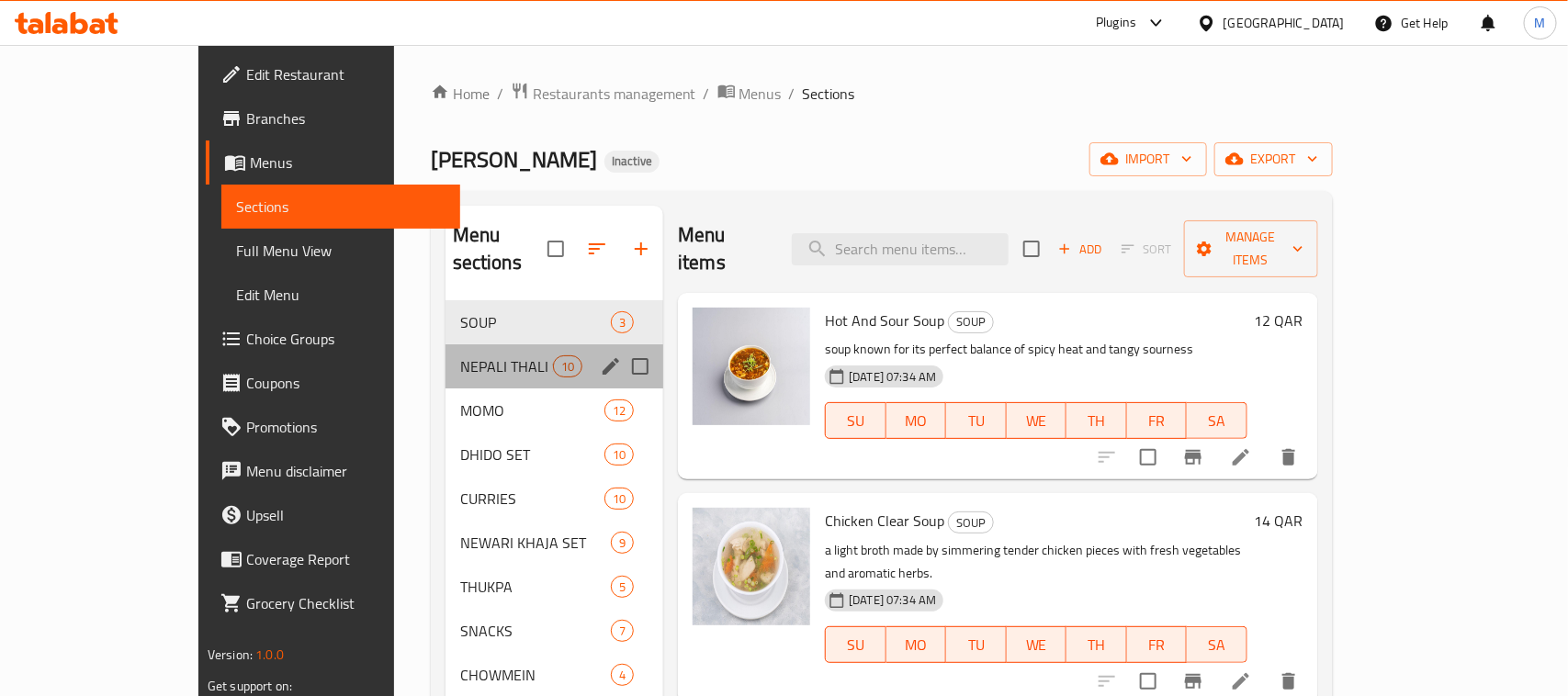
click at [445, 344] on div "NEPALI THALI SET 10" at bounding box center [553, 366] width 218 height 44
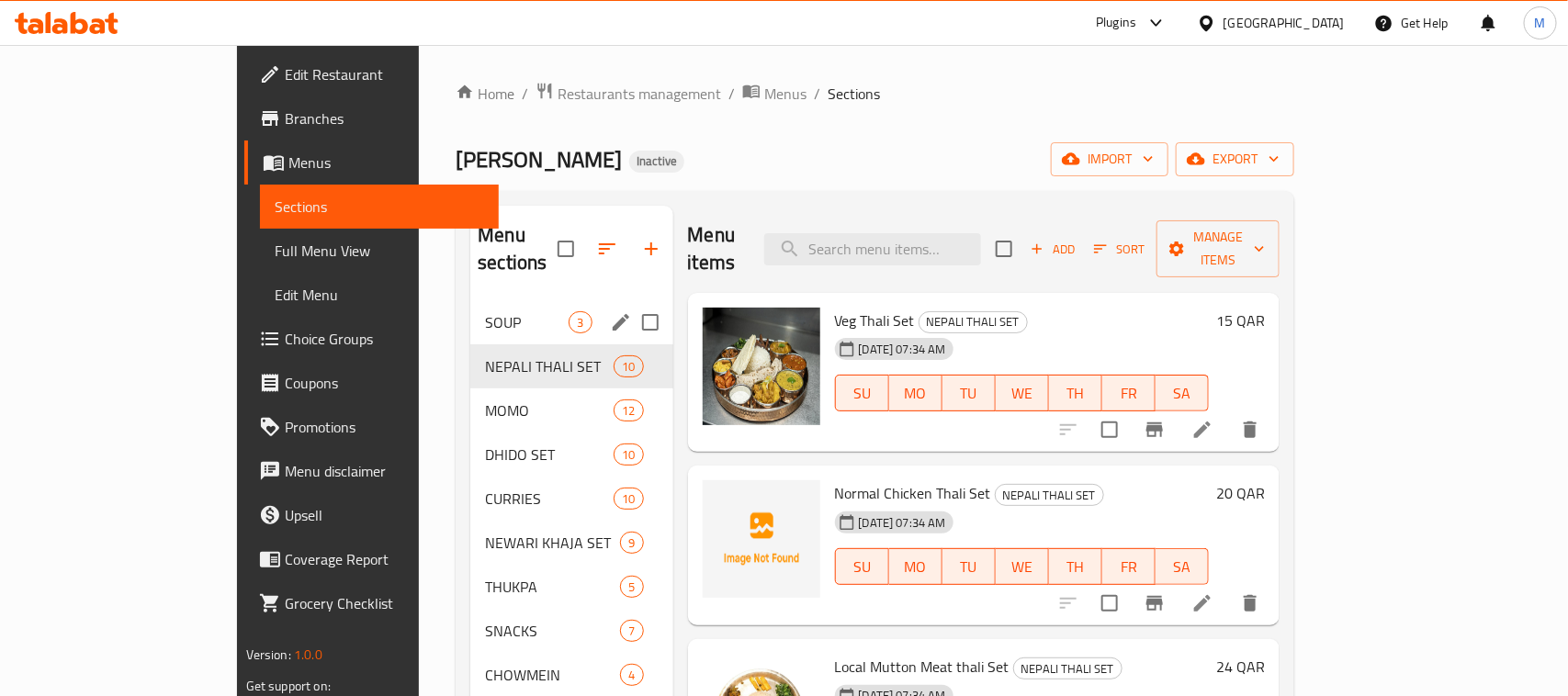
click at [485, 311] on span "SOUP" at bounding box center [526, 322] width 84 height 22
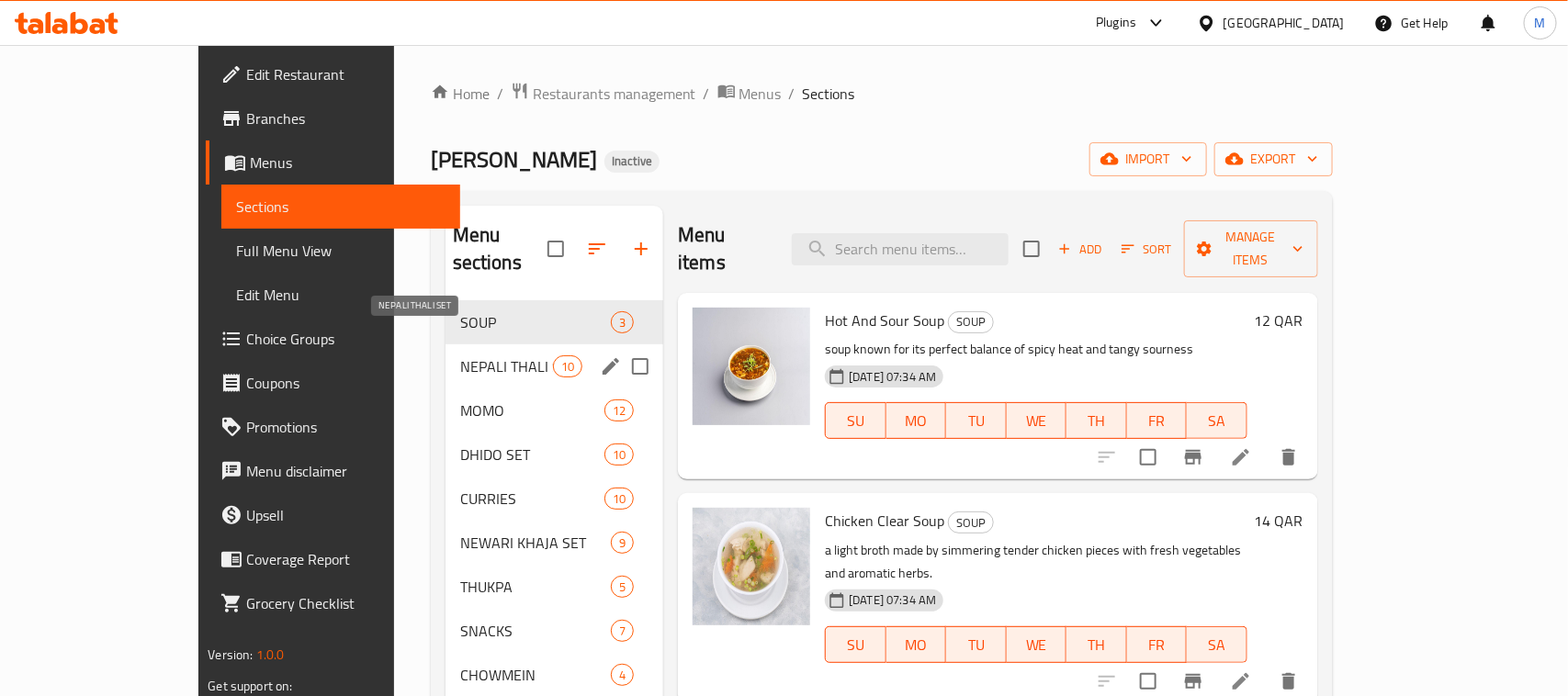
click at [460, 356] on span "NEPALI THALI SET" at bounding box center [506, 366] width 92 height 22
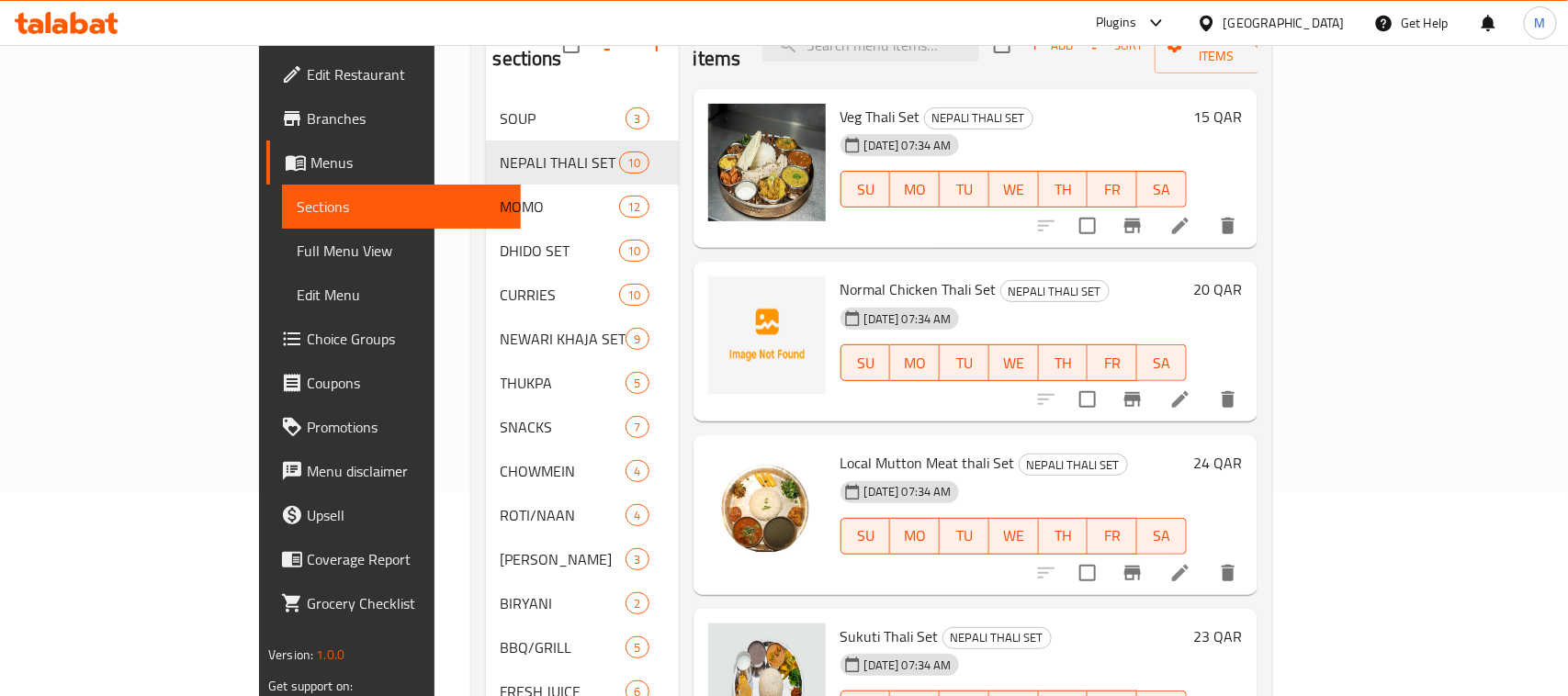
scroll to position [66, 0]
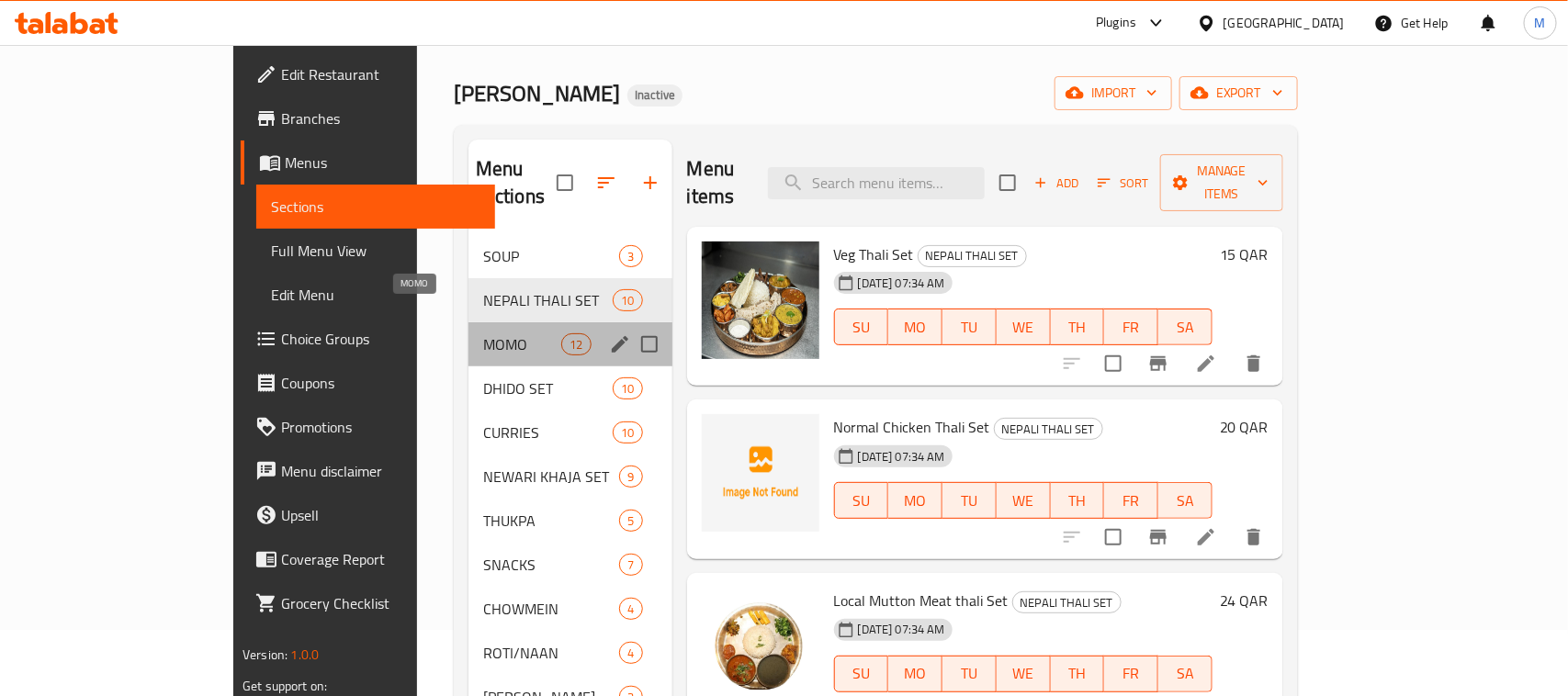
click at [483, 334] on span "MOMO" at bounding box center [521, 344] width 78 height 22
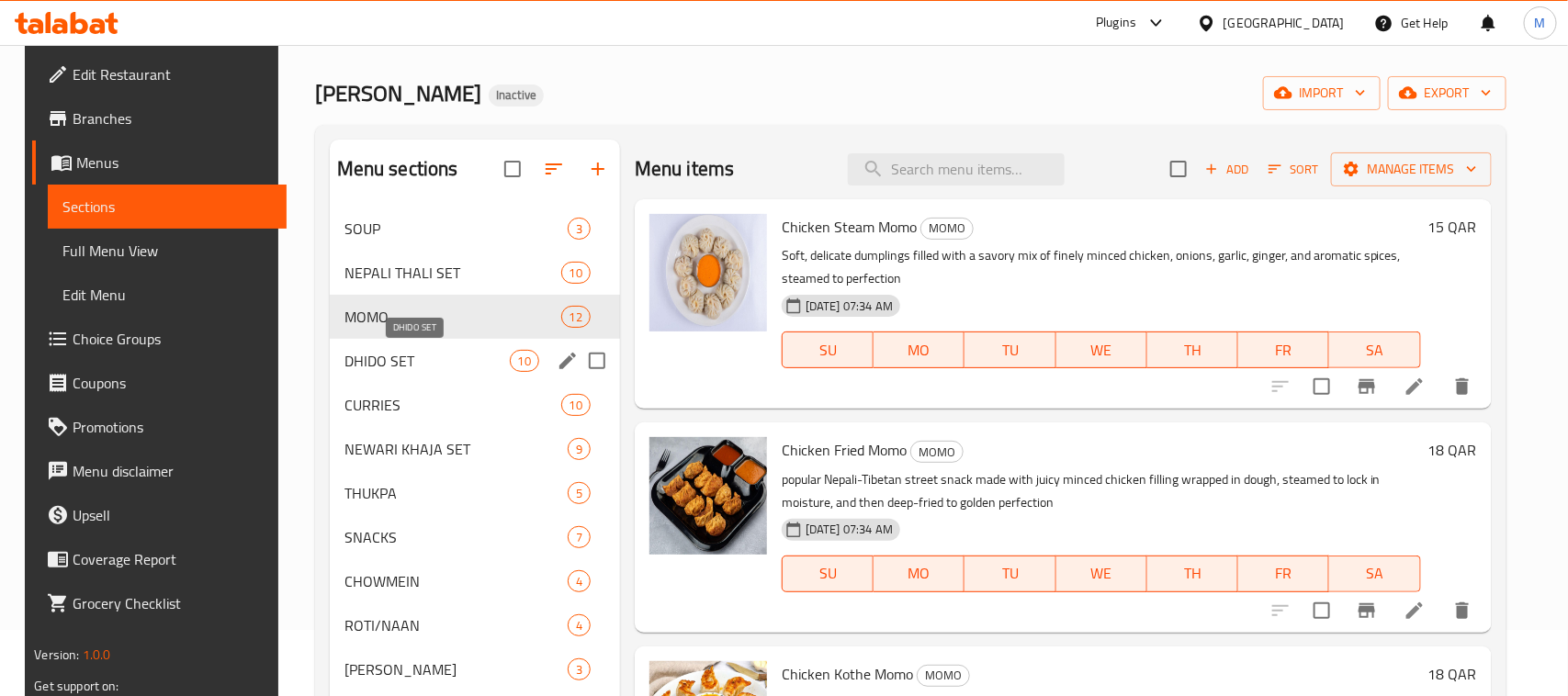
click at [401, 365] on span "DHIDO SET" at bounding box center [426, 360] width 165 height 22
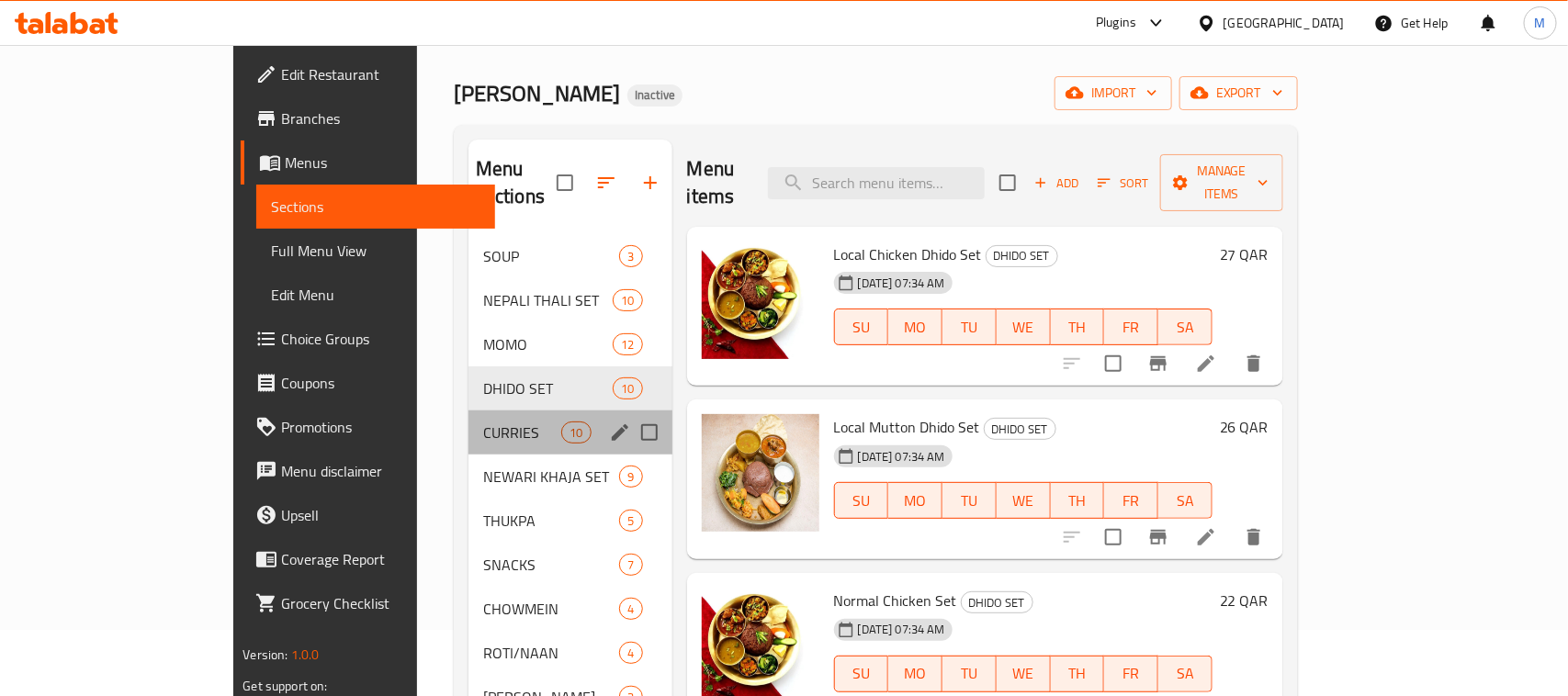
click at [469, 410] on div "CURRIES 10" at bounding box center [570, 432] width 204 height 44
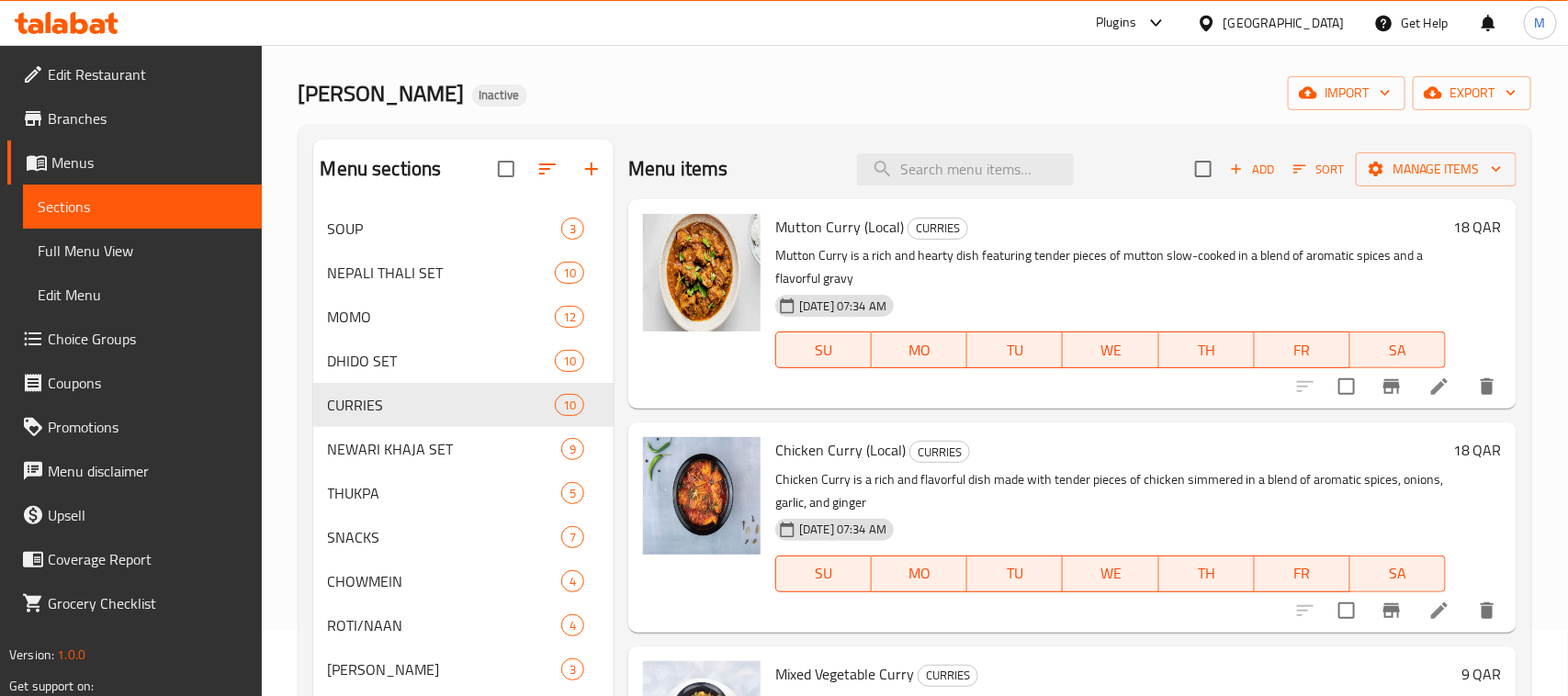
click at [115, 259] on span "Full Menu View" at bounding box center [142, 250] width 209 height 22
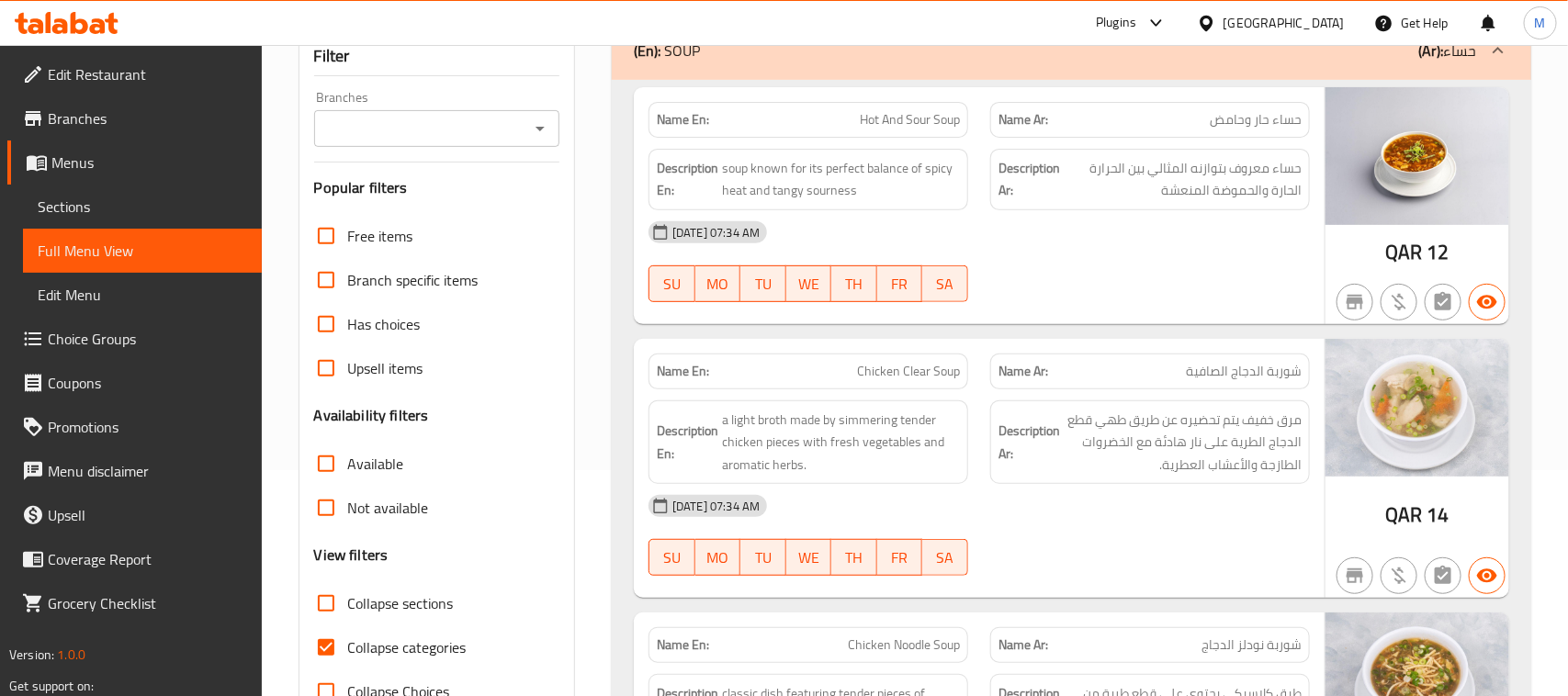
scroll to position [459, 0]
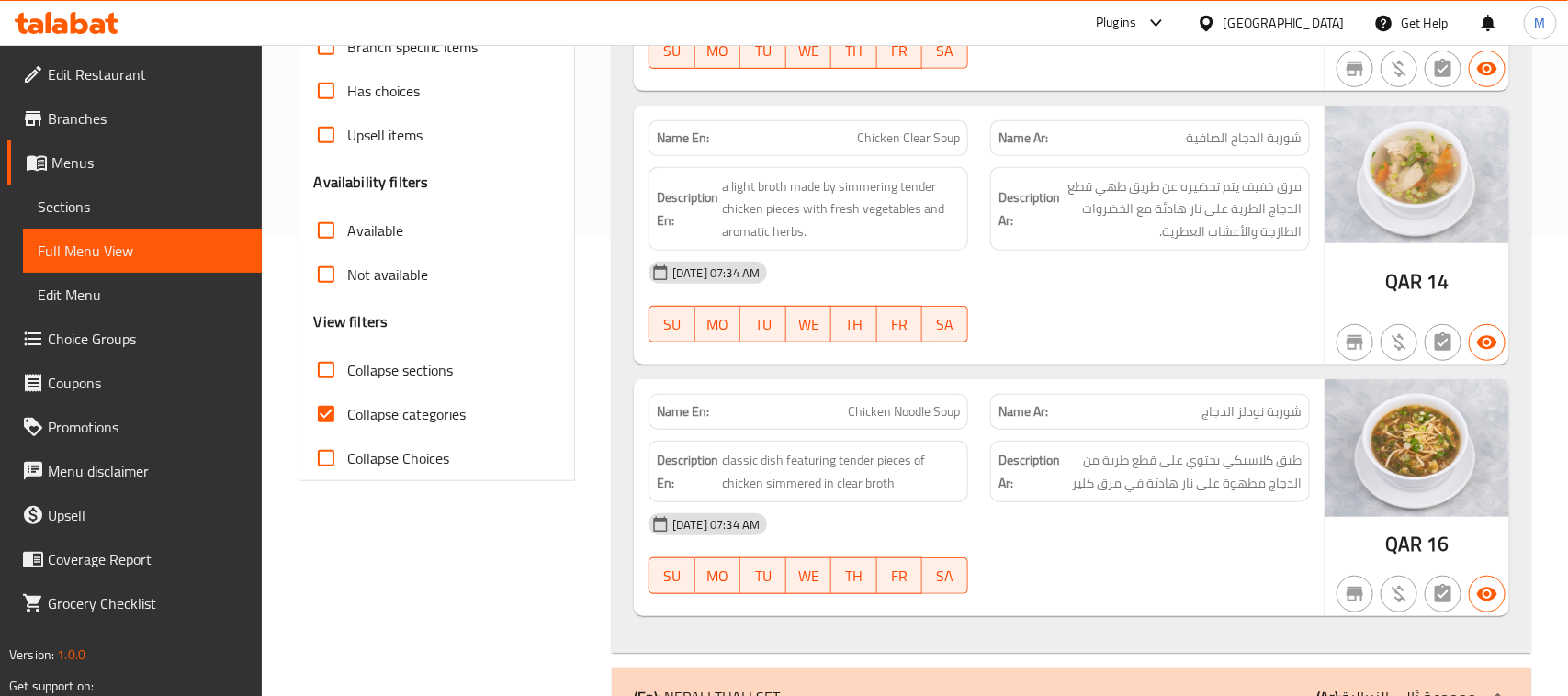
click at [97, 195] on span "Sections" at bounding box center [142, 206] width 209 height 22
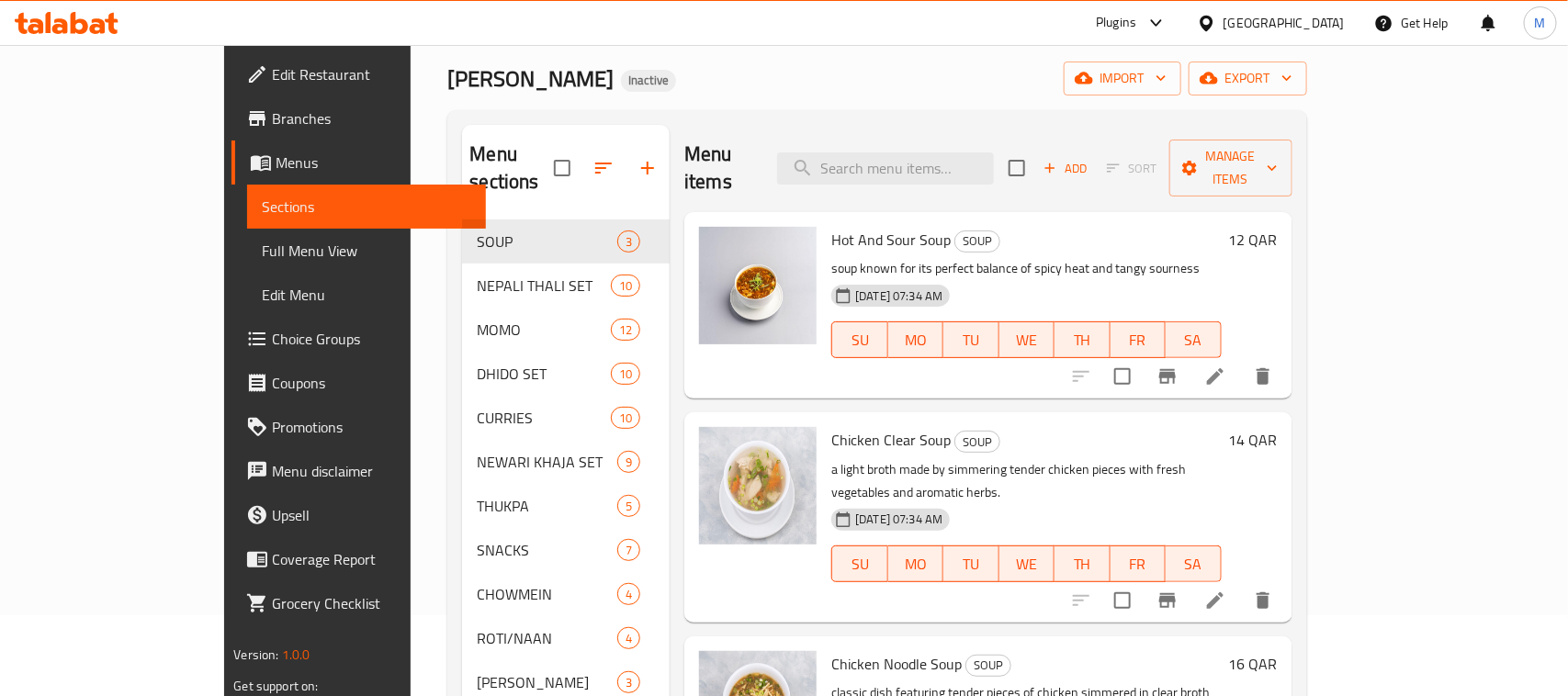
scroll to position [115, 0]
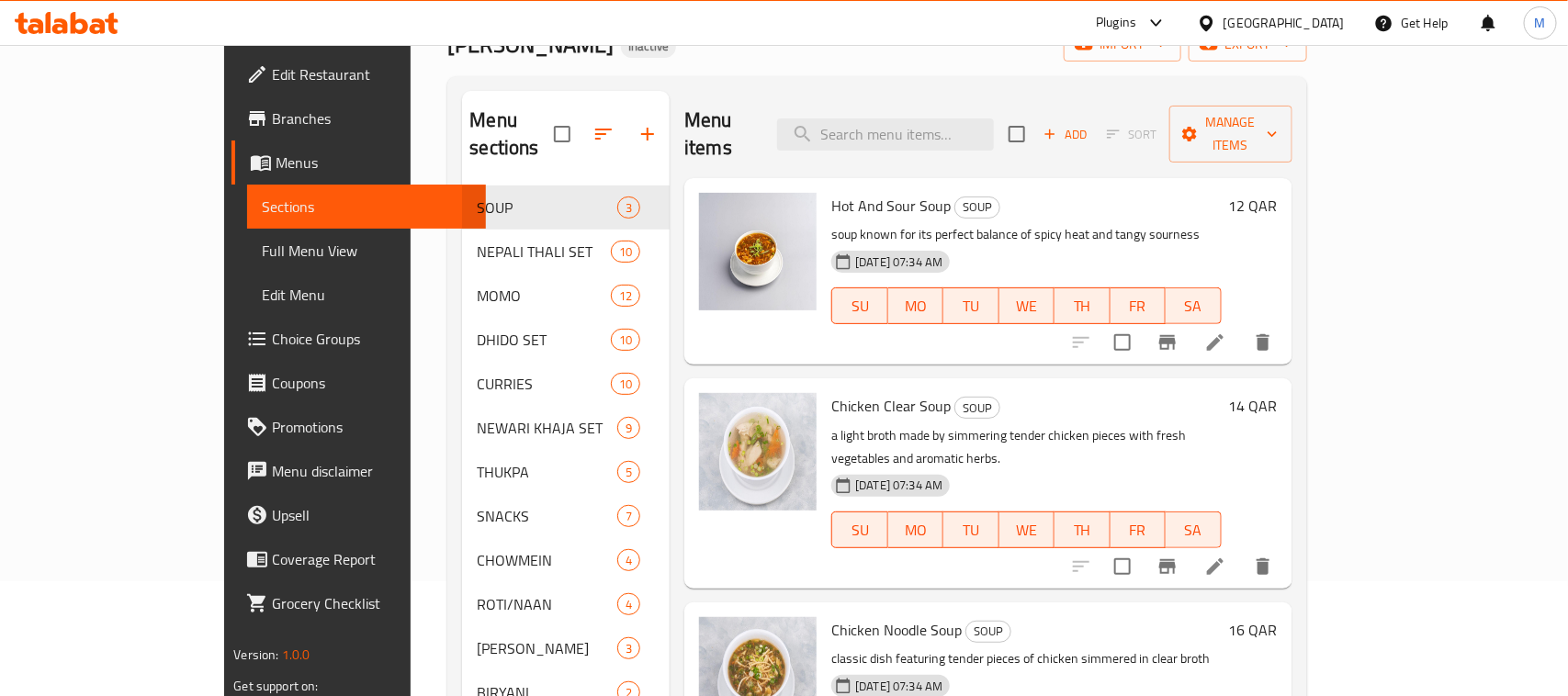
click at [262, 246] on span "Full Menu View" at bounding box center [367, 250] width 209 height 22
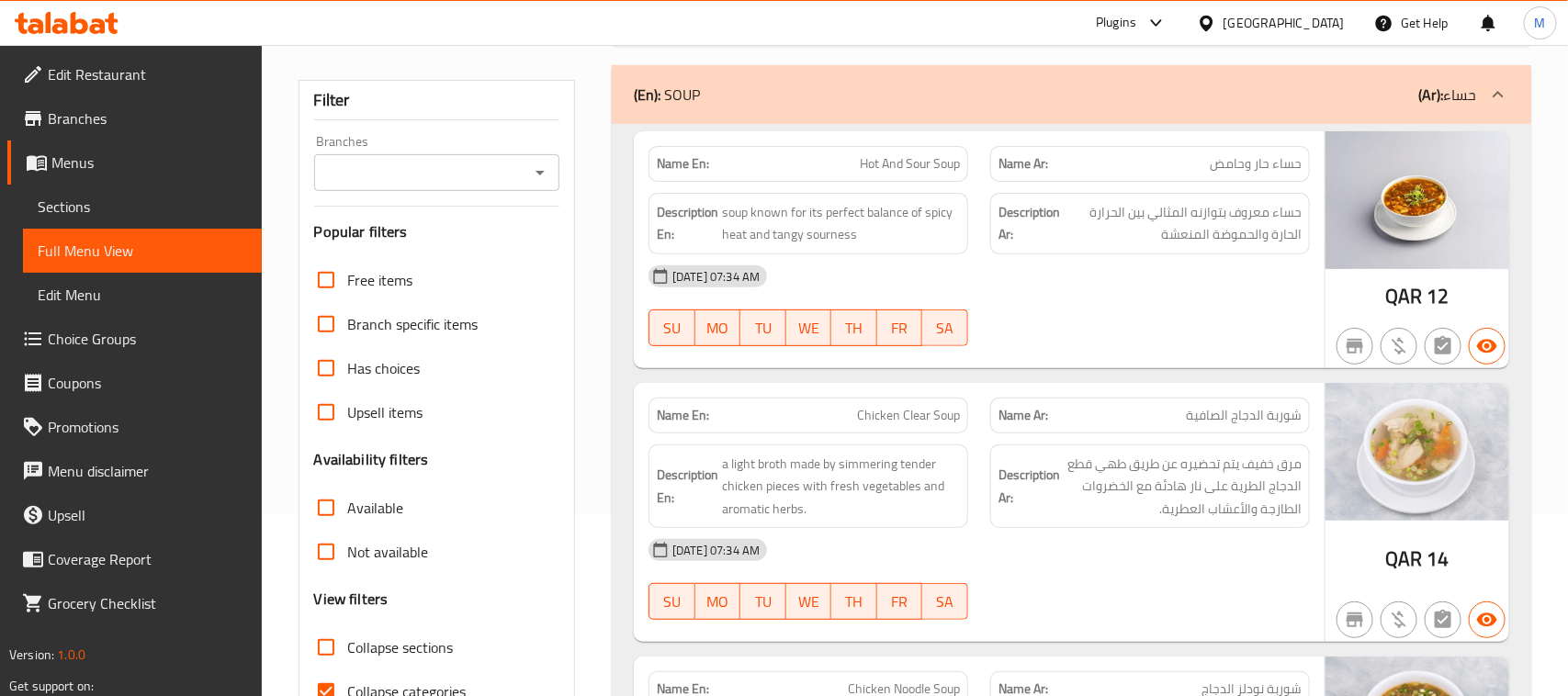
scroll to position [459, 0]
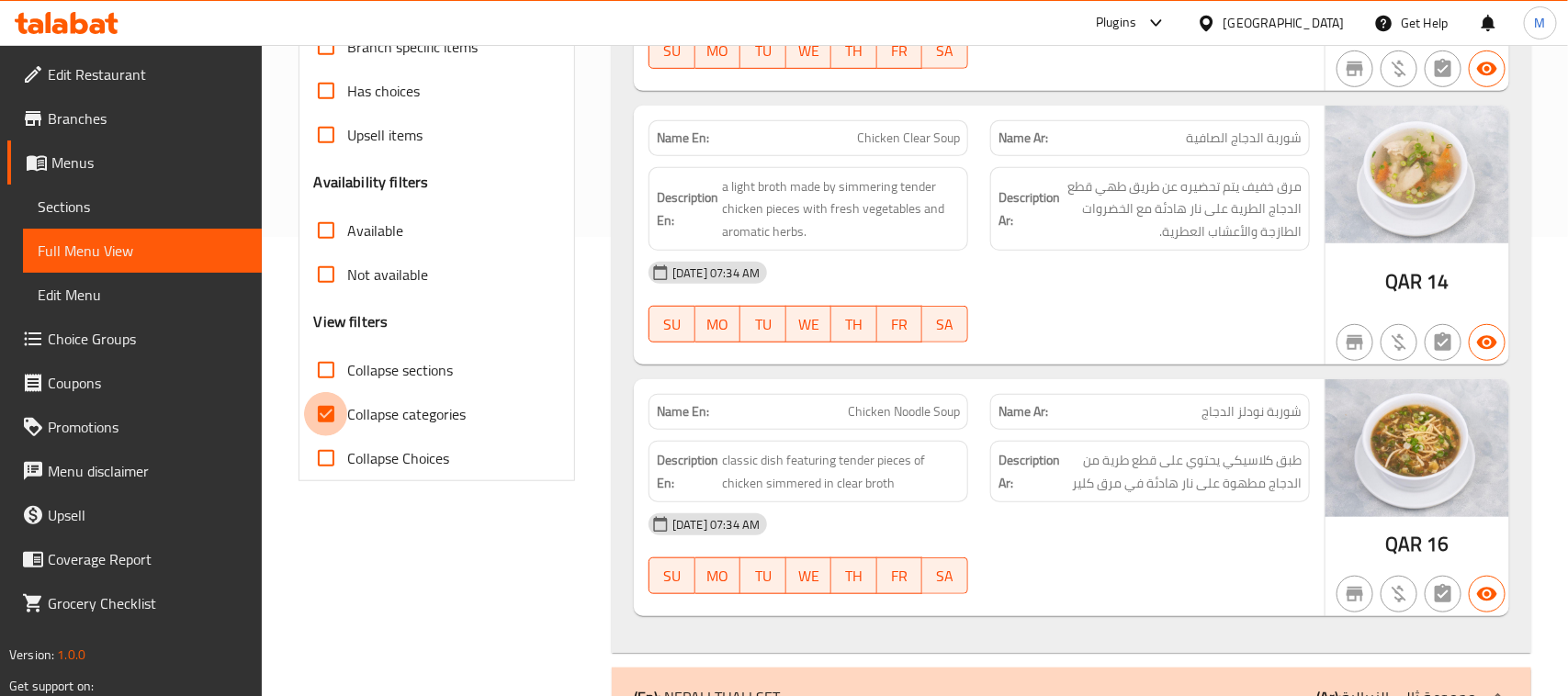
click at [340, 402] on input "Collapse categories" at bounding box center [325, 414] width 44 height 44
checkbox input "false"
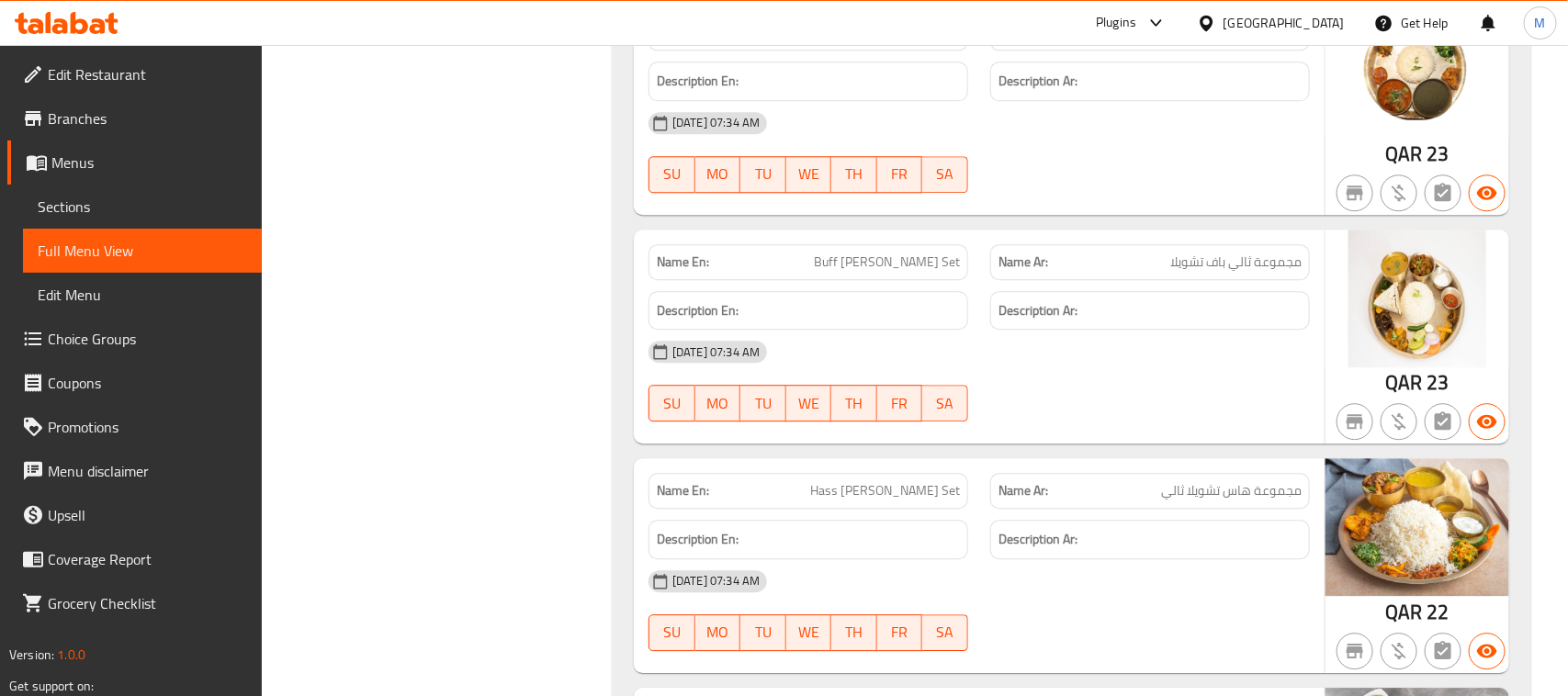
scroll to position [0, 0]
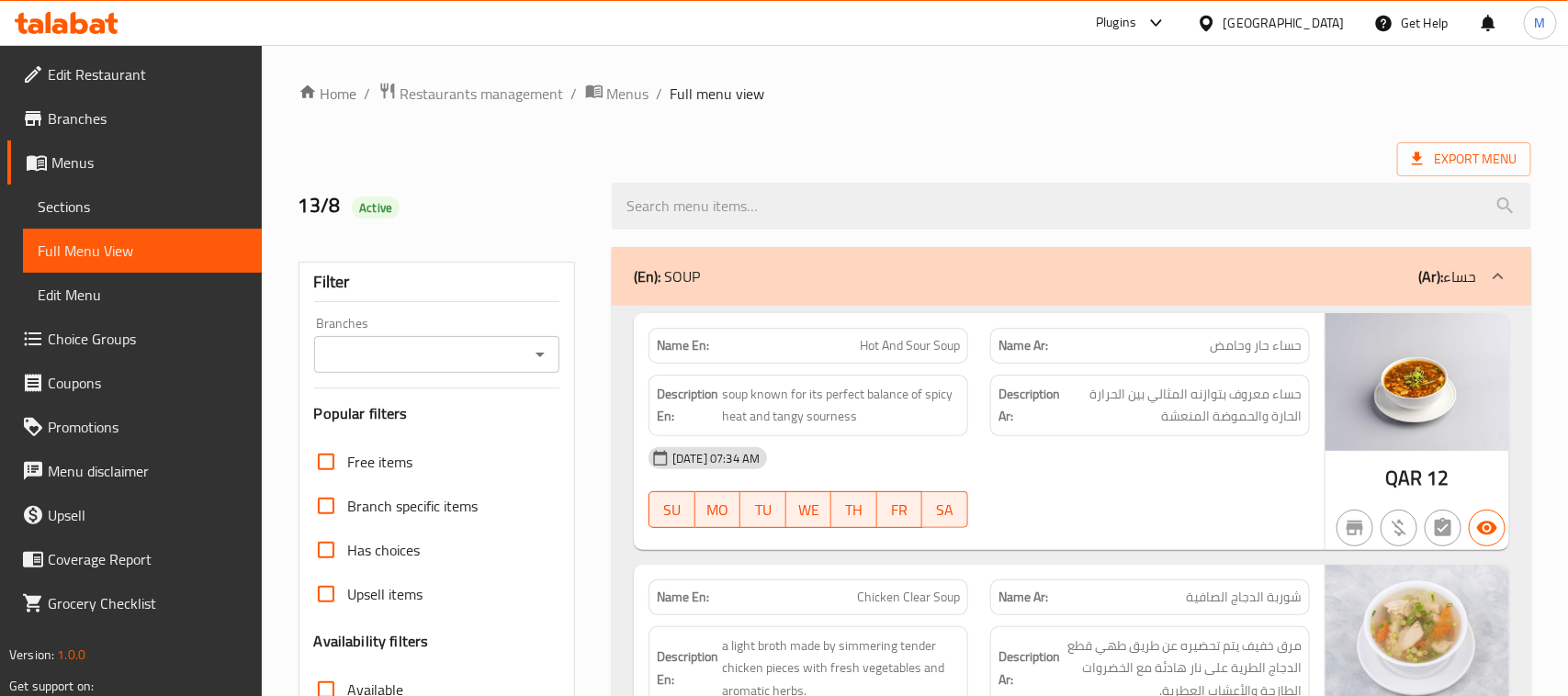
click at [594, 170] on div "13/8 Active" at bounding box center [444, 206] width 314 height 82
